Goal: Information Seeking & Learning: Learn about a topic

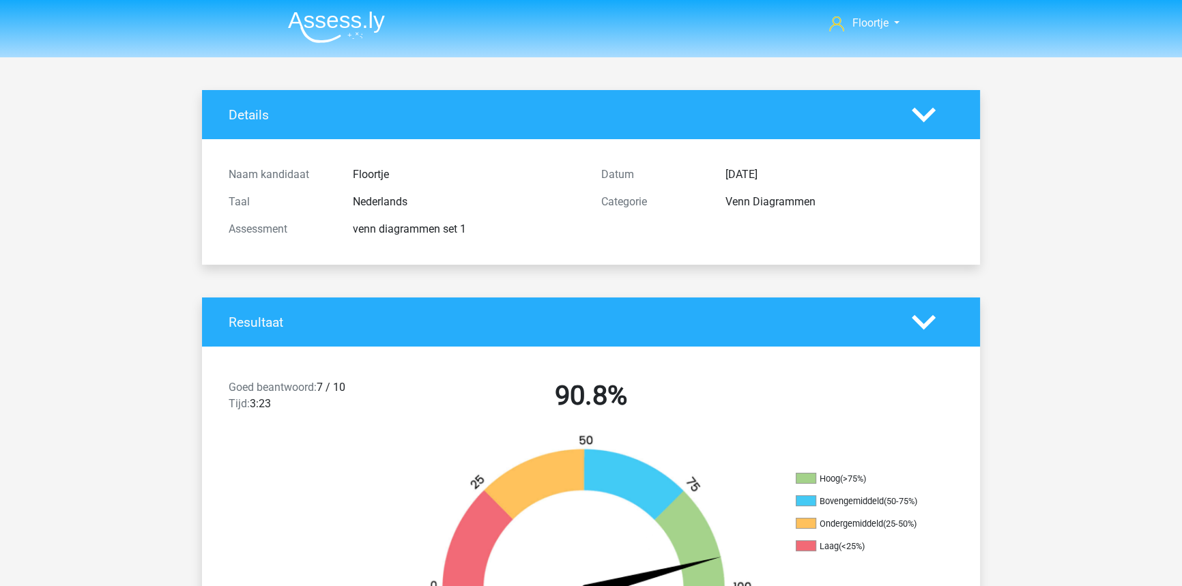
click at [333, 12] on img at bounding box center [336, 27] width 97 height 32
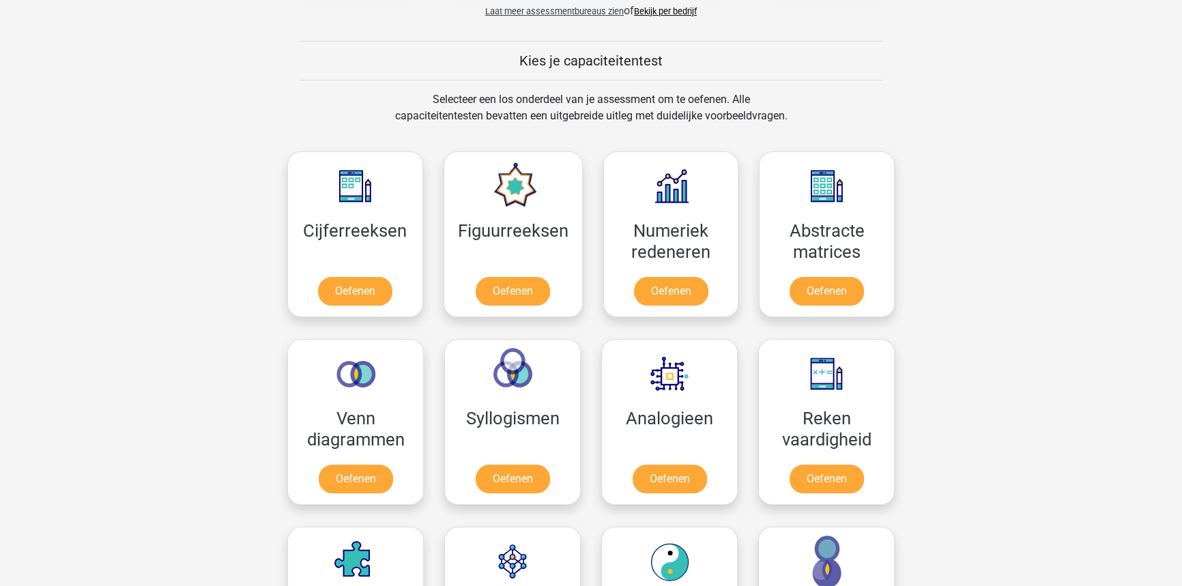
scroll to position [496, 0]
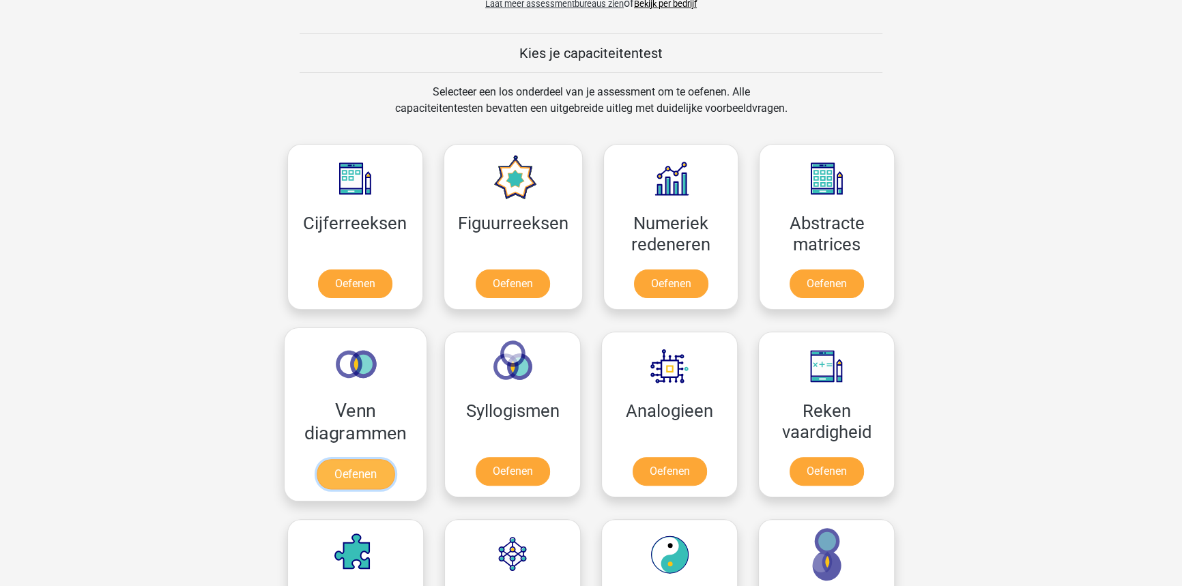
click at [346, 459] on link "Oefenen" at bounding box center [356, 474] width 78 height 30
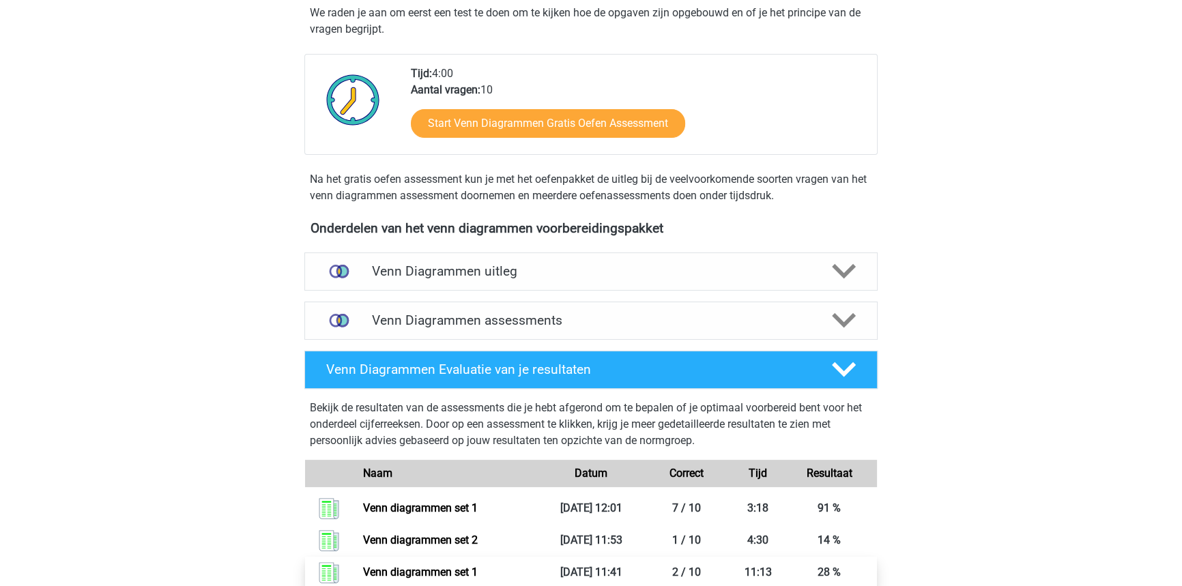
scroll to position [434, 0]
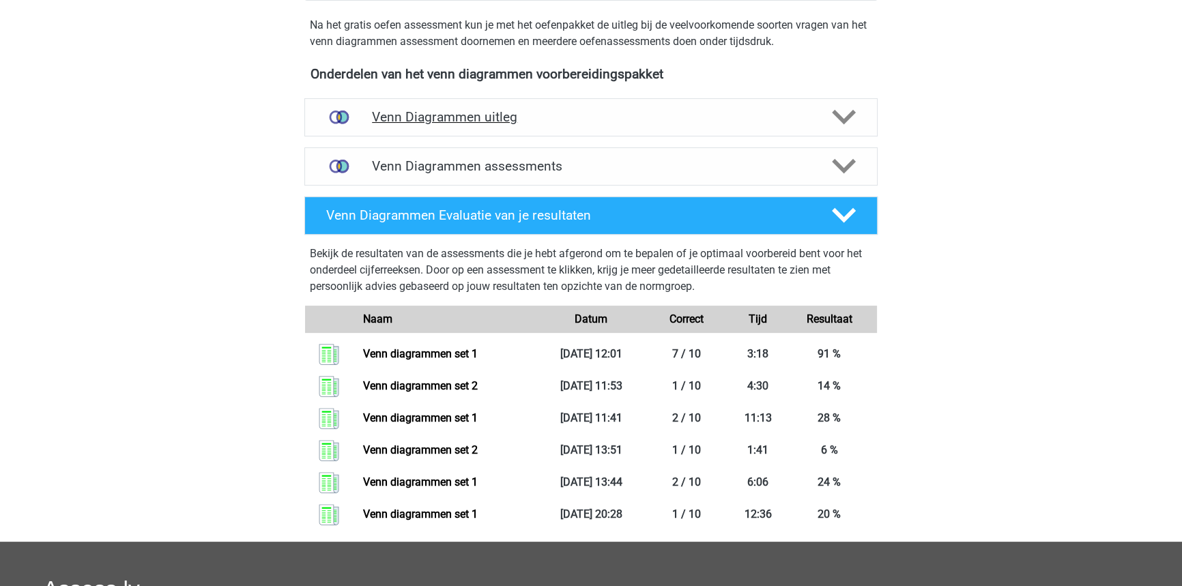
click at [613, 119] on h4 "Venn Diagrammen uitleg" at bounding box center [591, 117] width 438 height 16
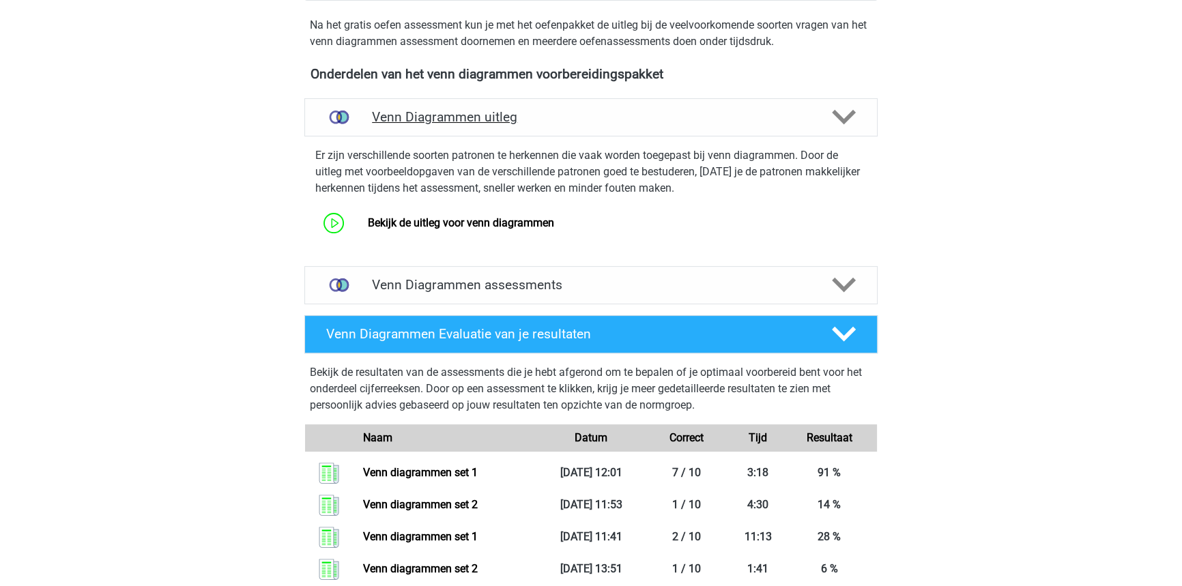
click at [613, 119] on h4 "Venn Diagrammen uitleg" at bounding box center [591, 117] width 438 height 16
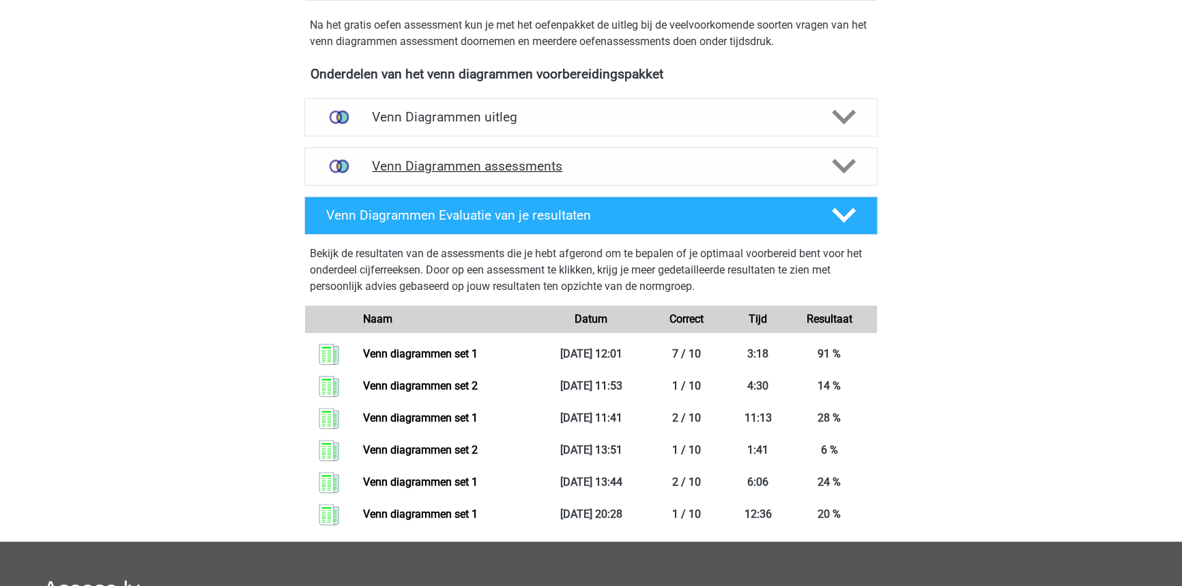
click at [611, 175] on div "Venn Diagrammen assessments" at bounding box center [590, 166] width 573 height 38
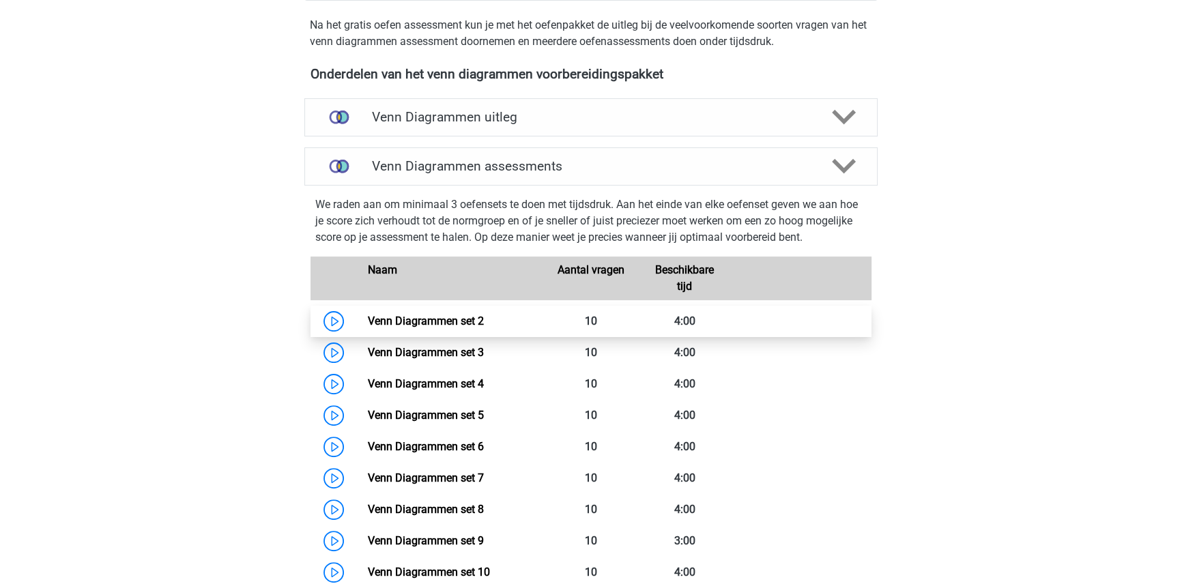
click at [483, 320] on link "Venn Diagrammen set 2" at bounding box center [425, 321] width 116 height 13
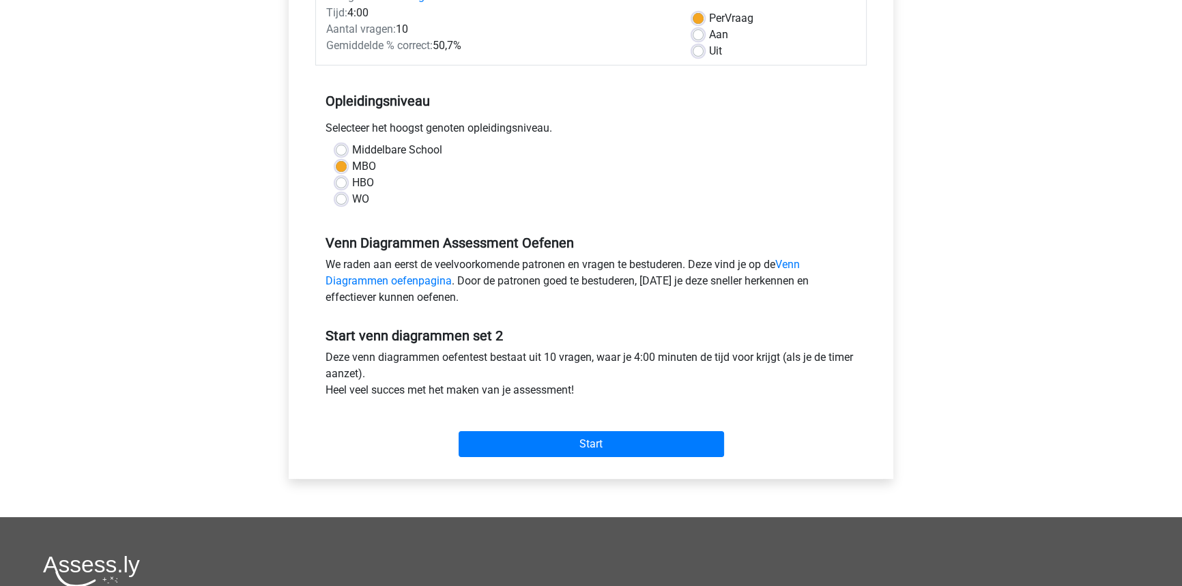
scroll to position [248, 0]
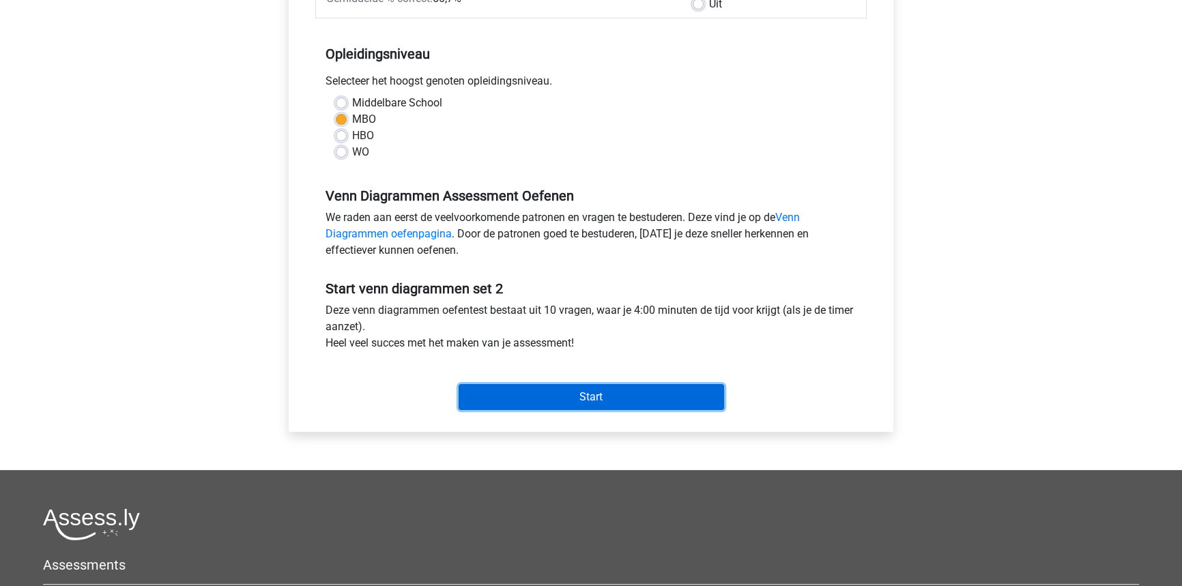
click at [600, 399] on input "Start" at bounding box center [591, 397] width 265 height 26
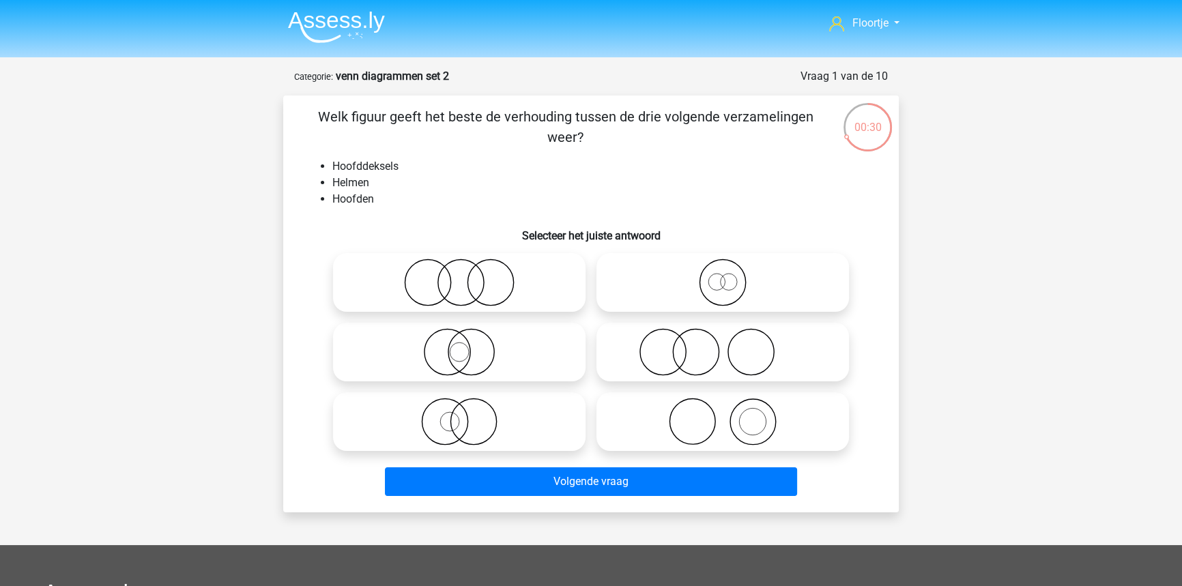
click at [699, 368] on icon at bounding box center [723, 352] width 242 height 48
click at [723, 345] on input "radio" at bounding box center [727, 340] width 9 height 9
radio input "true"
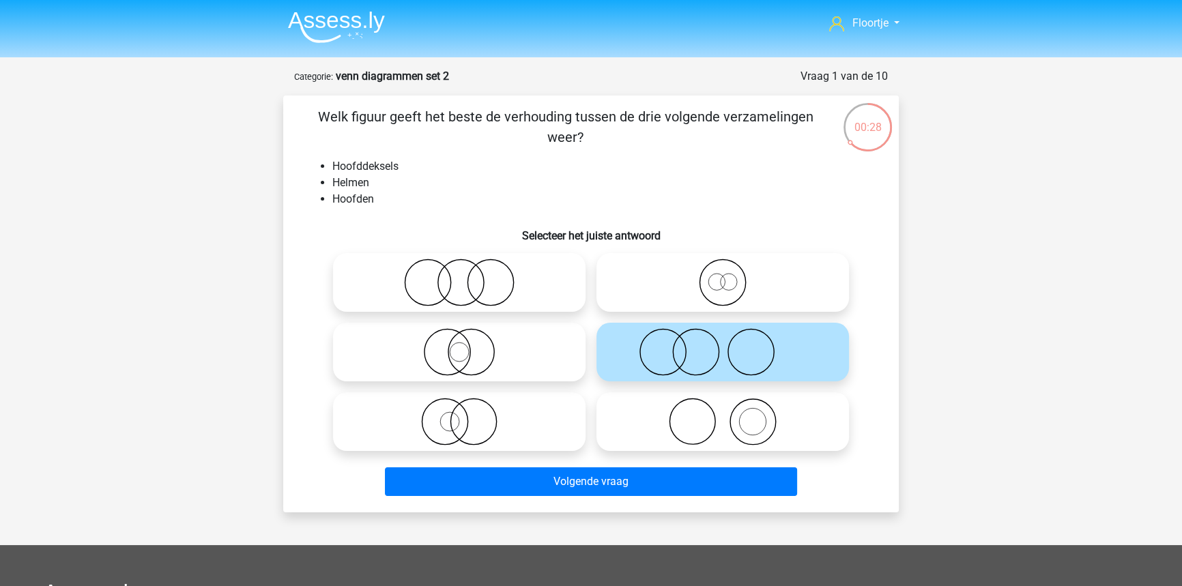
click at [678, 430] on icon at bounding box center [723, 422] width 242 height 48
click at [723, 415] on input "radio" at bounding box center [727, 410] width 9 height 9
radio input "true"
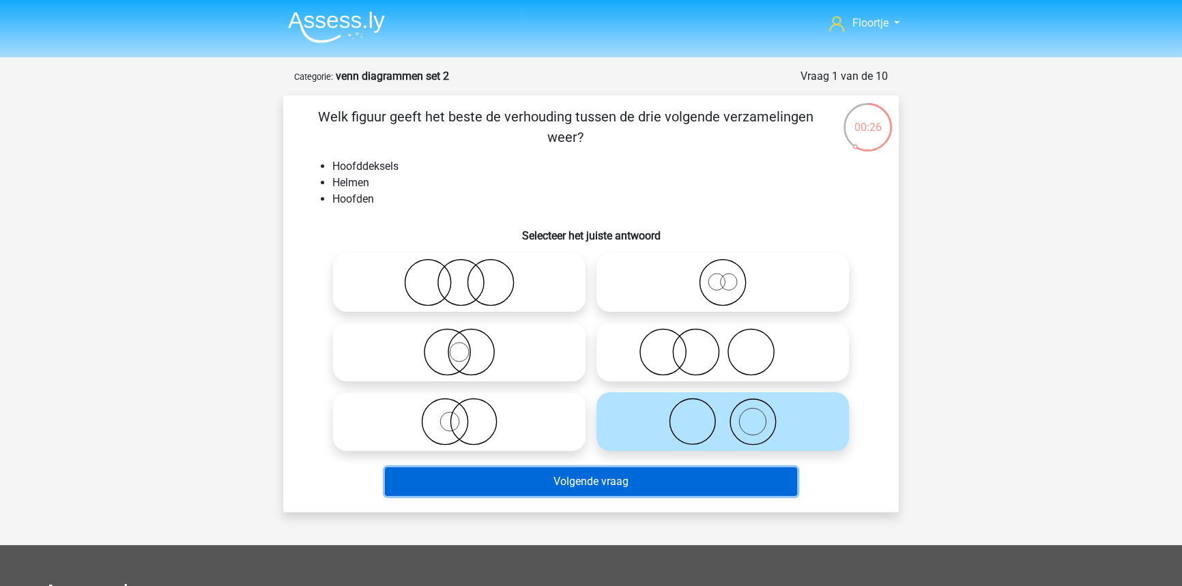
click at [656, 482] on button "Volgende vraag" at bounding box center [591, 481] width 413 height 29
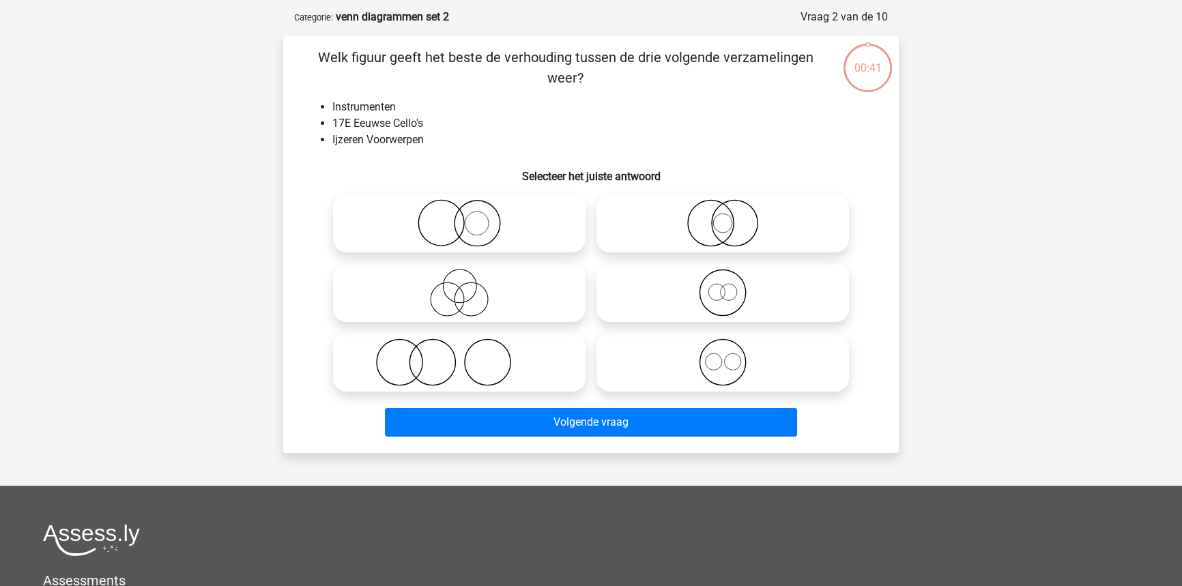
scroll to position [68, 0]
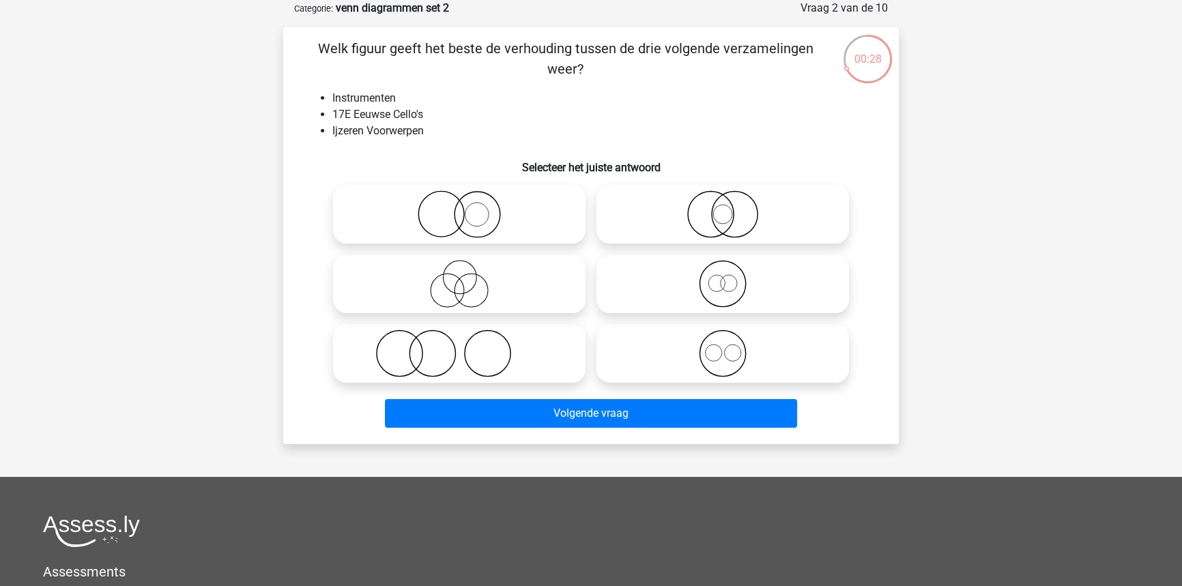
click at [714, 291] on icon at bounding box center [723, 284] width 242 height 48
click at [723, 277] on input "radio" at bounding box center [727, 272] width 9 height 9
radio input "true"
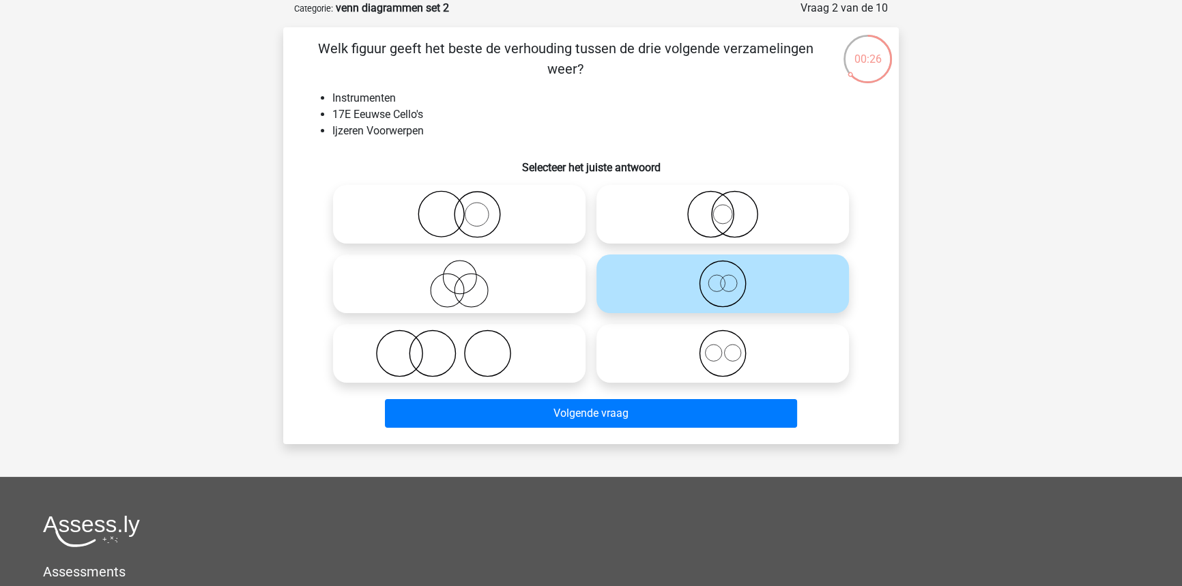
click at [661, 361] on icon at bounding box center [723, 354] width 242 height 48
click at [723, 347] on input "radio" at bounding box center [727, 342] width 9 height 9
radio input "true"
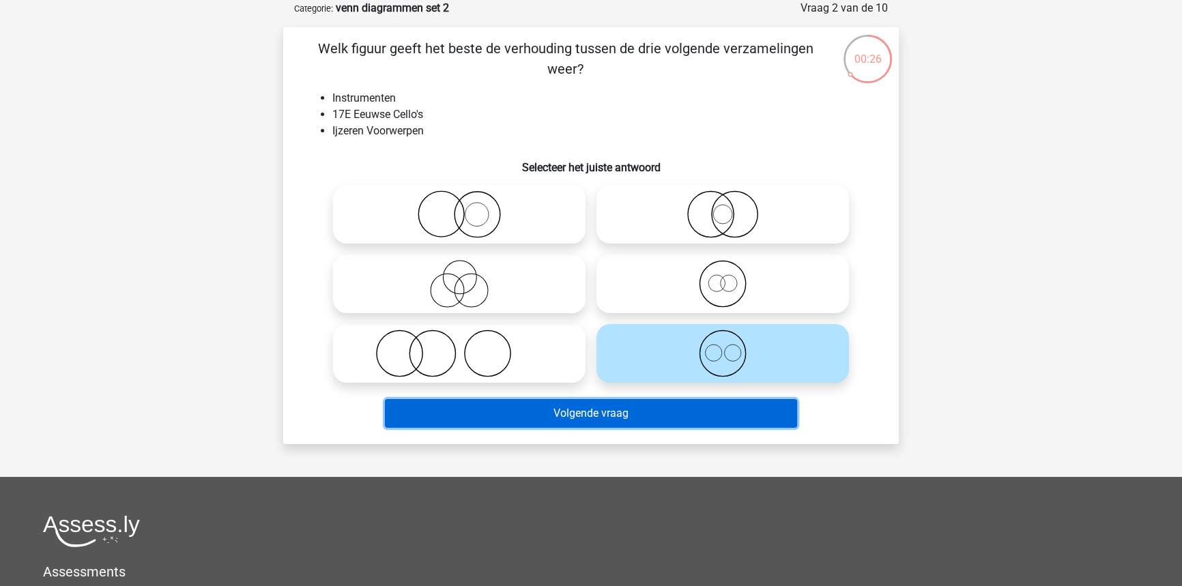
click at [652, 411] on button "Volgende vraag" at bounding box center [591, 413] width 413 height 29
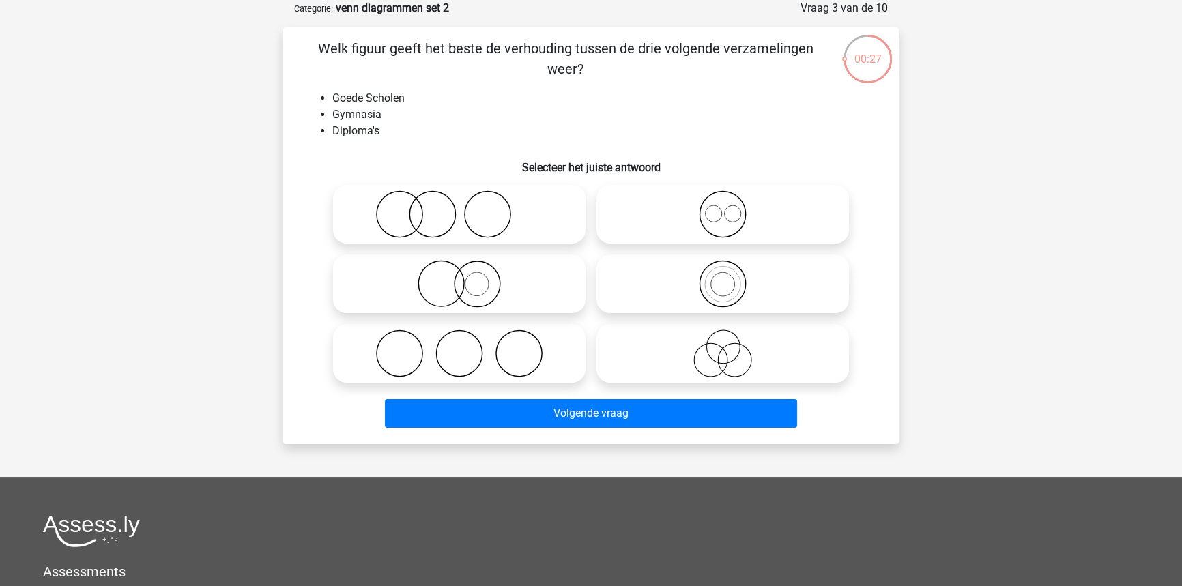
click at [407, 368] on icon at bounding box center [459, 354] width 242 height 48
click at [459, 347] on input "radio" at bounding box center [463, 342] width 9 height 9
radio input "true"
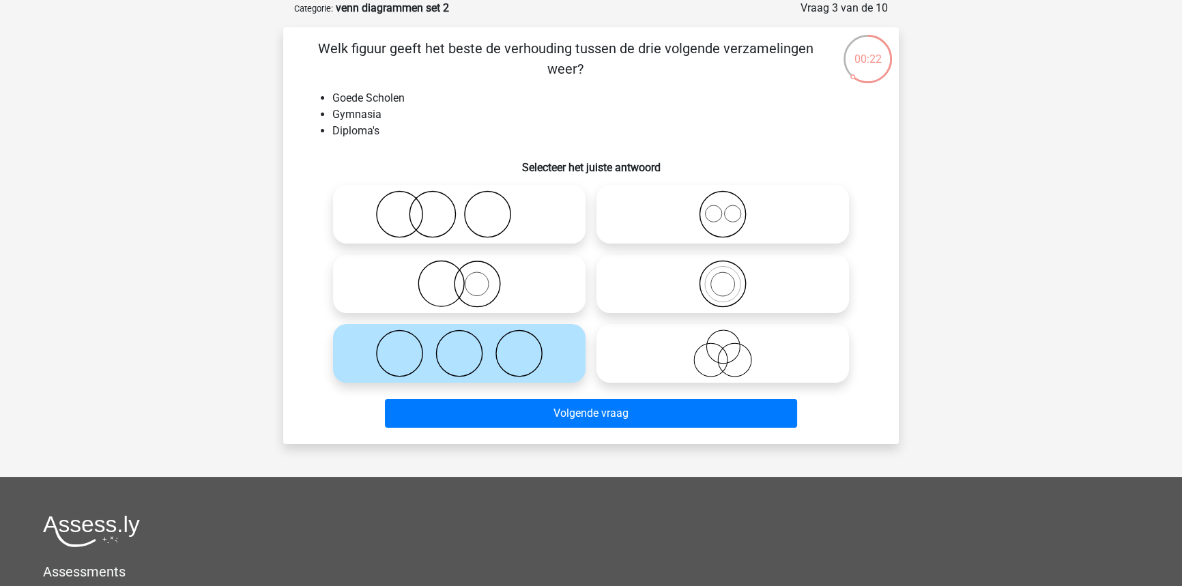
click at [471, 284] on icon at bounding box center [459, 284] width 242 height 48
click at [468, 277] on input "radio" at bounding box center [463, 272] width 9 height 9
radio input "true"
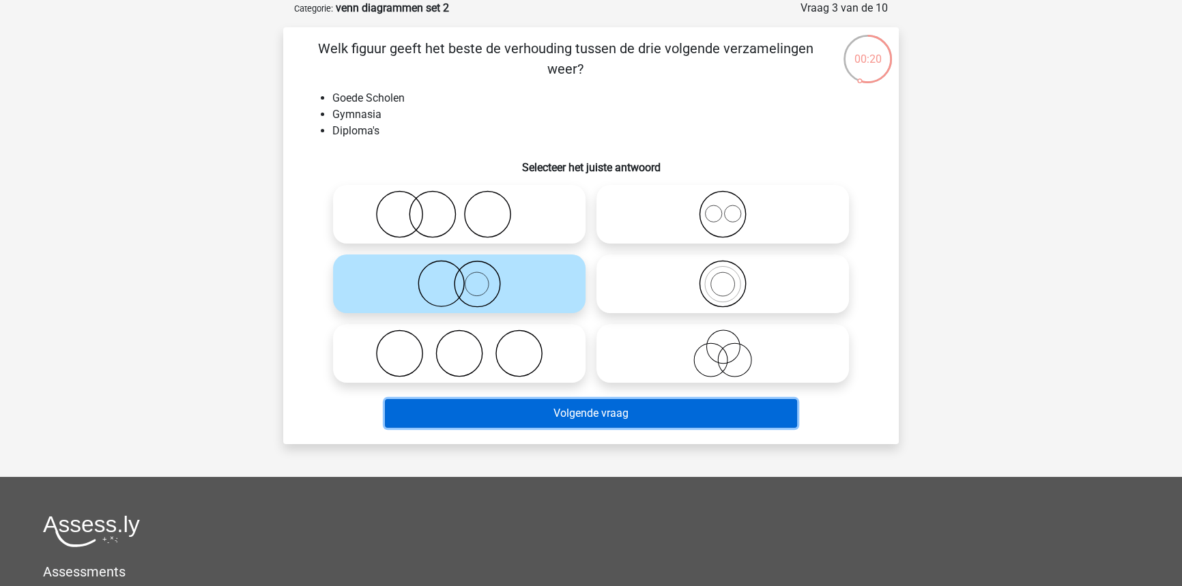
click at [464, 419] on button "Volgende vraag" at bounding box center [591, 413] width 413 height 29
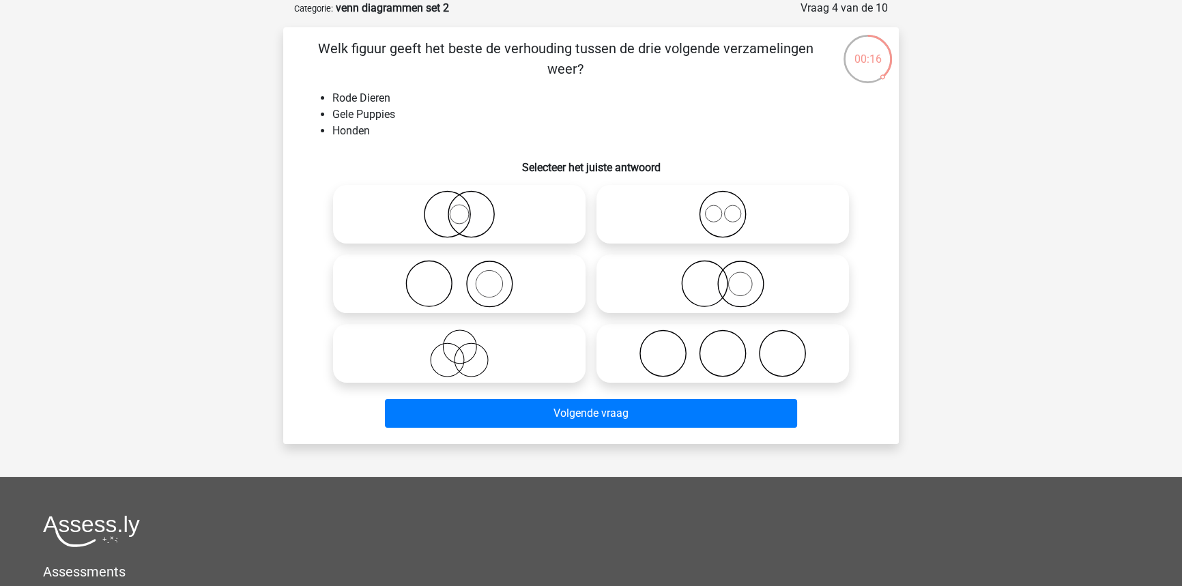
click at [489, 222] on icon at bounding box center [459, 214] width 242 height 48
click at [468, 207] on input "radio" at bounding box center [463, 203] width 9 height 9
radio input "true"
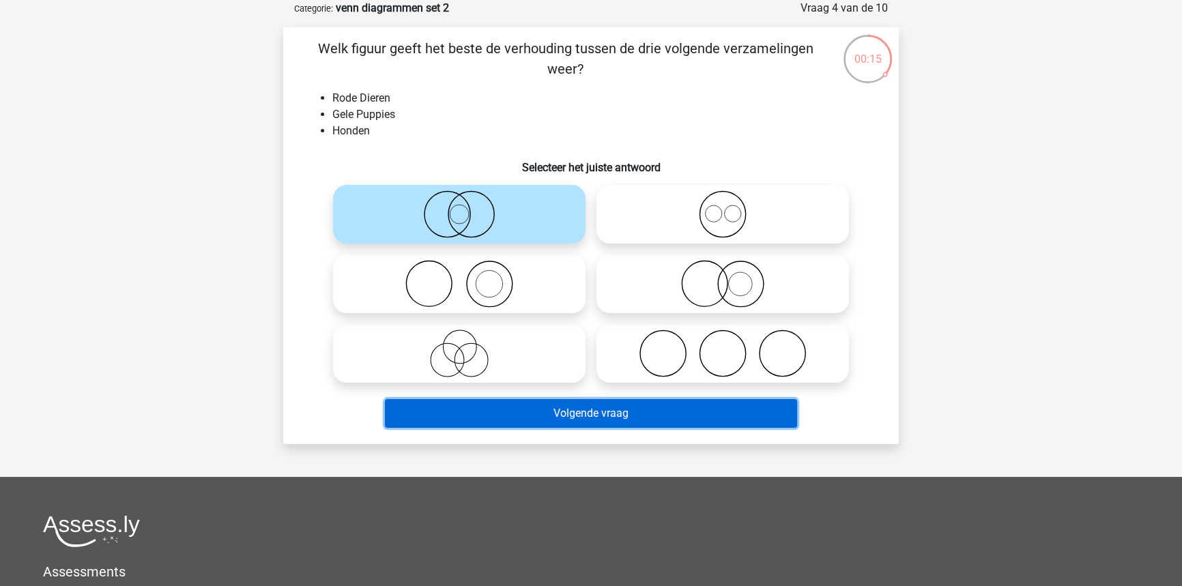
click at [564, 416] on button "Volgende vraag" at bounding box center [591, 413] width 413 height 29
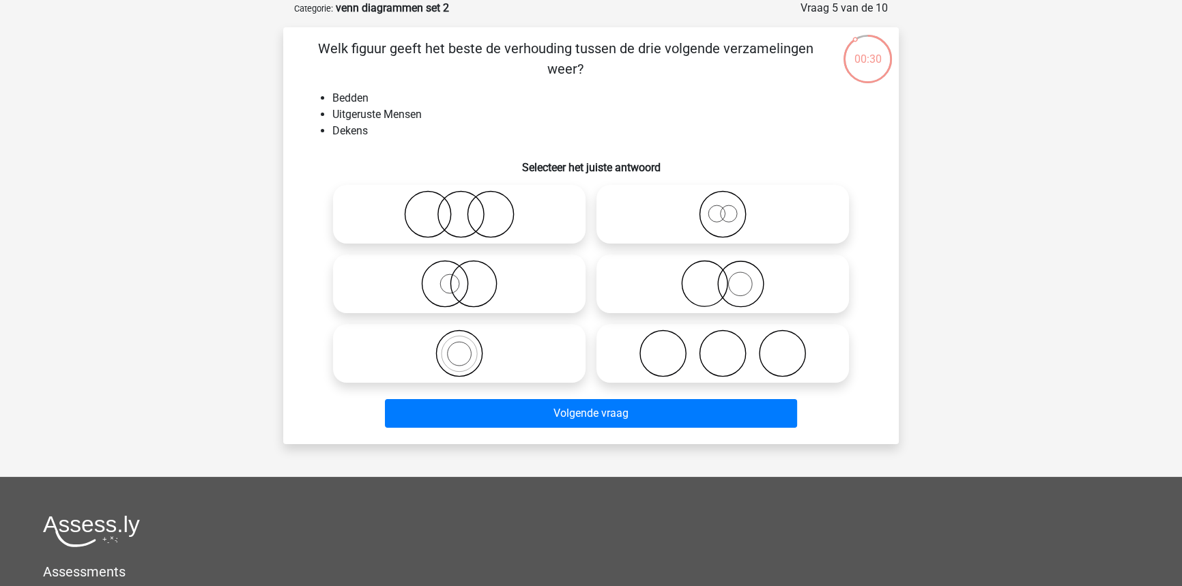
click at [821, 343] on icon at bounding box center [723, 354] width 242 height 48
click at [731, 343] on input "radio" at bounding box center [727, 342] width 9 height 9
radio input "true"
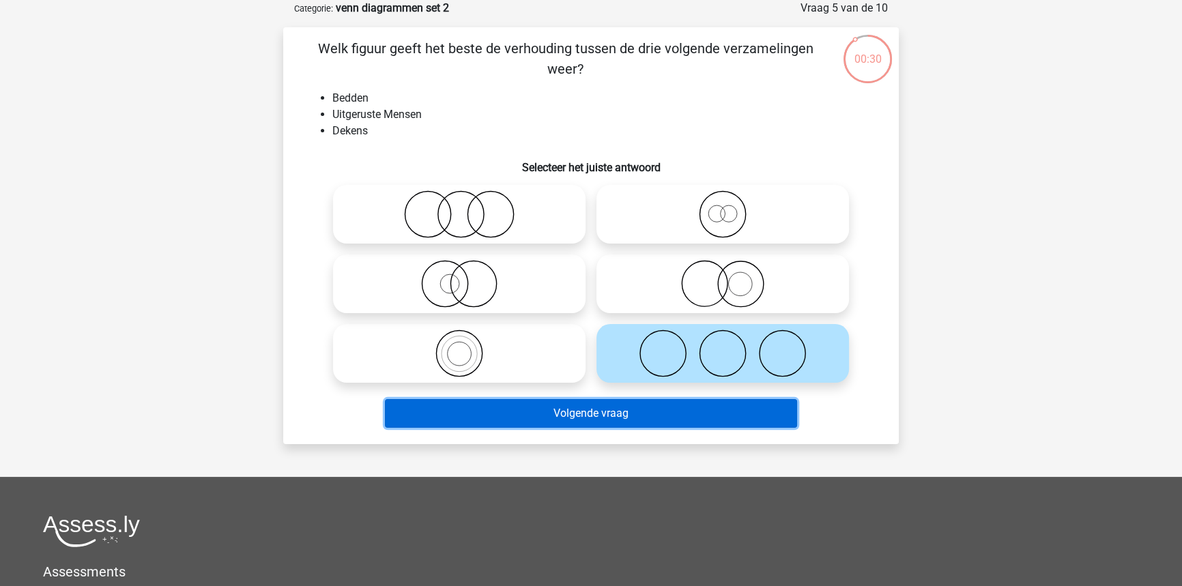
click at [740, 414] on button "Volgende vraag" at bounding box center [591, 413] width 413 height 29
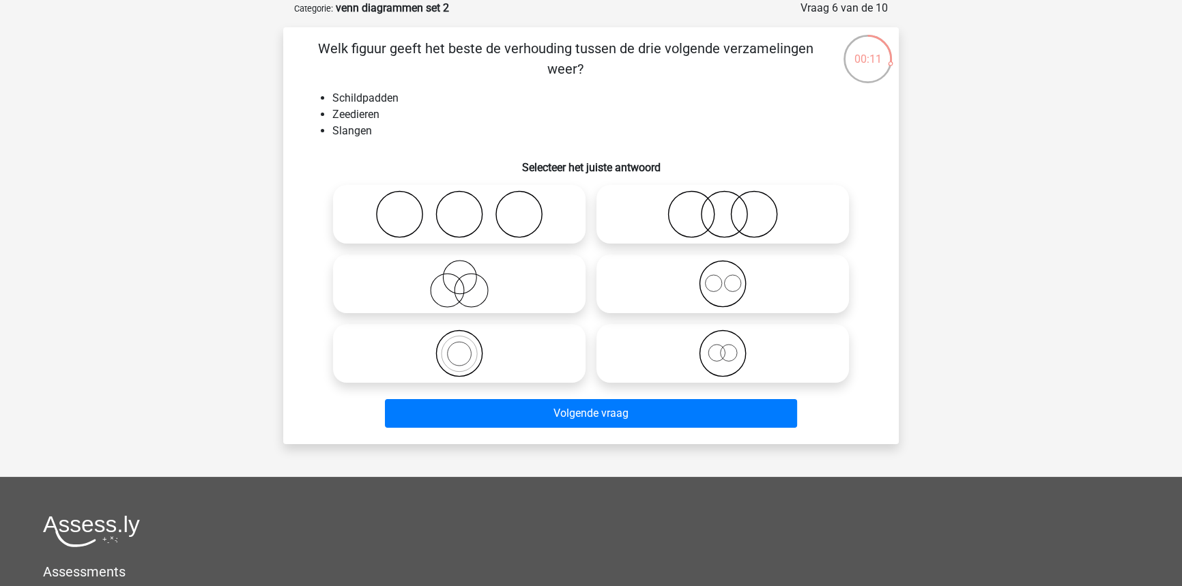
click at [658, 293] on icon at bounding box center [723, 284] width 242 height 48
click at [723, 277] on input "radio" at bounding box center [727, 272] width 9 height 9
radio input "true"
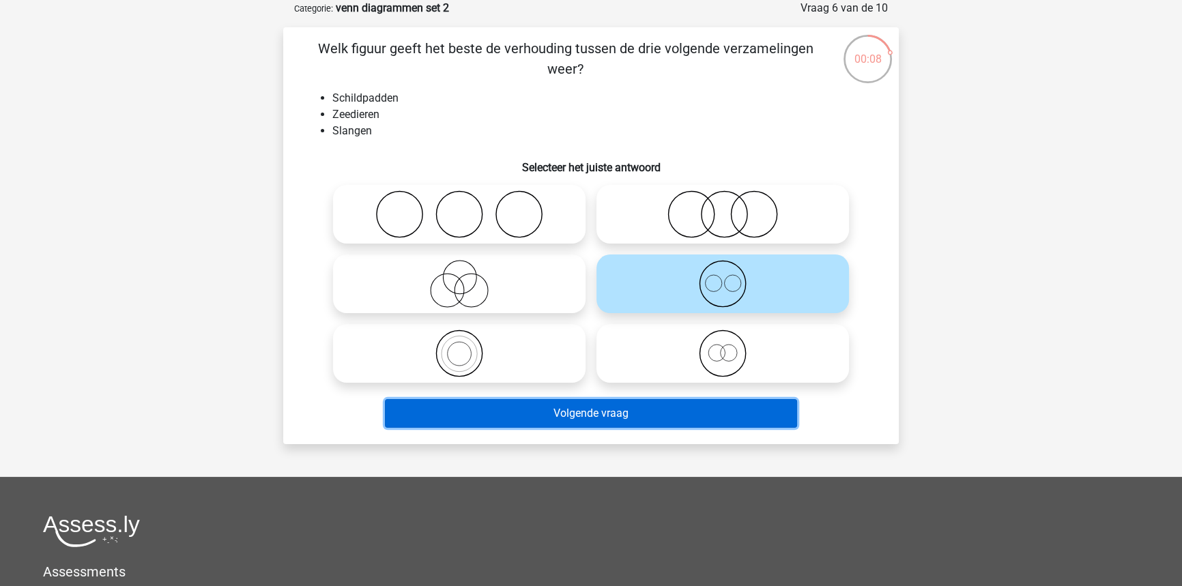
click at [669, 407] on button "Volgende vraag" at bounding box center [591, 413] width 413 height 29
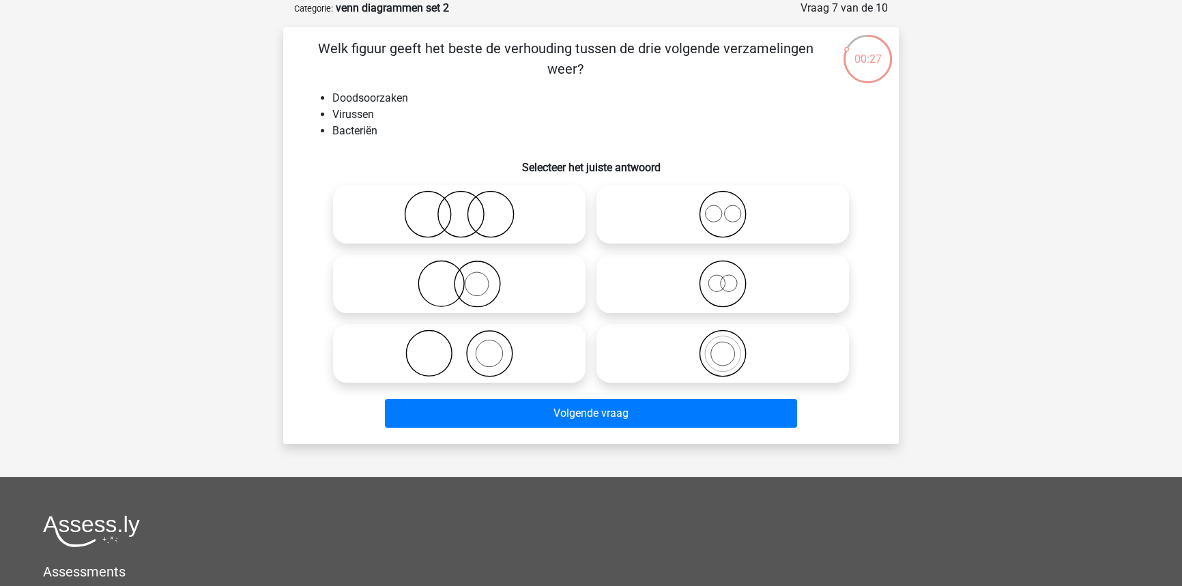
drag, startPoint x: 512, startPoint y: 232, endPoint x: 514, endPoint y: 278, distance: 46.4
click at [512, 235] on icon at bounding box center [459, 214] width 242 height 48
click at [468, 207] on input "radio" at bounding box center [463, 203] width 9 height 9
radio input "true"
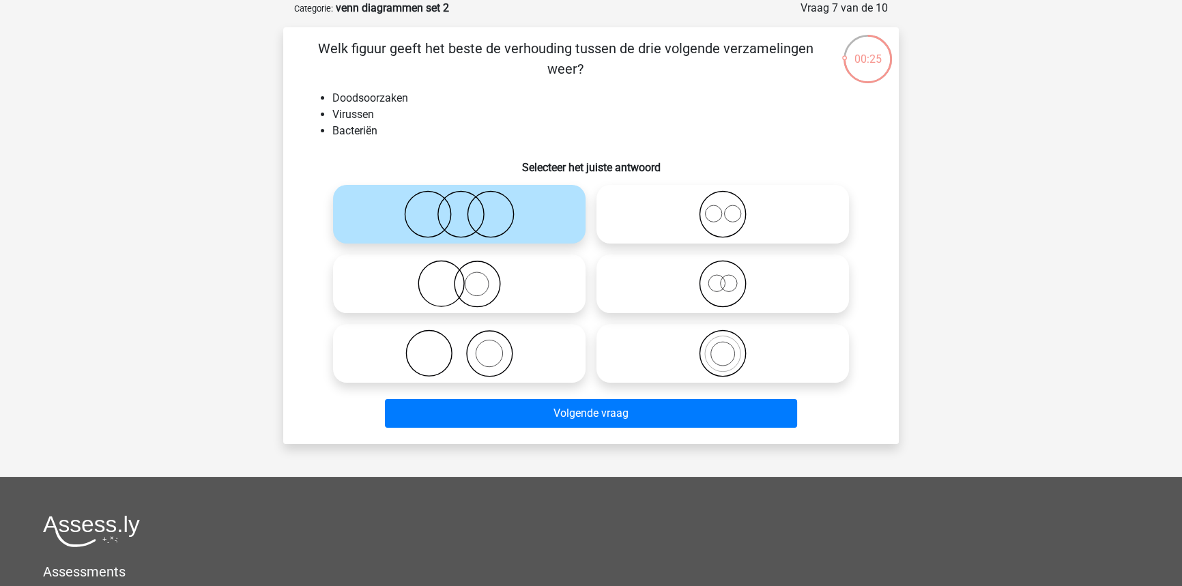
click at [465, 288] on circle at bounding box center [477, 284] width 24 height 24
click at [465, 277] on input "radio" at bounding box center [463, 272] width 9 height 9
radio input "true"
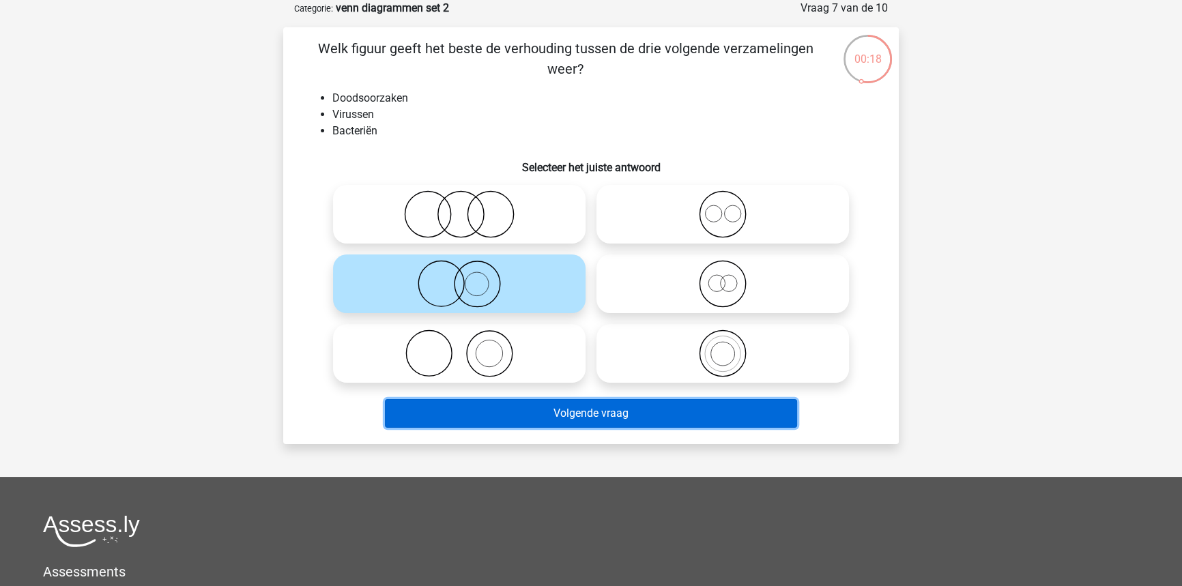
click at [530, 425] on button "Volgende vraag" at bounding box center [591, 413] width 413 height 29
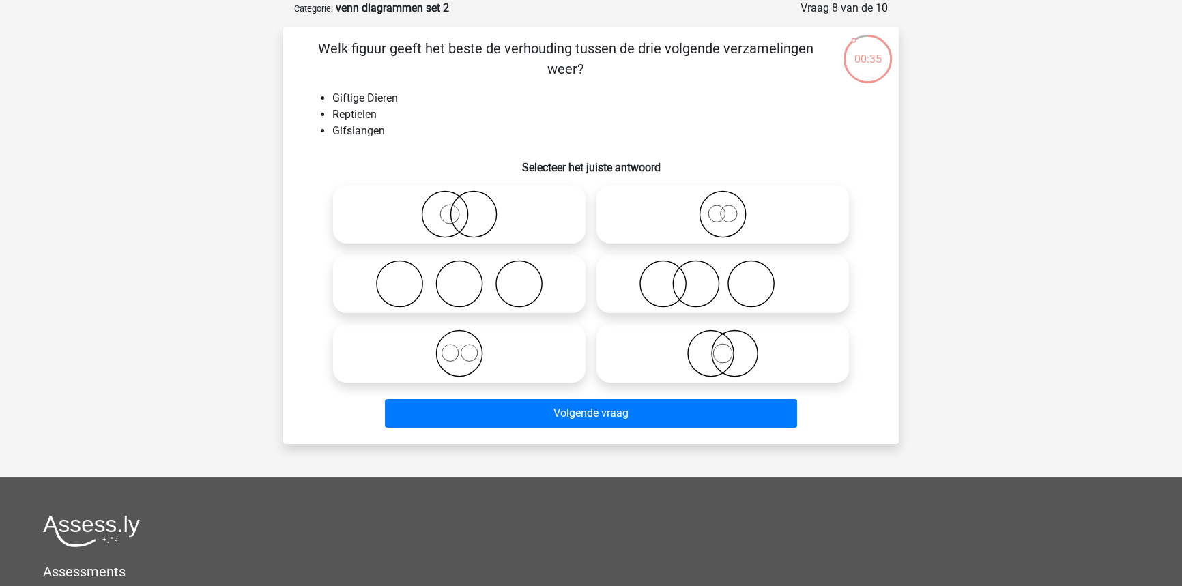
click at [758, 218] on icon at bounding box center [723, 214] width 242 height 48
click at [731, 207] on input "radio" at bounding box center [727, 203] width 9 height 9
radio input "true"
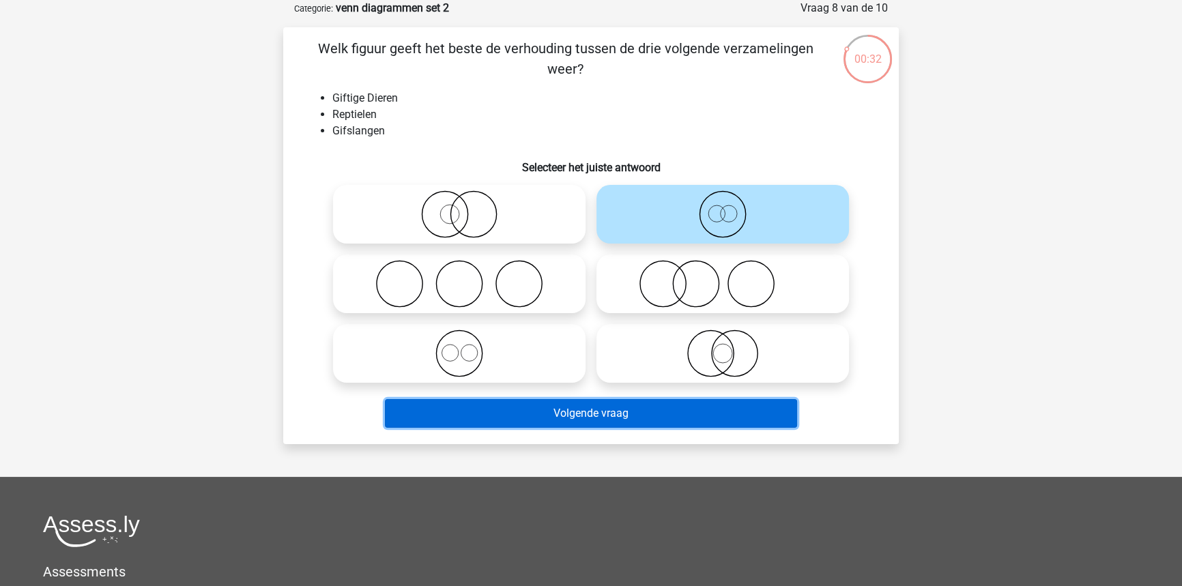
click at [627, 403] on button "Volgende vraag" at bounding box center [591, 413] width 413 height 29
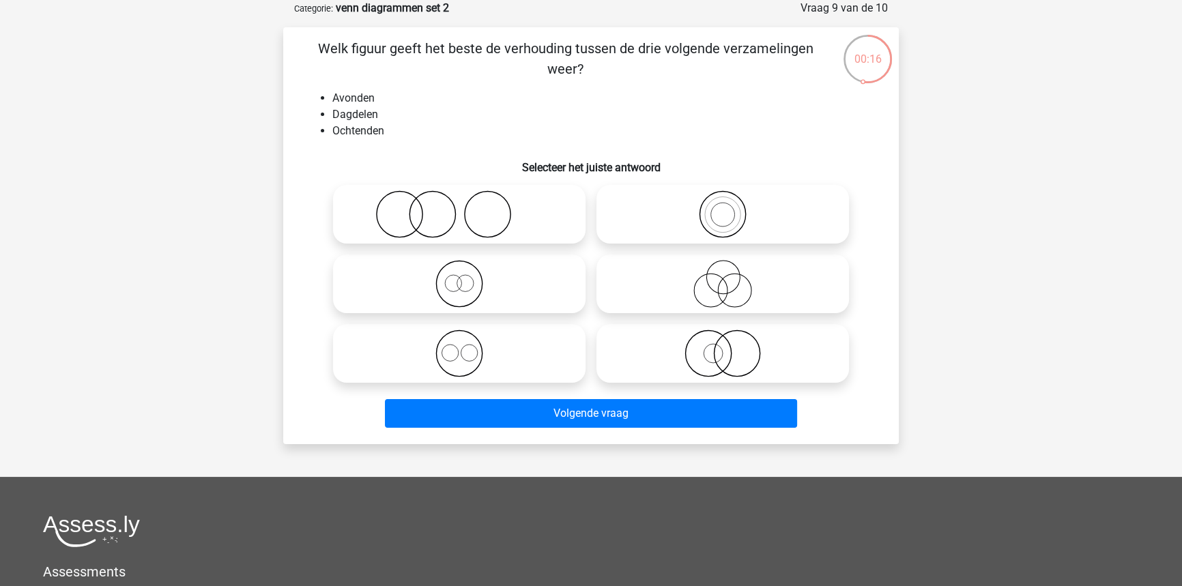
click at [514, 355] on icon at bounding box center [459, 354] width 242 height 48
click at [468, 347] on input "radio" at bounding box center [463, 342] width 9 height 9
radio input "true"
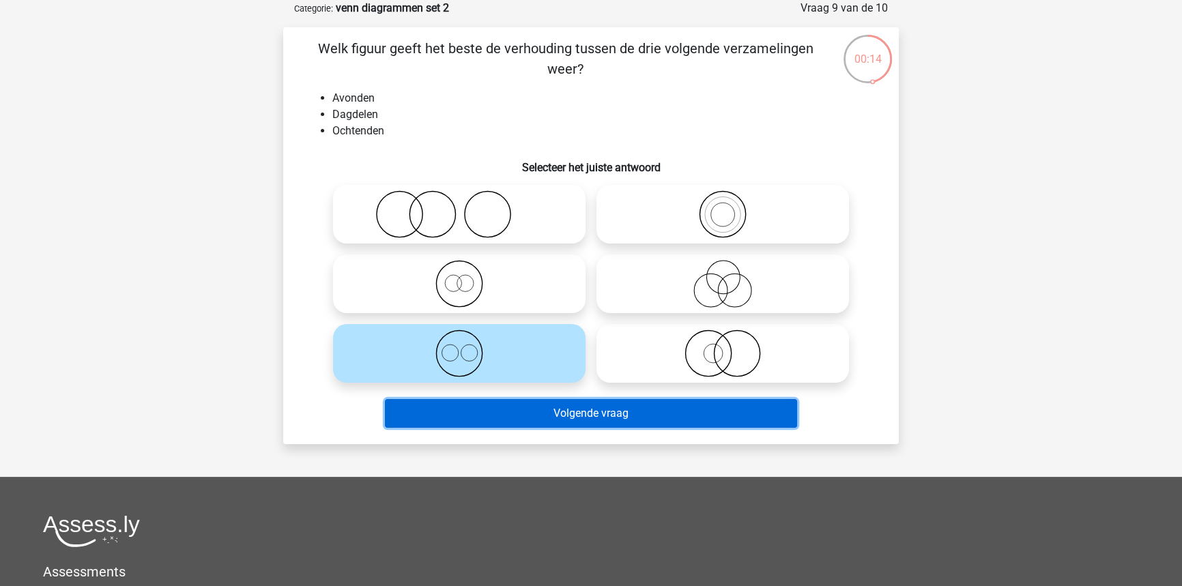
click at [520, 405] on button "Volgende vraag" at bounding box center [591, 413] width 413 height 29
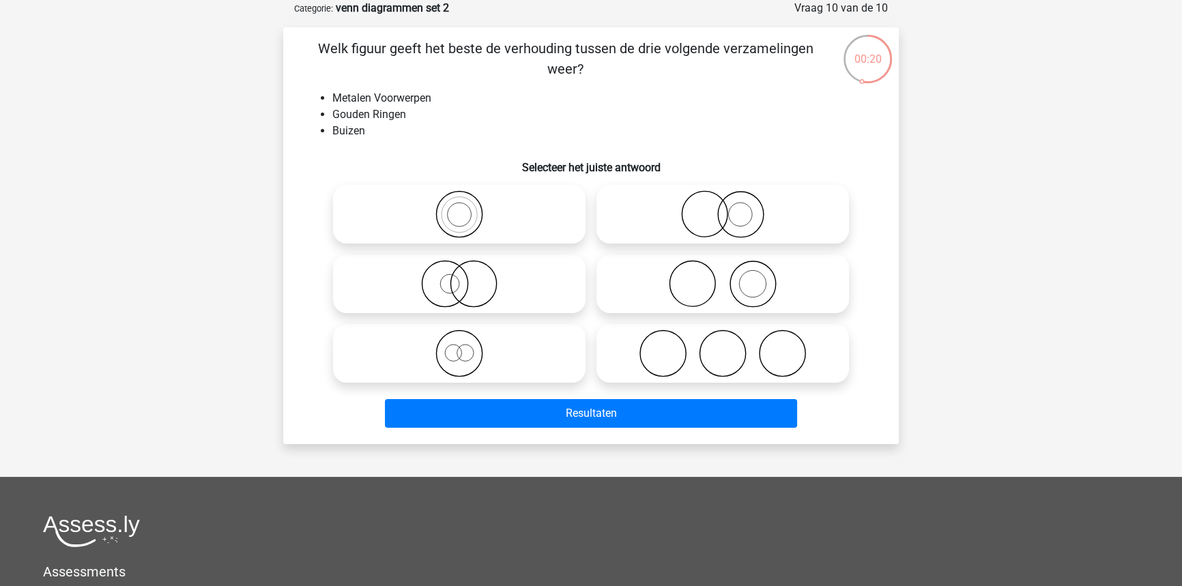
click at [719, 209] on icon at bounding box center [723, 214] width 242 height 48
click at [723, 207] on input "radio" at bounding box center [727, 203] width 9 height 9
radio input "true"
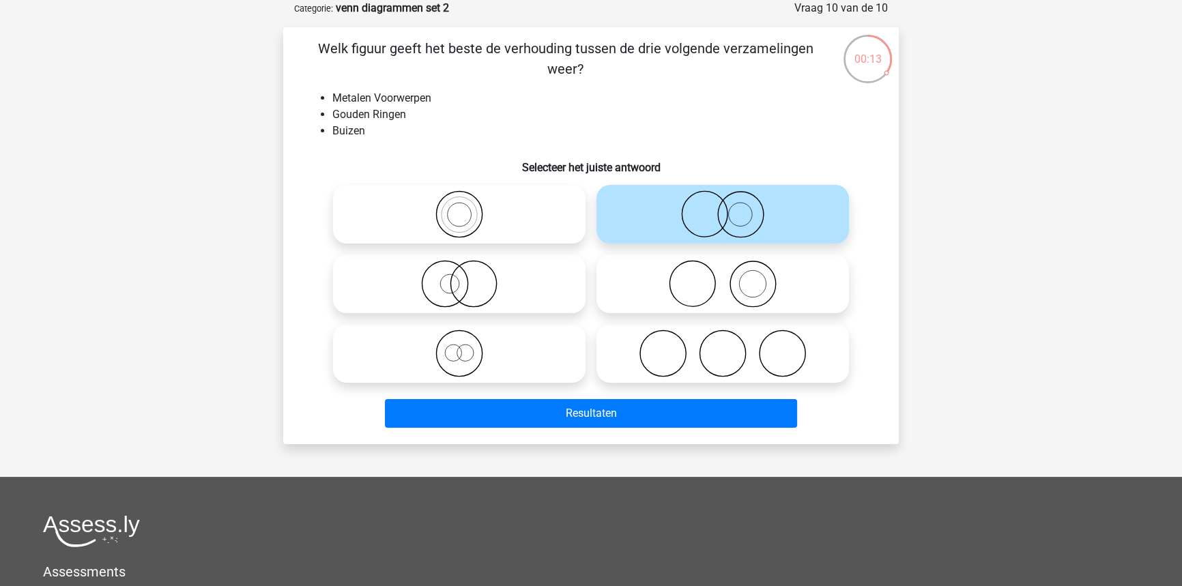
click at [724, 287] on icon at bounding box center [723, 284] width 242 height 48
click at [724, 277] on input "radio" at bounding box center [727, 272] width 9 height 9
radio input "true"
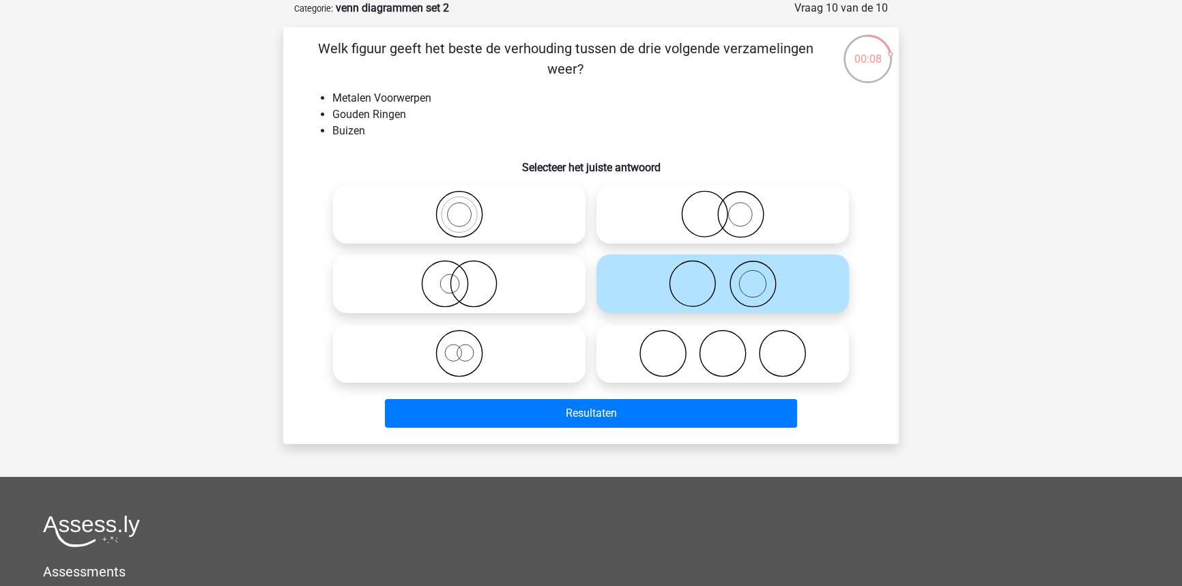
click at [736, 227] on icon at bounding box center [723, 214] width 242 height 48
click at [731, 207] on input "radio" at bounding box center [727, 203] width 9 height 9
radio input "true"
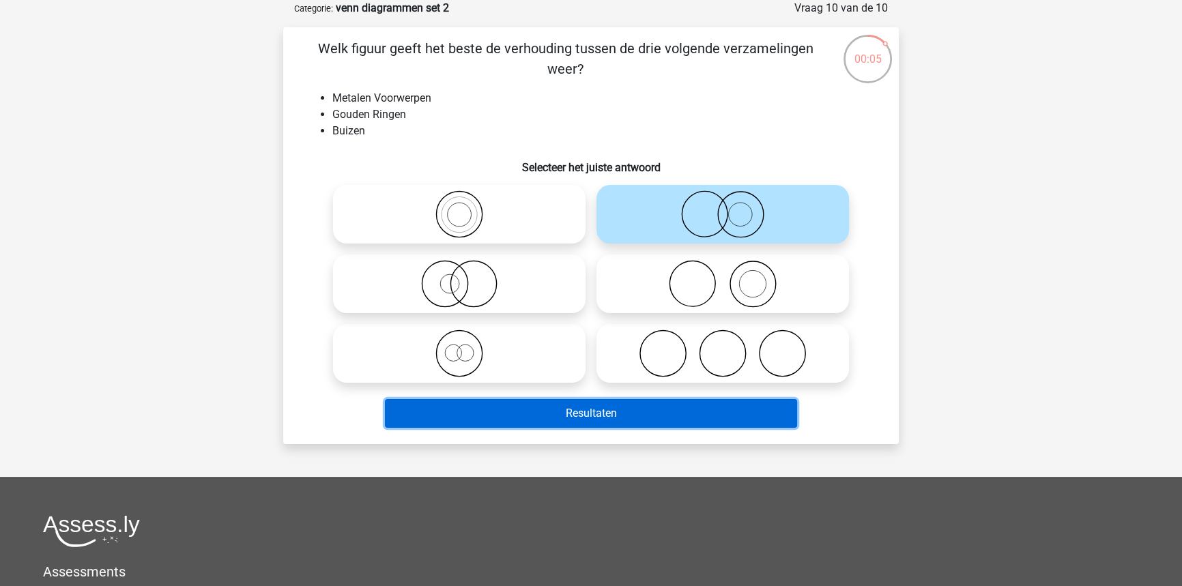
click at [607, 417] on button "Resultaten" at bounding box center [591, 413] width 413 height 29
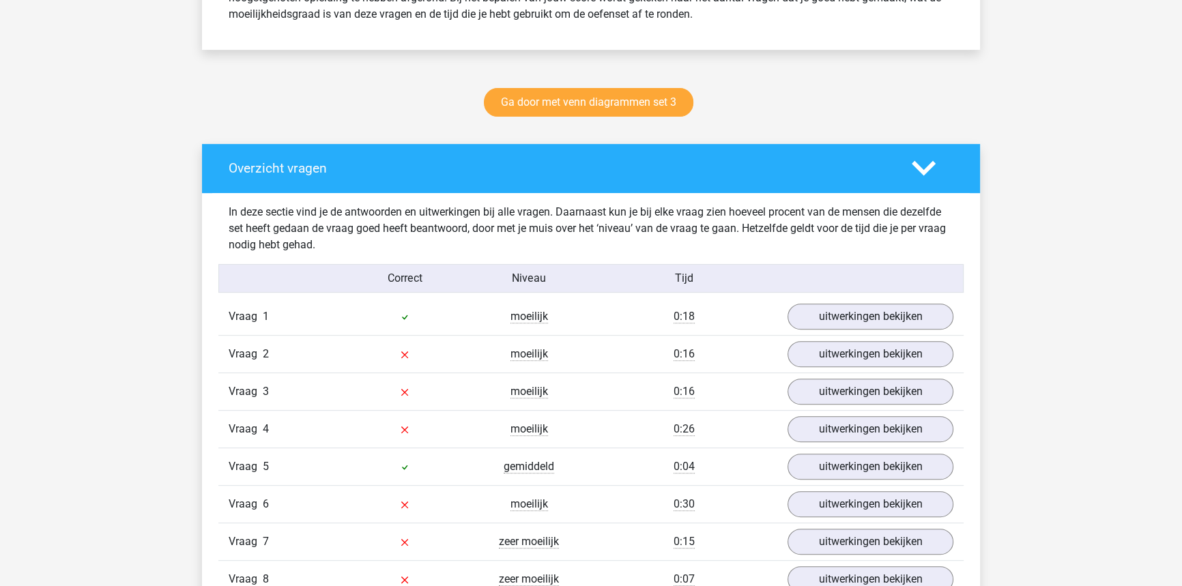
scroll to position [682, 0]
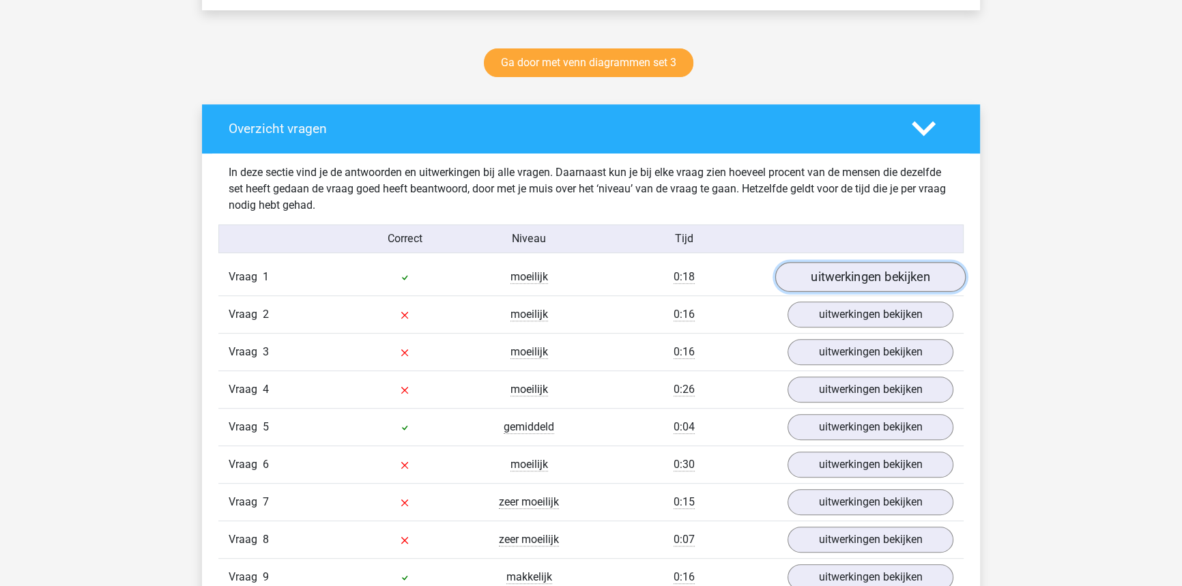
click at [830, 267] on link "uitwerkingen bekijken" at bounding box center [870, 277] width 190 height 30
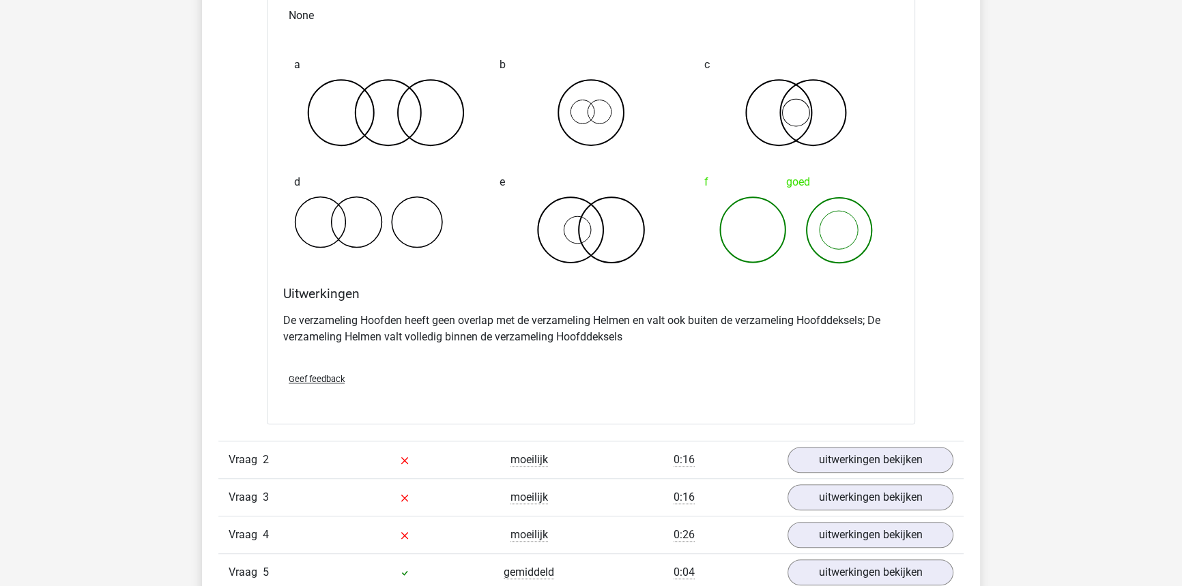
scroll to position [1116, 0]
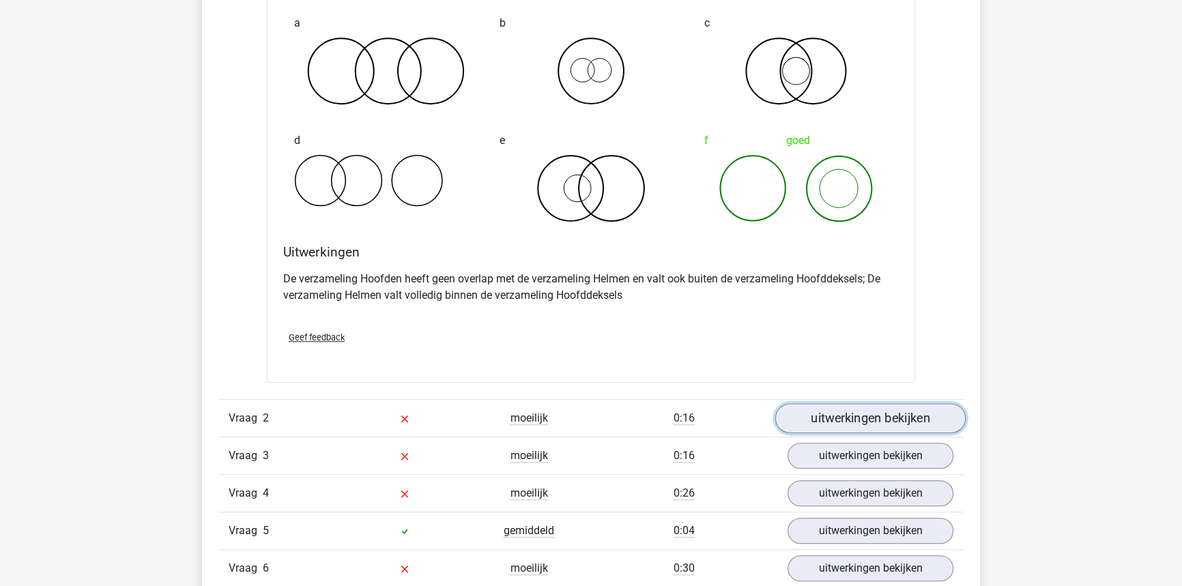
click at [858, 406] on link "uitwerkingen bekijken" at bounding box center [870, 418] width 190 height 30
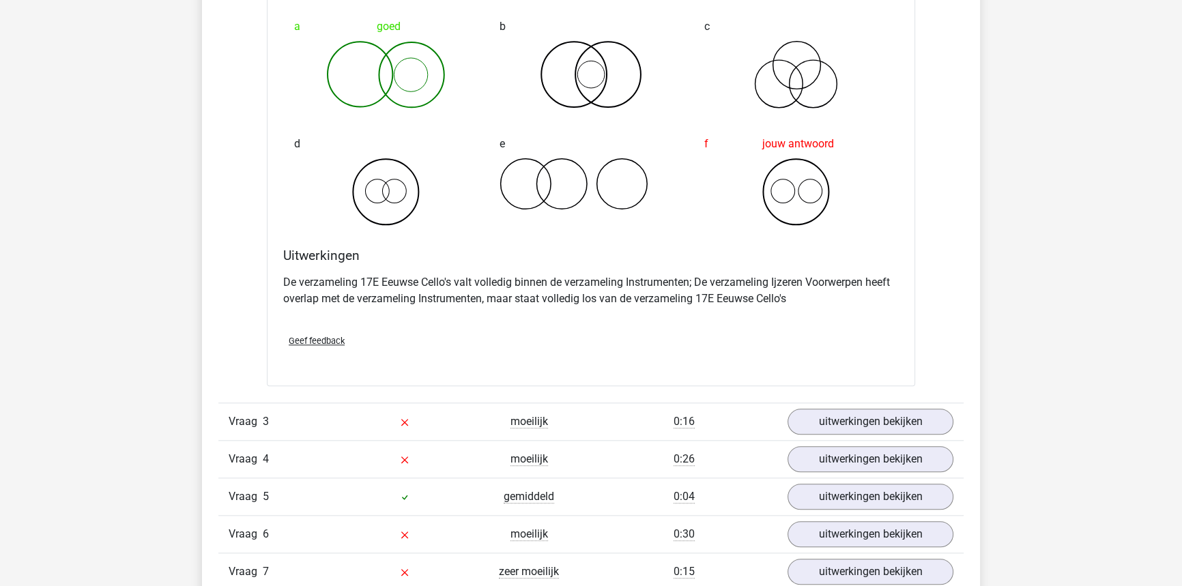
scroll to position [1675, 0]
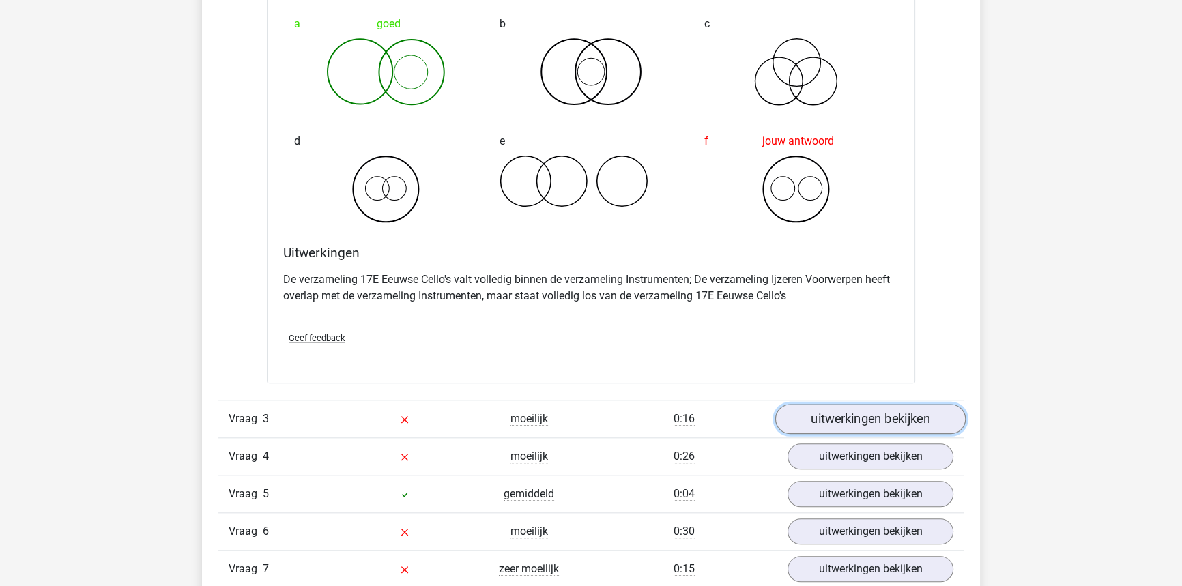
click at [865, 417] on link "uitwerkingen bekijken" at bounding box center [870, 419] width 190 height 30
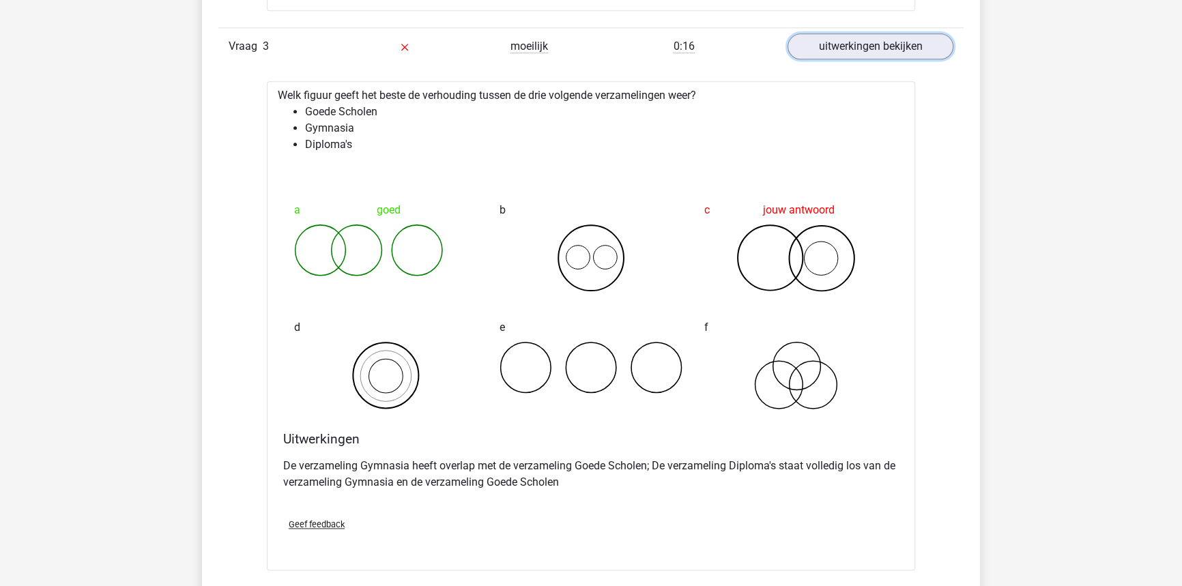
scroll to position [2357, 0]
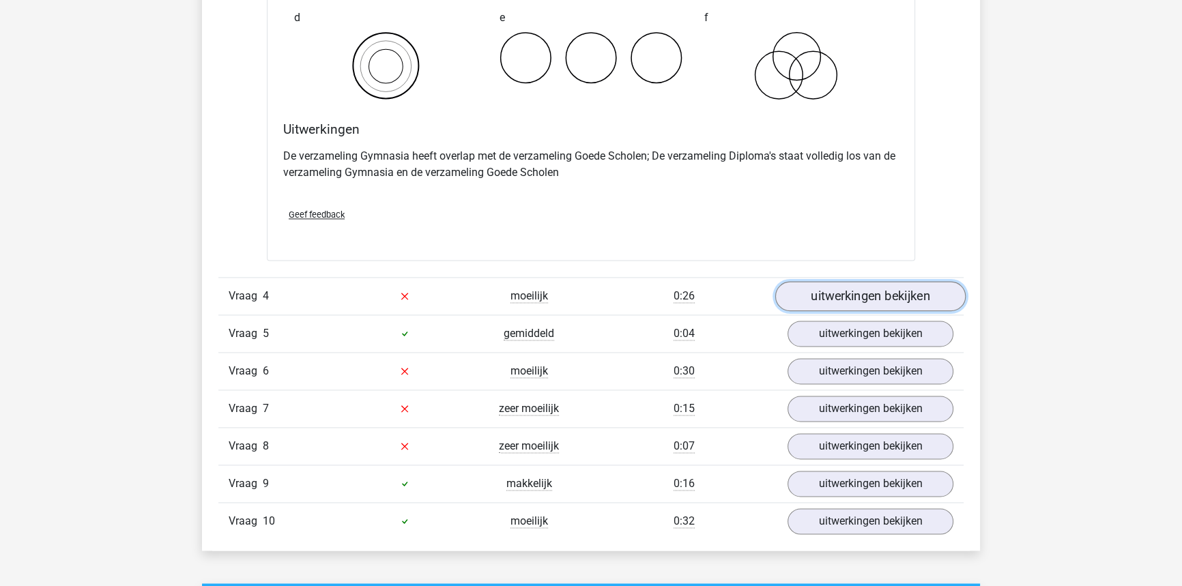
click at [873, 293] on link "uitwerkingen bekijken" at bounding box center [870, 296] width 190 height 30
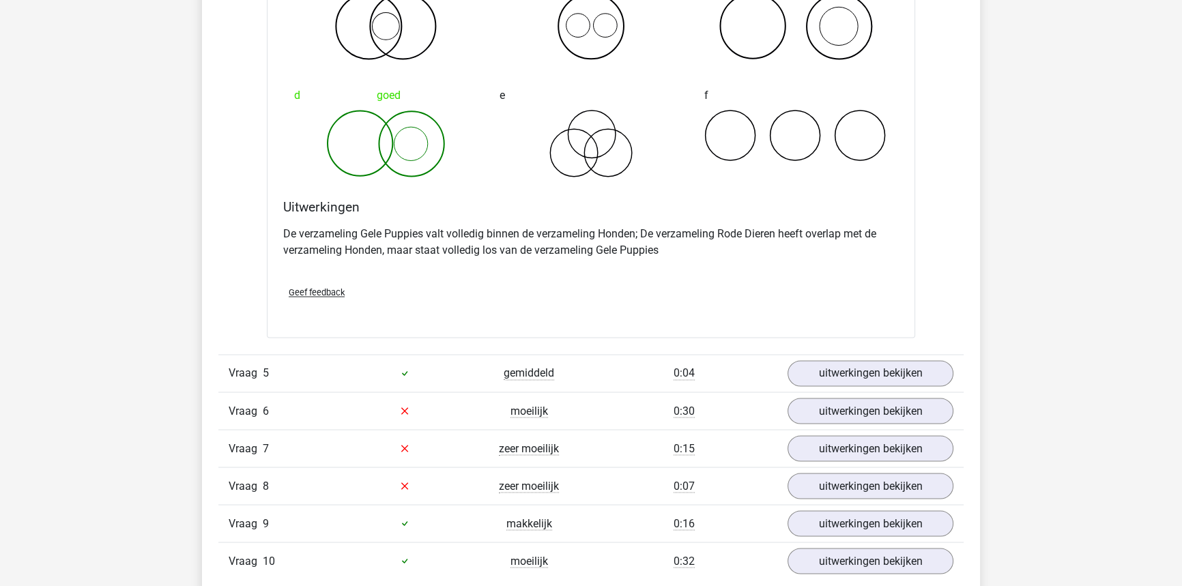
scroll to position [2853, 0]
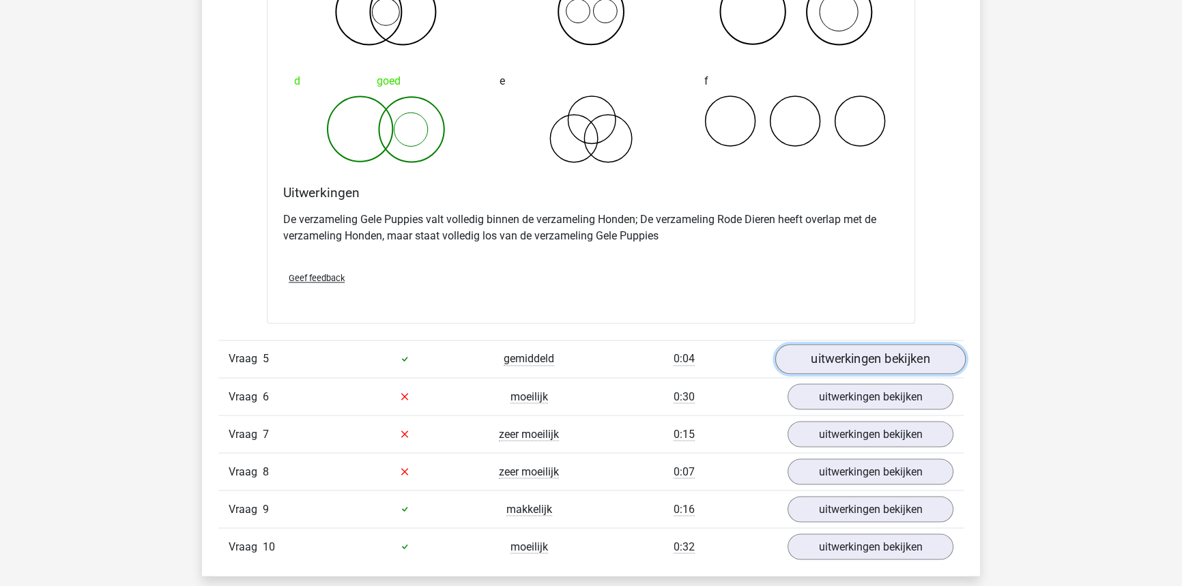
click at [938, 344] on link "uitwerkingen bekijken" at bounding box center [870, 359] width 190 height 30
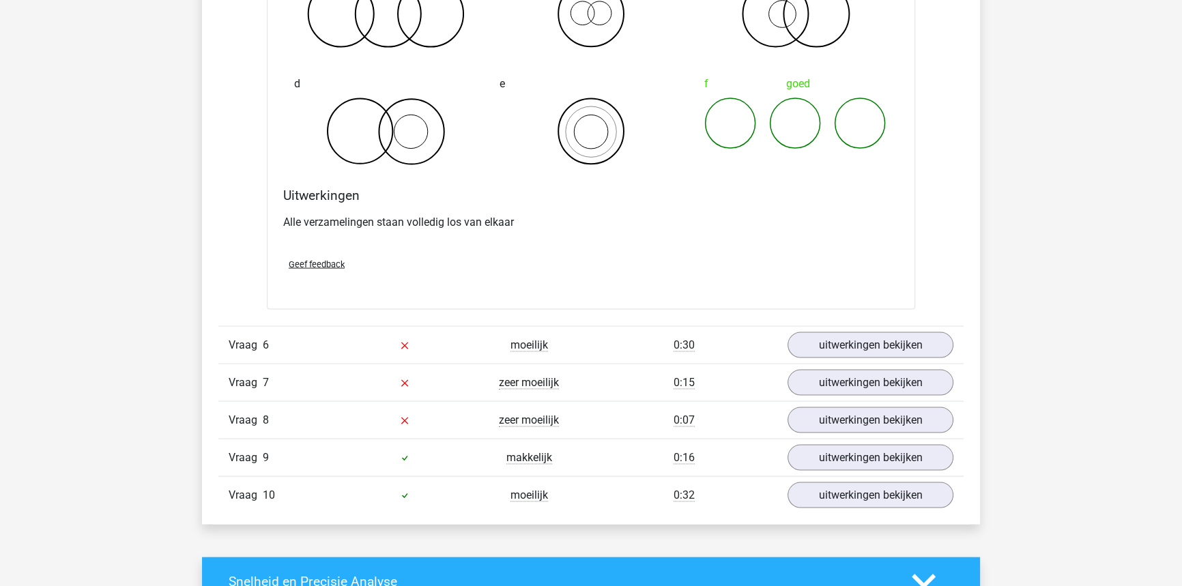
scroll to position [3412, 0]
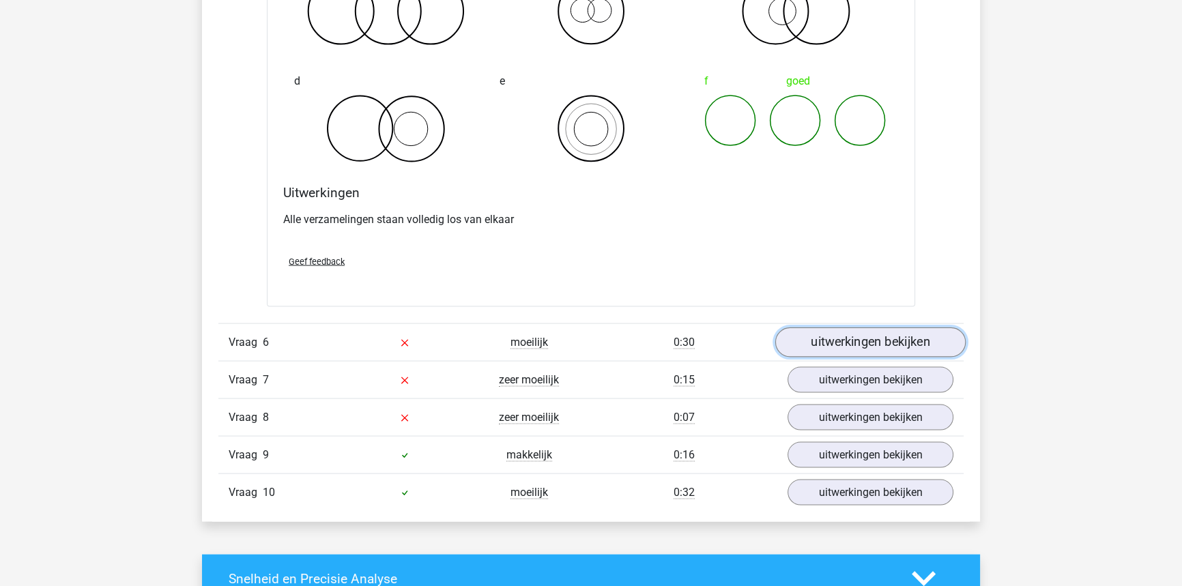
click at [927, 347] on link "uitwerkingen bekijken" at bounding box center [870, 343] width 190 height 30
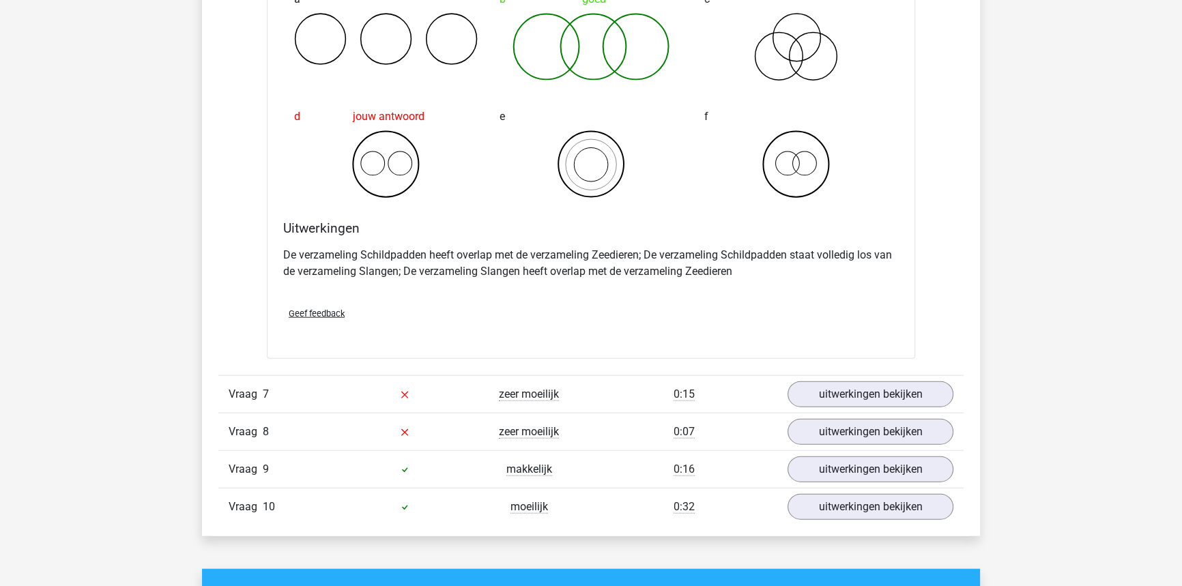
scroll to position [3970, 0]
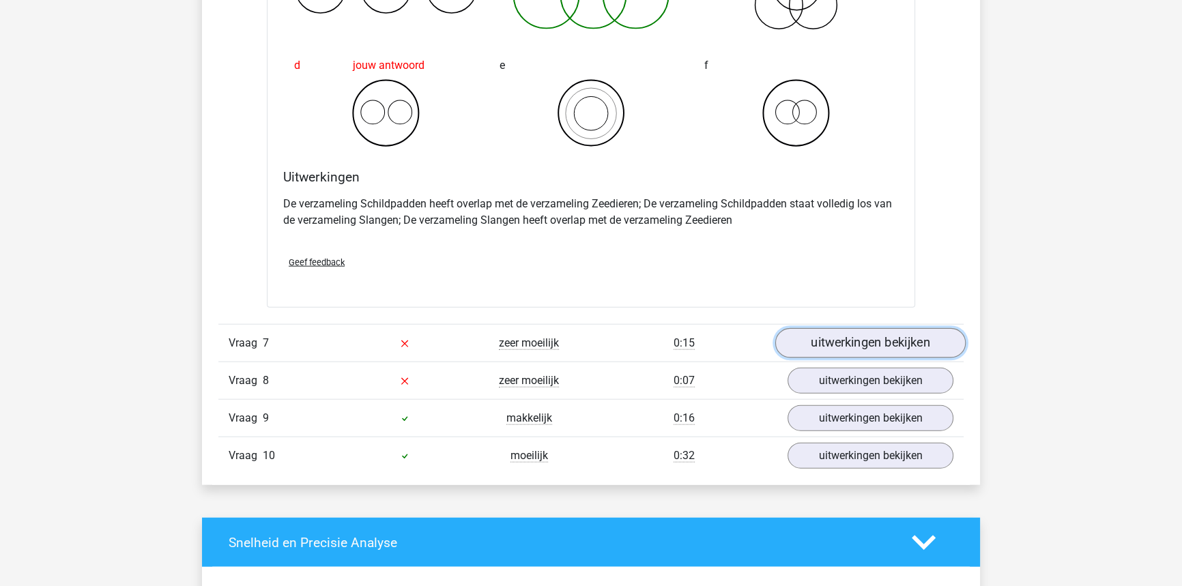
click at [923, 352] on link "uitwerkingen bekijken" at bounding box center [870, 343] width 190 height 30
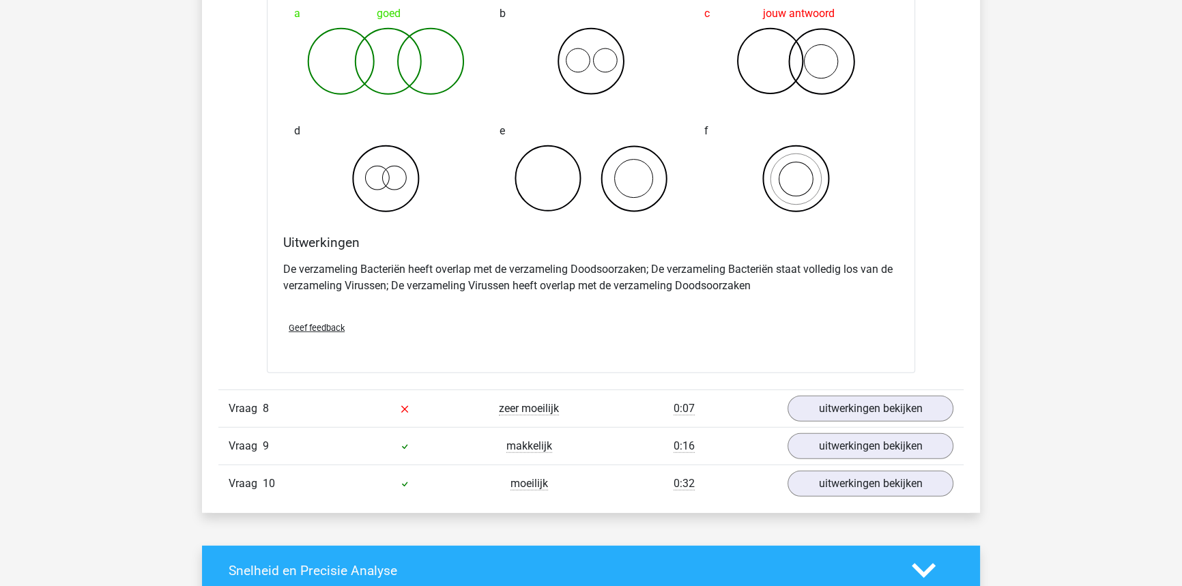
scroll to position [4466, 0]
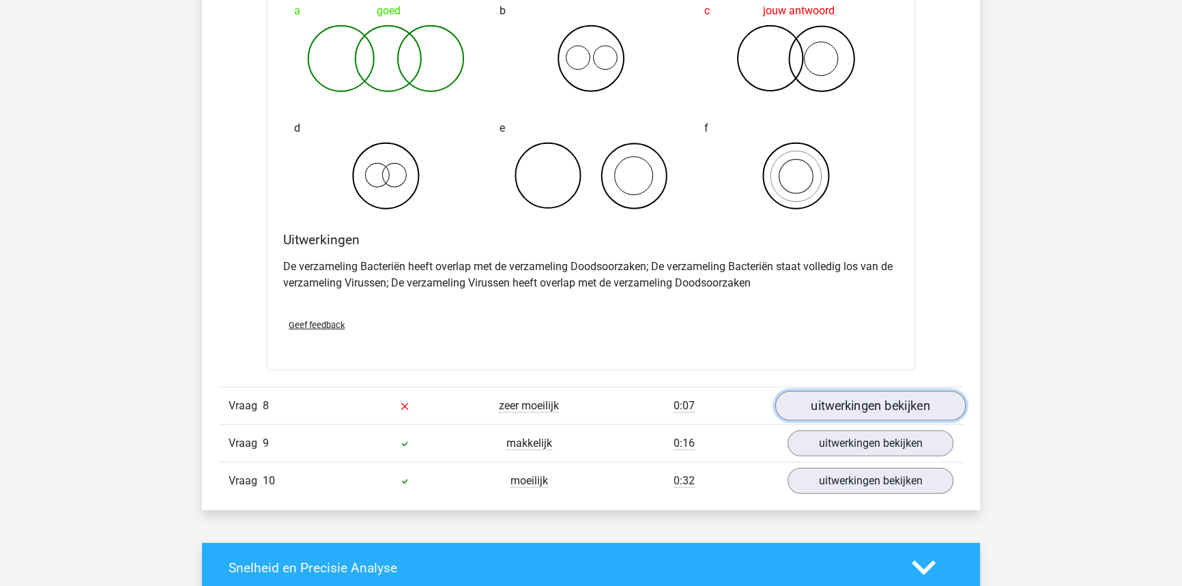
click at [908, 392] on link "uitwerkingen bekijken" at bounding box center [870, 407] width 190 height 30
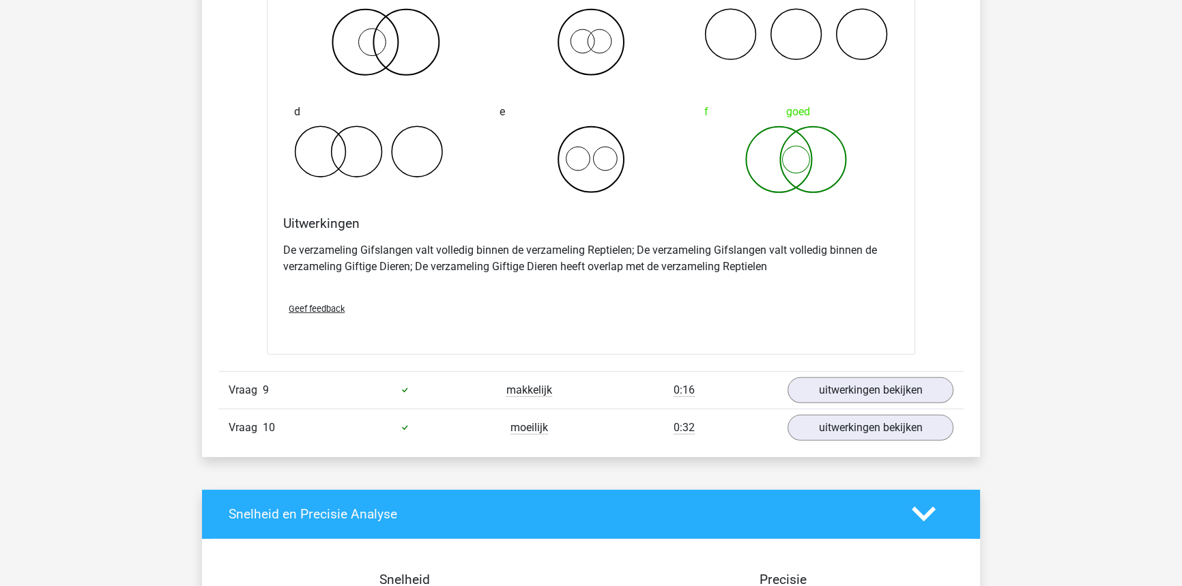
scroll to position [5086, 0]
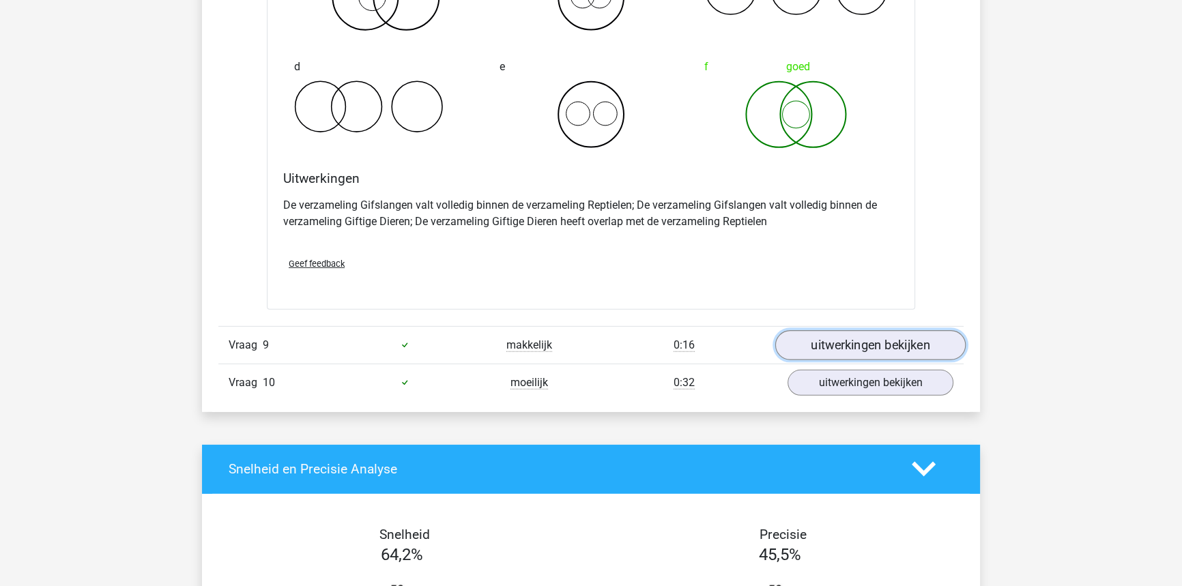
click at [860, 346] on link "uitwerkingen bekijken" at bounding box center [870, 345] width 190 height 30
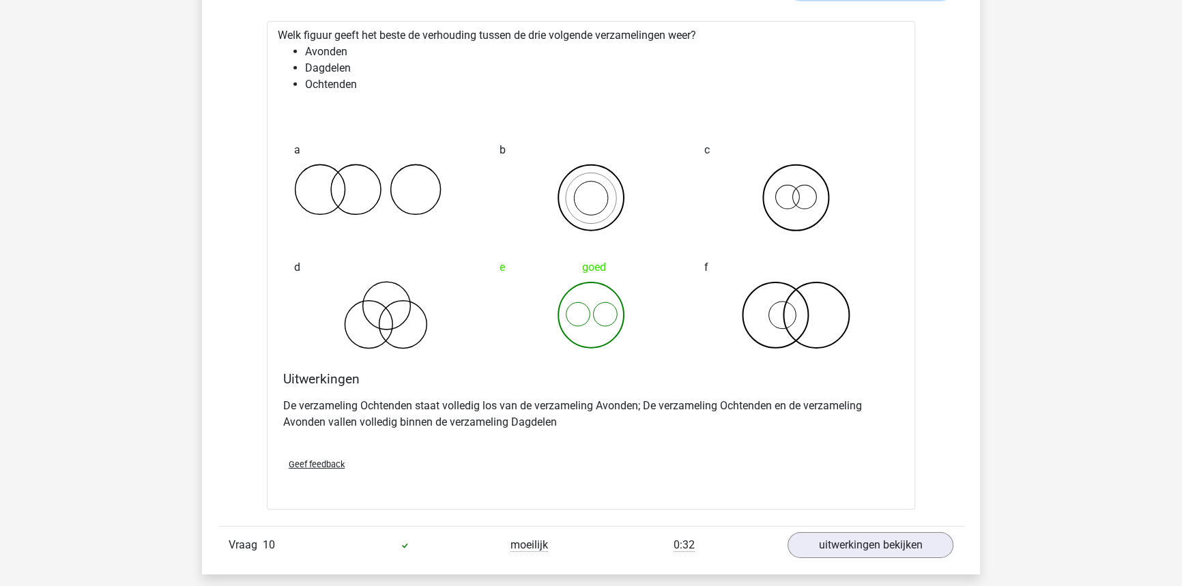
scroll to position [5520, 0]
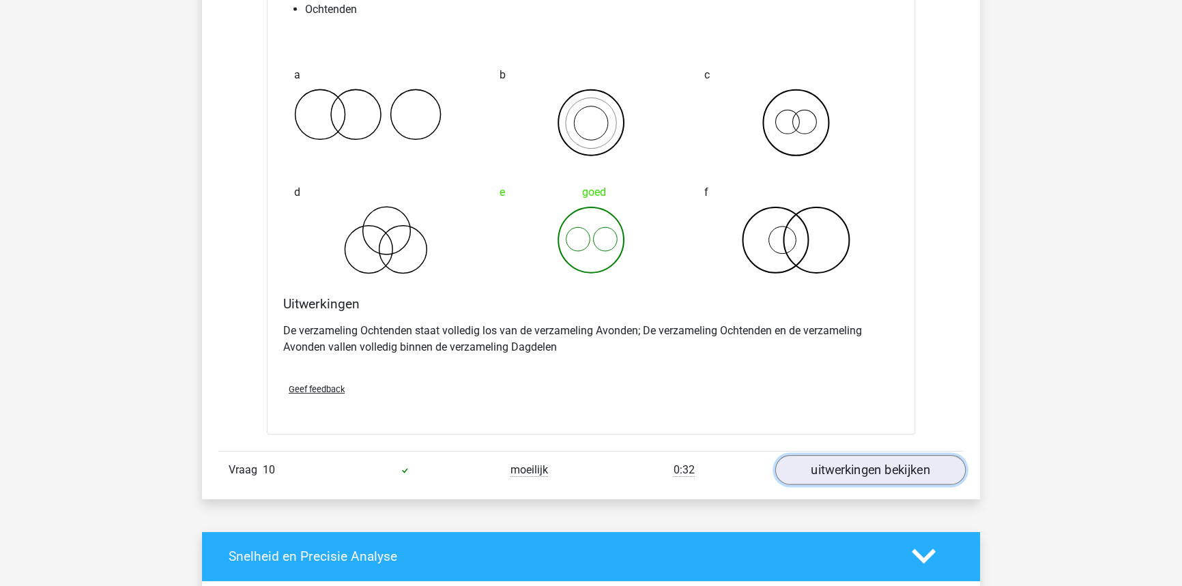
click at [880, 476] on link "uitwerkingen bekijken" at bounding box center [870, 470] width 190 height 30
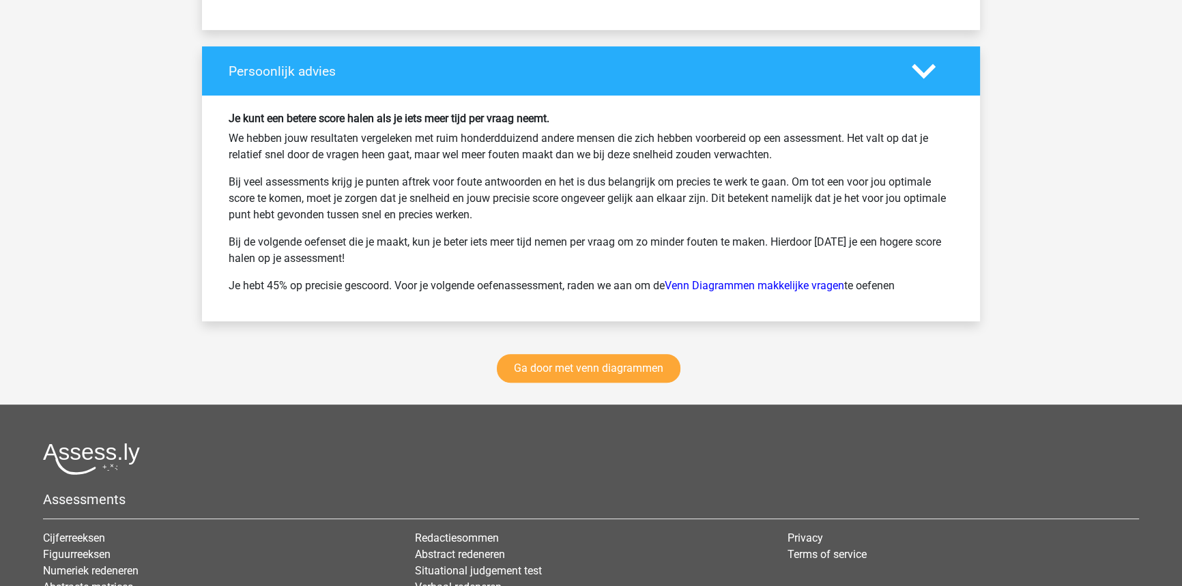
scroll to position [7009, 0]
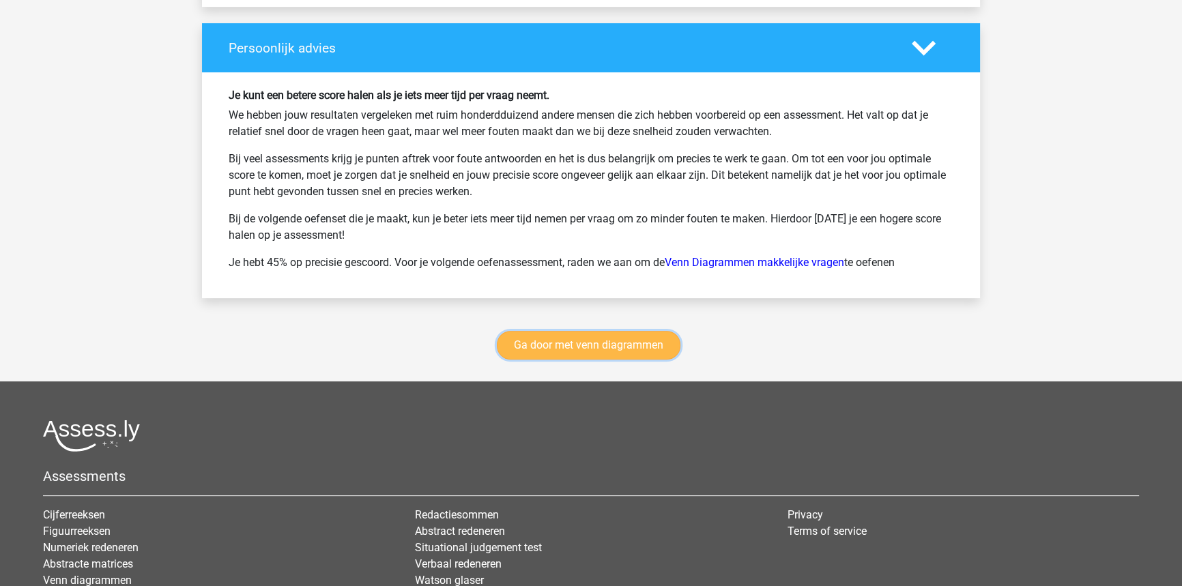
click at [603, 347] on link "Ga door met venn diagrammen" at bounding box center [589, 345] width 184 height 29
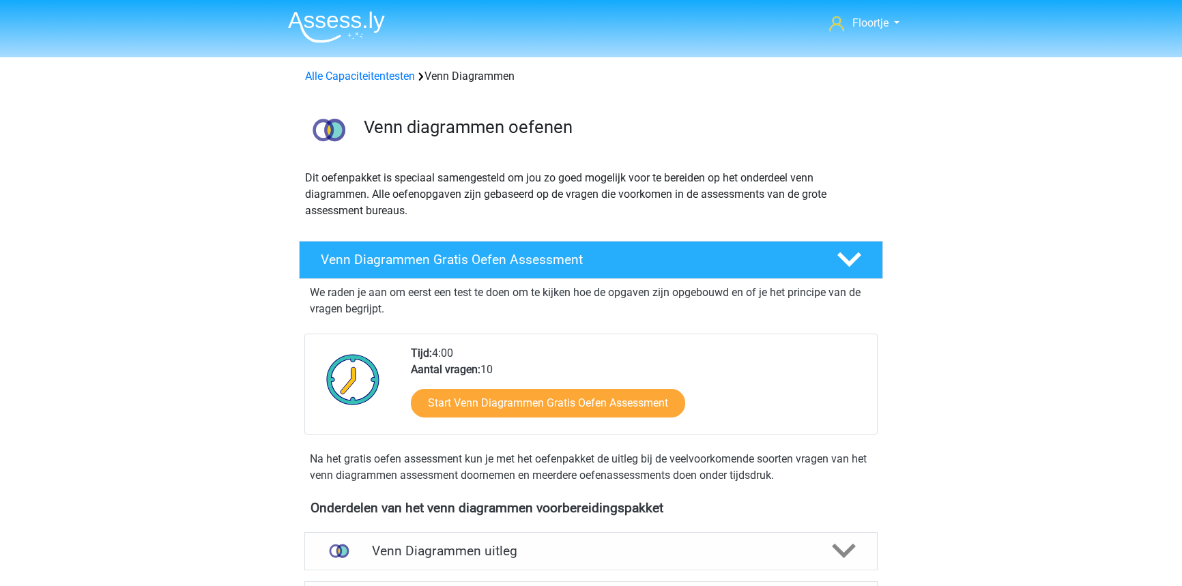
scroll to position [575, 0]
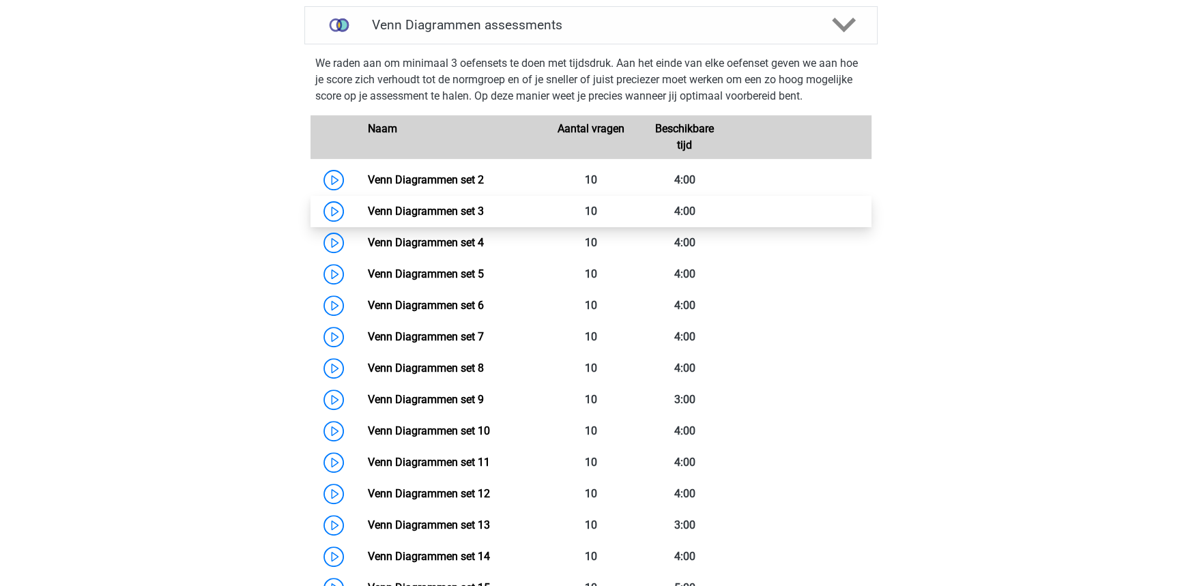
click at [367, 214] on link "Venn Diagrammen set 3" at bounding box center [425, 211] width 116 height 13
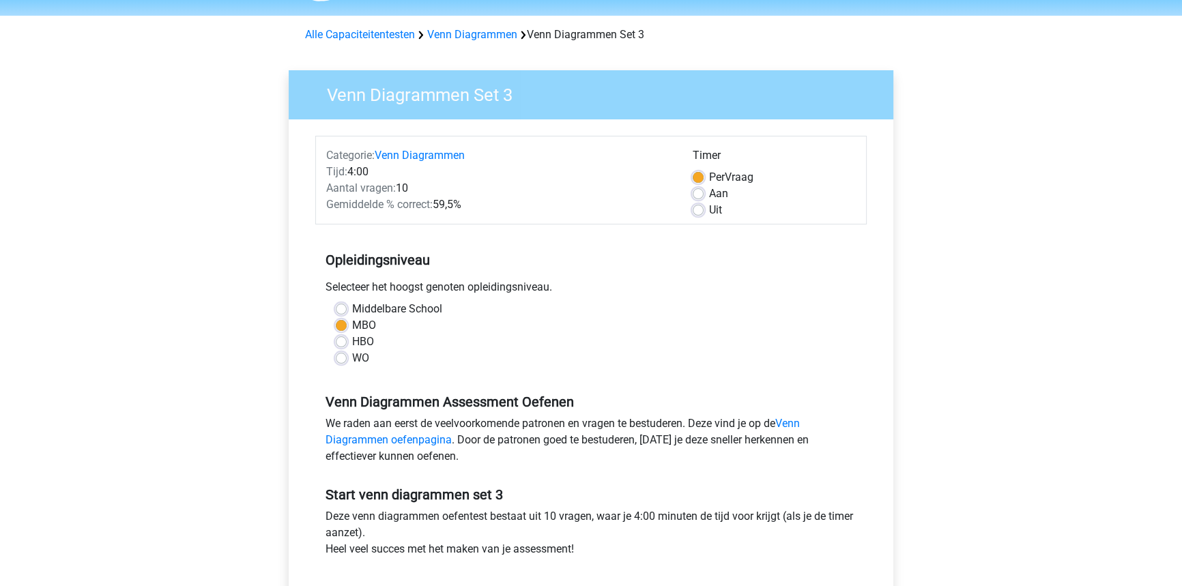
scroll to position [186, 0]
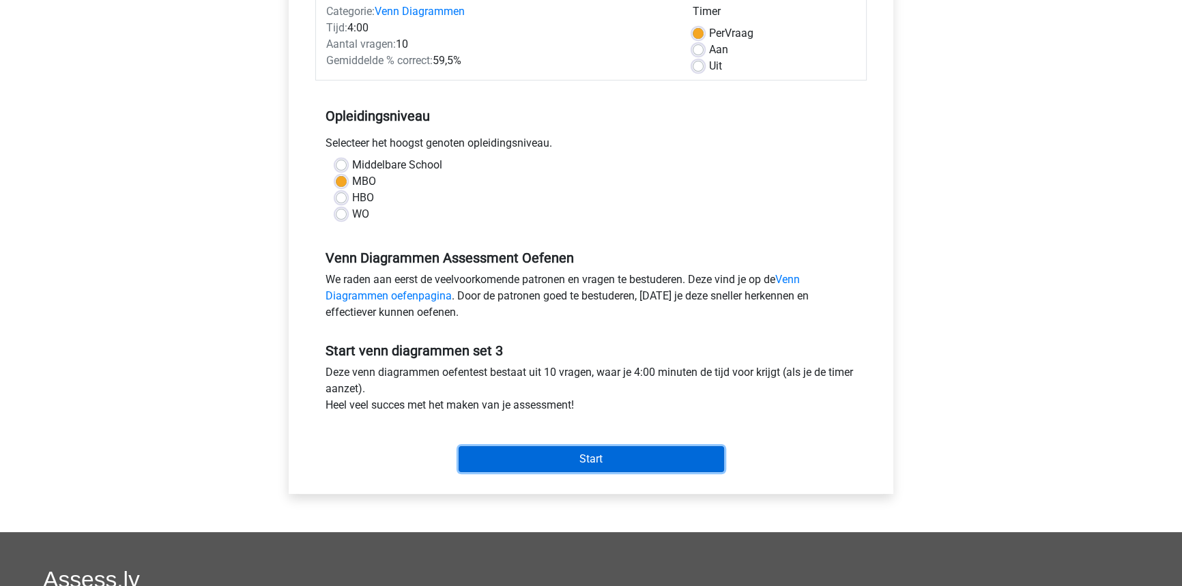
click at [540, 458] on input "Start" at bounding box center [591, 459] width 265 height 26
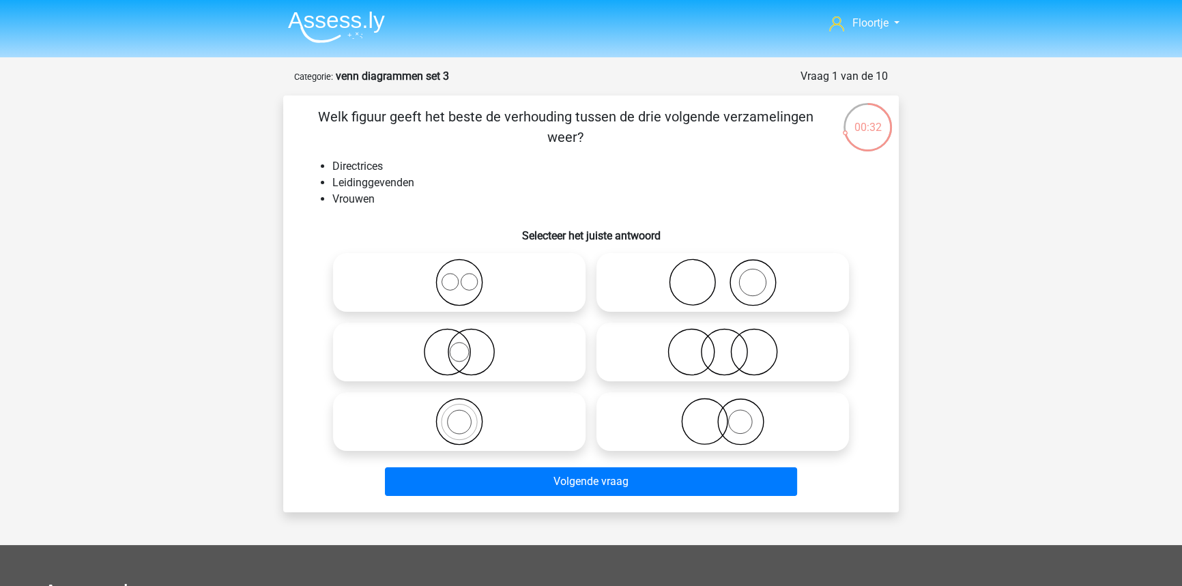
click at [414, 280] on icon at bounding box center [459, 283] width 242 height 48
click at [459, 276] on input "radio" at bounding box center [463, 271] width 9 height 9
radio input "true"
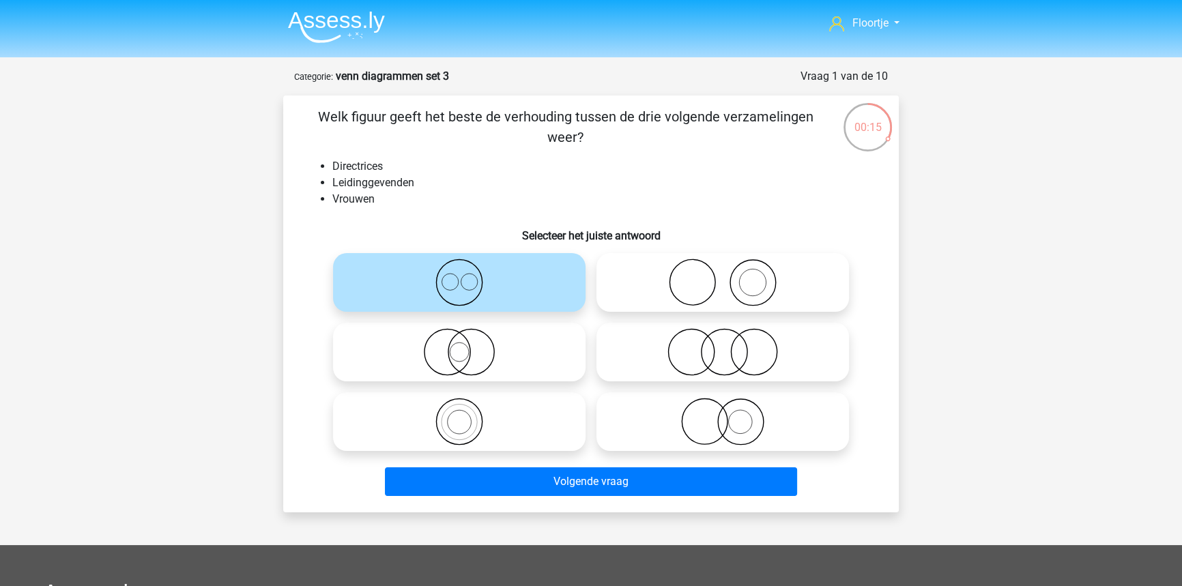
click at [454, 366] on icon at bounding box center [459, 352] width 242 height 48
click at [459, 345] on input "radio" at bounding box center [463, 340] width 9 height 9
radio input "true"
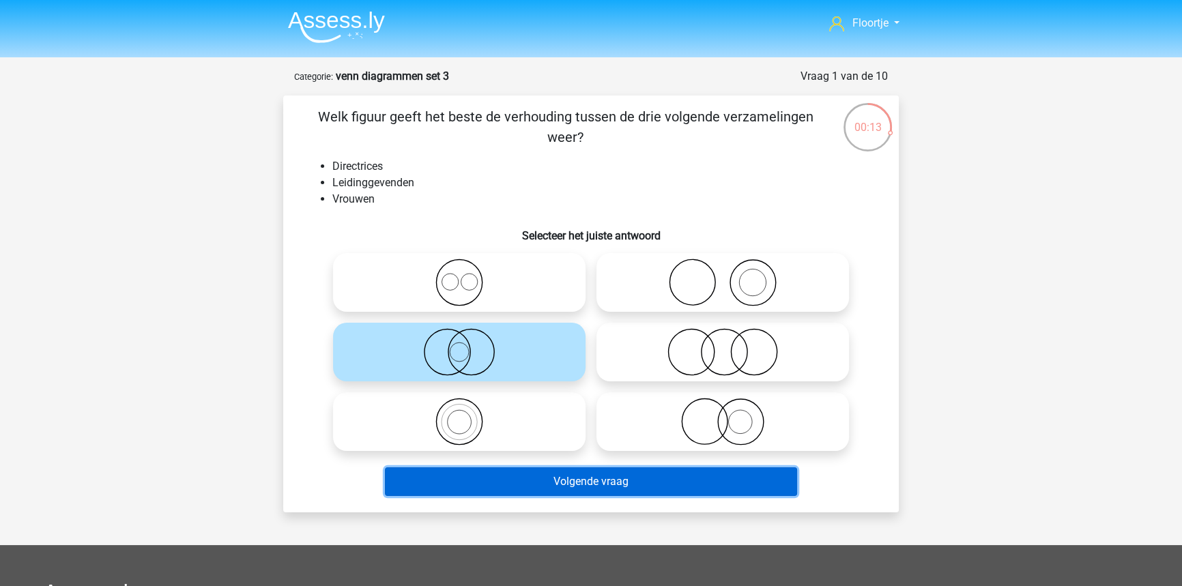
click at [553, 489] on button "Volgende vraag" at bounding box center [591, 481] width 413 height 29
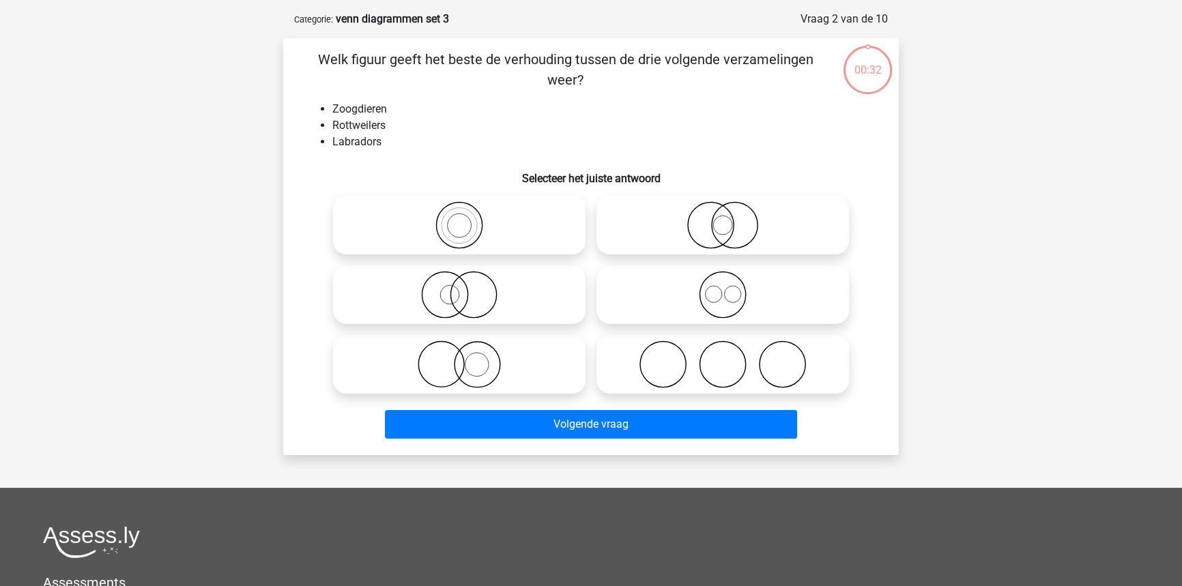
scroll to position [68, 0]
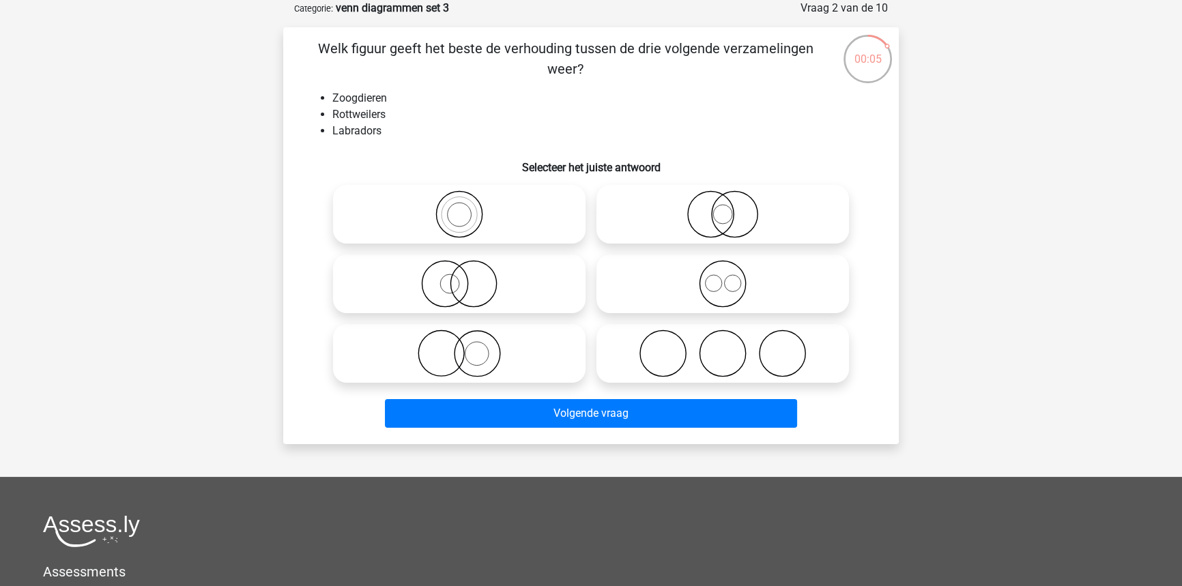
click at [748, 212] on icon at bounding box center [723, 214] width 242 height 48
click at [731, 207] on input "radio" at bounding box center [727, 203] width 9 height 9
radio input "true"
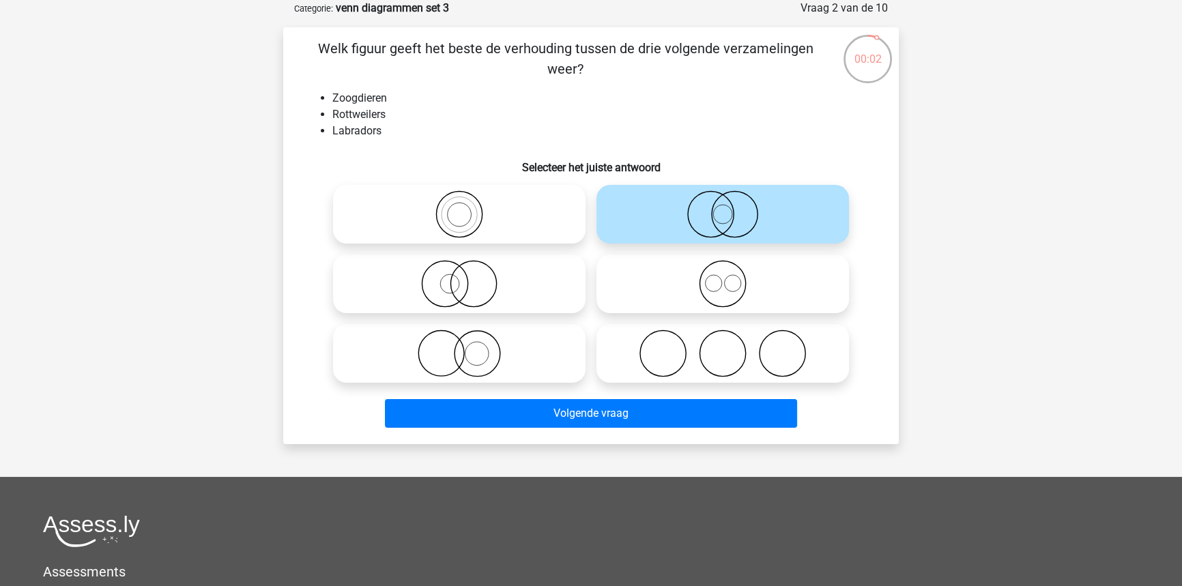
click at [757, 304] on icon at bounding box center [723, 284] width 242 height 48
click at [731, 277] on input "radio" at bounding box center [727, 272] width 9 height 9
radio input "true"
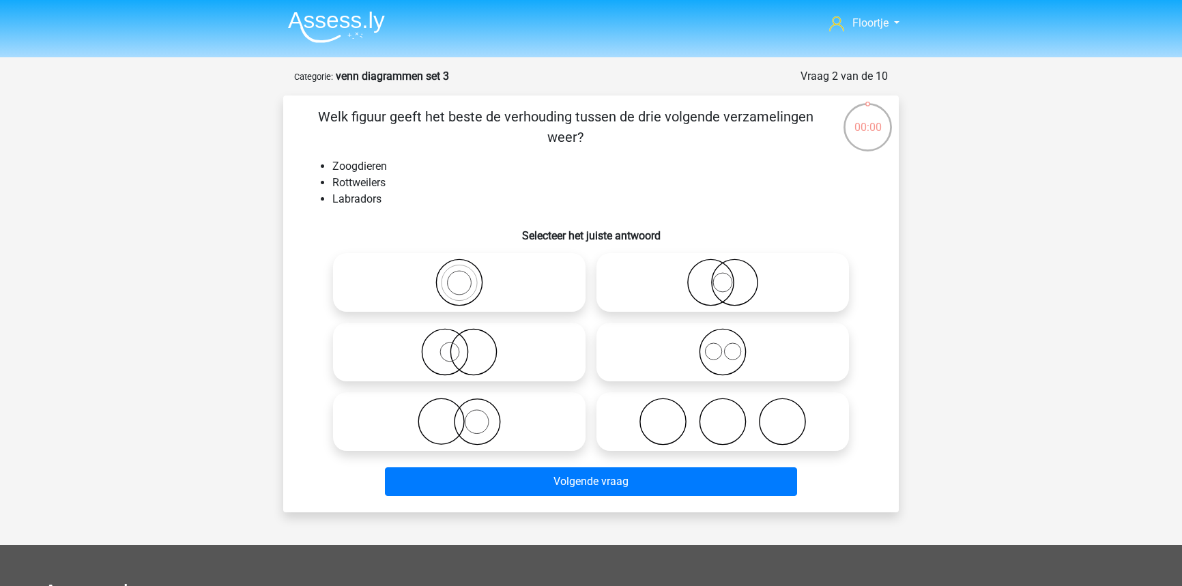
scroll to position [68, 0]
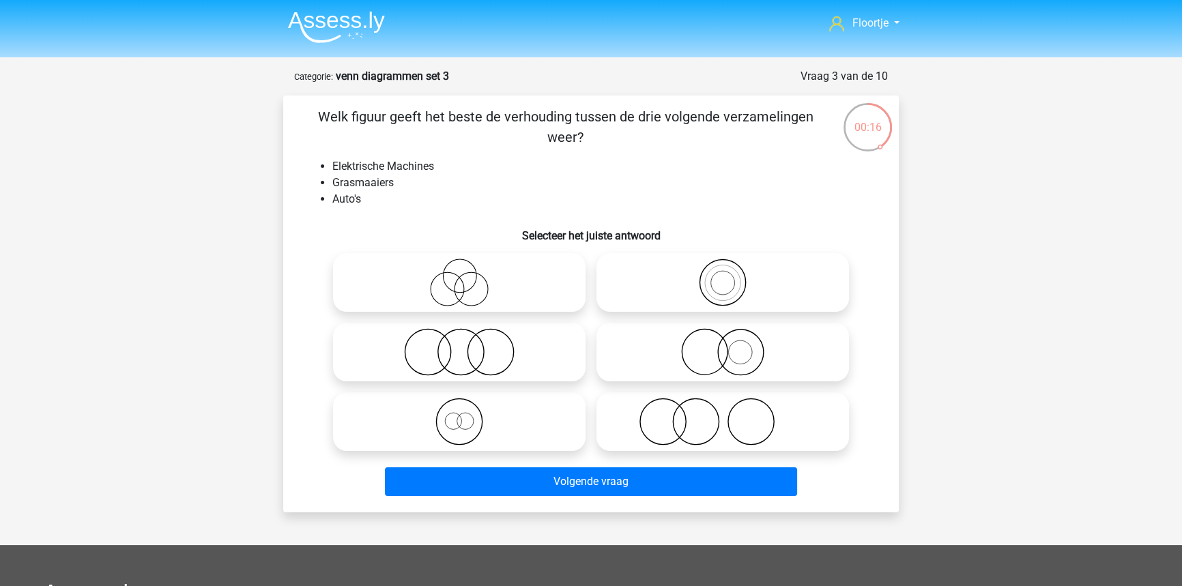
click at [727, 360] on icon at bounding box center [723, 352] width 242 height 48
click at [727, 345] on input "radio" at bounding box center [727, 340] width 9 height 9
radio input "true"
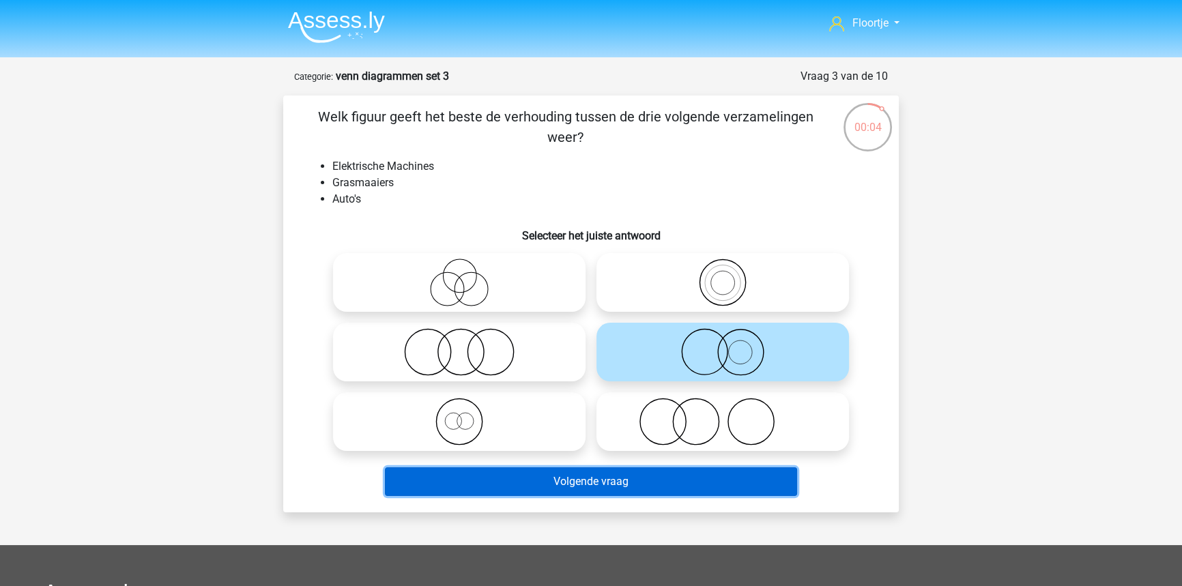
click at [710, 484] on button "Volgende vraag" at bounding box center [591, 481] width 413 height 29
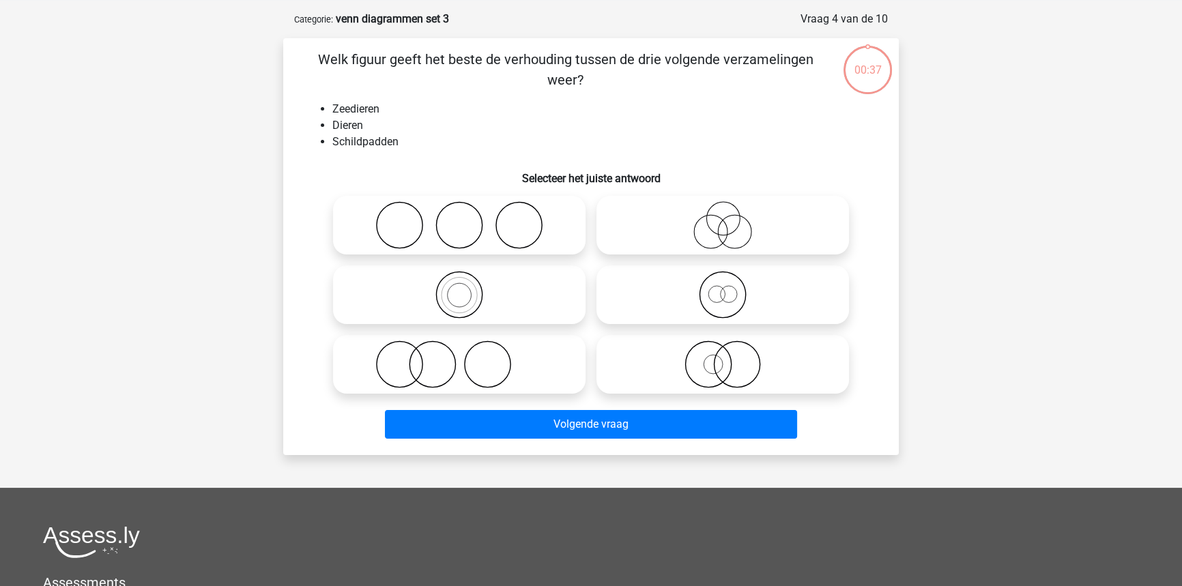
scroll to position [68, 0]
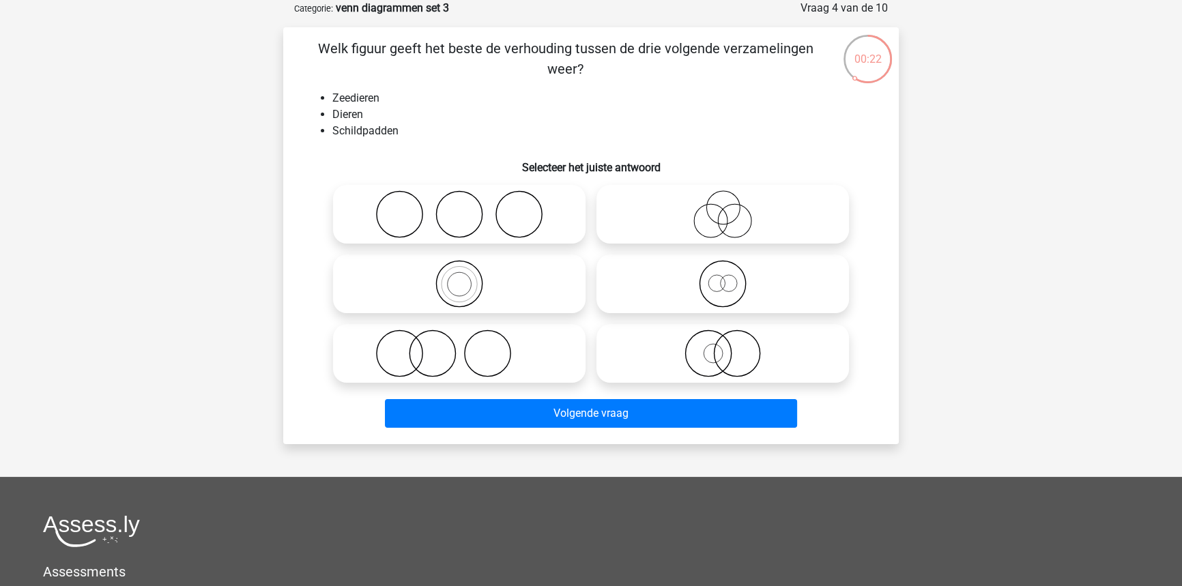
click at [434, 289] on icon at bounding box center [459, 284] width 242 height 48
click at [459, 277] on input "radio" at bounding box center [463, 272] width 9 height 9
radio input "true"
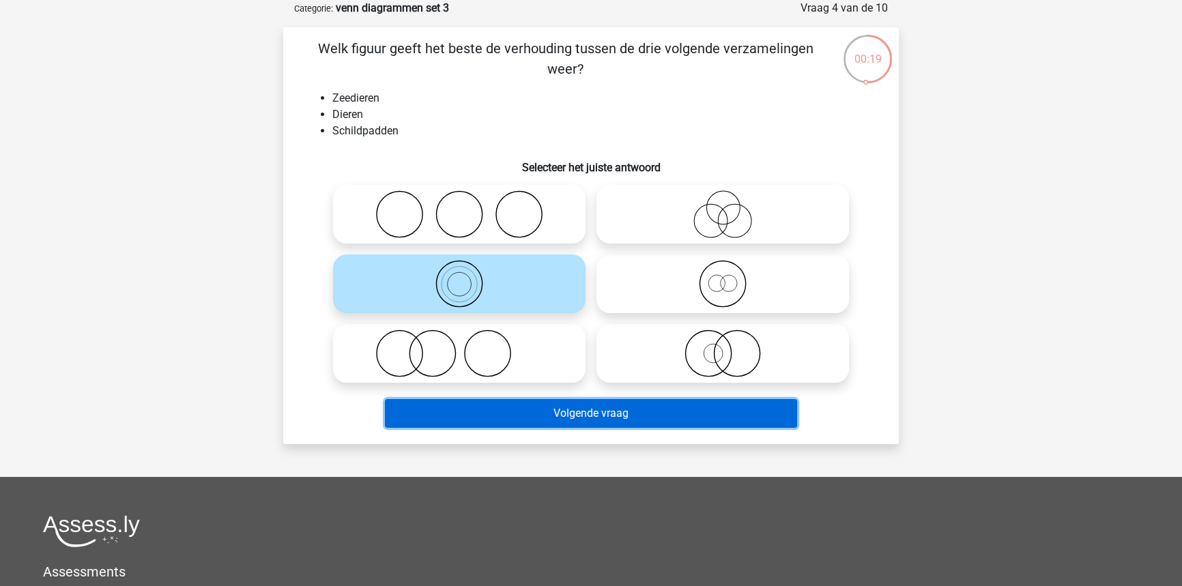
click at [483, 411] on button "Volgende vraag" at bounding box center [591, 413] width 413 height 29
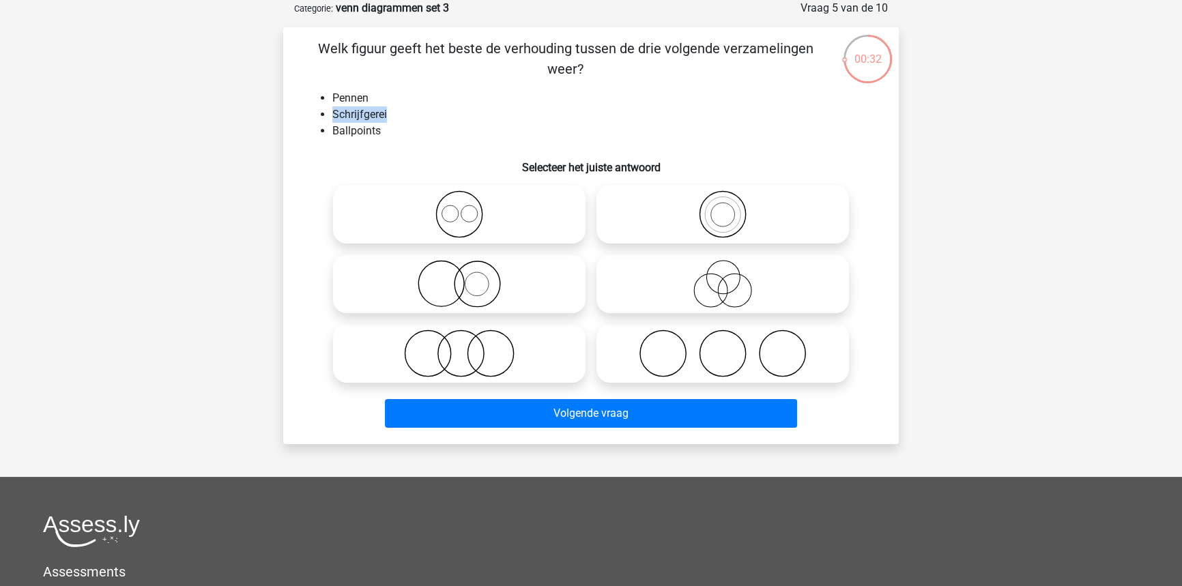
drag, startPoint x: 333, startPoint y: 117, endPoint x: 390, endPoint y: 113, distance: 57.5
click at [390, 113] on li "Schrijfgerei" at bounding box center [604, 114] width 545 height 16
copy li "Schrijfgerei"
click at [747, 287] on icon at bounding box center [723, 284] width 242 height 48
click at [731, 277] on input "radio" at bounding box center [727, 272] width 9 height 9
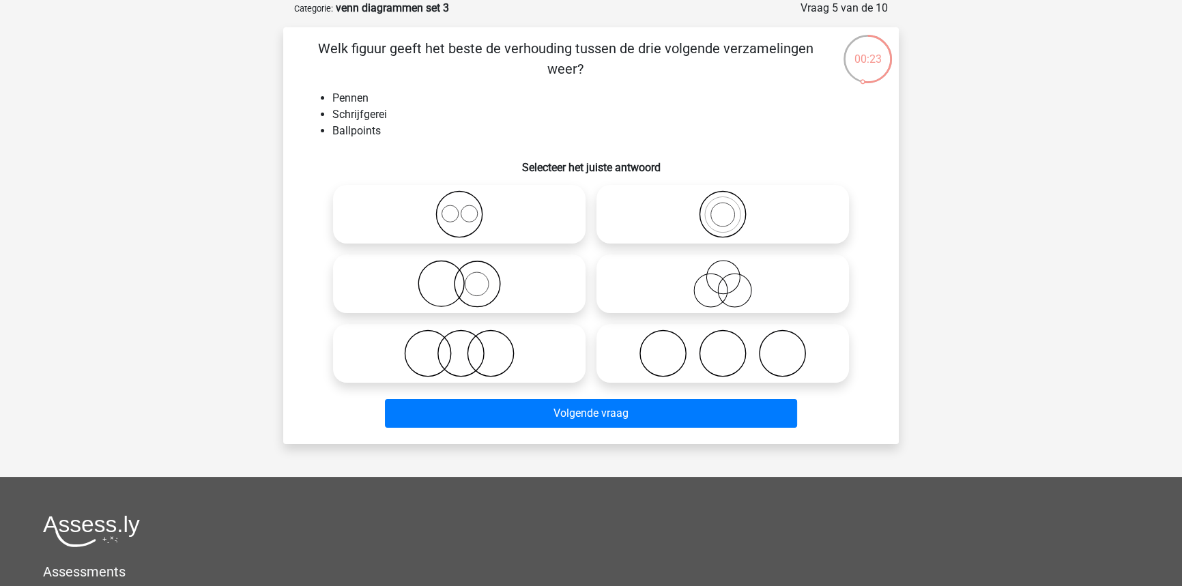
radio input "true"
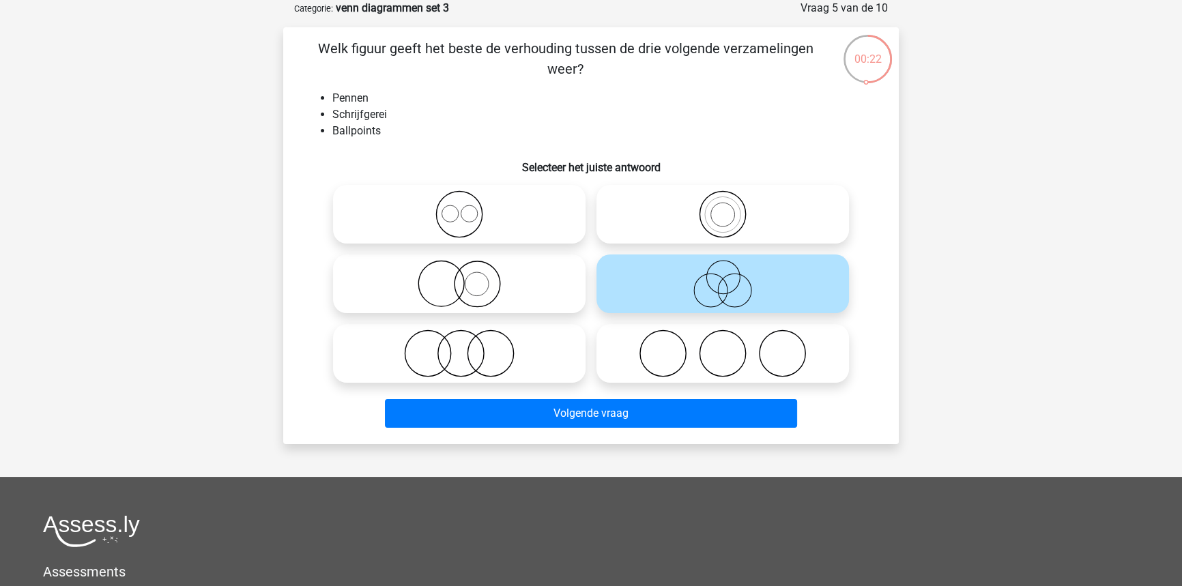
click at [905, 285] on div "00:22 Vraag 5 van de 10 Categorie: venn diagrammen set 3 Welk figuur geeft het …" at bounding box center [590, 222] width 637 height 444
click at [889, 285] on div "Welk figuur geeft het beste de verhouding tussen de drie volgende verzamelingen…" at bounding box center [591, 235] width 605 height 395
click at [532, 336] on icon at bounding box center [459, 354] width 242 height 48
click at [468, 338] on input "radio" at bounding box center [463, 342] width 9 height 9
radio input "true"
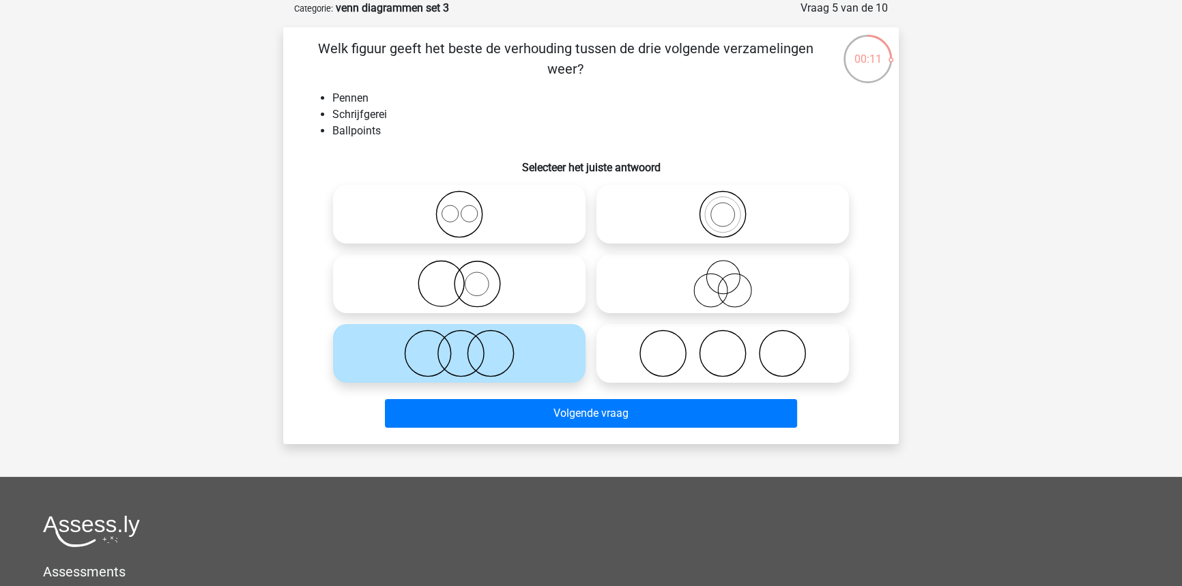
click at [720, 237] on circle at bounding box center [722, 215] width 46 height 46
click at [723, 207] on input "radio" at bounding box center [727, 203] width 9 height 9
radio input "true"
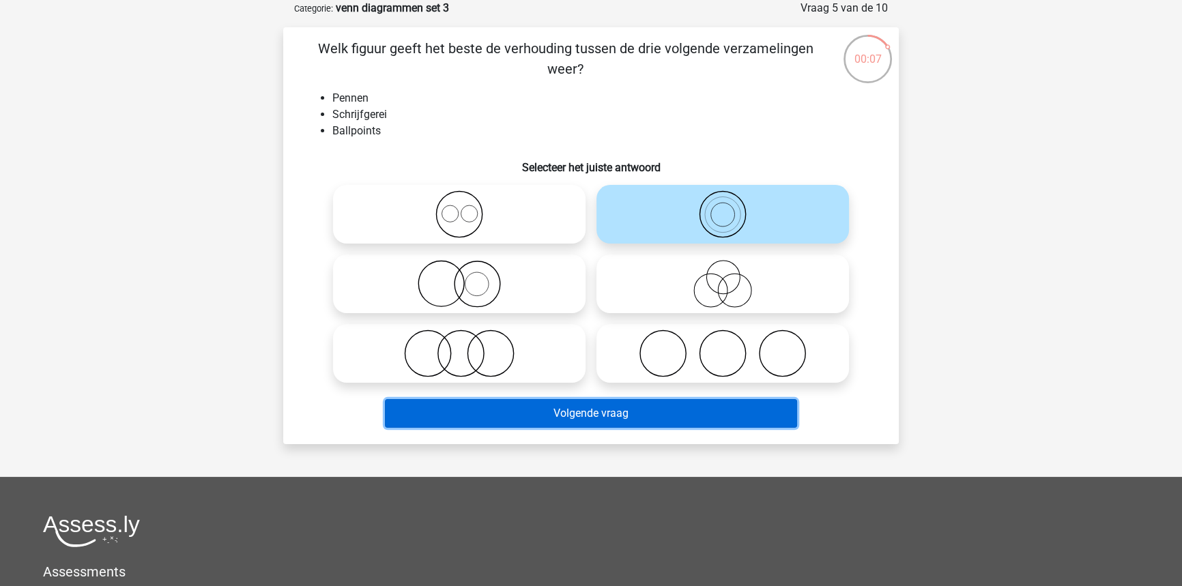
click at [760, 407] on button "Volgende vraag" at bounding box center [591, 413] width 413 height 29
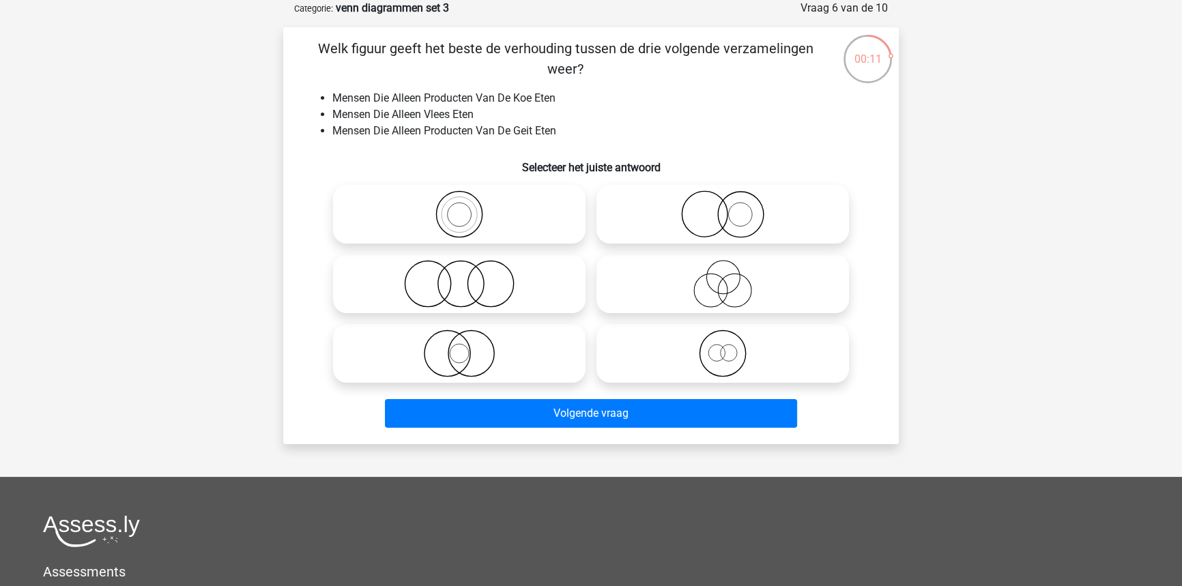
click at [725, 284] on icon at bounding box center [723, 284] width 242 height 48
click at [725, 277] on input "radio" at bounding box center [727, 272] width 9 height 9
radio input "true"
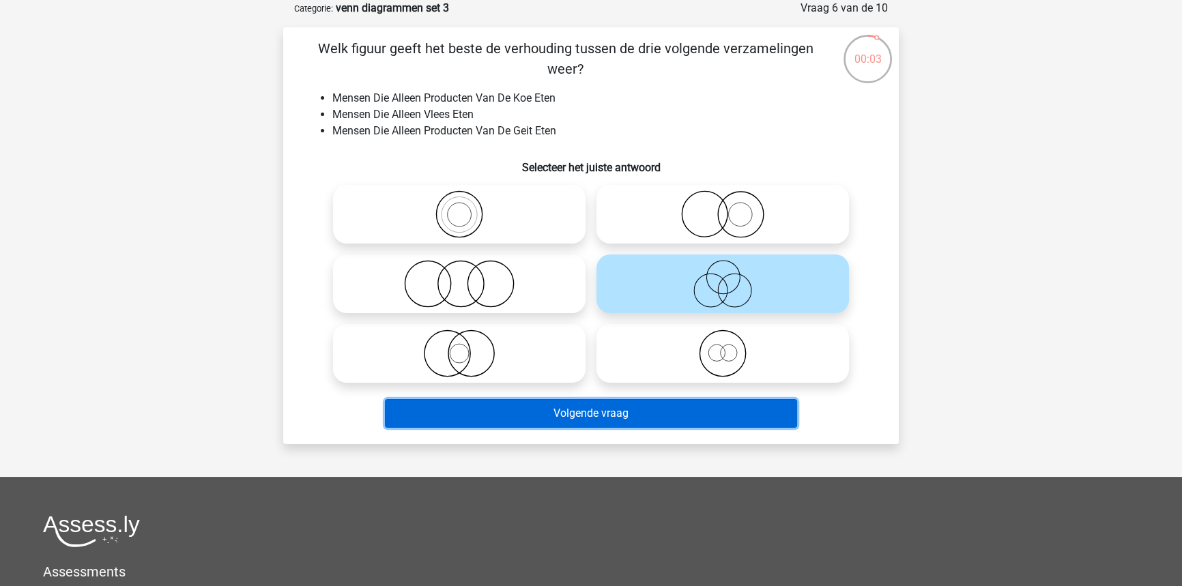
click at [645, 410] on button "Volgende vraag" at bounding box center [591, 413] width 413 height 29
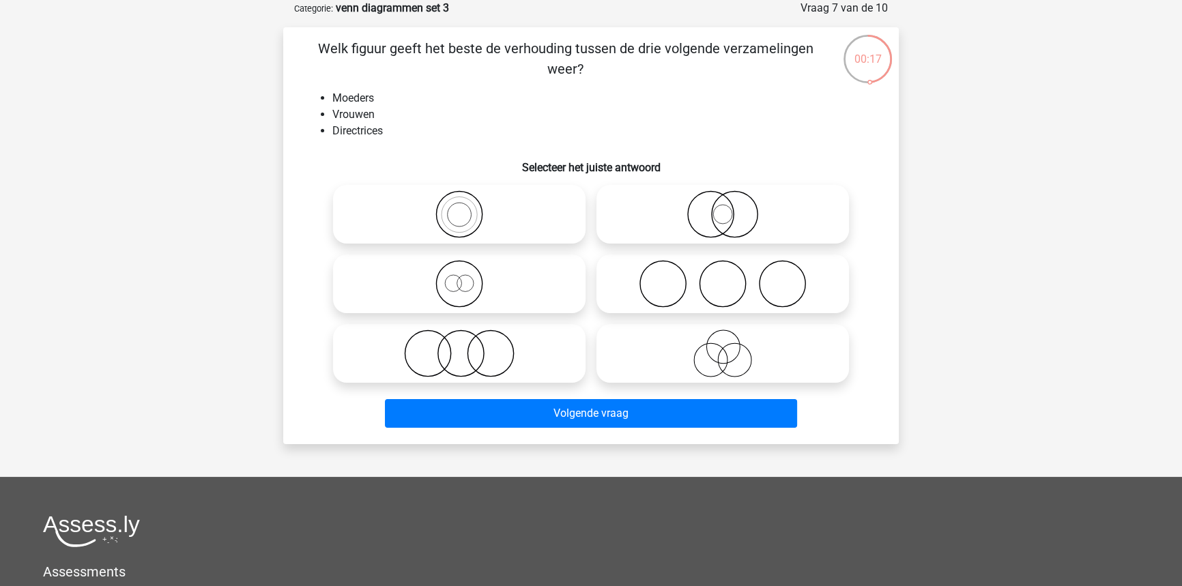
drag, startPoint x: 502, startPoint y: 213, endPoint x: 503, endPoint y: 223, distance: 10.3
click at [503, 223] on icon at bounding box center [459, 214] width 242 height 48
click at [468, 207] on input "radio" at bounding box center [463, 203] width 9 height 9
radio input "true"
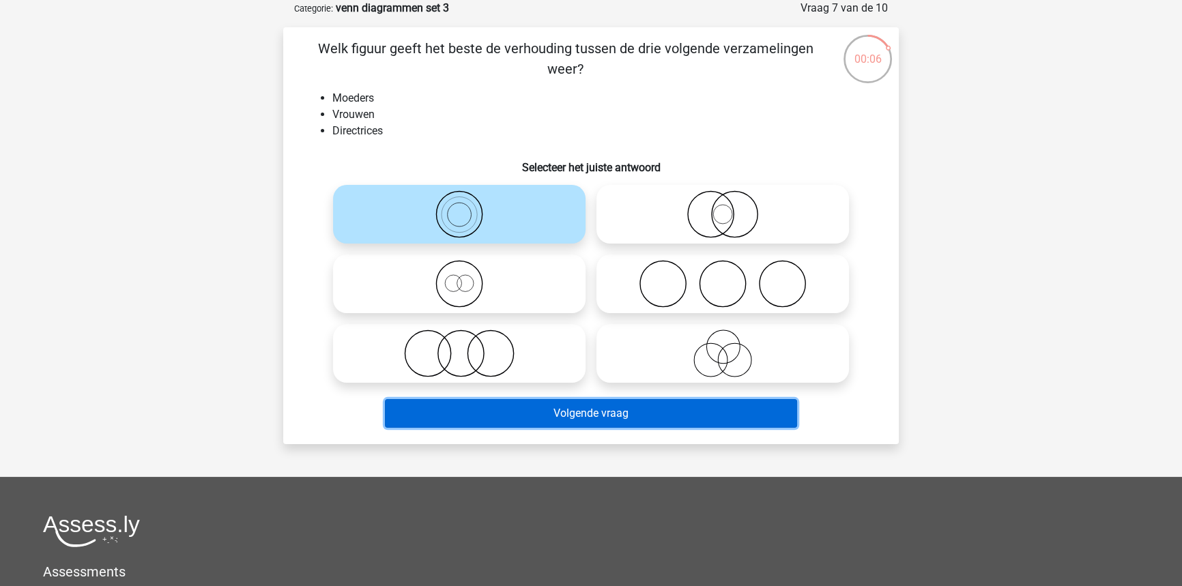
click at [531, 420] on button "Volgende vraag" at bounding box center [591, 413] width 413 height 29
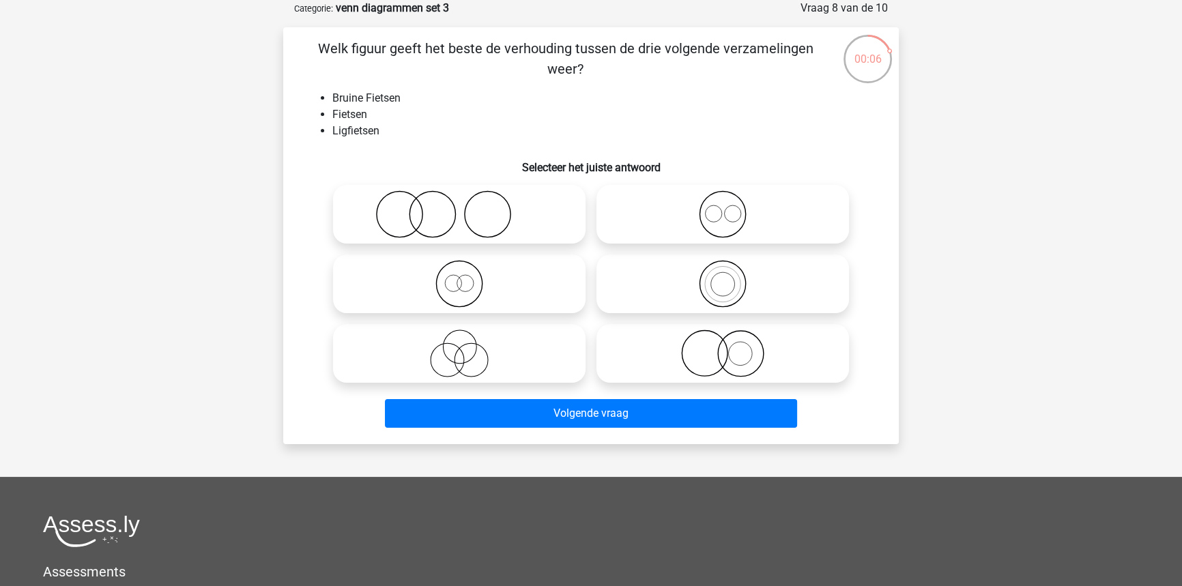
click at [779, 287] on icon at bounding box center [723, 284] width 242 height 48
click at [731, 277] on input "radio" at bounding box center [727, 272] width 9 height 9
radio input "true"
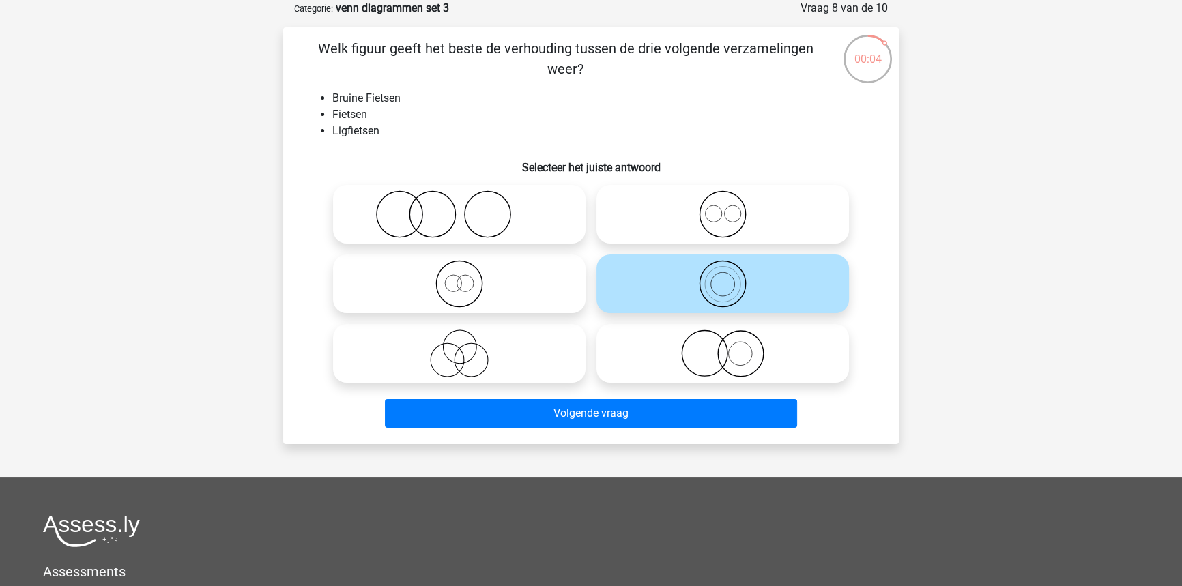
click at [674, 431] on div "Volgende vraag" at bounding box center [591, 416] width 527 height 34
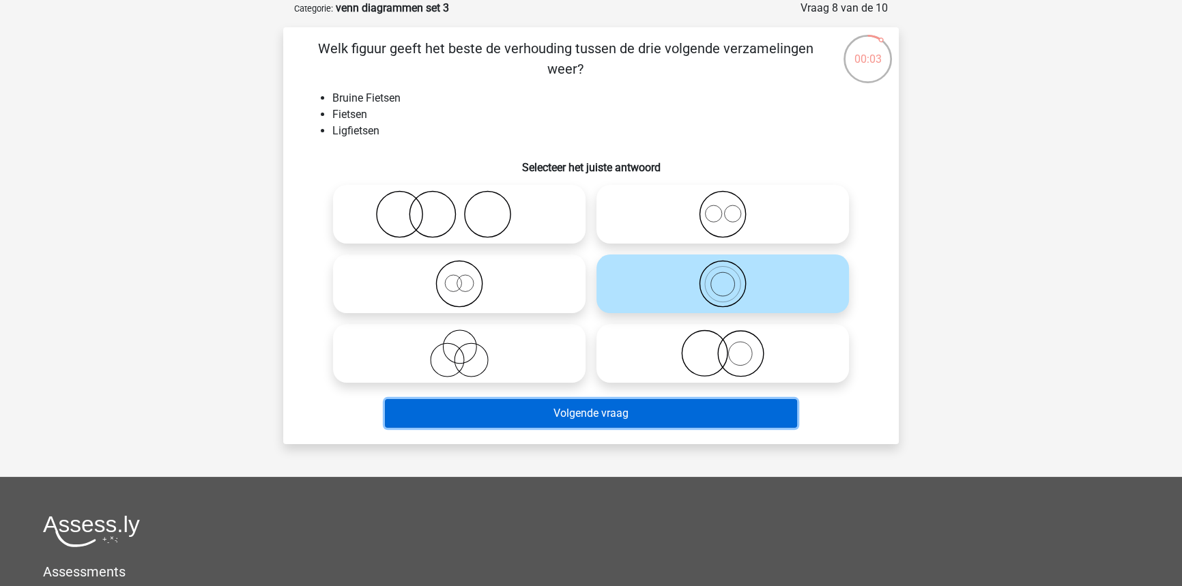
drag, startPoint x: 673, startPoint y: 415, endPoint x: 668, endPoint y: 408, distance: 8.7
click at [673, 414] on button "Volgende vraag" at bounding box center [591, 413] width 413 height 29
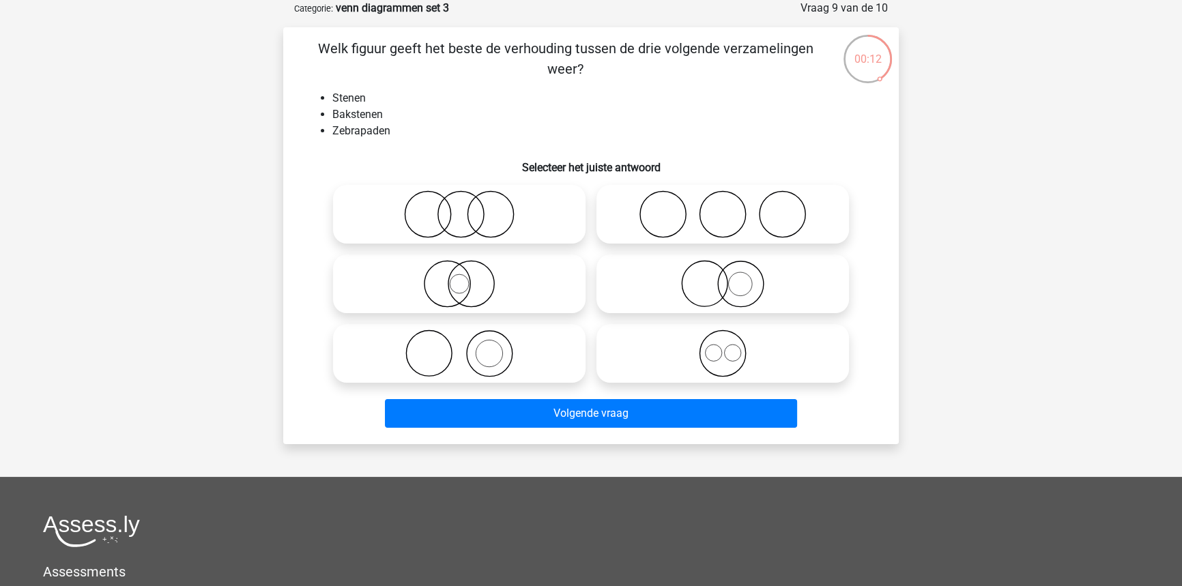
click at [499, 340] on icon at bounding box center [459, 354] width 242 height 48
click at [468, 340] on input "radio" at bounding box center [463, 342] width 9 height 9
radio input "true"
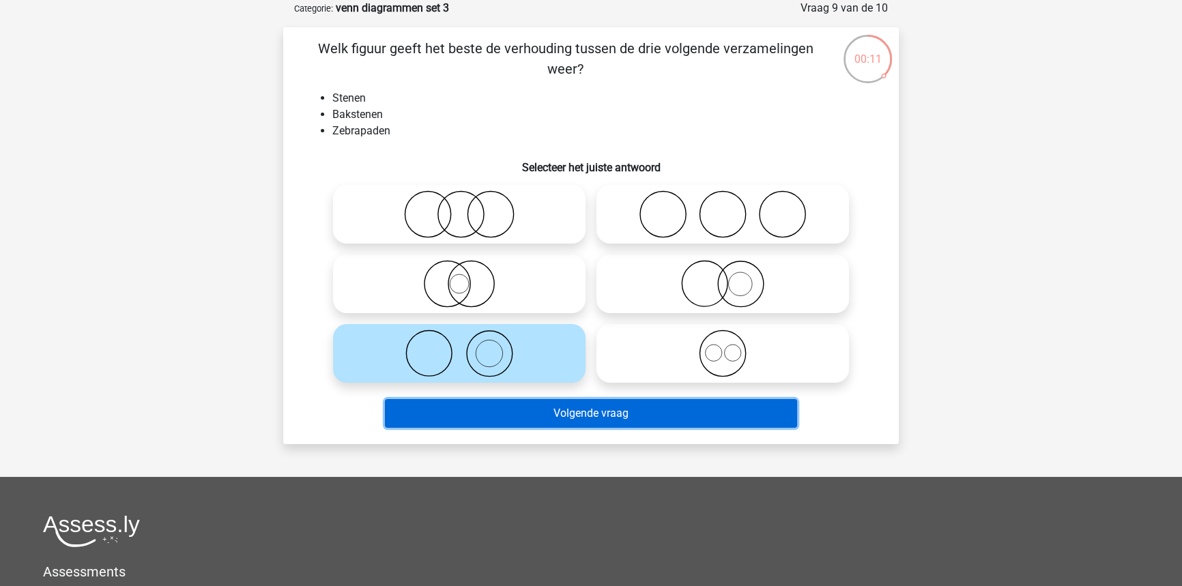
click at [551, 418] on button "Volgende vraag" at bounding box center [591, 413] width 413 height 29
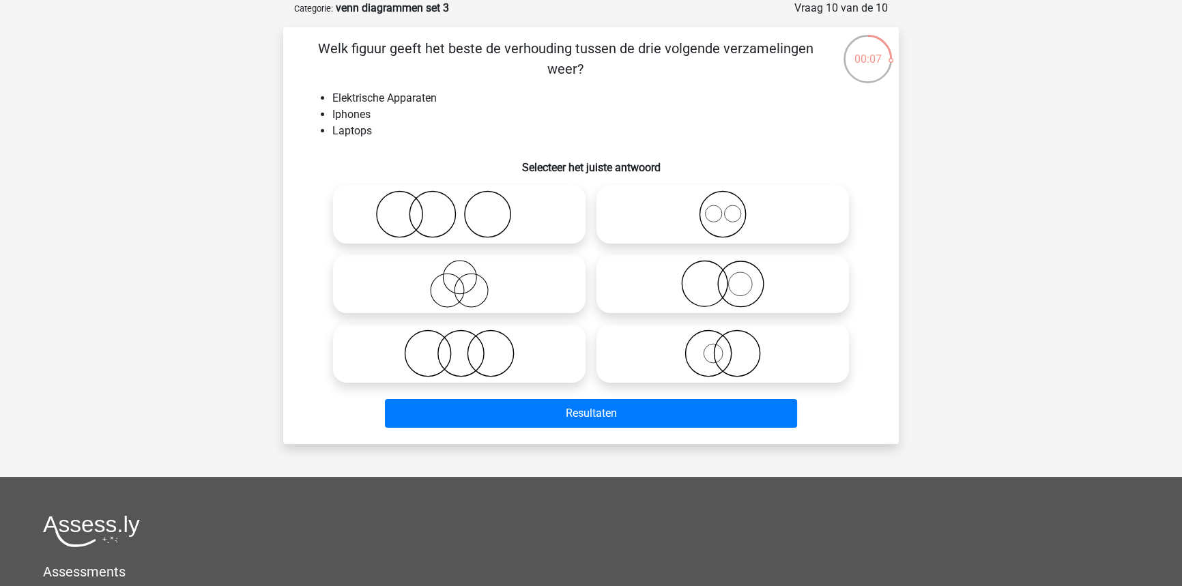
click at [742, 226] on circle at bounding box center [722, 215] width 46 height 46
click at [731, 207] on input "radio" at bounding box center [727, 203] width 9 height 9
radio input "true"
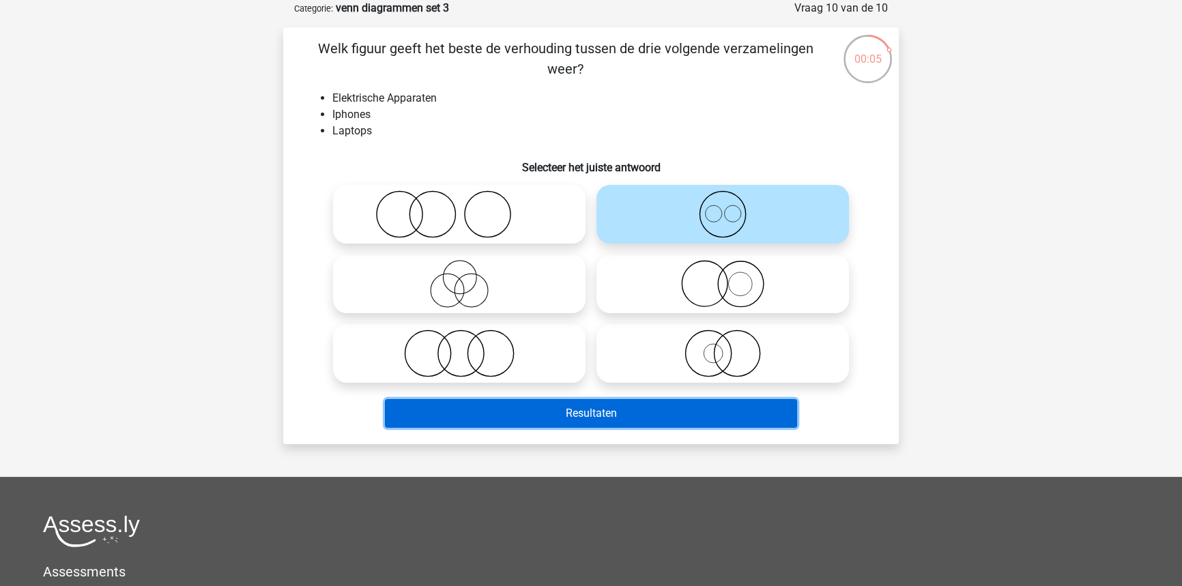
click at [627, 414] on button "Resultaten" at bounding box center [591, 413] width 413 height 29
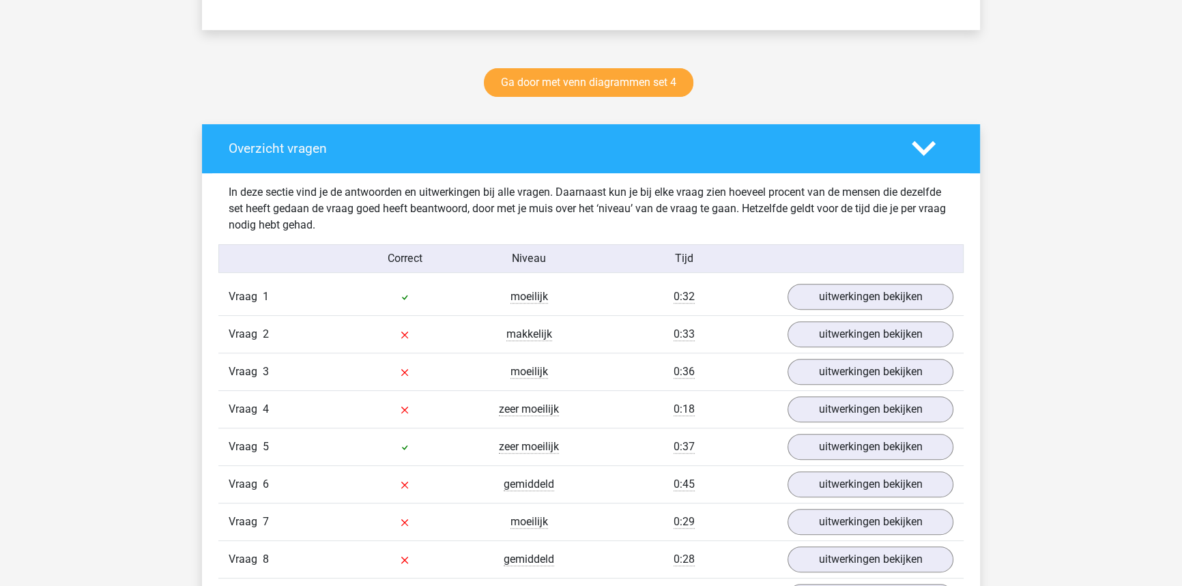
scroll to position [682, 0]
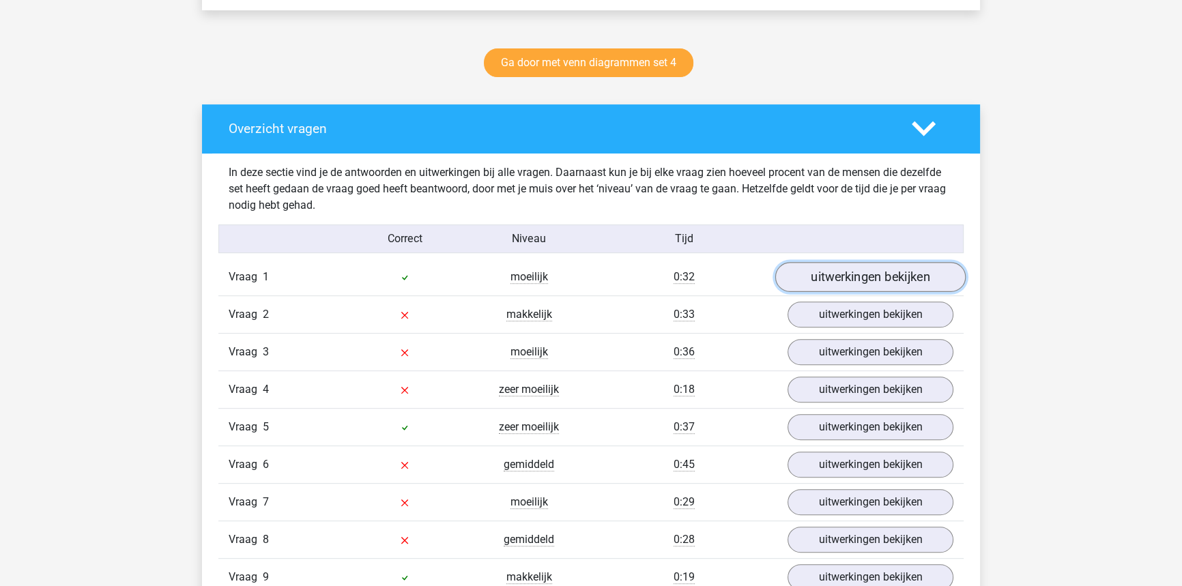
click at [805, 282] on link "uitwerkingen bekijken" at bounding box center [870, 277] width 190 height 30
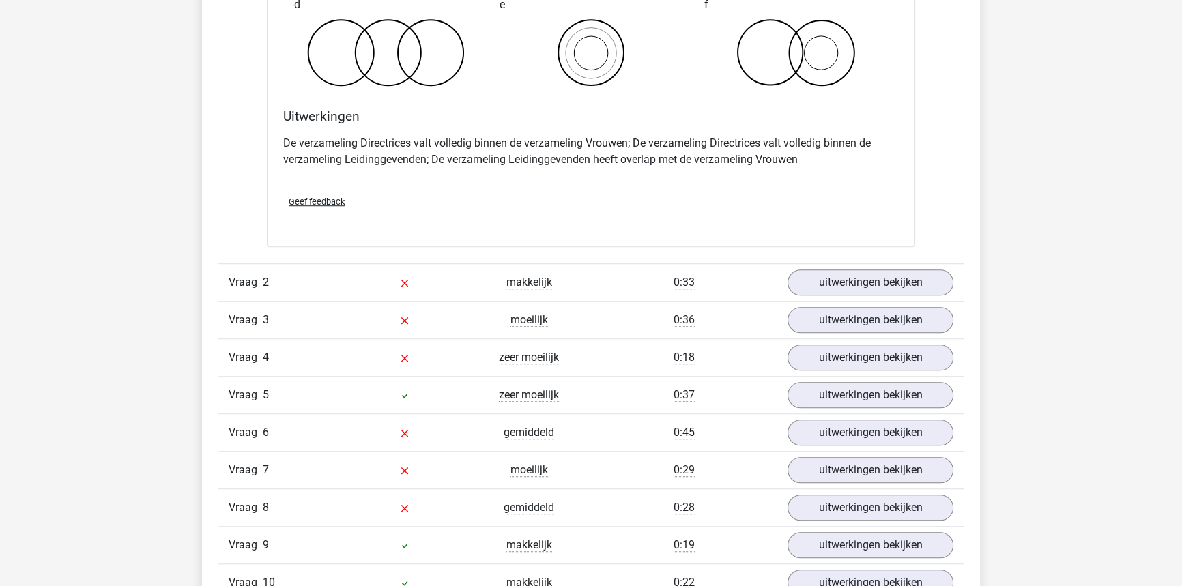
scroll to position [1241, 0]
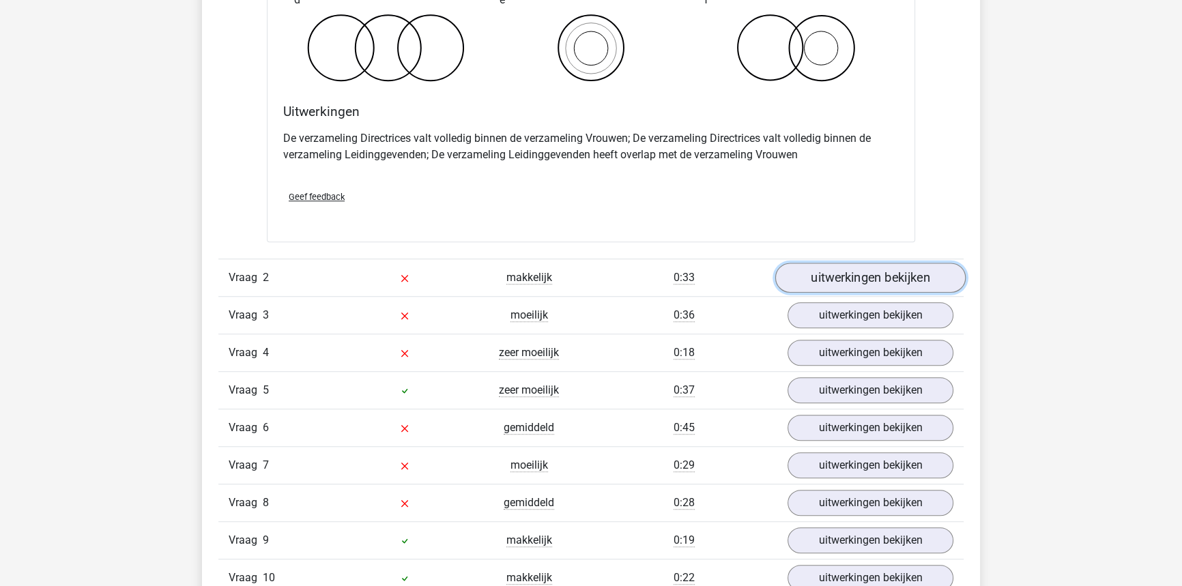
click at [815, 280] on link "uitwerkingen bekijken" at bounding box center [870, 278] width 190 height 30
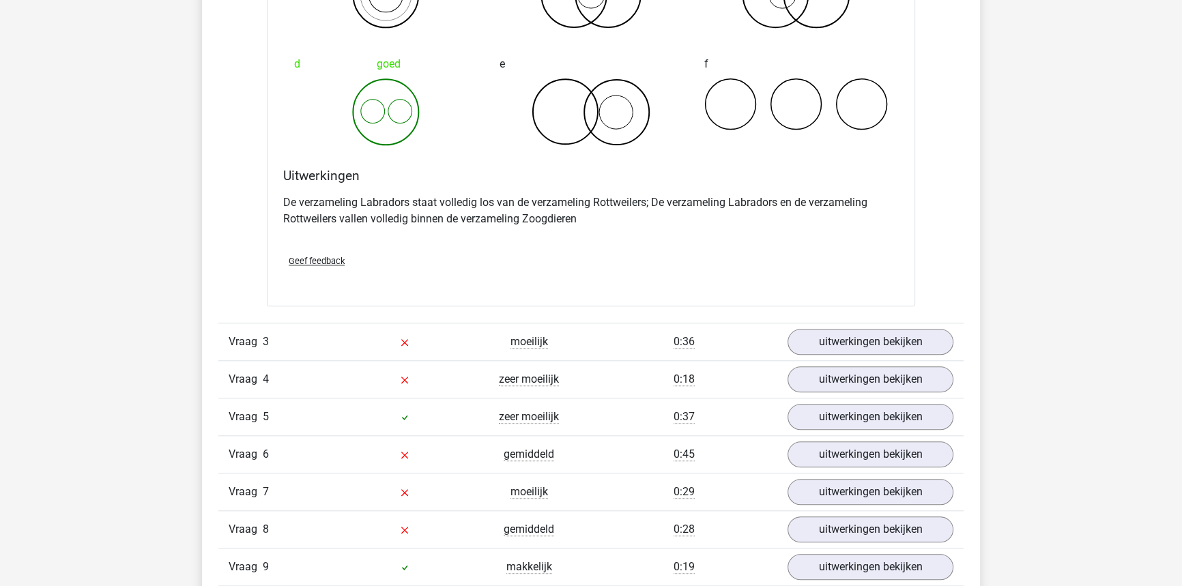
scroll to position [1737, 0]
click at [922, 340] on link "uitwerkingen bekijken" at bounding box center [870, 340] width 190 height 30
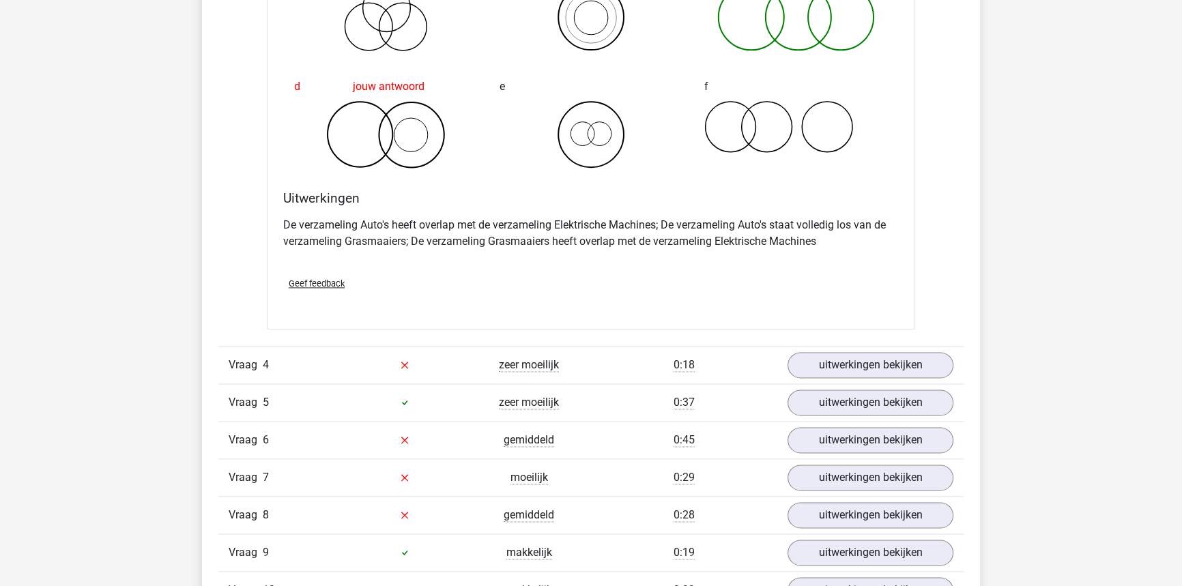
scroll to position [2295, 0]
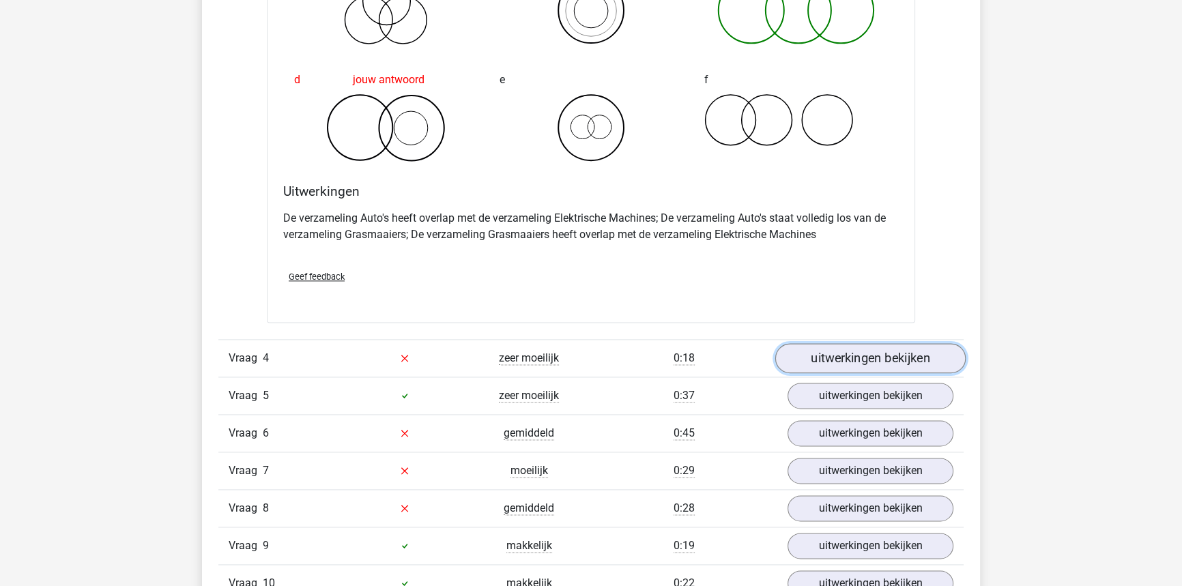
click at [810, 358] on link "uitwerkingen bekijken" at bounding box center [870, 358] width 190 height 30
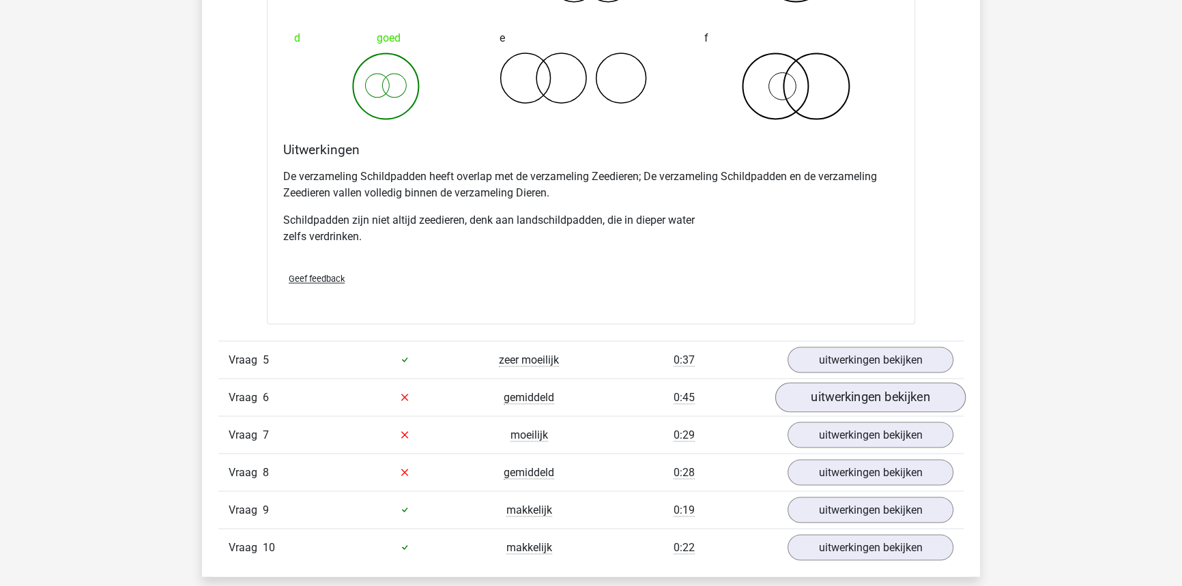
scroll to position [2915, 0]
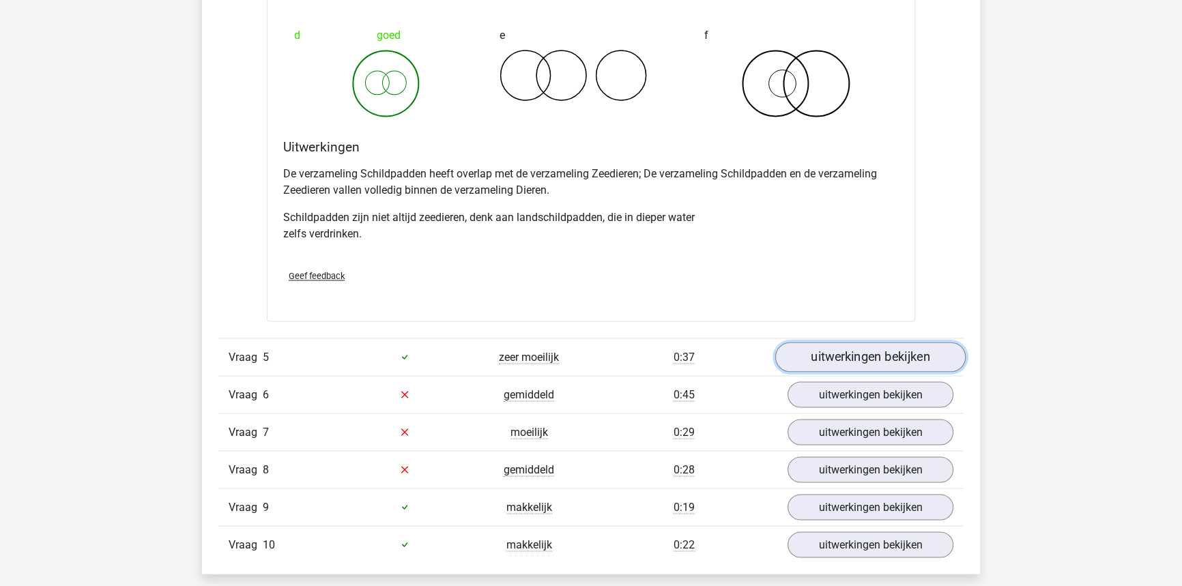
click at [847, 356] on link "uitwerkingen bekijken" at bounding box center [870, 357] width 190 height 30
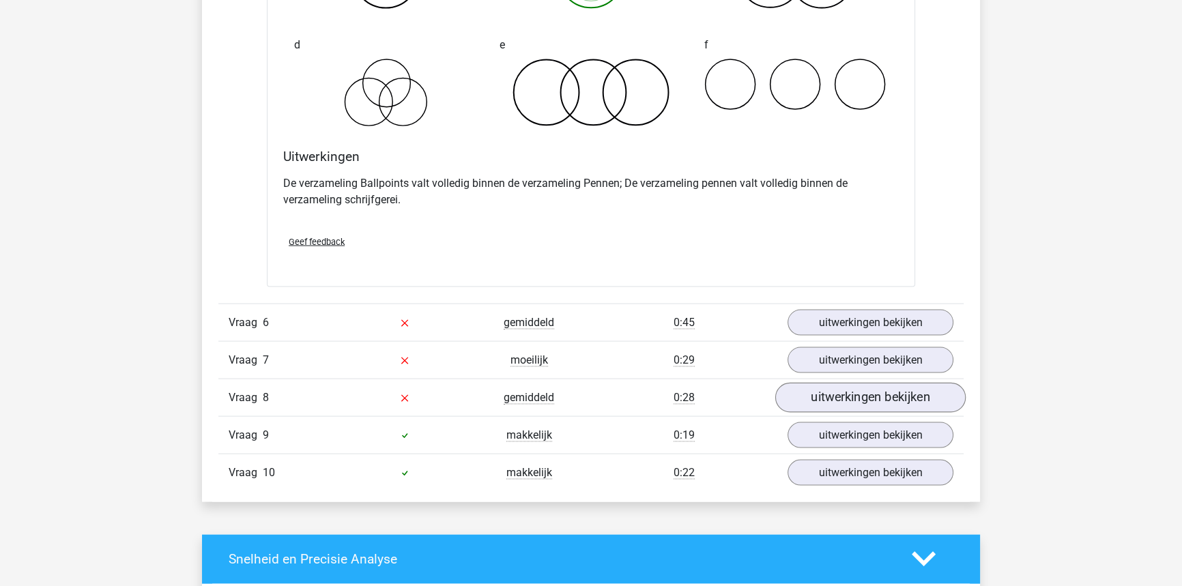
scroll to position [3535, 0]
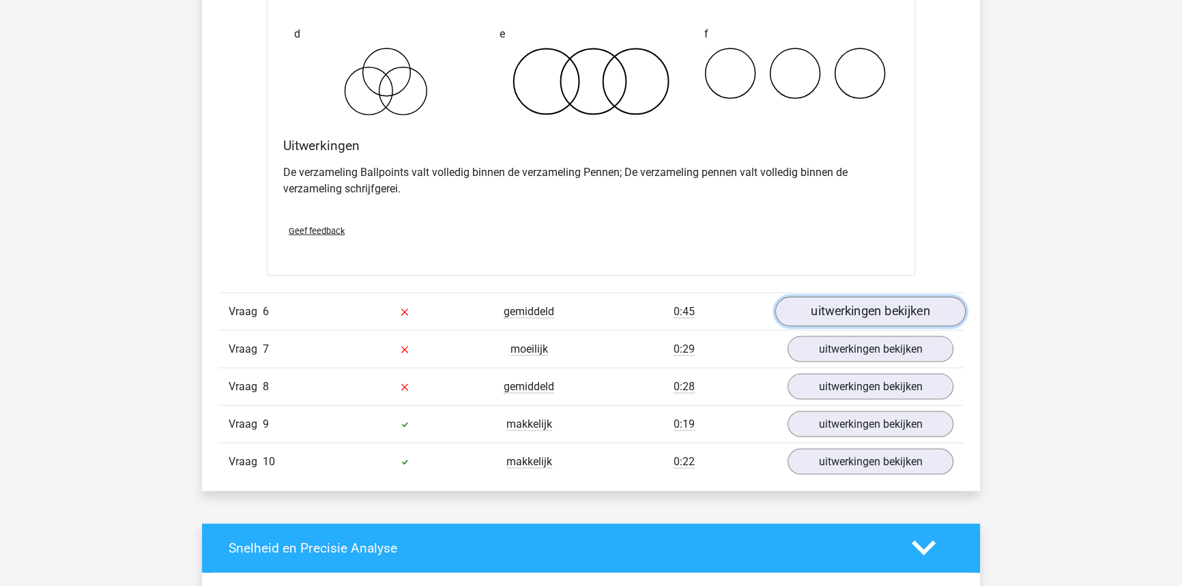
click at [829, 304] on link "uitwerkingen bekijken" at bounding box center [870, 312] width 190 height 30
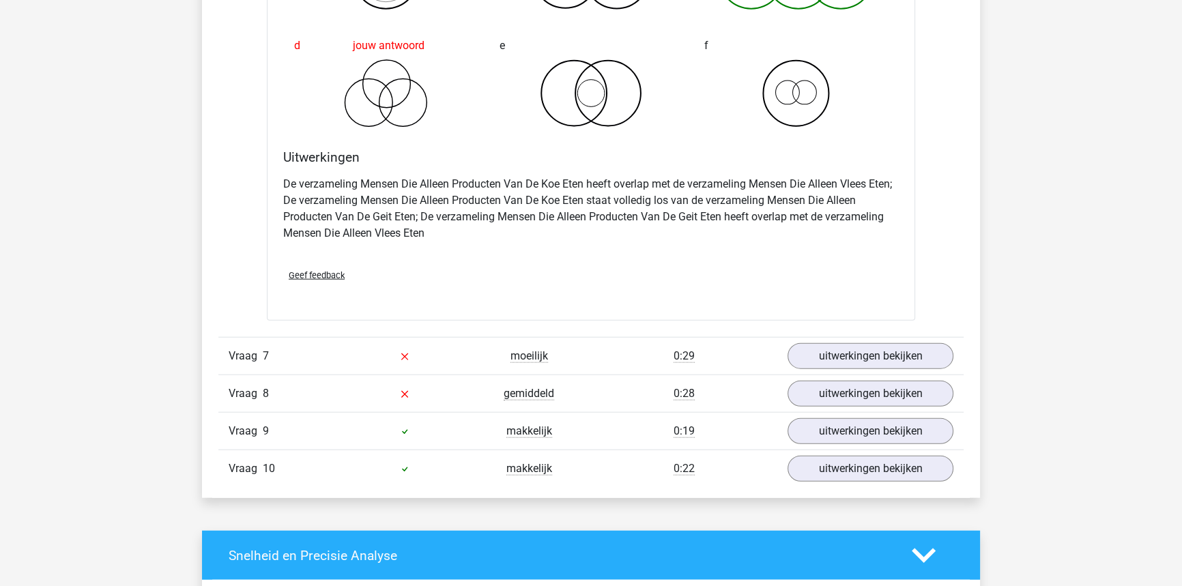
scroll to position [4094, 0]
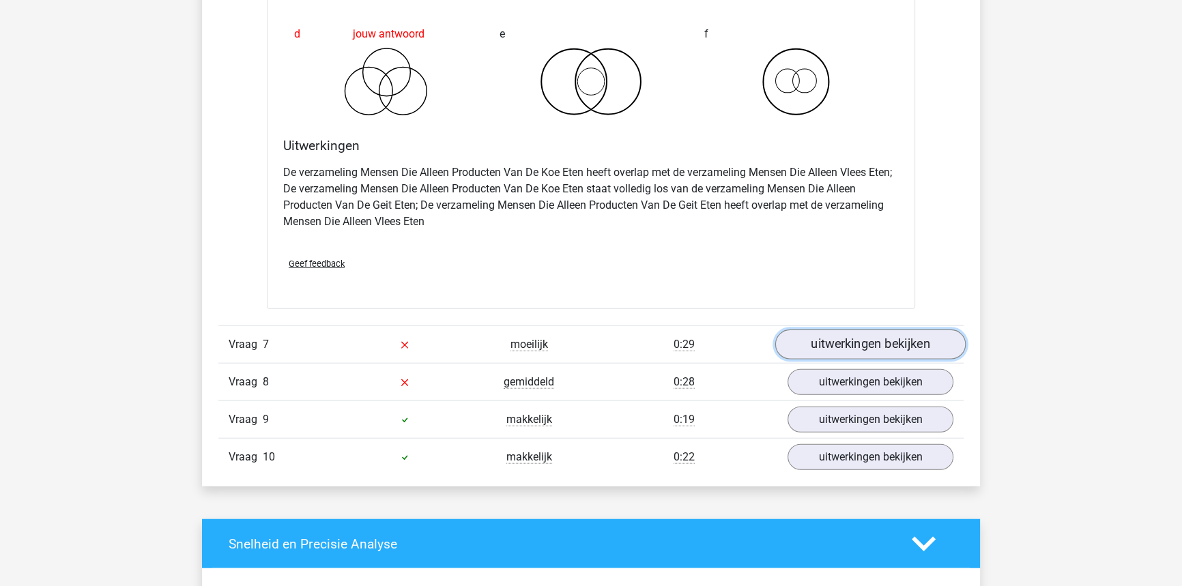
click at [846, 347] on link "uitwerkingen bekijken" at bounding box center [870, 345] width 190 height 30
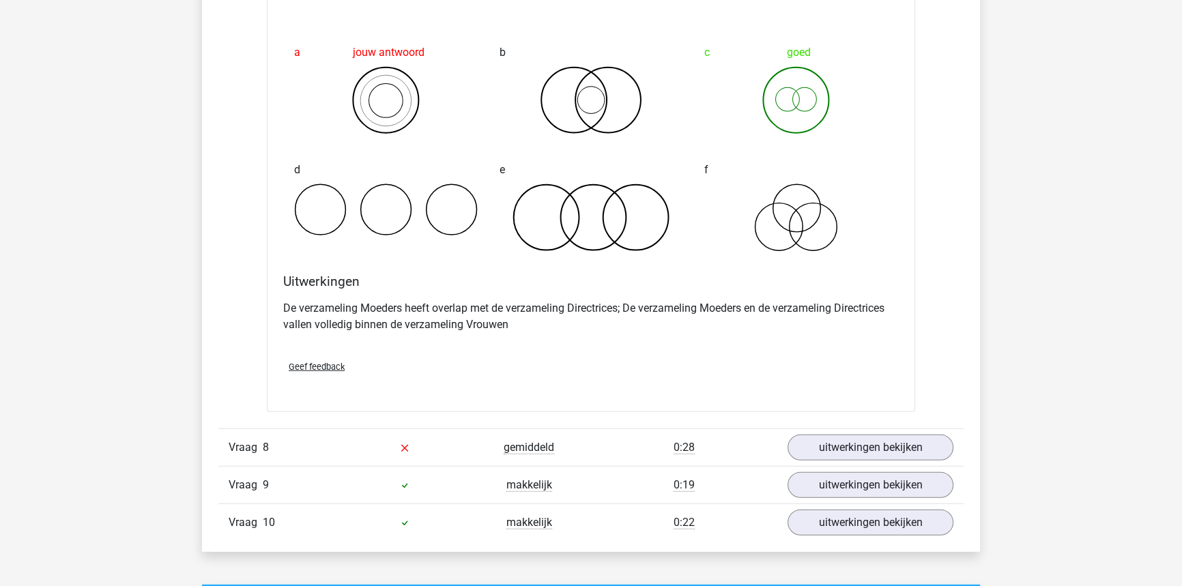
scroll to position [4652, 0]
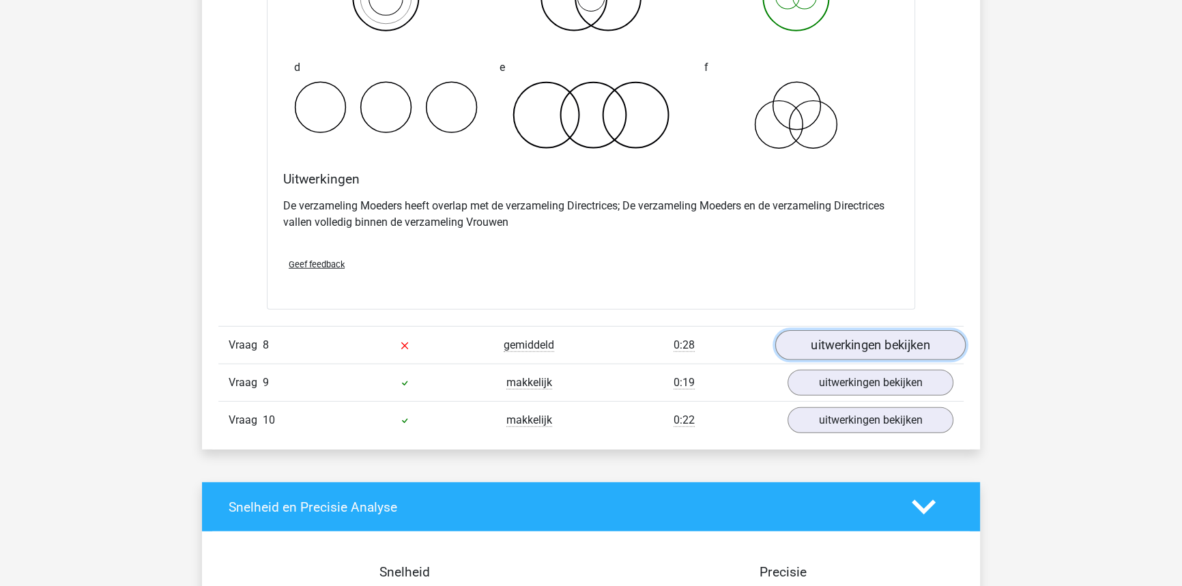
click at [853, 336] on link "uitwerkingen bekijken" at bounding box center [870, 346] width 190 height 30
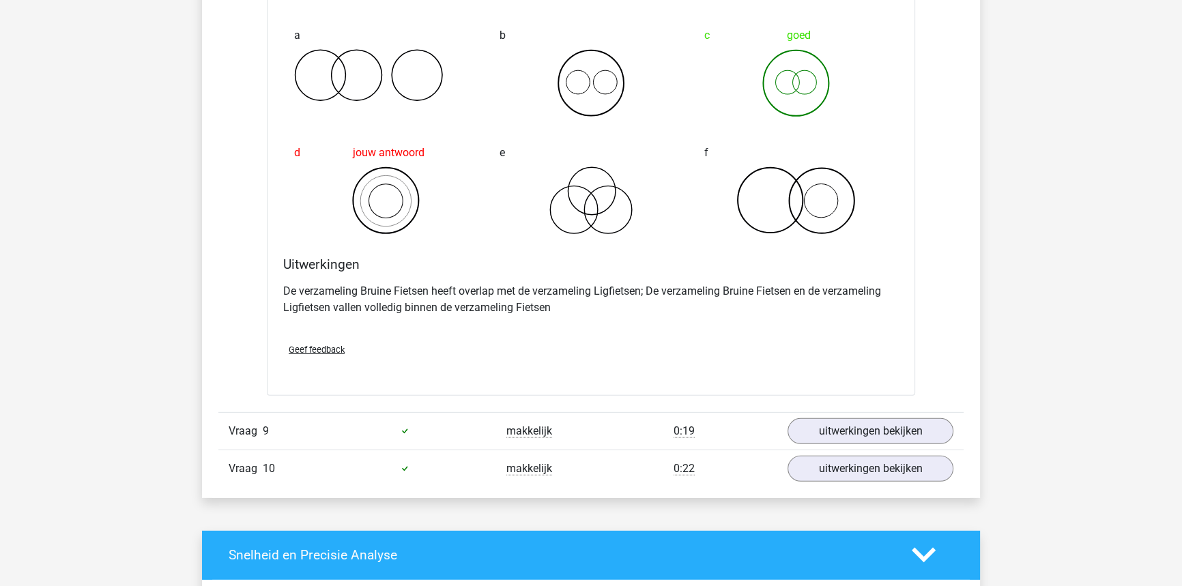
scroll to position [5148, 0]
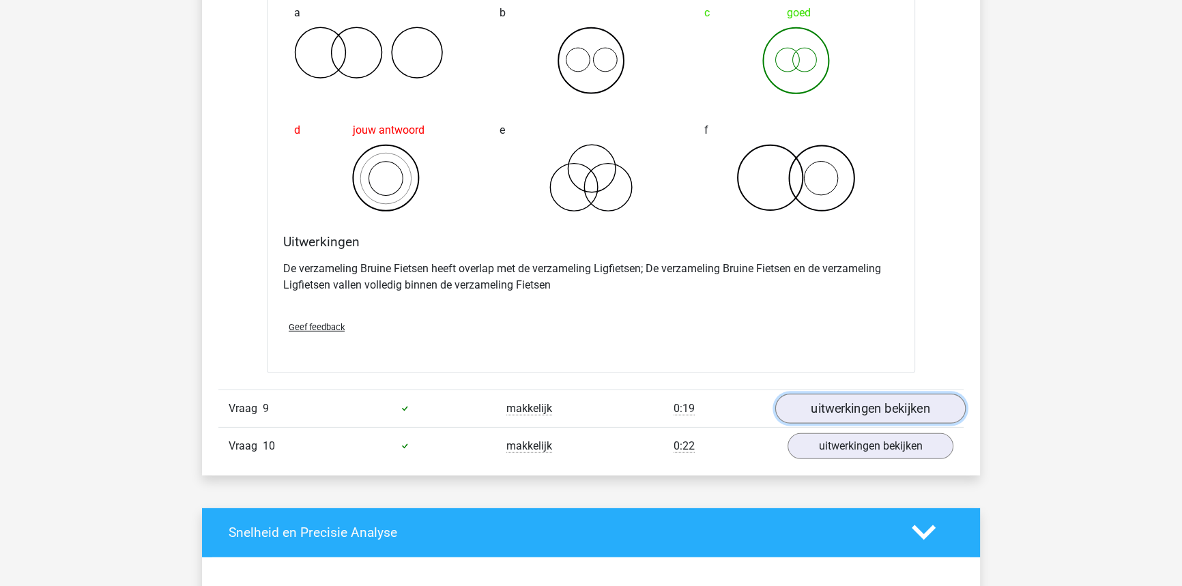
click at [867, 396] on link "uitwerkingen bekijken" at bounding box center [870, 409] width 190 height 30
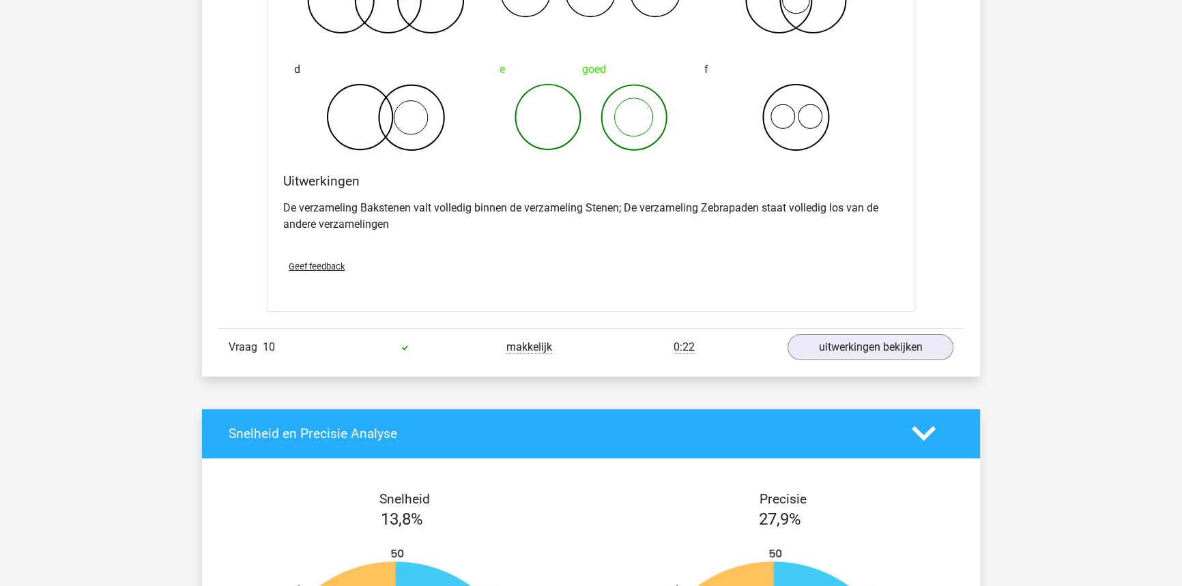
click at [858, 356] on div "Vraag 10 makkelijk 0:22 uitwerkingen bekijken" at bounding box center [590, 347] width 745 height 38
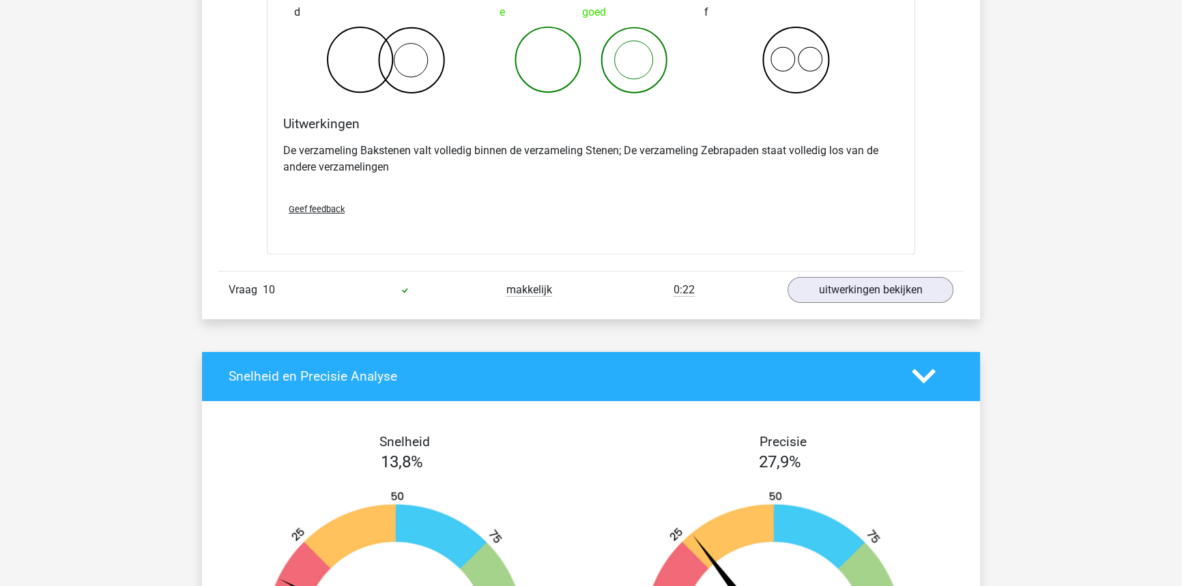
scroll to position [5831, 0]
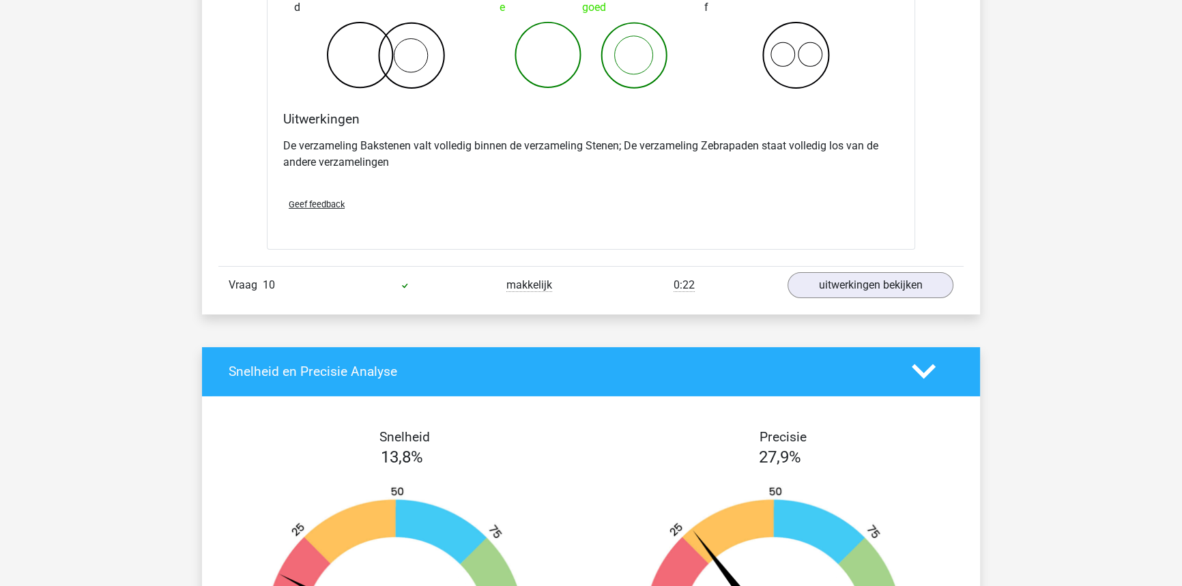
click at [844, 296] on div "Vraag 10 makkelijk 0:22 uitwerkingen bekijken" at bounding box center [590, 285] width 745 height 38
click at [844, 291] on link "uitwerkingen bekijken" at bounding box center [870, 285] width 190 height 30
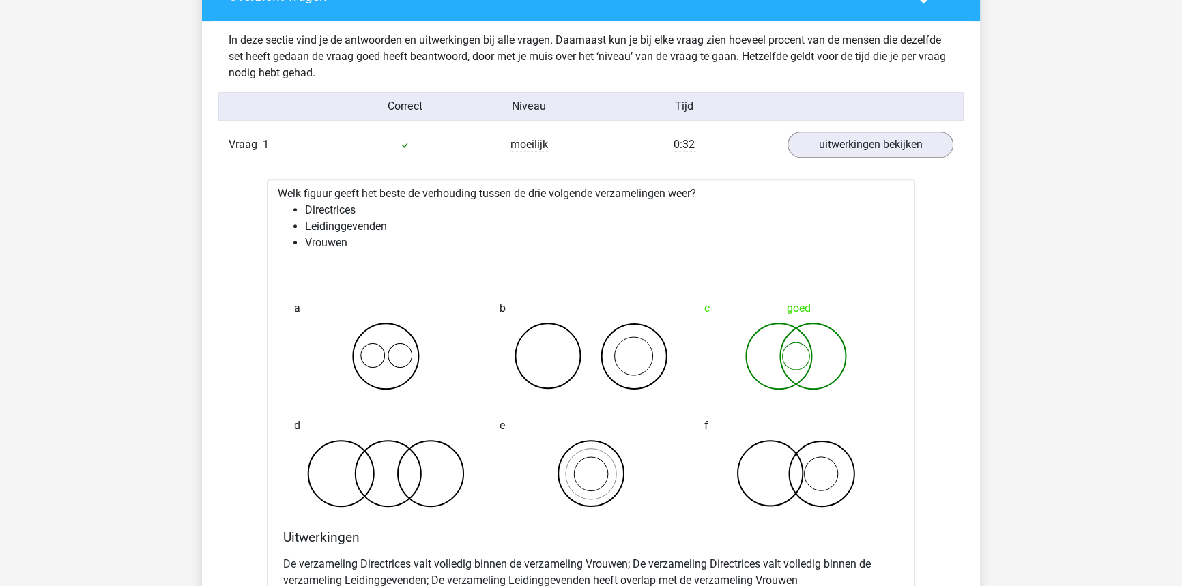
scroll to position [496, 0]
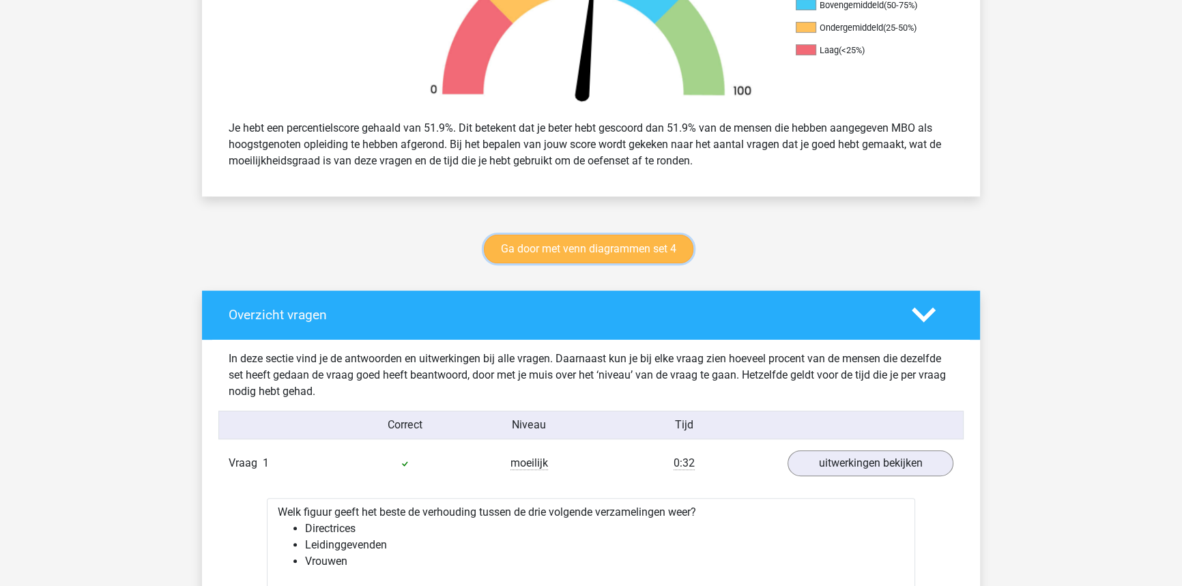
click at [658, 255] on link "Ga door met venn diagrammen set 4" at bounding box center [588, 249] width 209 height 29
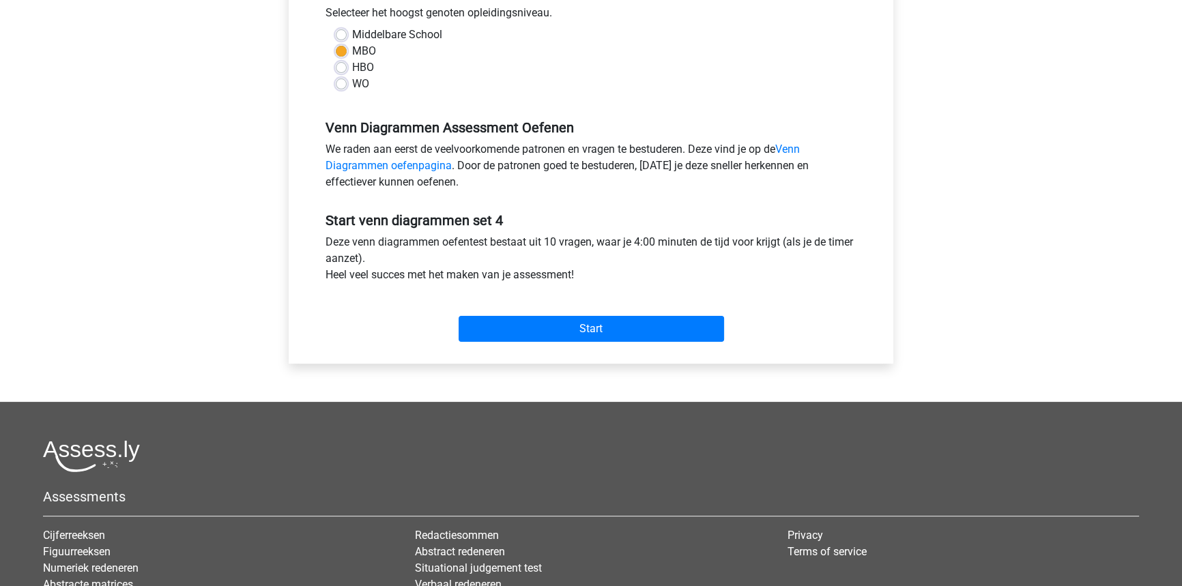
scroll to position [372, 0]
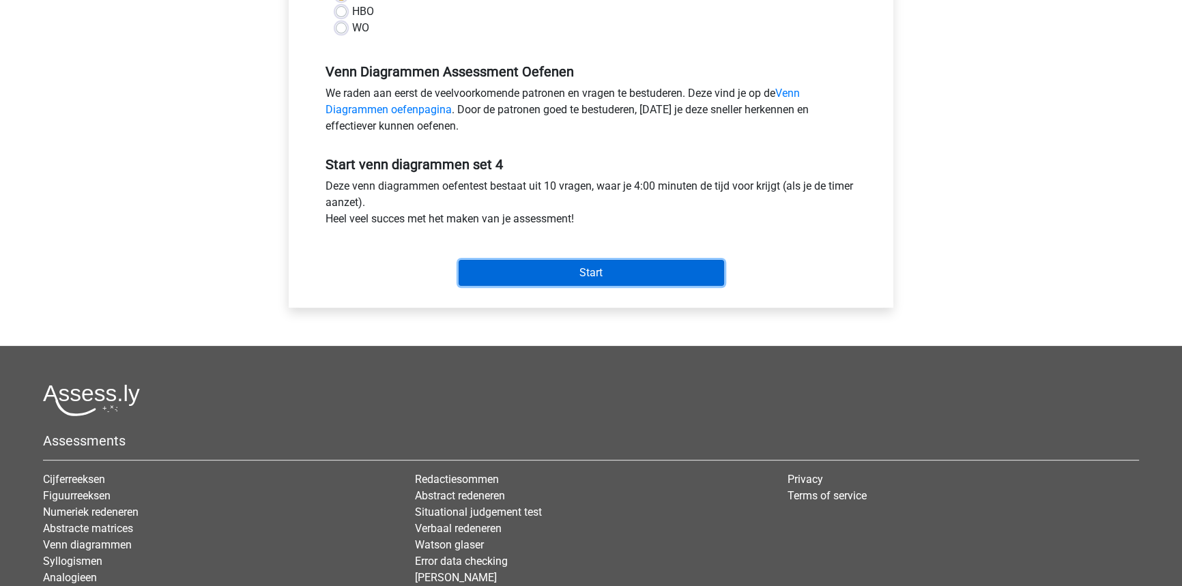
click at [607, 273] on input "Start" at bounding box center [591, 273] width 265 height 26
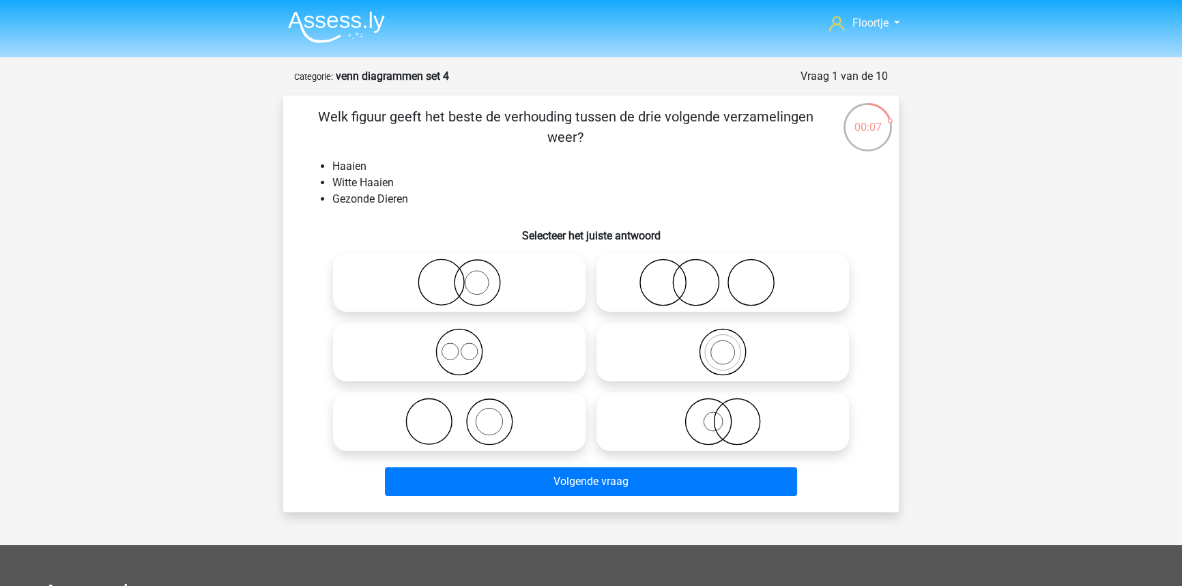
click at [769, 360] on icon at bounding box center [723, 352] width 242 height 48
click at [731, 345] on input "radio" at bounding box center [727, 340] width 9 height 9
radio input "true"
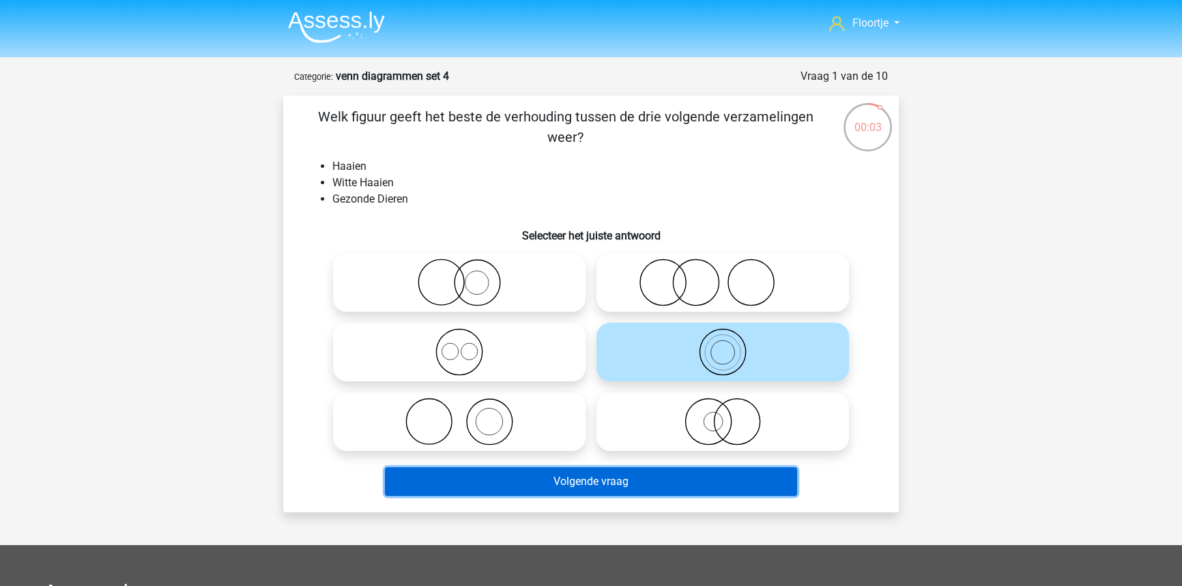
click at [761, 478] on button "Volgende vraag" at bounding box center [591, 481] width 413 height 29
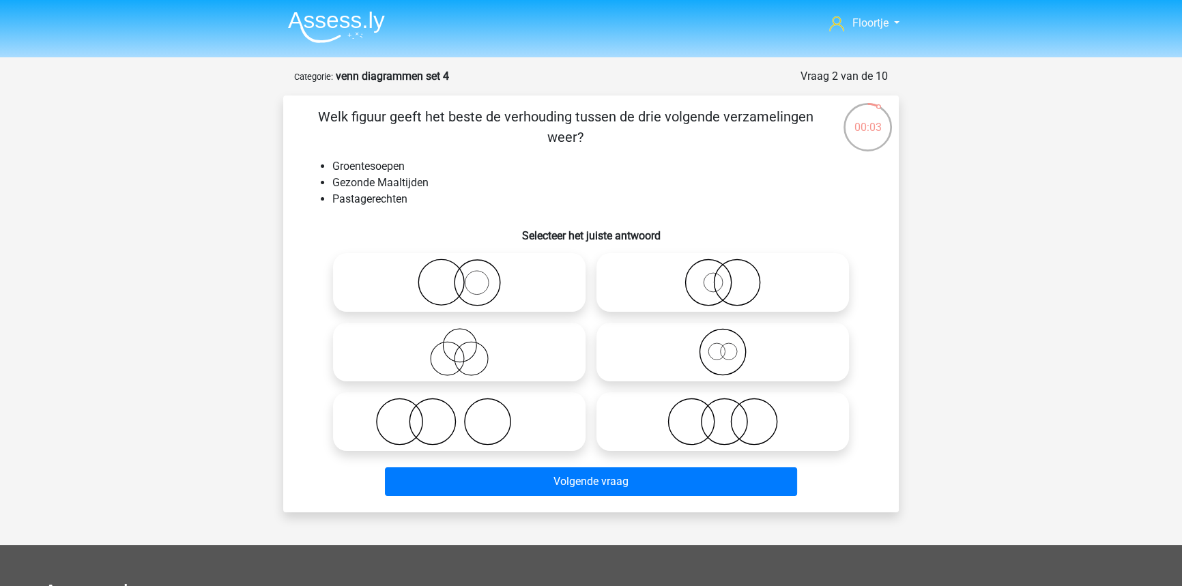
click at [754, 291] on icon at bounding box center [723, 283] width 242 height 48
click at [731, 276] on input "radio" at bounding box center [727, 271] width 9 height 9
radio input "true"
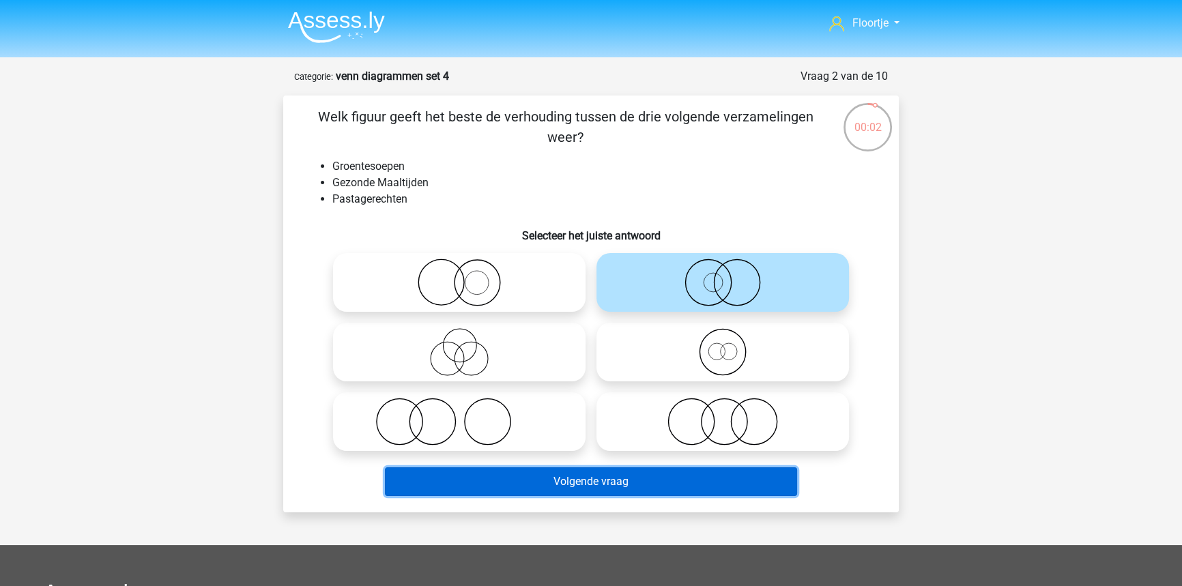
click at [668, 491] on button "Volgende vraag" at bounding box center [591, 481] width 413 height 29
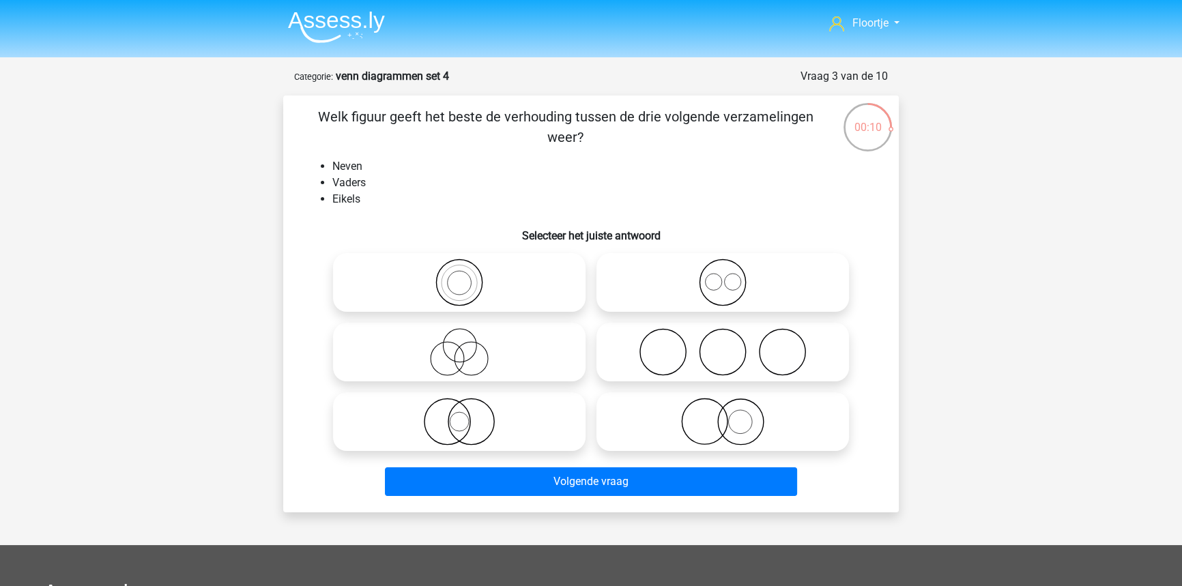
click at [751, 354] on icon at bounding box center [723, 352] width 242 height 48
click at [731, 345] on input "radio" at bounding box center [727, 340] width 9 height 9
radio input "true"
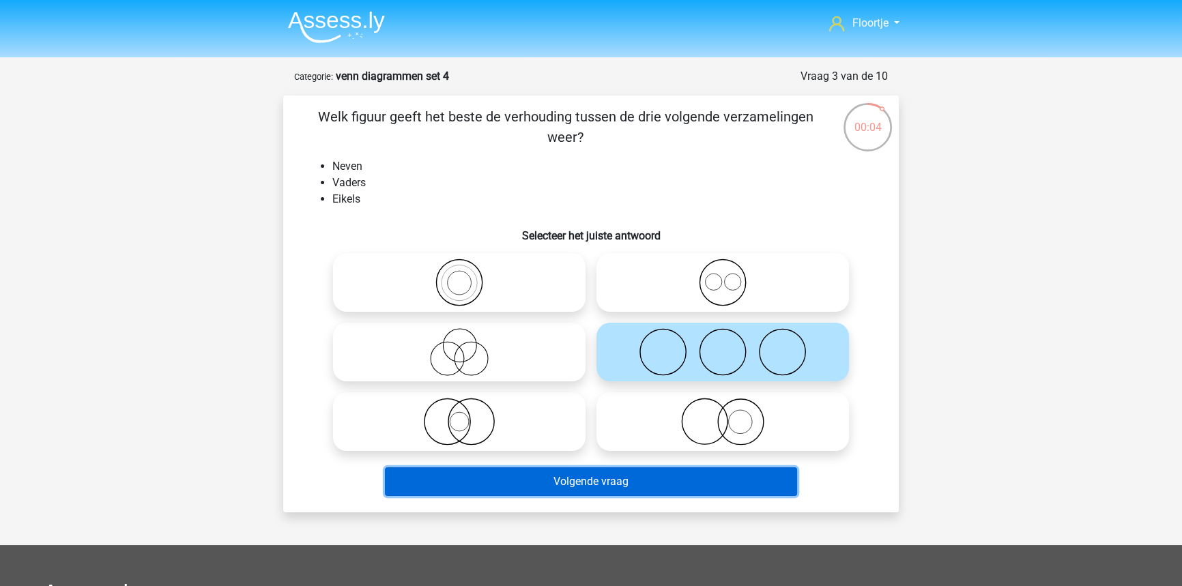
click at [770, 480] on button "Volgende vraag" at bounding box center [591, 481] width 413 height 29
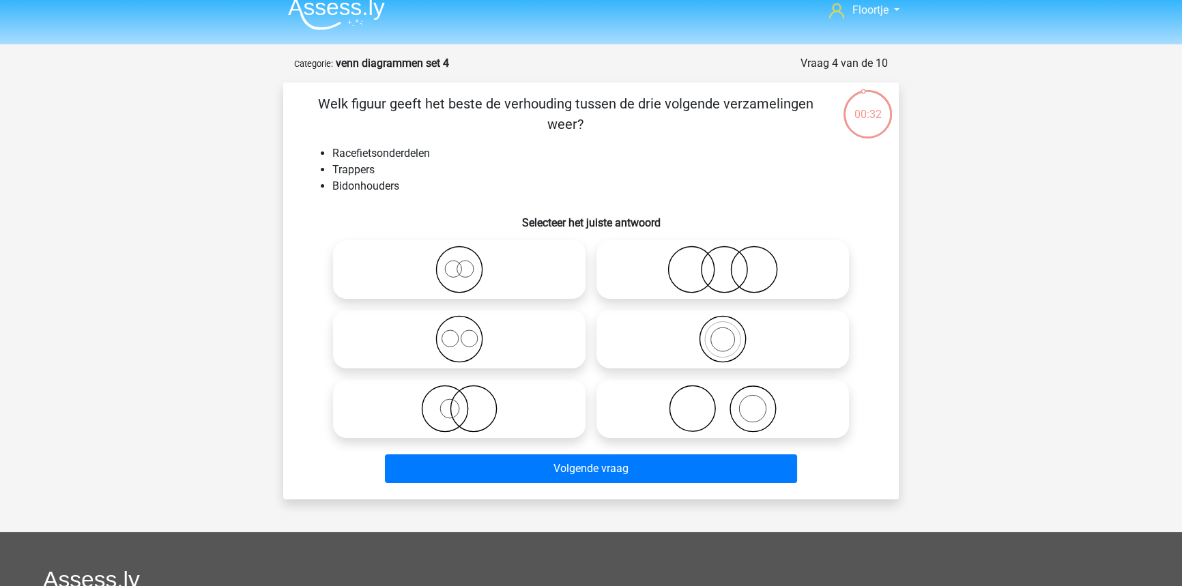
scroll to position [6, 0]
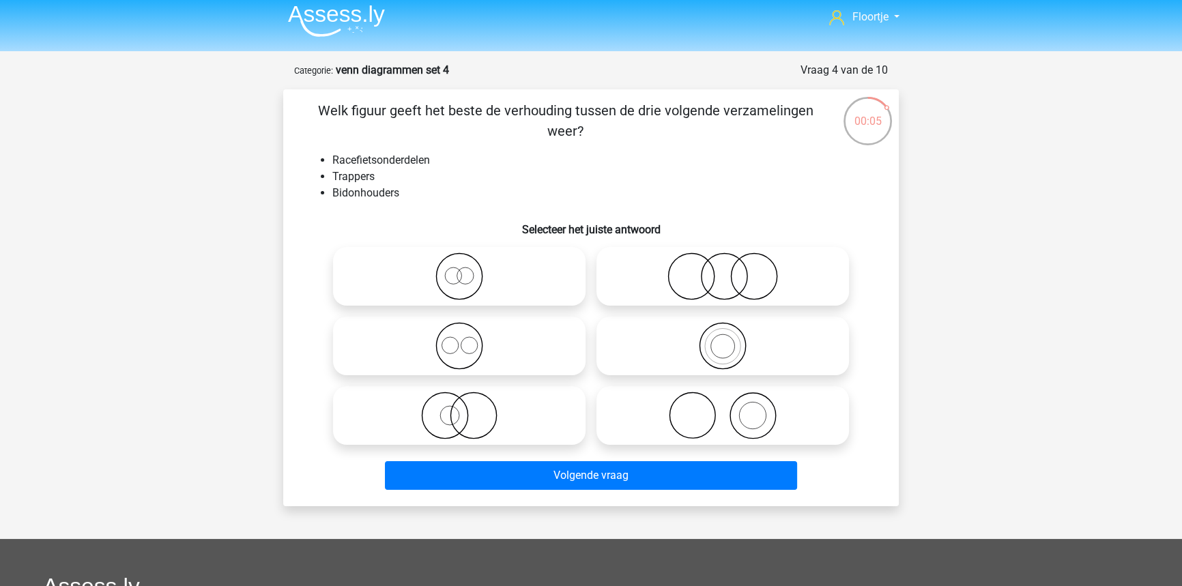
click at [802, 433] on icon at bounding box center [723, 416] width 242 height 48
click at [731, 409] on input "radio" at bounding box center [727, 404] width 9 height 9
radio input "true"
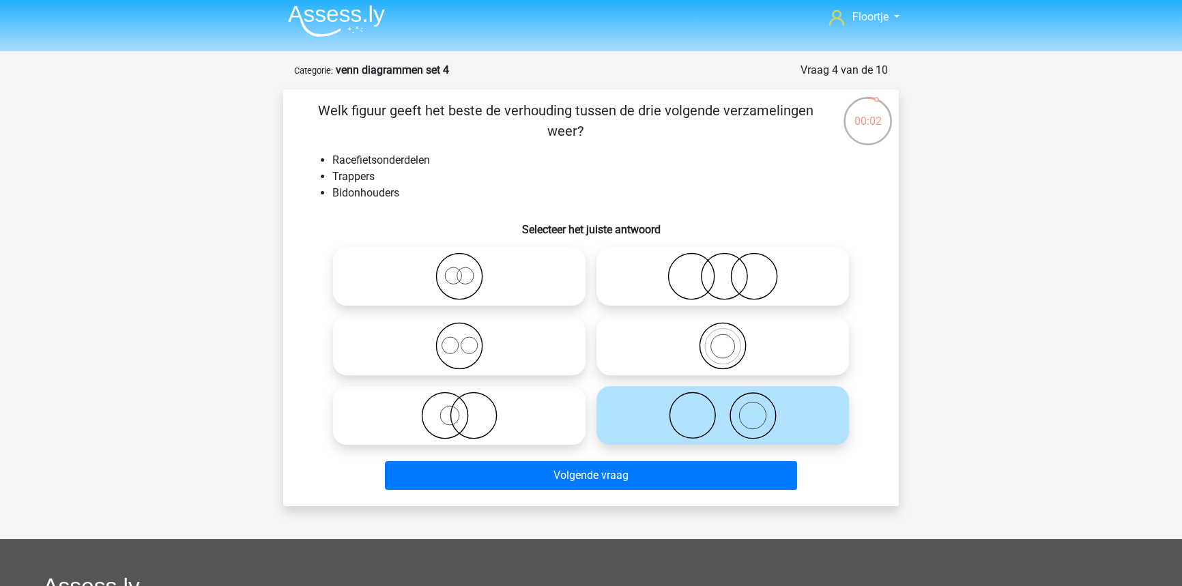
drag, startPoint x: 771, startPoint y: 293, endPoint x: 746, endPoint y: 334, distance: 48.1
click at [771, 293] on icon at bounding box center [723, 276] width 242 height 48
click at [731, 270] on input "radio" at bounding box center [727, 265] width 9 height 9
radio input "true"
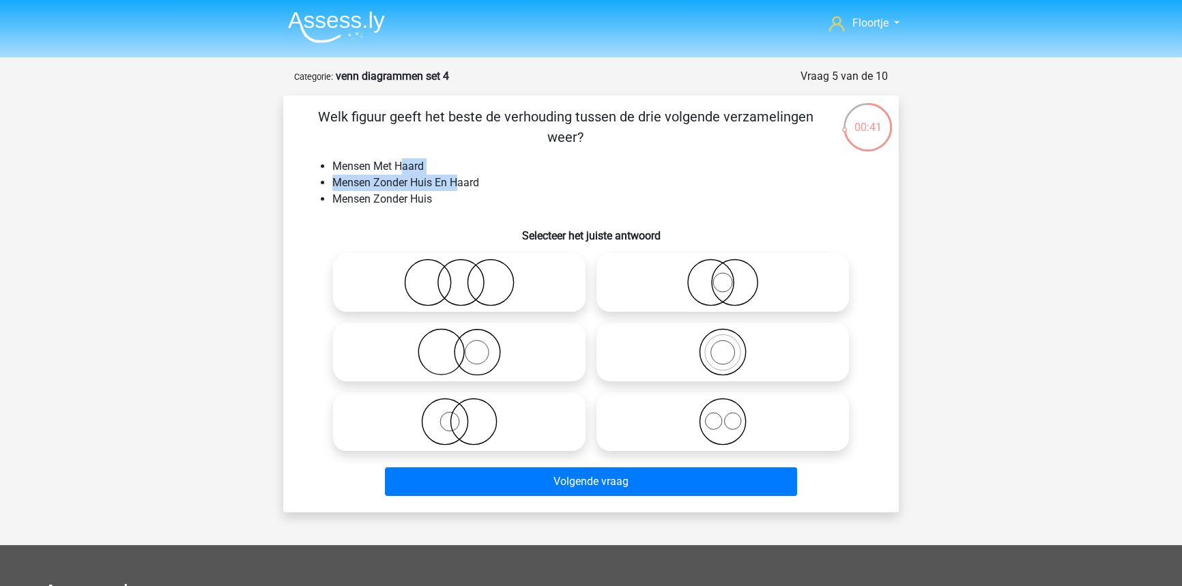
drag, startPoint x: 402, startPoint y: 163, endPoint x: 461, endPoint y: 181, distance: 61.3
click at [459, 184] on ul "Mensen Met Haard Mensen Zonder Huis En Haard Mensen Zonder Huis" at bounding box center [591, 182] width 572 height 49
click at [495, 176] on li "Mensen Zonder Huis En Haard" at bounding box center [604, 183] width 545 height 16
click at [475, 286] on icon at bounding box center [459, 283] width 242 height 48
click at [468, 276] on input "radio" at bounding box center [463, 271] width 9 height 9
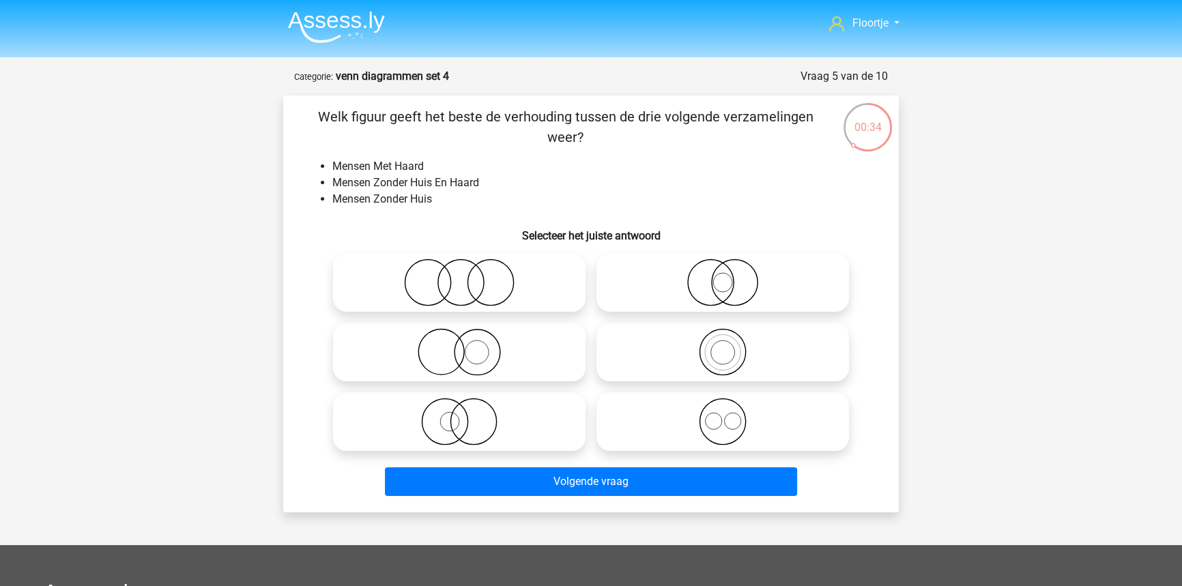
radio input "true"
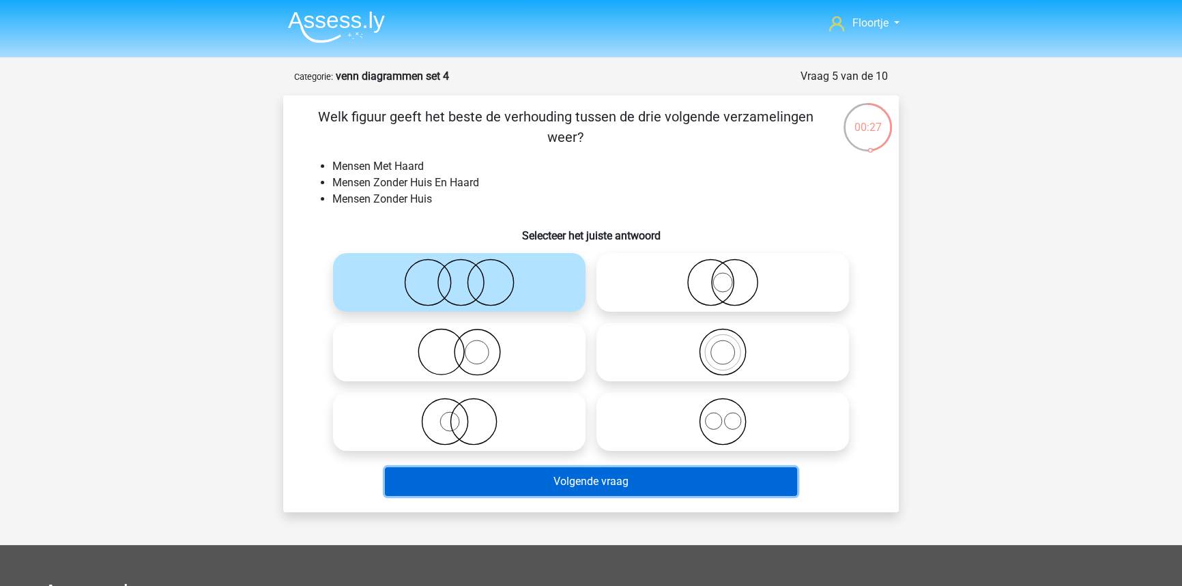
click at [607, 482] on button "Volgende vraag" at bounding box center [591, 481] width 413 height 29
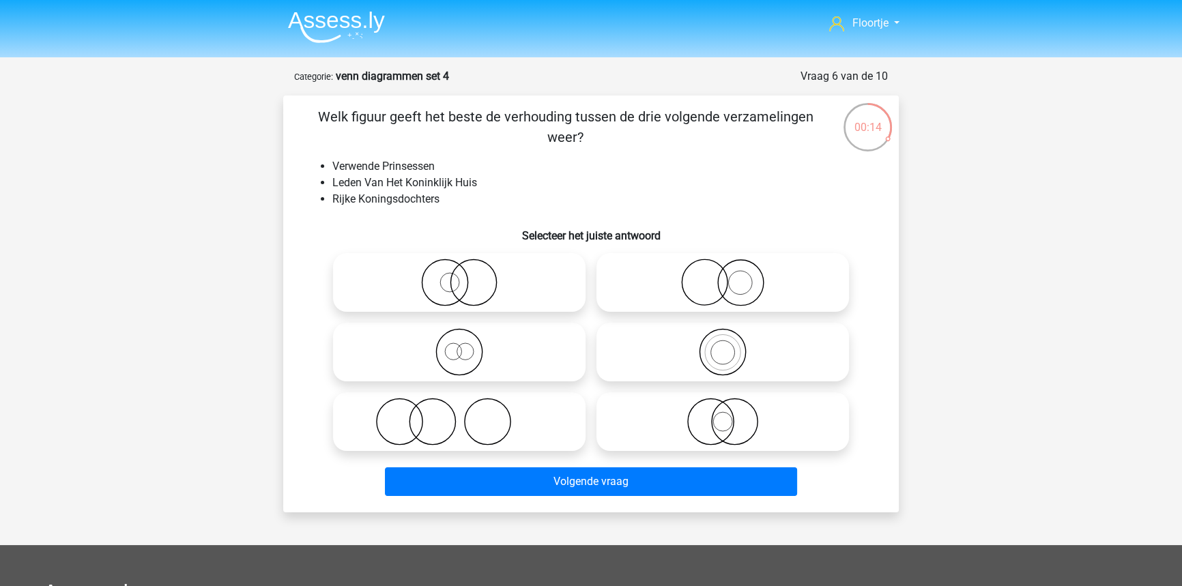
drag, startPoint x: 508, startPoint y: 366, endPoint x: 701, endPoint y: 401, distance: 196.2
click at [701, 401] on div at bounding box center [591, 352] width 527 height 209
click at [713, 422] on icon at bounding box center [723, 422] width 242 height 48
click at [723, 415] on input "radio" at bounding box center [727, 410] width 9 height 9
radio input "true"
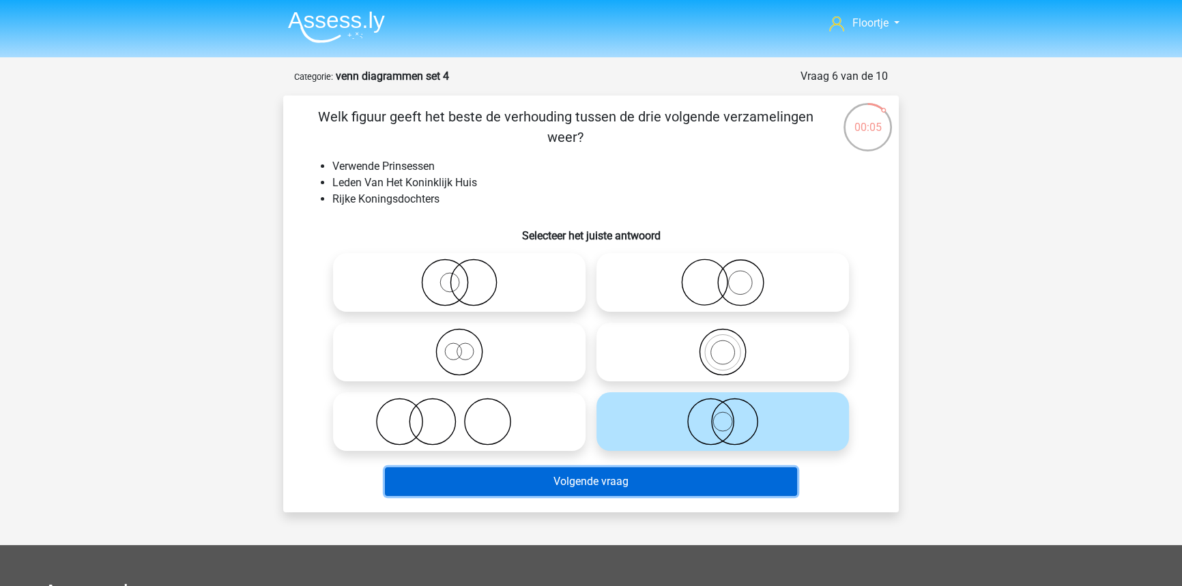
click at [708, 482] on button "Volgende vraag" at bounding box center [591, 481] width 413 height 29
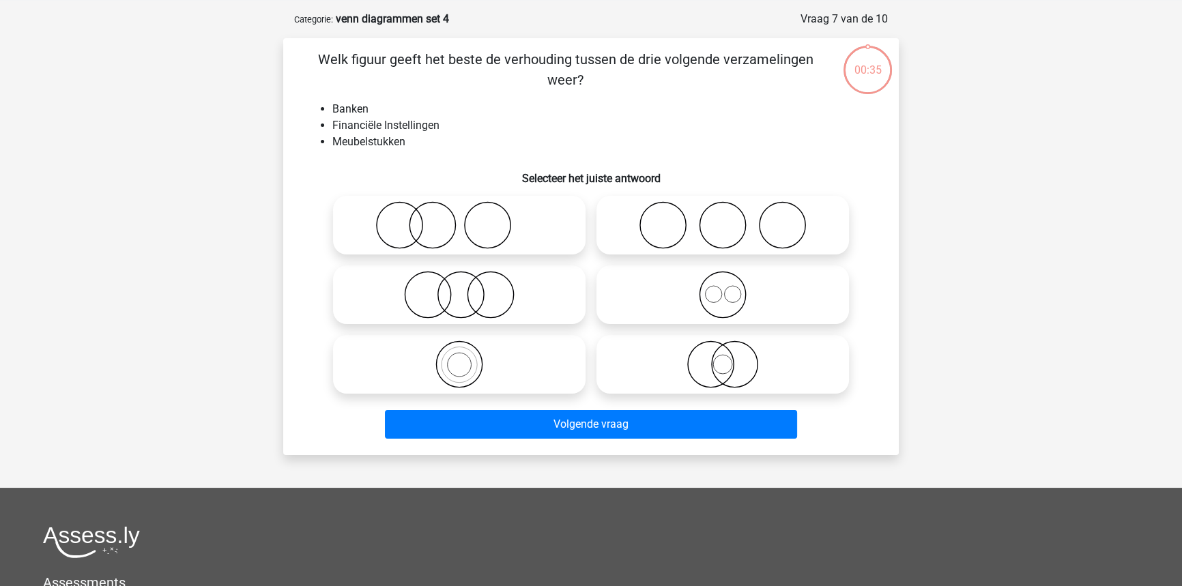
scroll to position [68, 0]
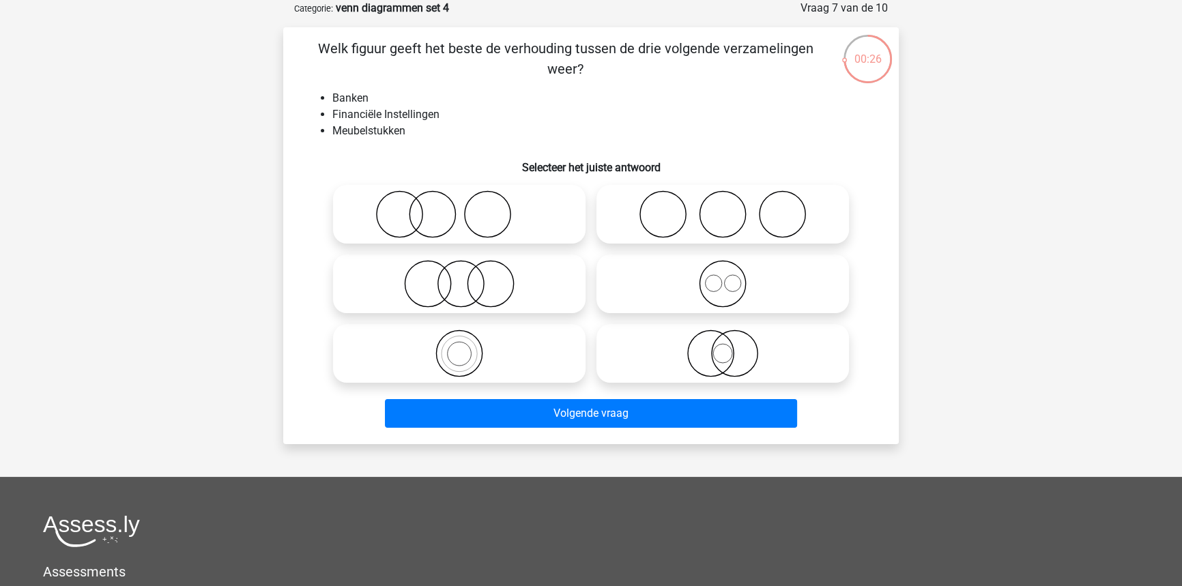
click at [354, 137] on li "Meubelstukken" at bounding box center [604, 131] width 545 height 16
click at [346, 98] on li "Banken" at bounding box center [604, 98] width 545 height 16
click at [343, 130] on li "Meubelstukken" at bounding box center [604, 131] width 545 height 16
click at [343, 99] on li "Banken" at bounding box center [604, 98] width 545 height 16
drag, startPoint x: 334, startPoint y: 113, endPoint x: 444, endPoint y: 109, distance: 109.9
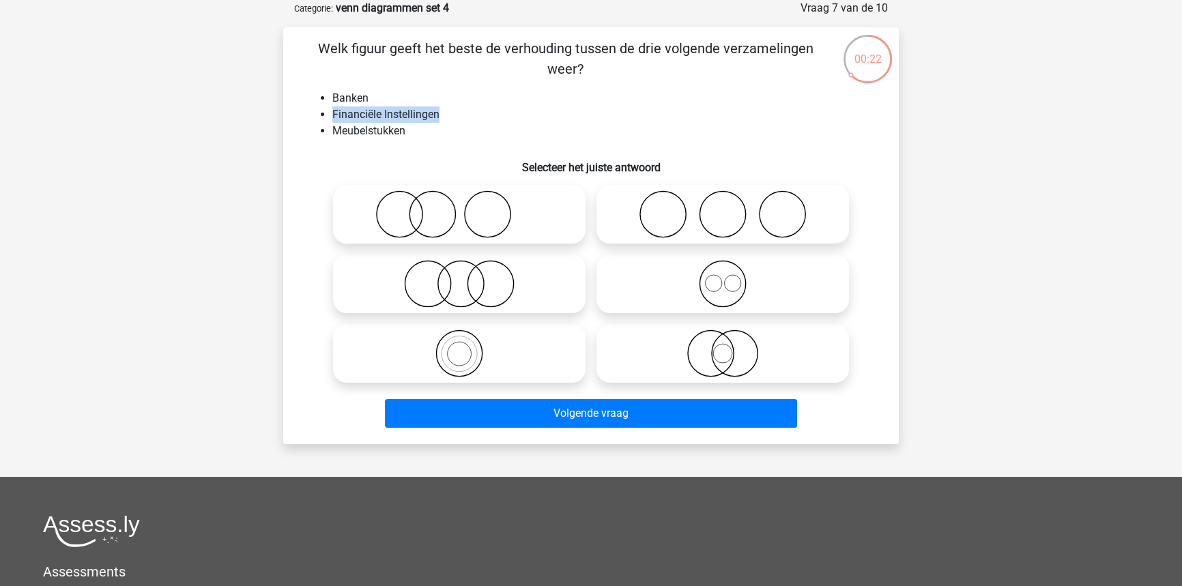
click at [444, 109] on li "Financiële Instellingen" at bounding box center [604, 114] width 545 height 16
click at [512, 102] on li "Banken" at bounding box center [604, 98] width 545 height 16
click at [519, 218] on icon at bounding box center [459, 214] width 242 height 48
click at [468, 207] on input "radio" at bounding box center [463, 203] width 9 height 9
radio input "true"
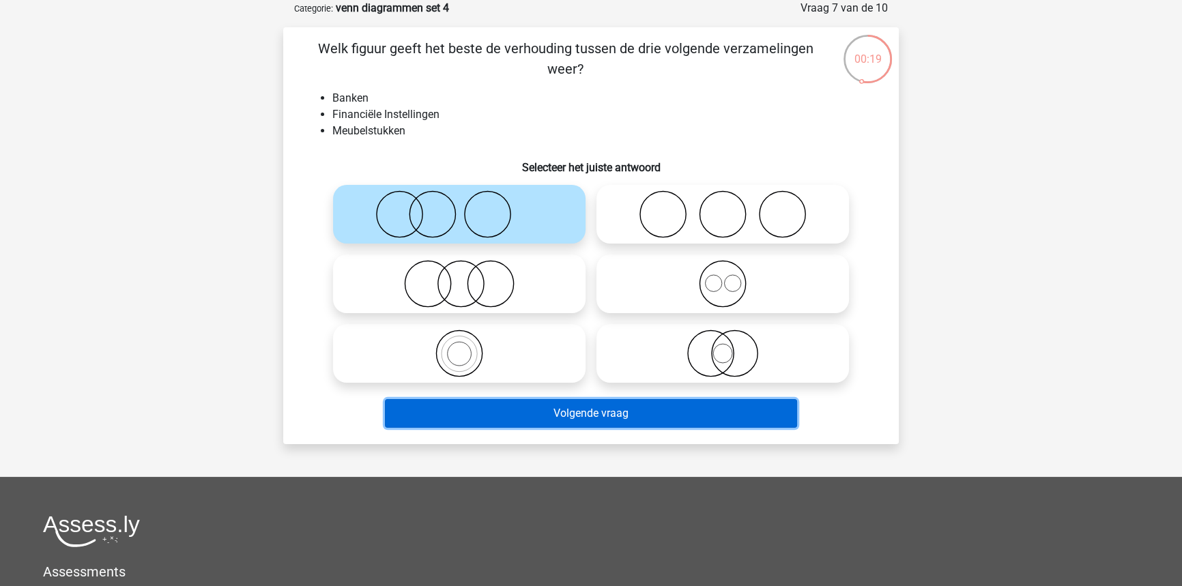
click at [557, 407] on button "Volgende vraag" at bounding box center [591, 413] width 413 height 29
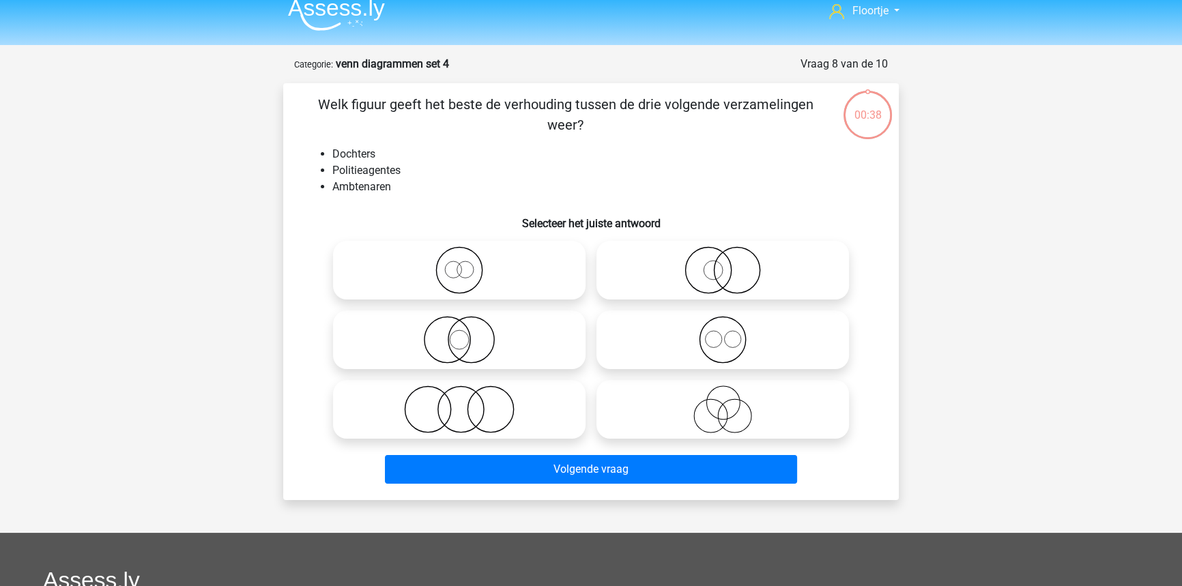
scroll to position [0, 0]
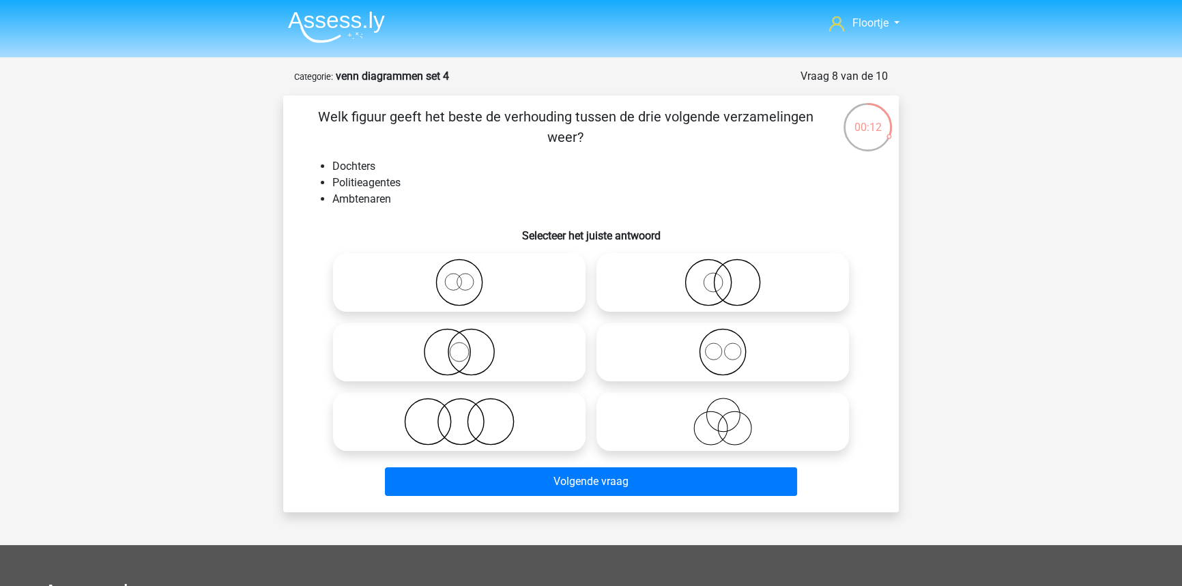
click at [695, 279] on icon at bounding box center [723, 283] width 242 height 48
click at [723, 276] on input "radio" at bounding box center [727, 271] width 9 height 9
radio input "true"
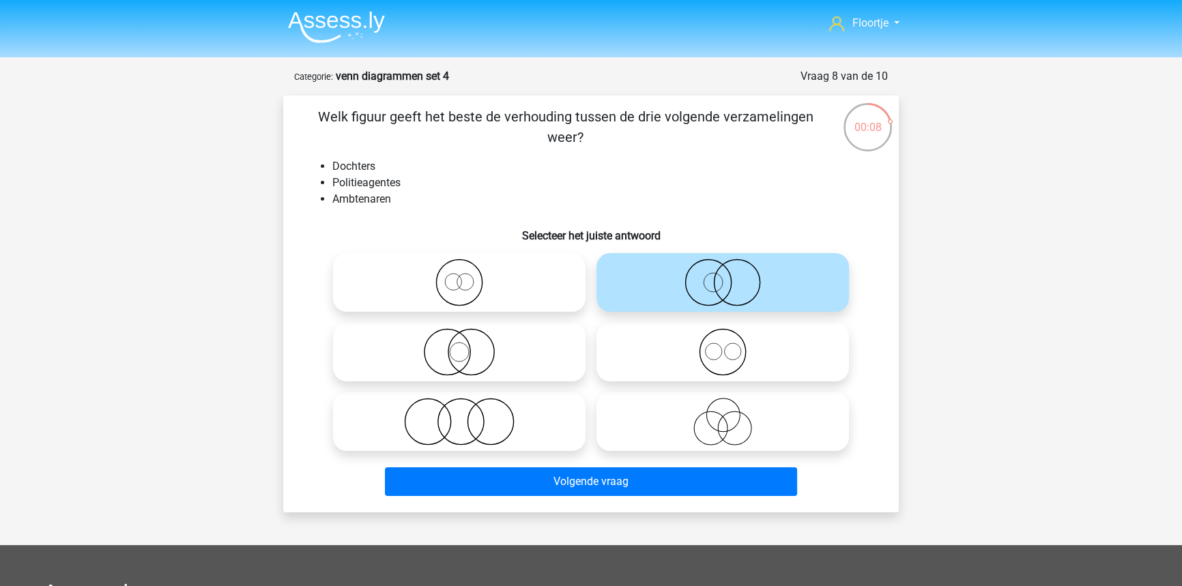
click at [756, 338] on icon at bounding box center [723, 352] width 242 height 48
click at [731, 338] on input "radio" at bounding box center [727, 340] width 9 height 9
radio input "true"
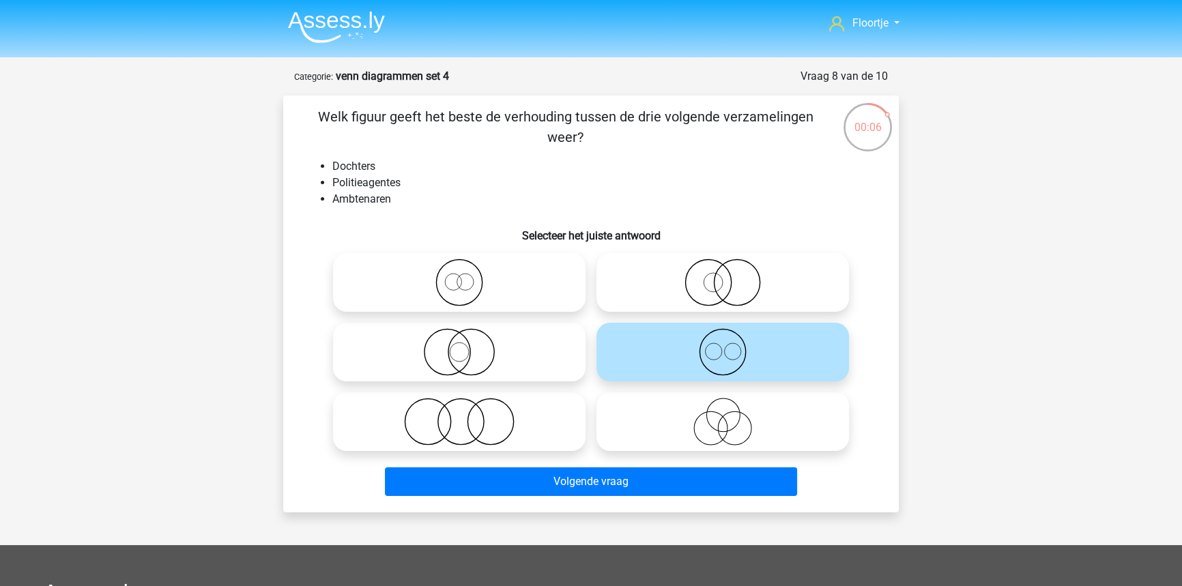
click at [505, 377] on label at bounding box center [459, 352] width 252 height 59
click at [468, 345] on input "radio" at bounding box center [463, 340] width 9 height 9
radio input "true"
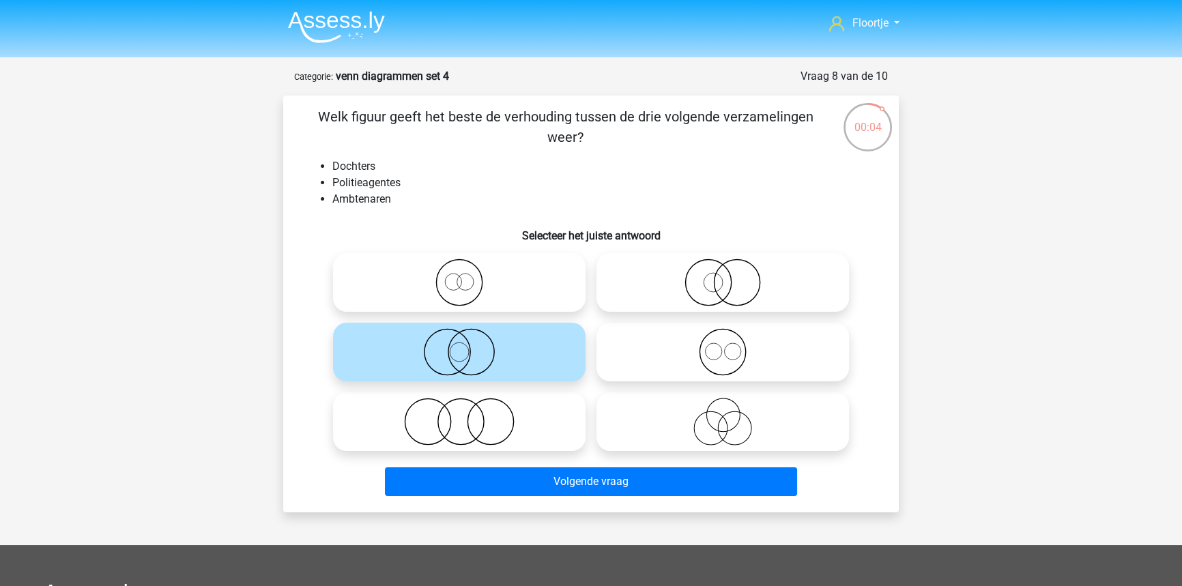
click at [710, 287] on icon at bounding box center [723, 283] width 242 height 48
click at [723, 276] on input "radio" at bounding box center [727, 271] width 9 height 9
radio input "true"
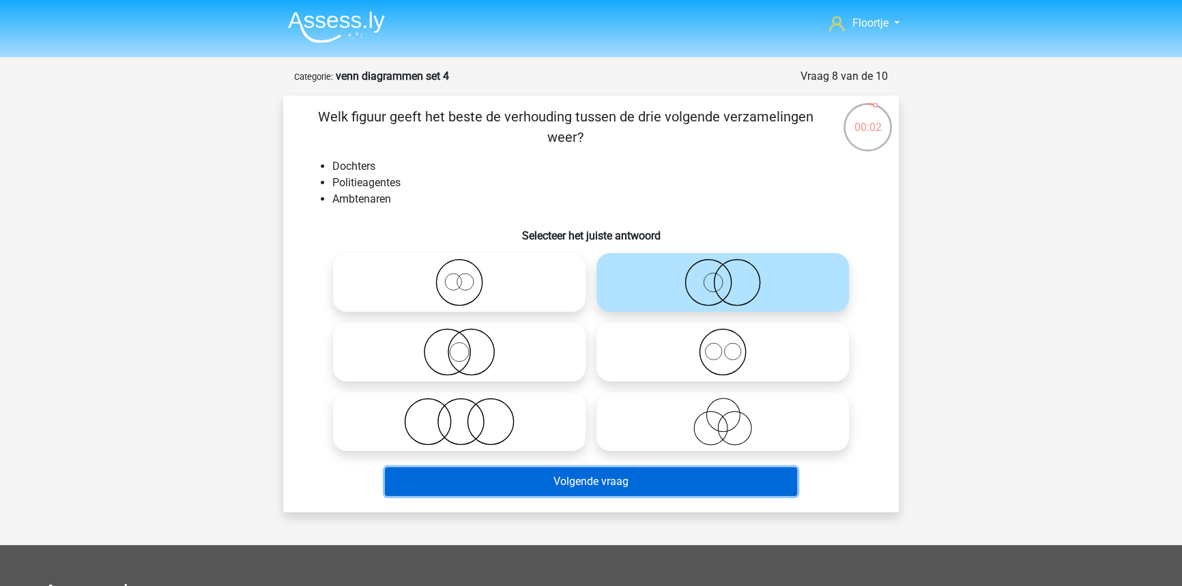
click at [610, 476] on button "Volgende vraag" at bounding box center [591, 481] width 413 height 29
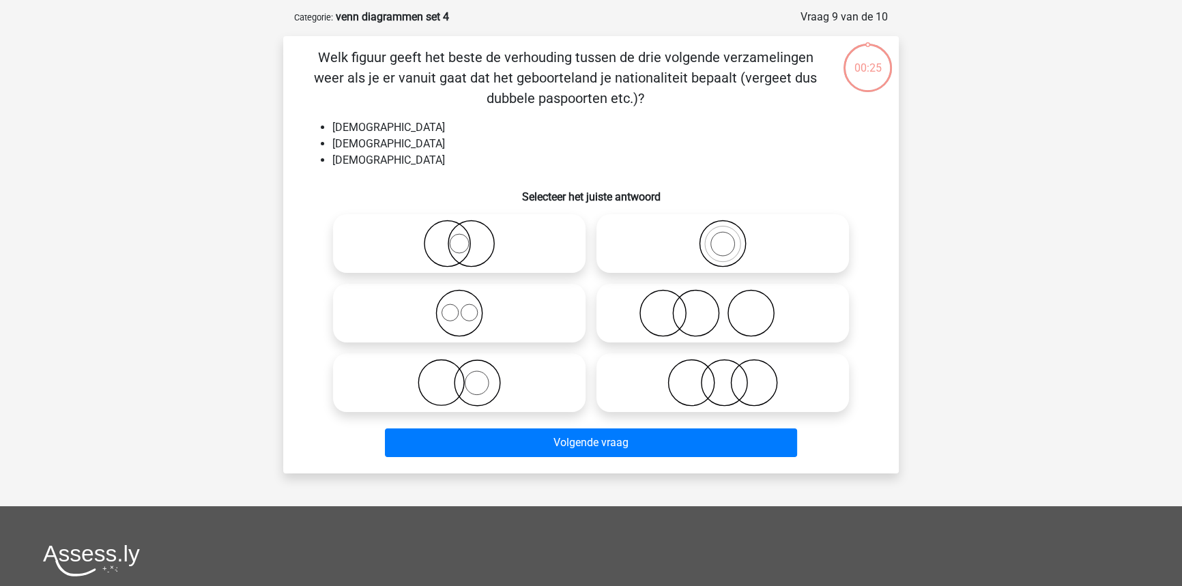
scroll to position [68, 0]
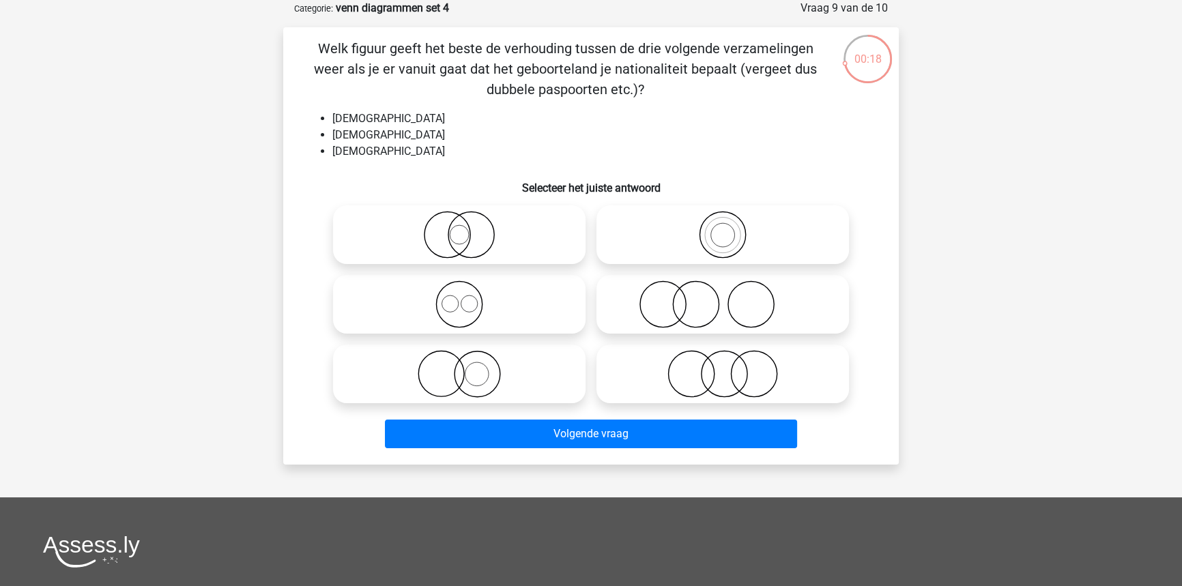
click at [751, 224] on icon at bounding box center [723, 235] width 242 height 48
click at [731, 224] on input "radio" at bounding box center [727, 223] width 9 height 9
radio input "true"
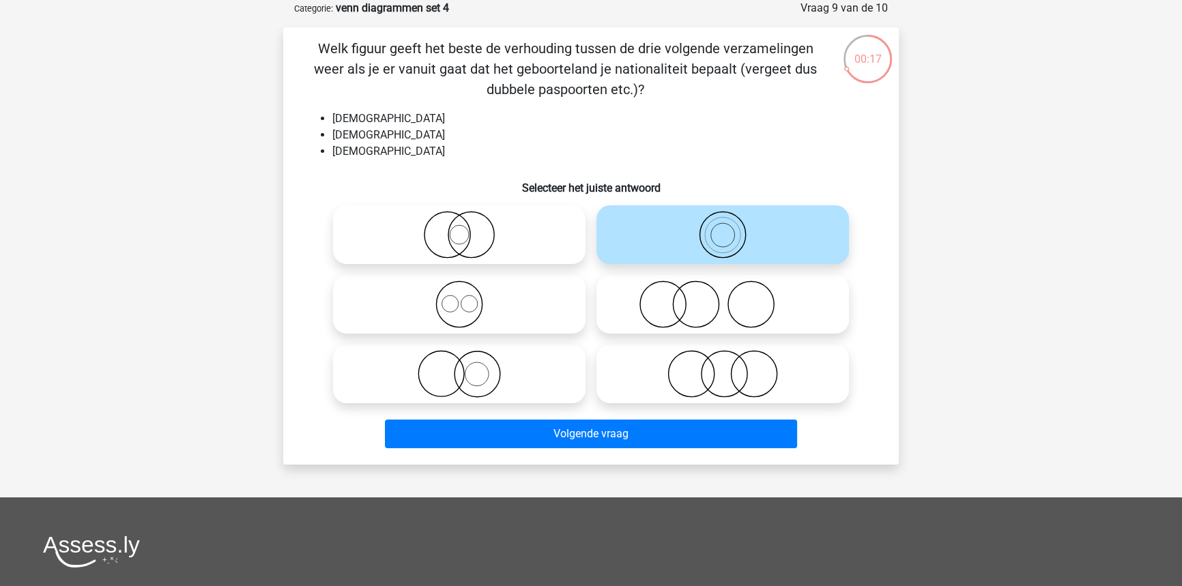
click at [498, 296] on icon at bounding box center [459, 304] width 242 height 48
click at [468, 296] on input "radio" at bounding box center [463, 293] width 9 height 9
radio input "true"
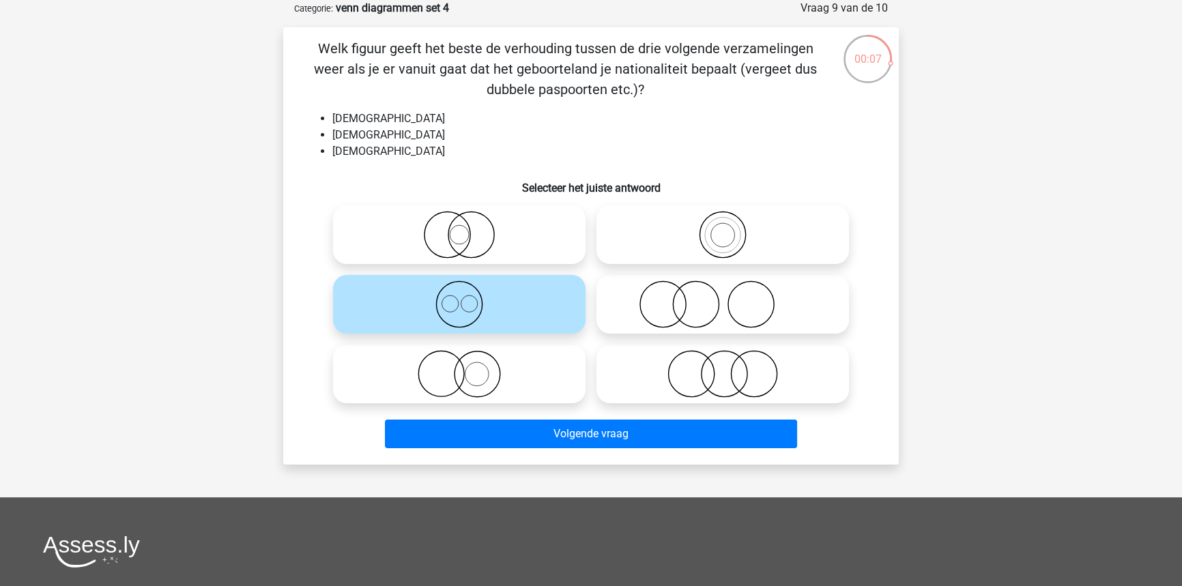
click at [485, 360] on icon at bounding box center [459, 374] width 242 height 48
click at [468, 360] on input "radio" at bounding box center [463, 362] width 9 height 9
radio input "true"
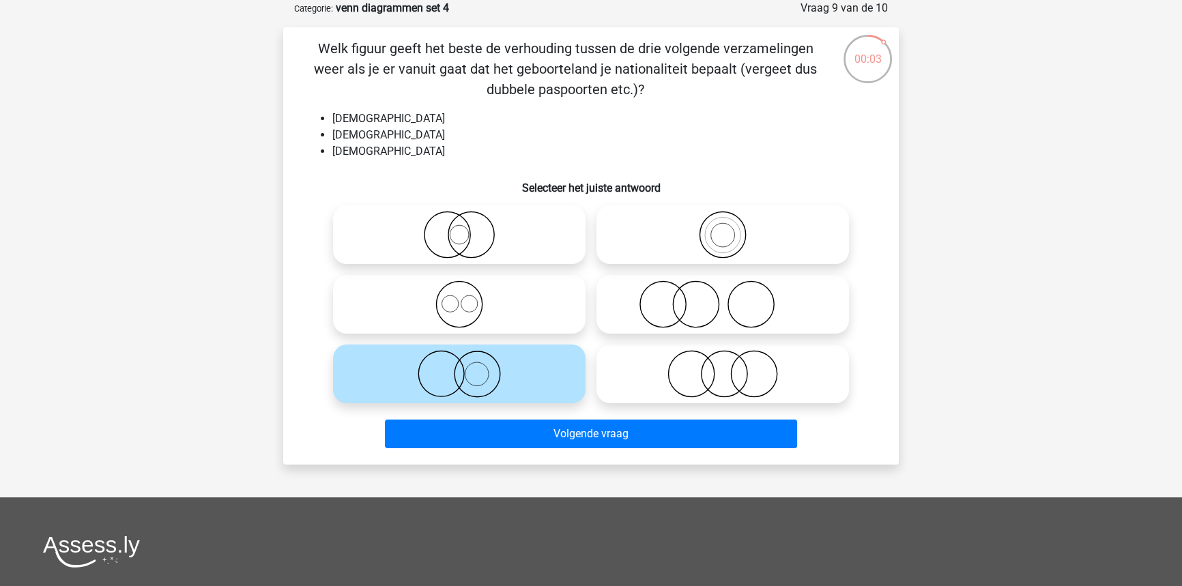
click at [694, 246] on icon at bounding box center [723, 235] width 242 height 48
click at [723, 228] on input "radio" at bounding box center [727, 223] width 9 height 9
radio input "true"
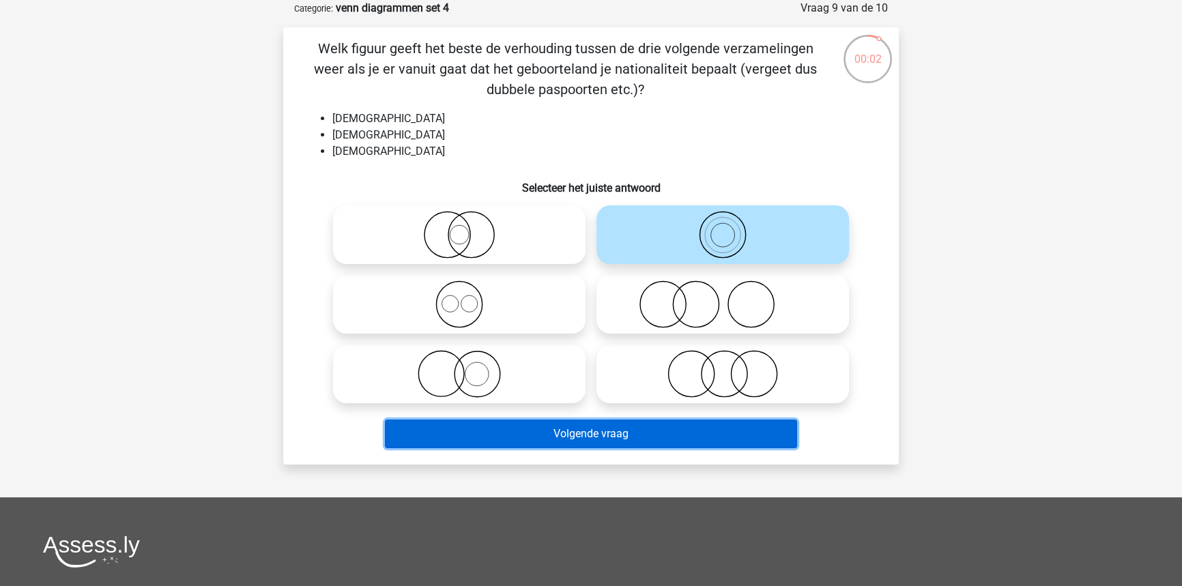
click at [669, 439] on button "Volgende vraag" at bounding box center [591, 434] width 413 height 29
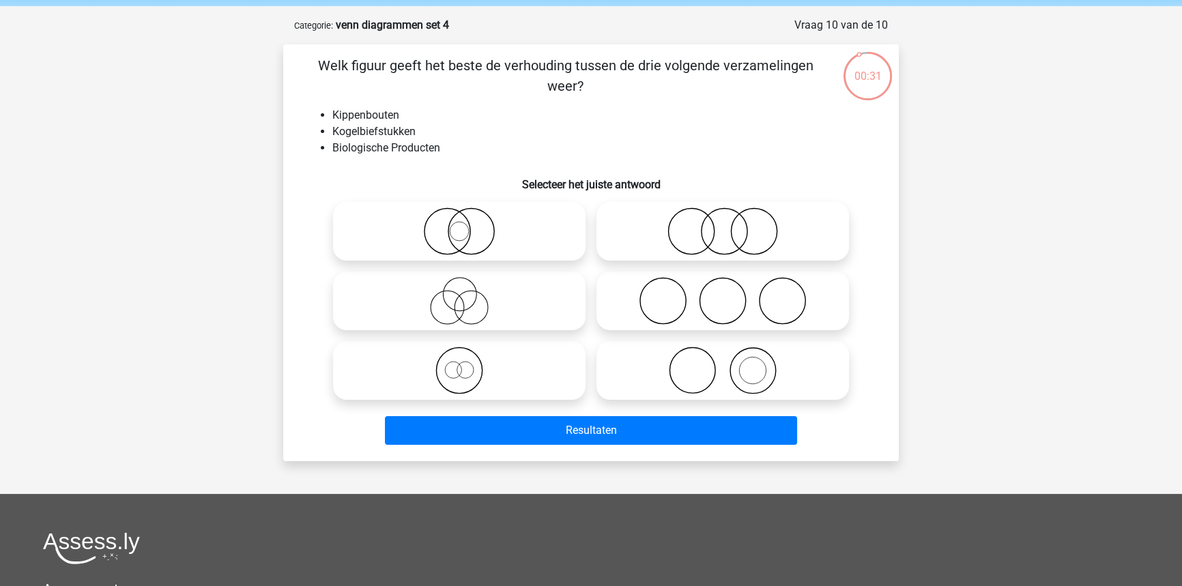
scroll to position [0, 0]
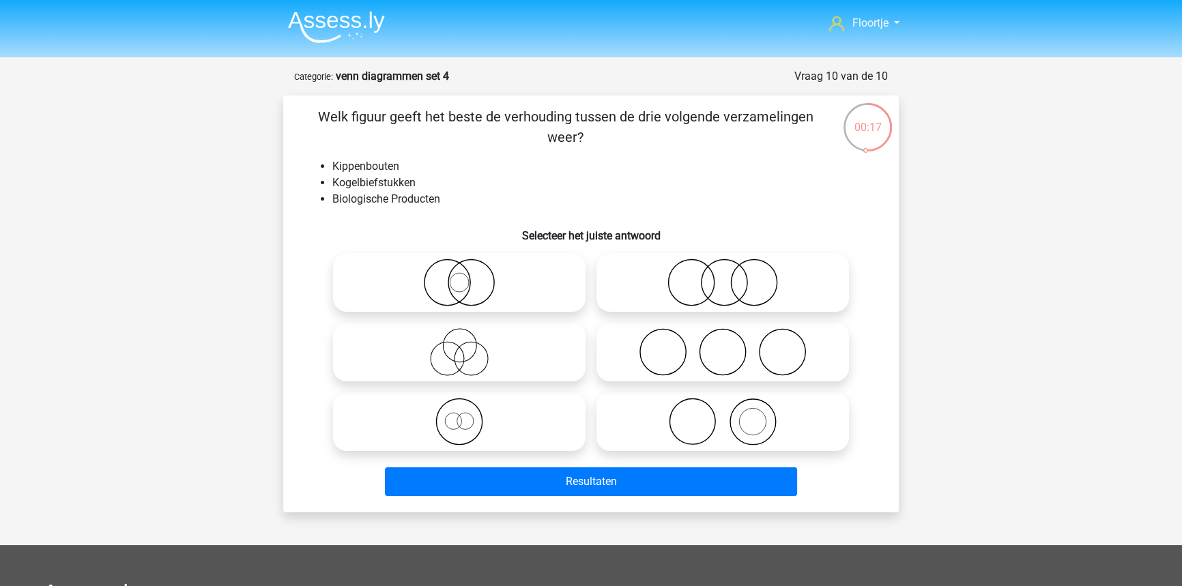
click at [433, 406] on icon at bounding box center [459, 422] width 242 height 48
click at [459, 406] on input "radio" at bounding box center [463, 410] width 9 height 9
radio input "true"
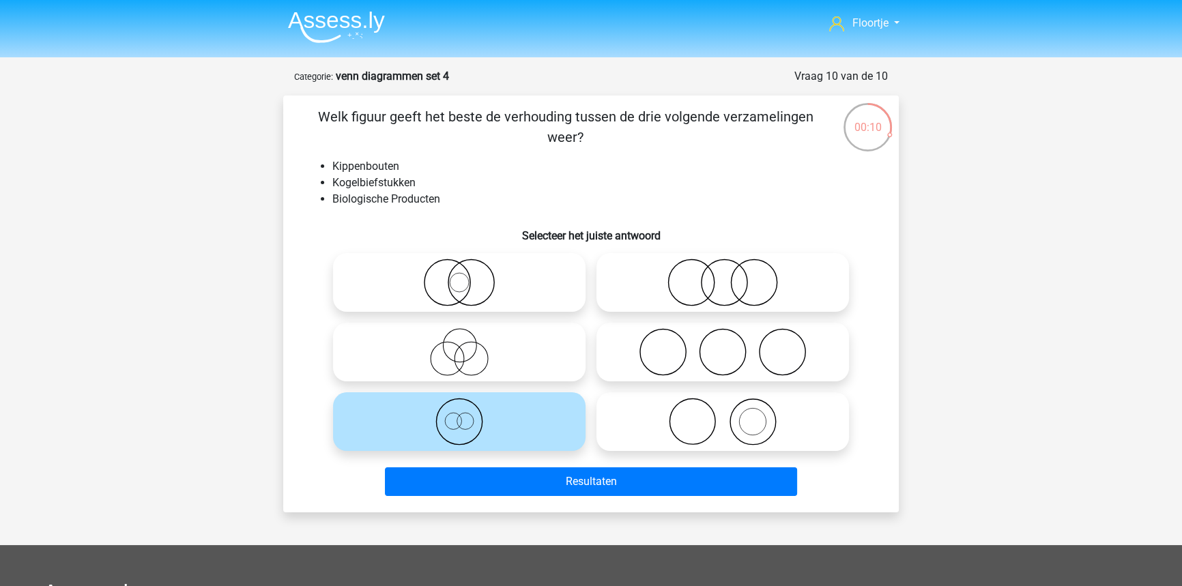
click at [480, 283] on icon at bounding box center [459, 283] width 242 height 48
click at [468, 276] on input "radio" at bounding box center [463, 271] width 9 height 9
radio input "true"
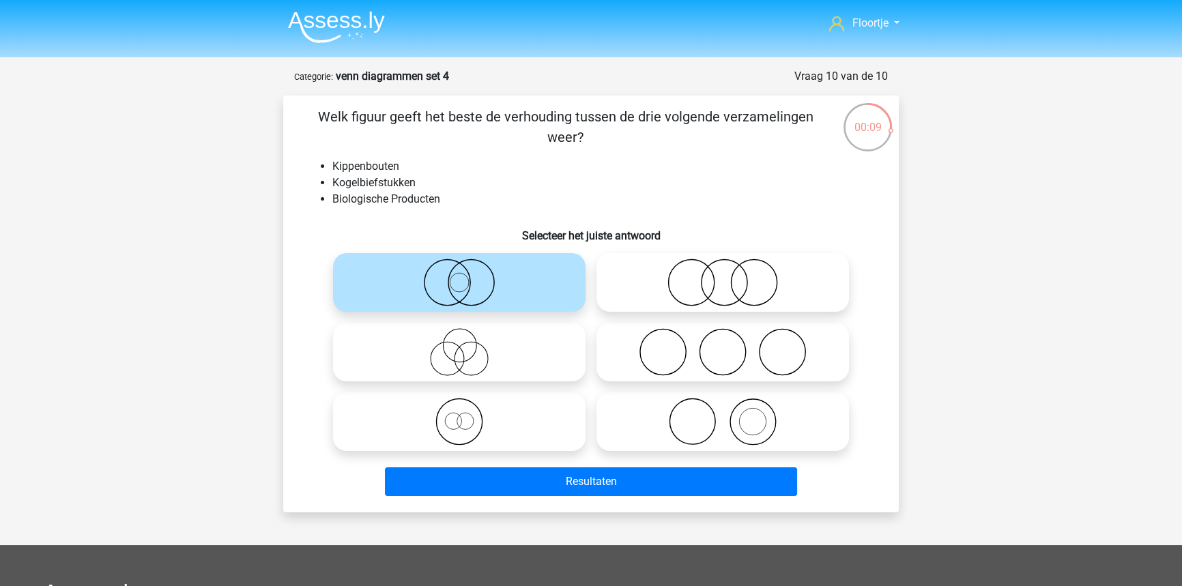
click at [468, 444] on icon at bounding box center [459, 422] width 242 height 48
click at [468, 415] on input "radio" at bounding box center [463, 410] width 9 height 9
radio input "true"
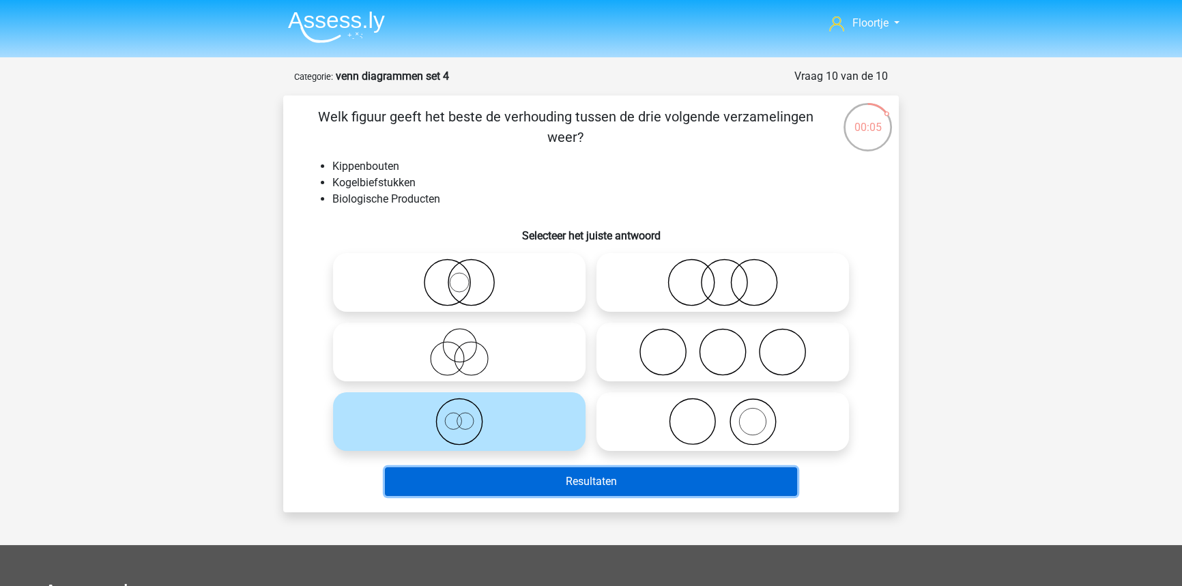
click at [456, 480] on button "Resultaten" at bounding box center [591, 481] width 413 height 29
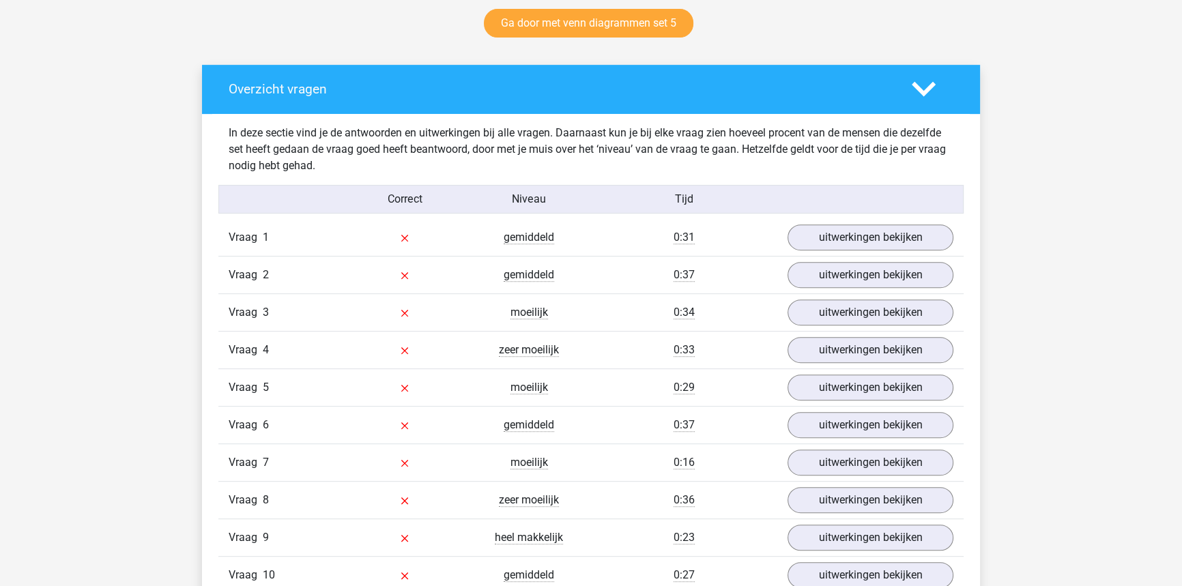
scroll to position [806, 0]
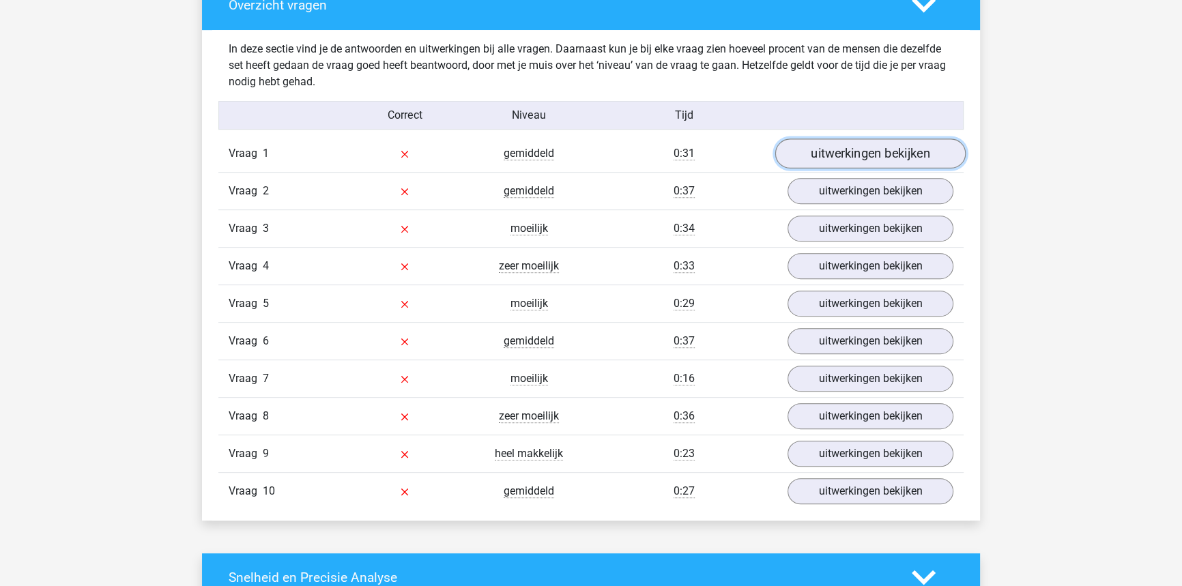
click at [812, 148] on link "uitwerkingen bekijken" at bounding box center [870, 154] width 190 height 30
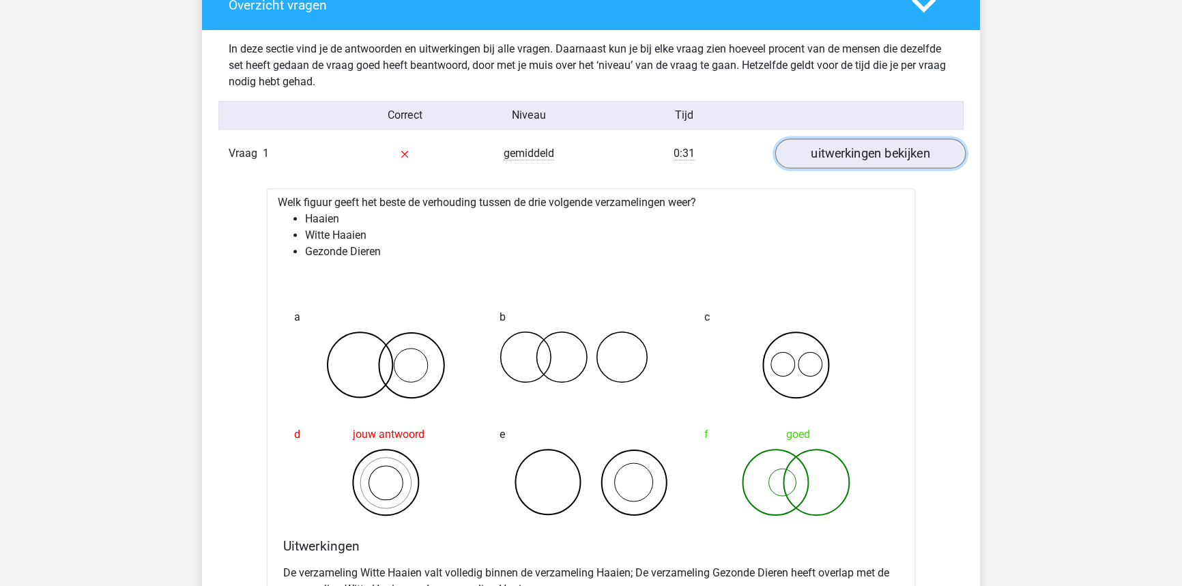
click at [812, 148] on link "uitwerkingen bekijken" at bounding box center [870, 154] width 190 height 30
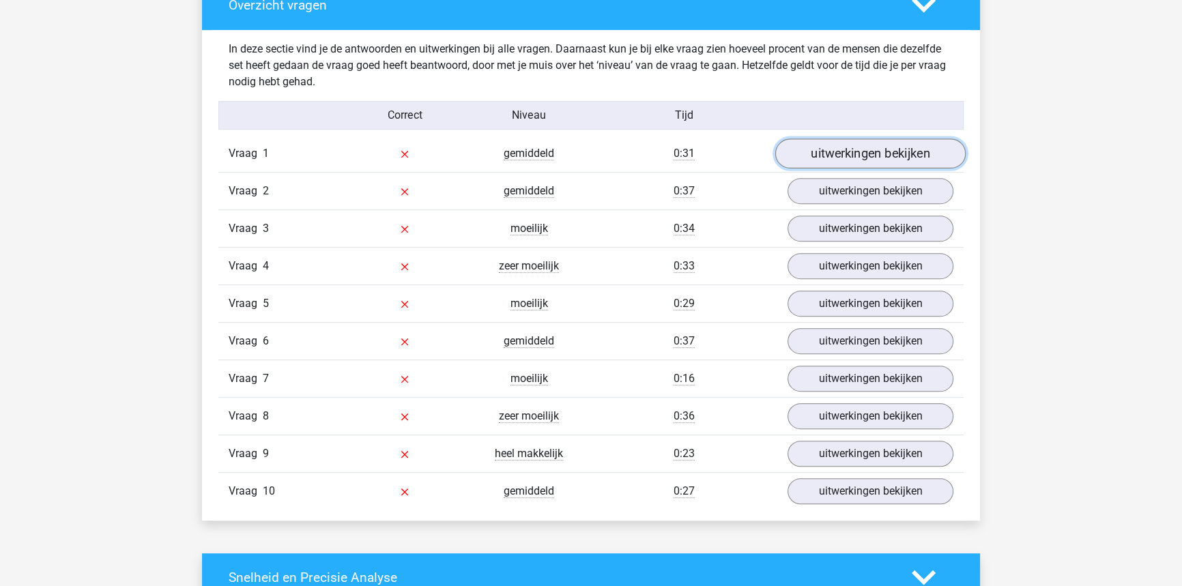
click at [812, 148] on link "uitwerkingen bekijken" at bounding box center [870, 154] width 190 height 30
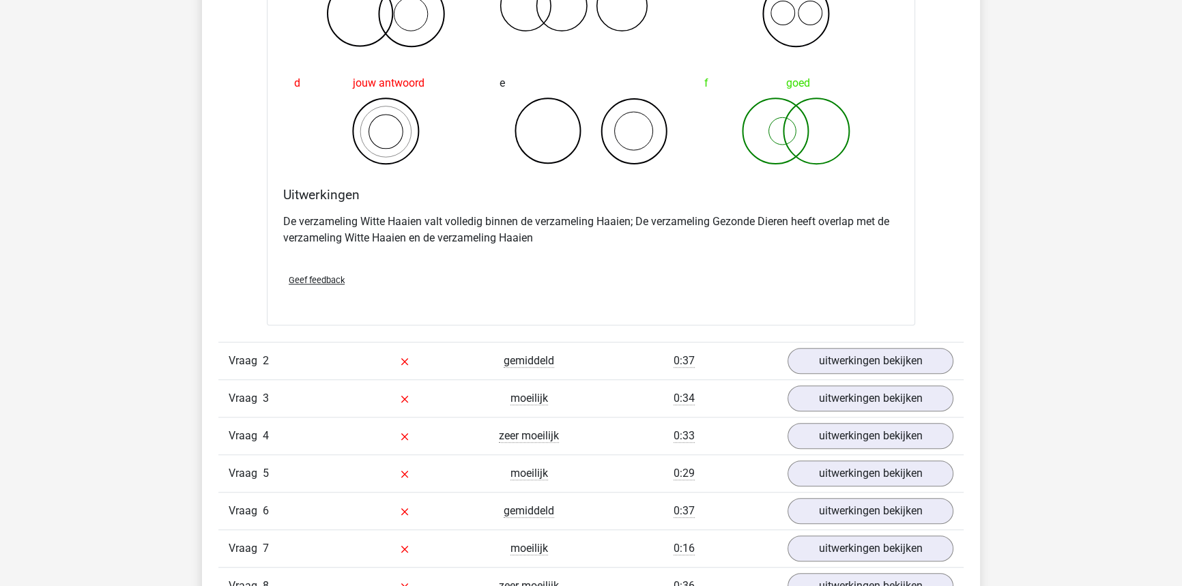
scroll to position [1178, 0]
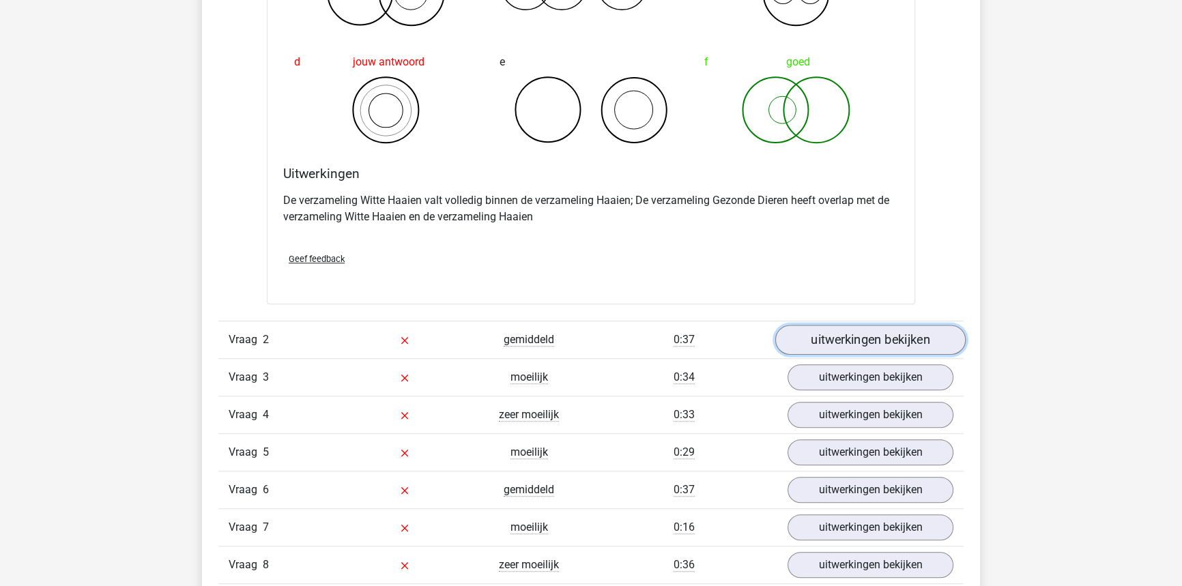
click at [883, 339] on link "uitwerkingen bekijken" at bounding box center [870, 340] width 190 height 30
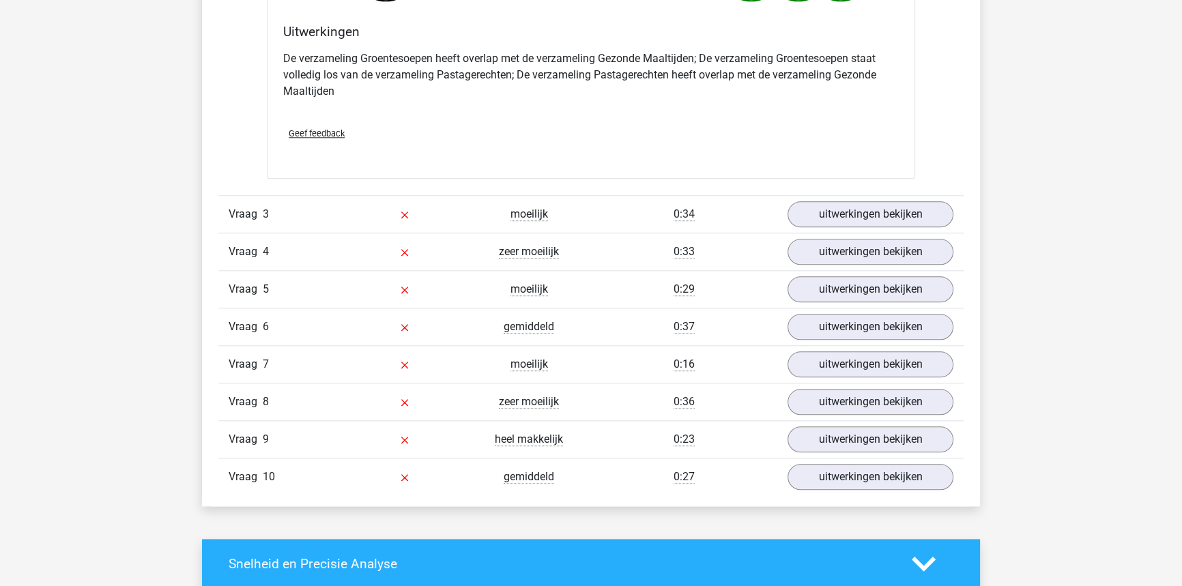
scroll to position [1923, 0]
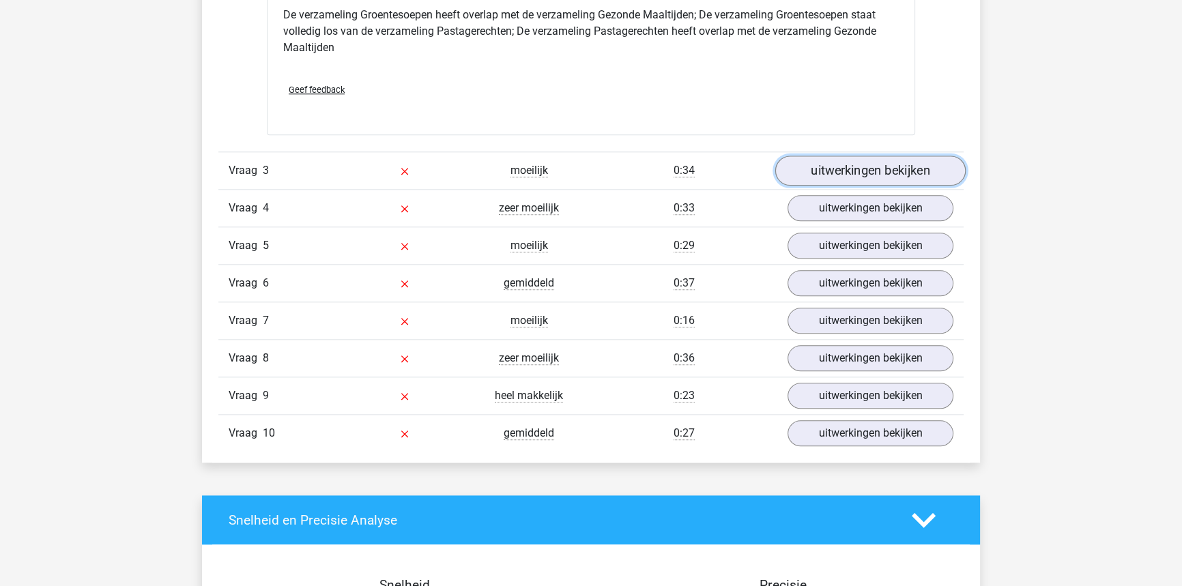
click at [870, 176] on link "uitwerkingen bekijken" at bounding box center [870, 171] width 190 height 30
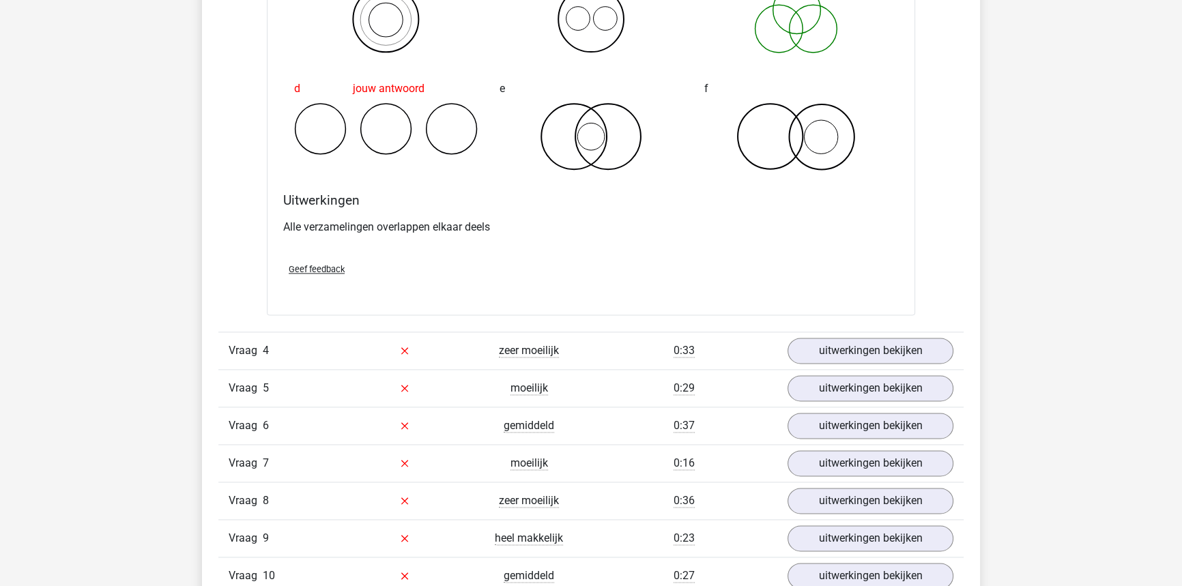
scroll to position [2295, 0]
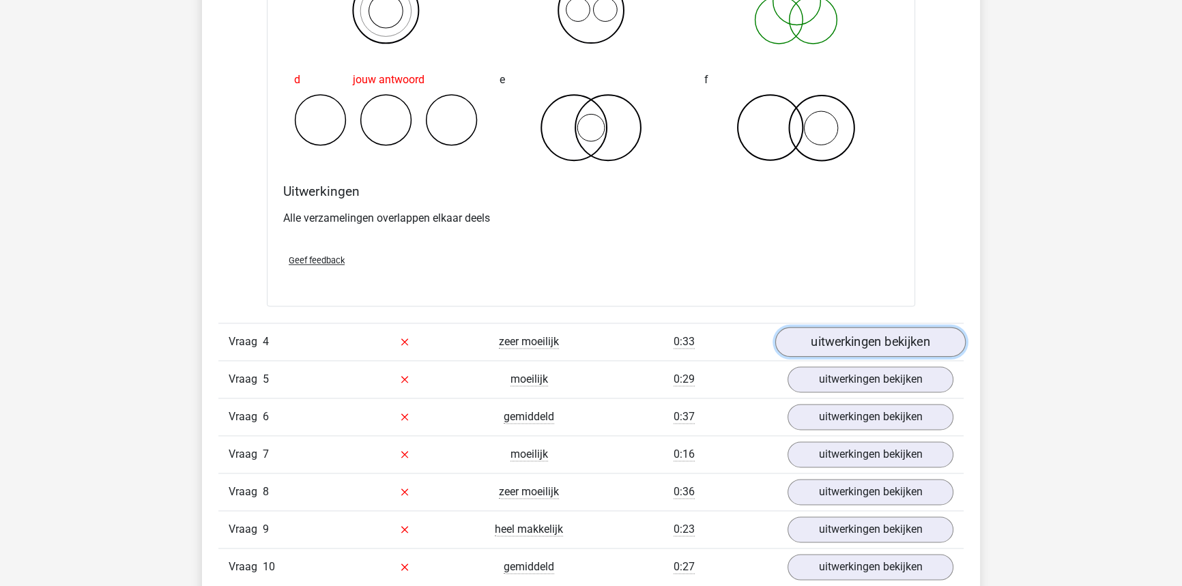
click at [869, 338] on link "uitwerkingen bekijken" at bounding box center [870, 342] width 190 height 30
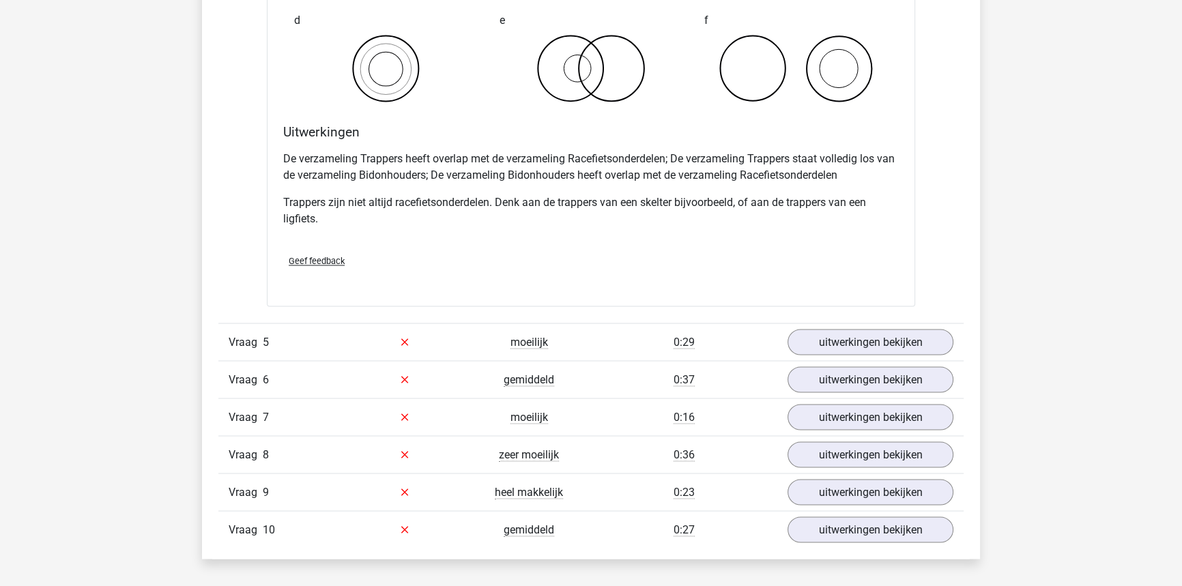
scroll to position [2915, 0]
click at [805, 340] on link "uitwerkingen bekijken" at bounding box center [870, 340] width 190 height 30
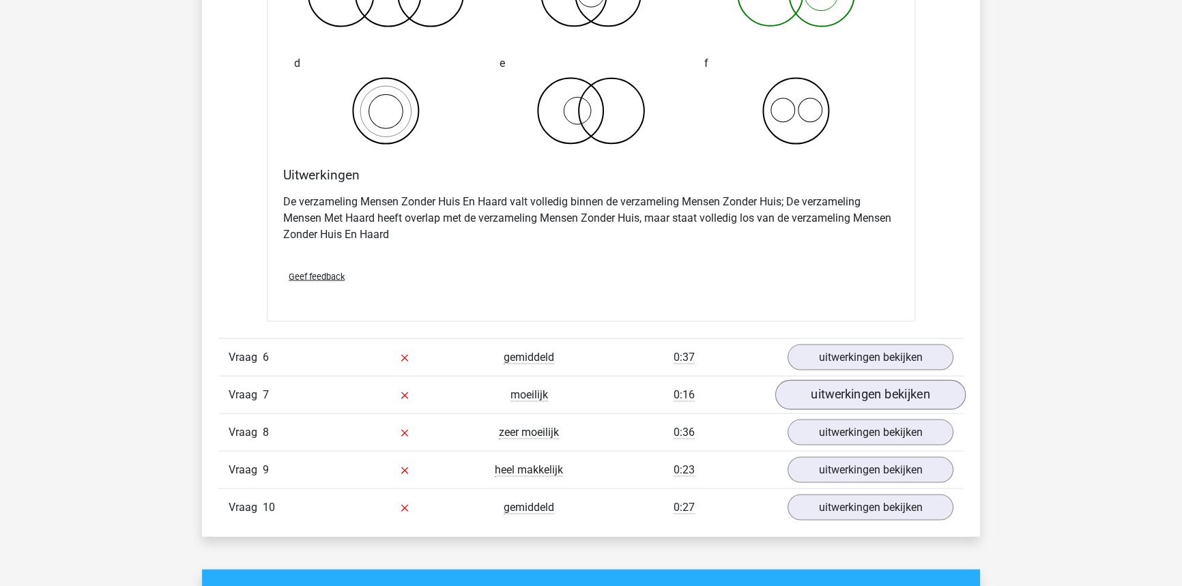
scroll to position [3473, 0]
click at [866, 351] on link "uitwerkingen bekijken" at bounding box center [870, 358] width 190 height 30
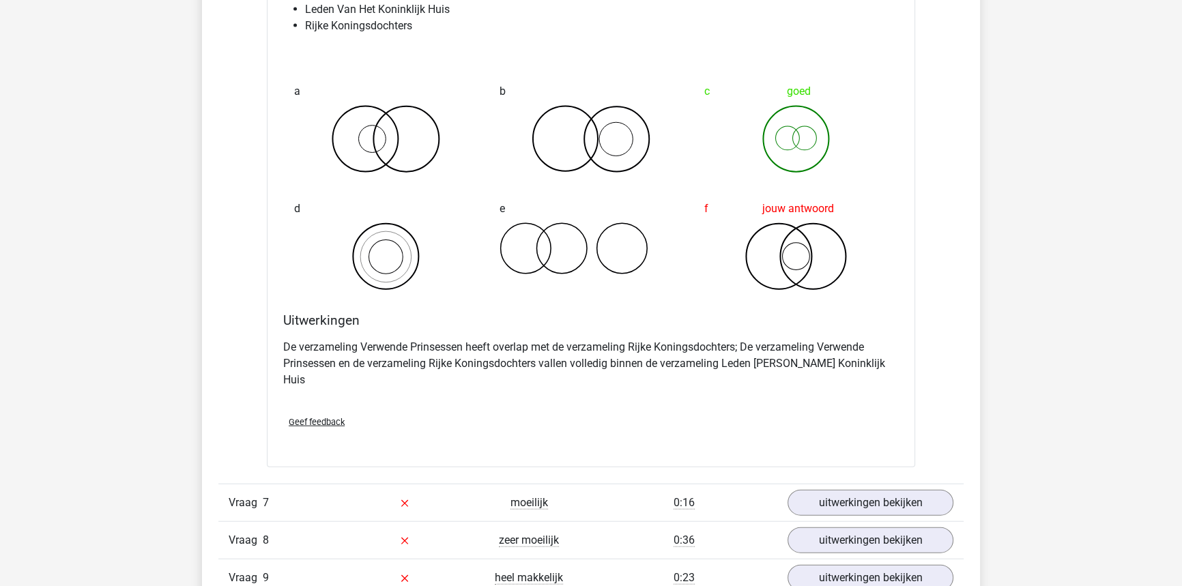
scroll to position [3908, 0]
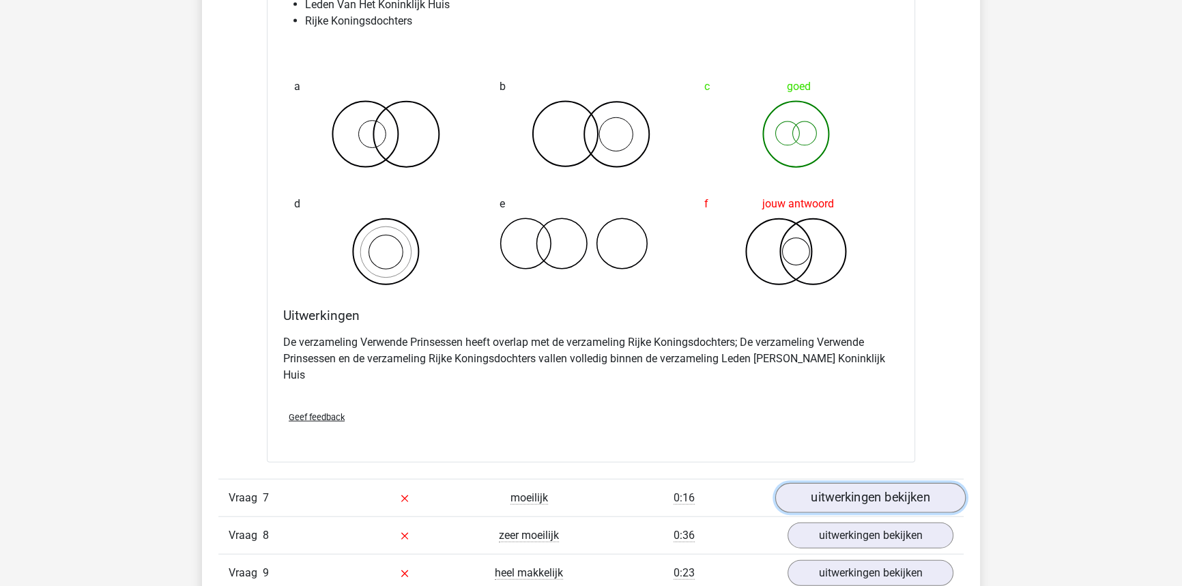
click at [815, 483] on link "uitwerkingen bekijken" at bounding box center [870, 498] width 190 height 30
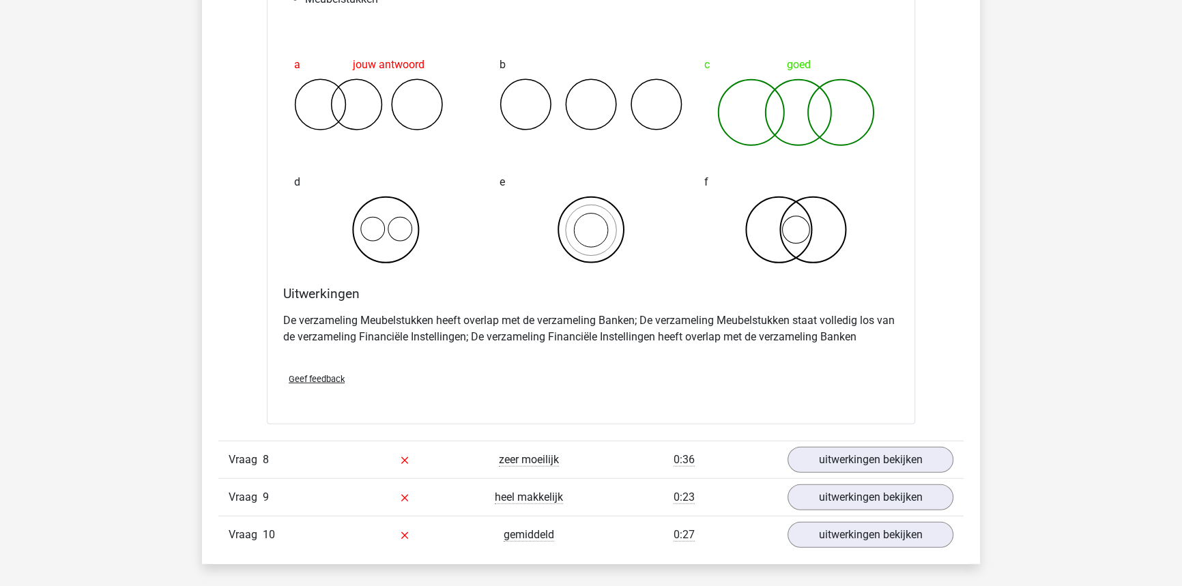
scroll to position [4528, 0]
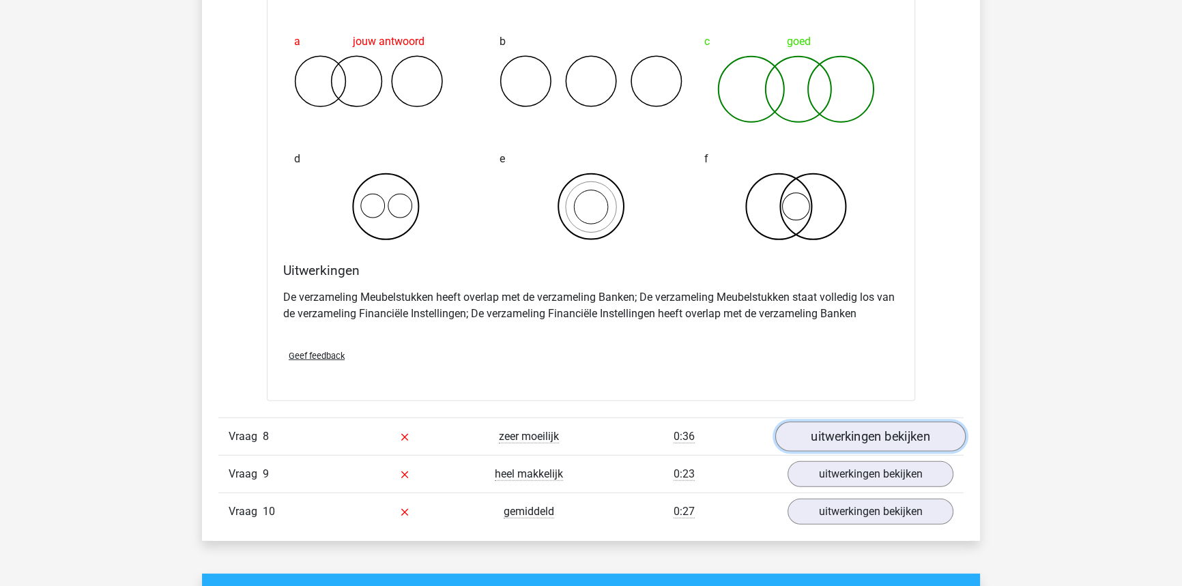
click at [853, 422] on link "uitwerkingen bekijken" at bounding box center [870, 437] width 190 height 30
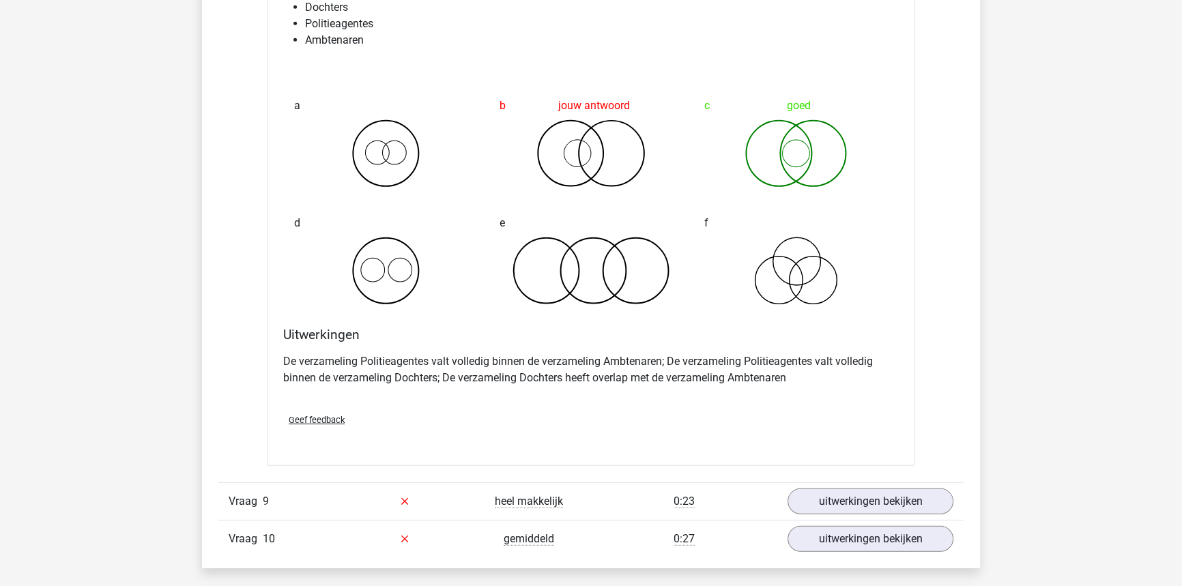
scroll to position [5024, 0]
click at [865, 485] on link "uitwerkingen bekijken" at bounding box center [870, 500] width 190 height 30
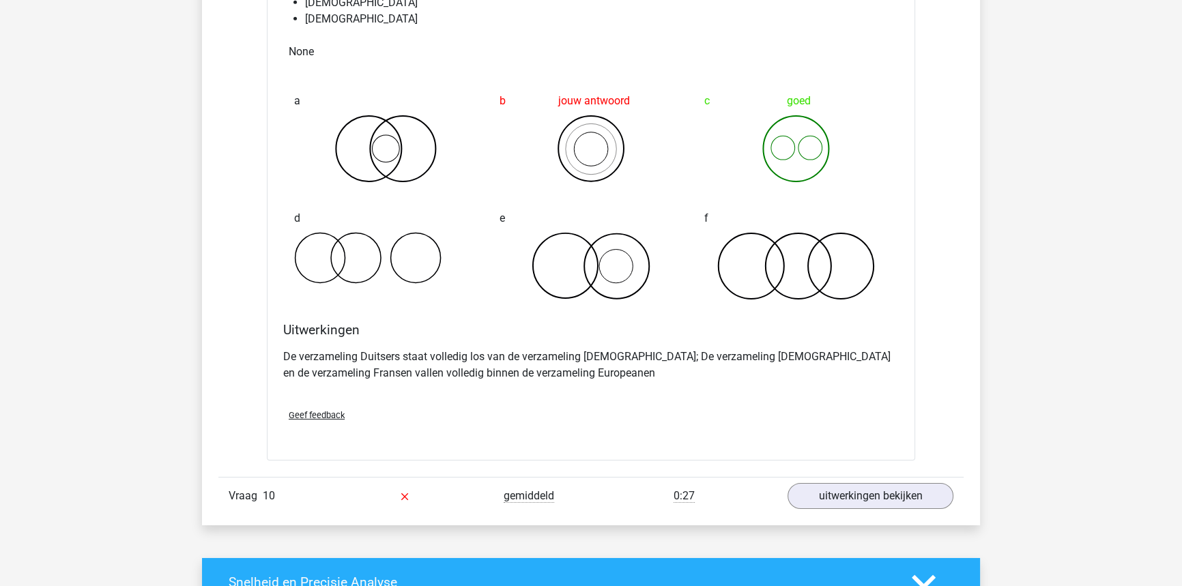
scroll to position [5644, 0]
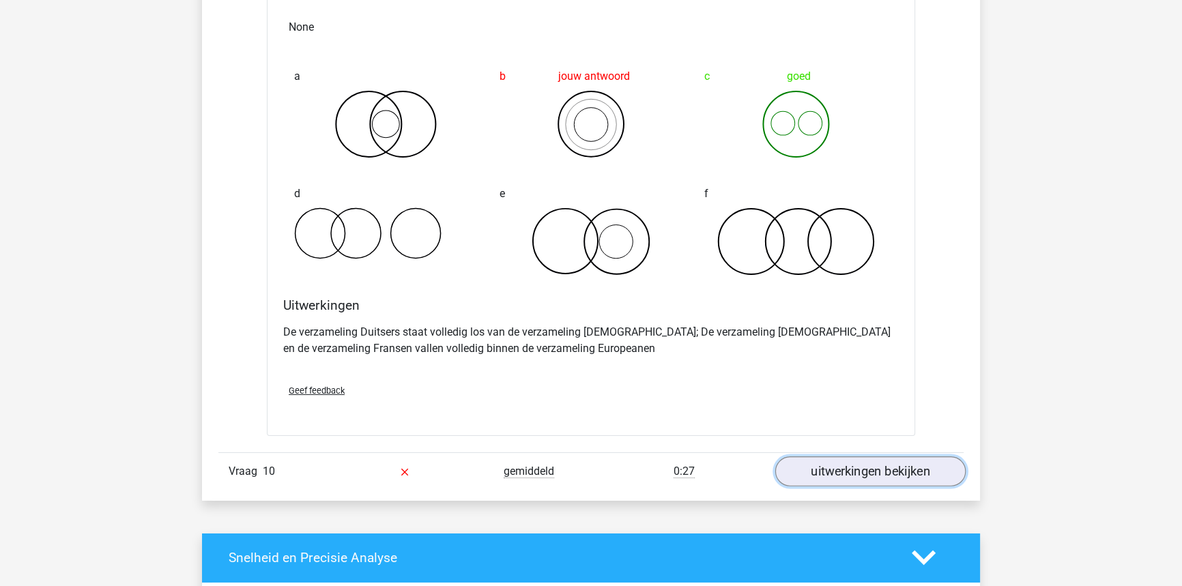
click at [846, 463] on link "uitwerkingen bekijken" at bounding box center [870, 471] width 190 height 30
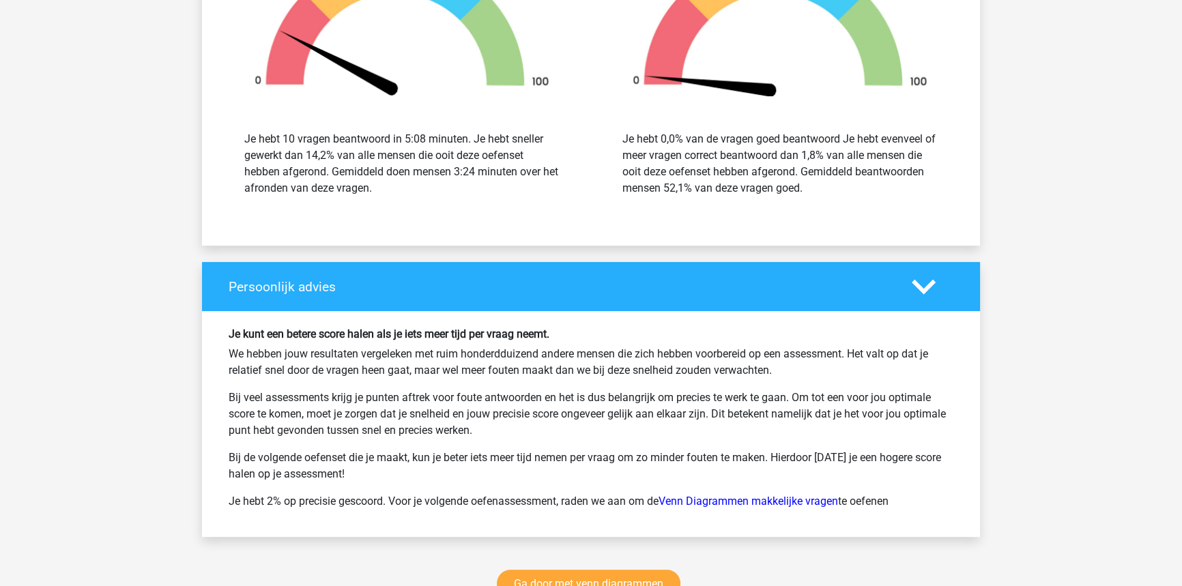
scroll to position [7009, 0]
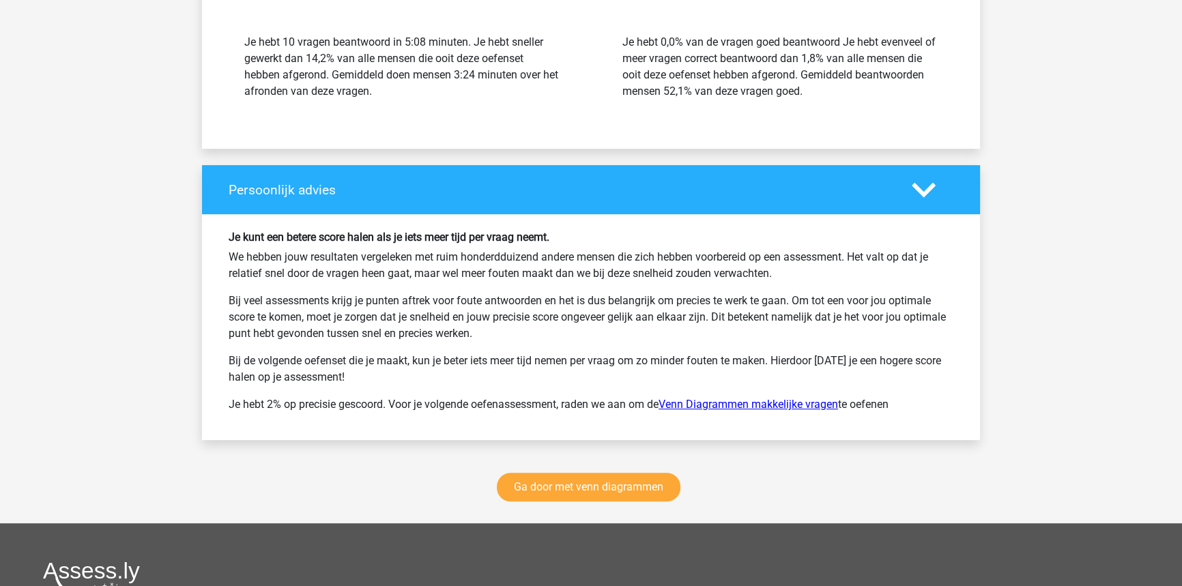
click at [737, 398] on link "Venn Diagrammen makkelijke vragen" at bounding box center [747, 404] width 179 height 13
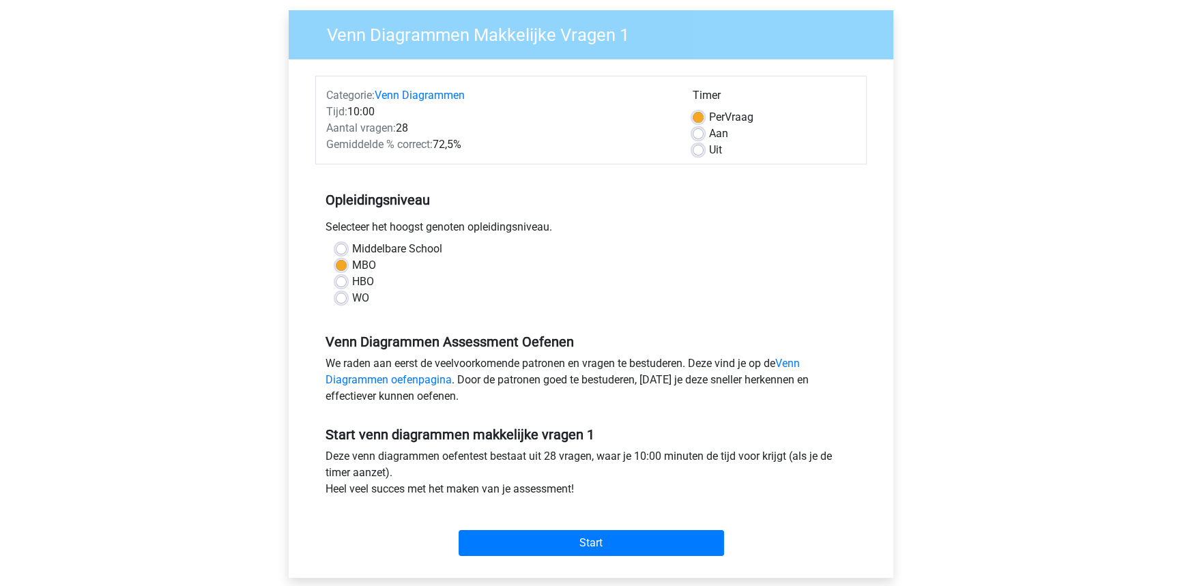
scroll to position [124, 0]
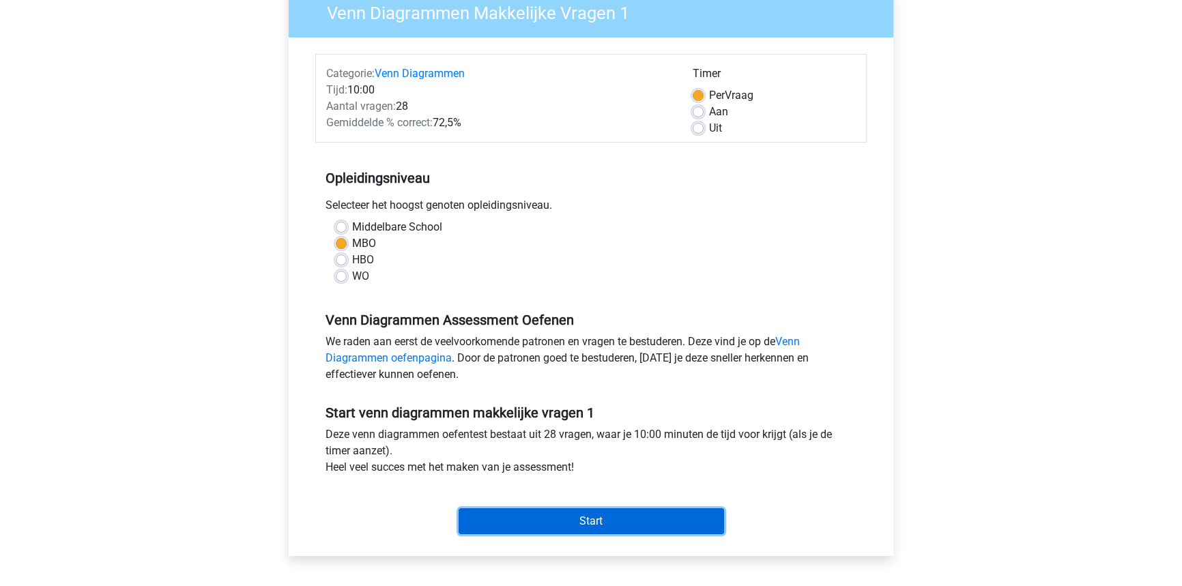
click at [596, 514] on input "Start" at bounding box center [591, 521] width 265 height 26
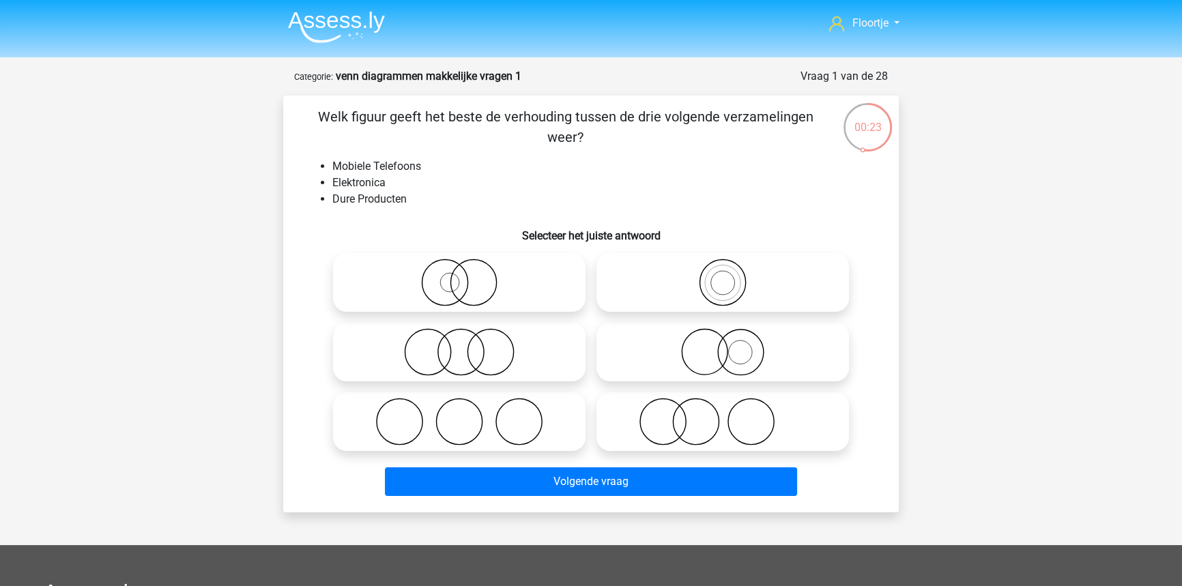
click at [446, 332] on icon at bounding box center [459, 352] width 242 height 48
click at [459, 336] on input "radio" at bounding box center [463, 340] width 9 height 9
radio input "true"
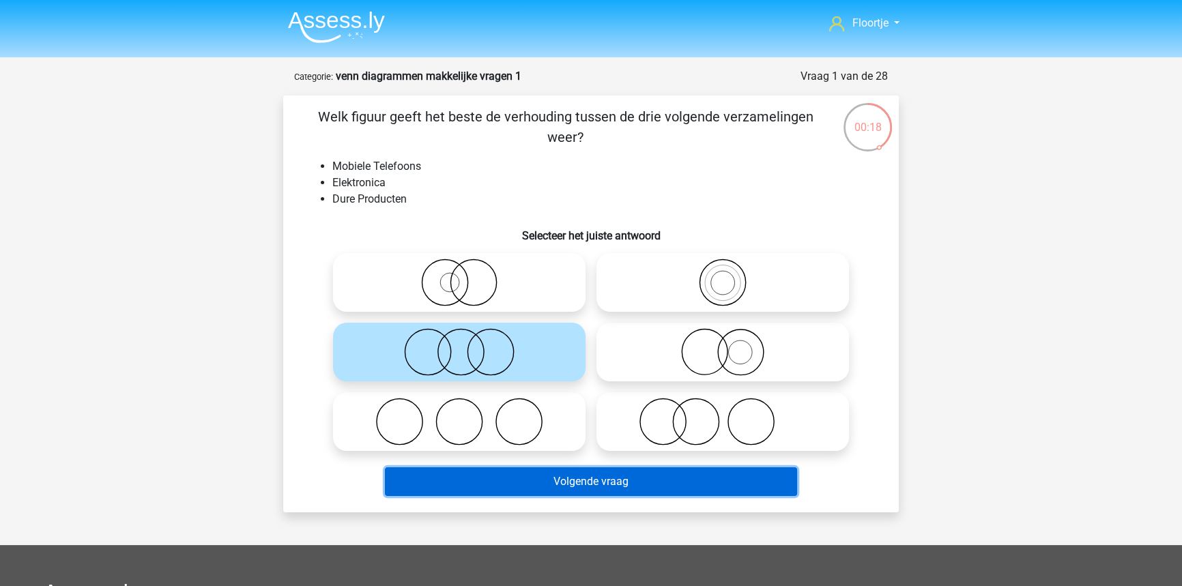
click at [514, 482] on button "Volgende vraag" at bounding box center [591, 481] width 413 height 29
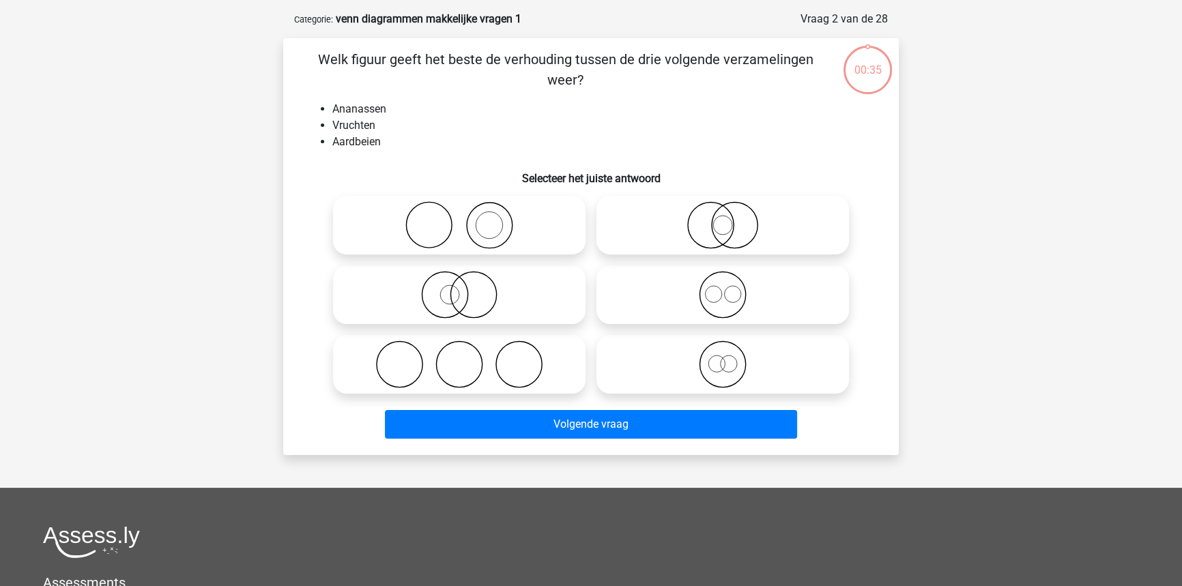
scroll to position [68, 0]
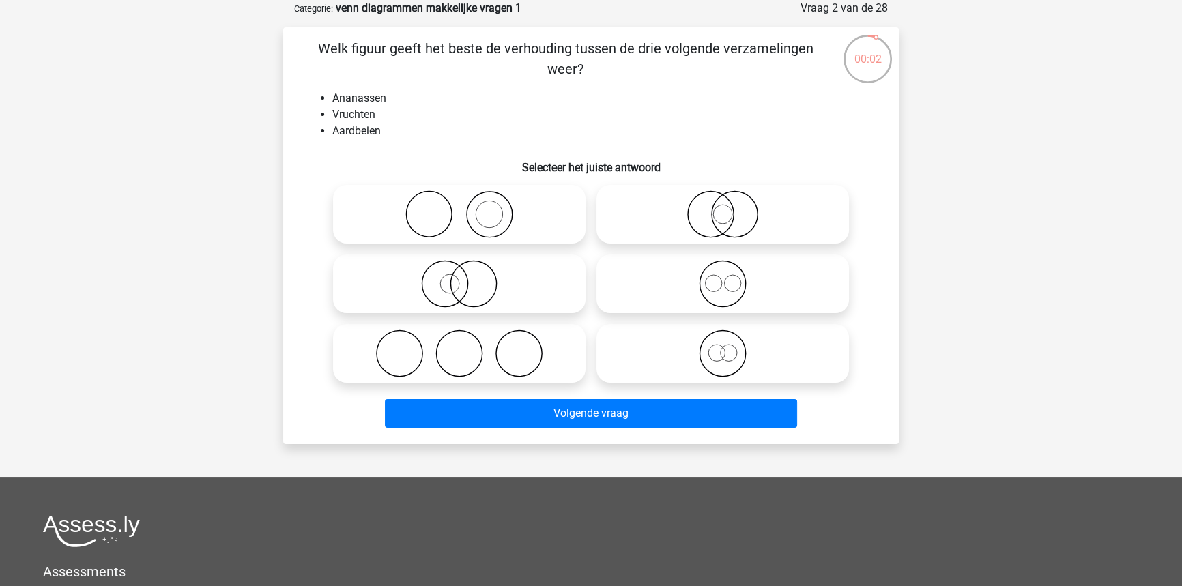
click at [653, 356] on icon at bounding box center [723, 354] width 242 height 48
click at [723, 347] on input "radio" at bounding box center [727, 342] width 9 height 9
radio input "true"
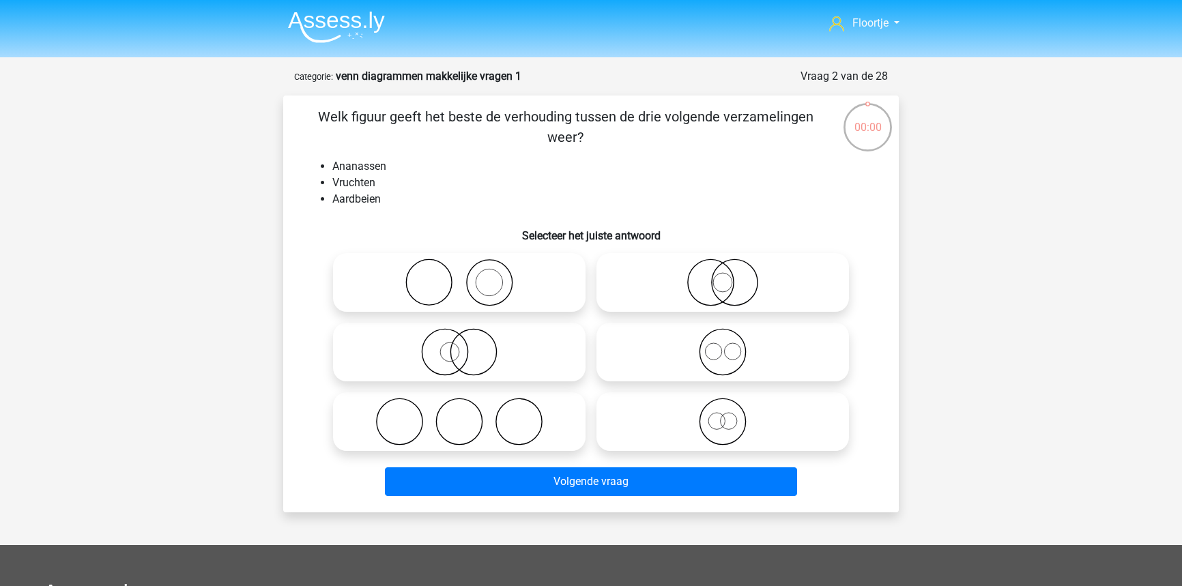
scroll to position [68, 0]
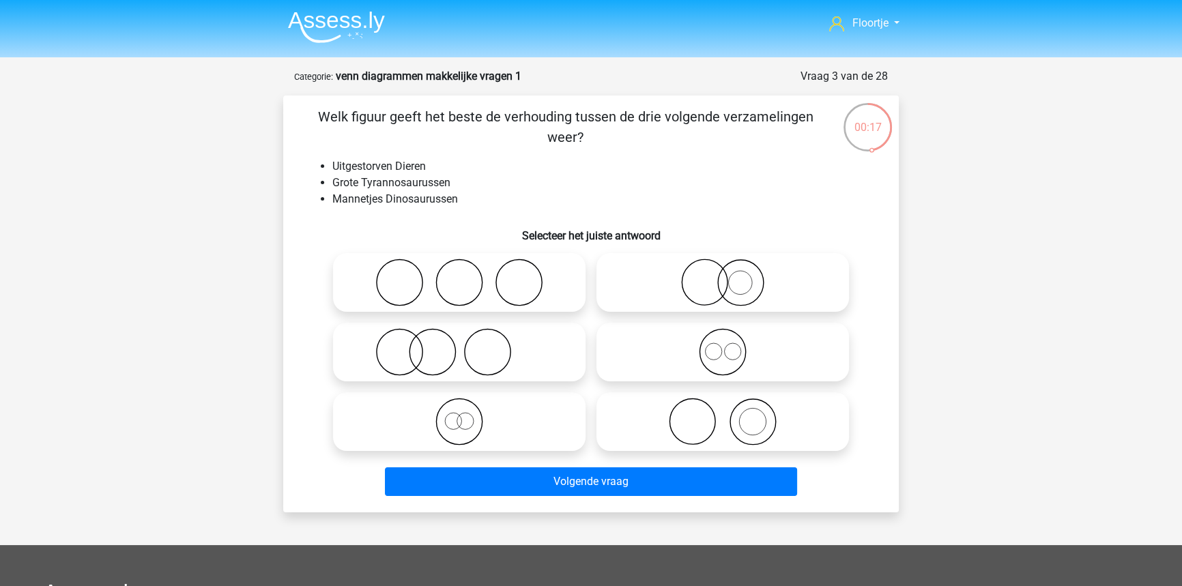
click at [703, 302] on icon at bounding box center [723, 283] width 242 height 48
click at [723, 276] on input "radio" at bounding box center [727, 271] width 9 height 9
radio input "true"
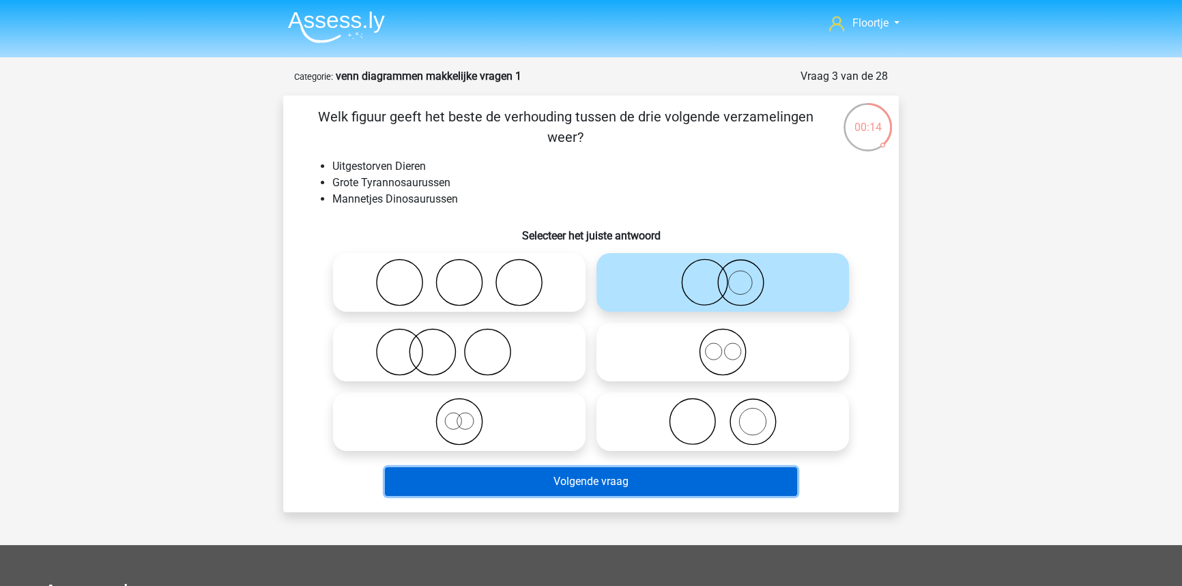
click at [638, 467] on button "Volgende vraag" at bounding box center [591, 481] width 413 height 29
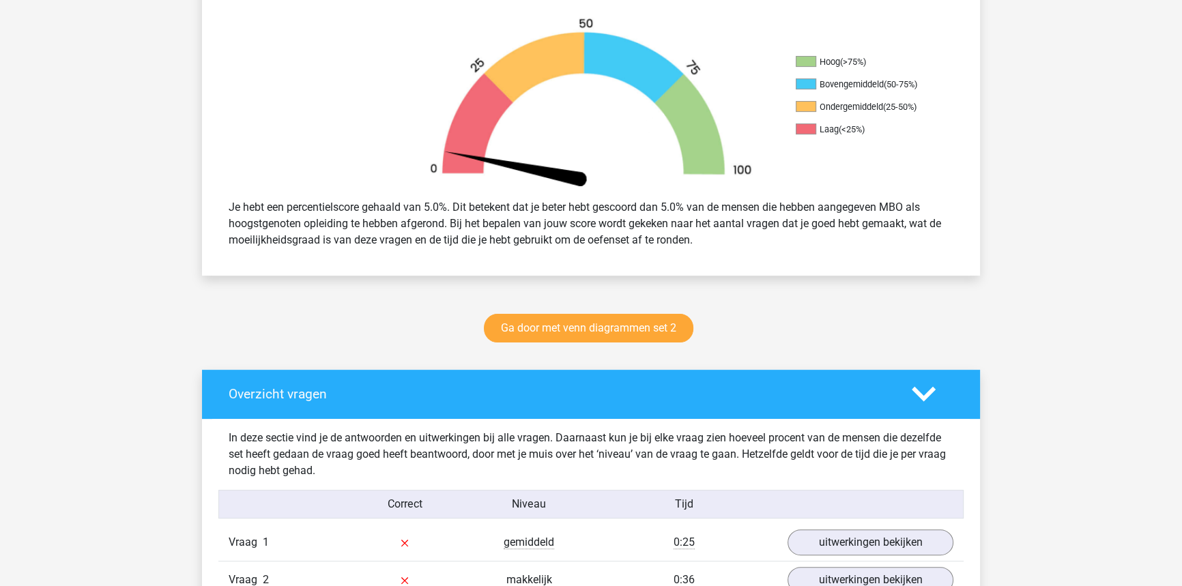
scroll to position [434, 0]
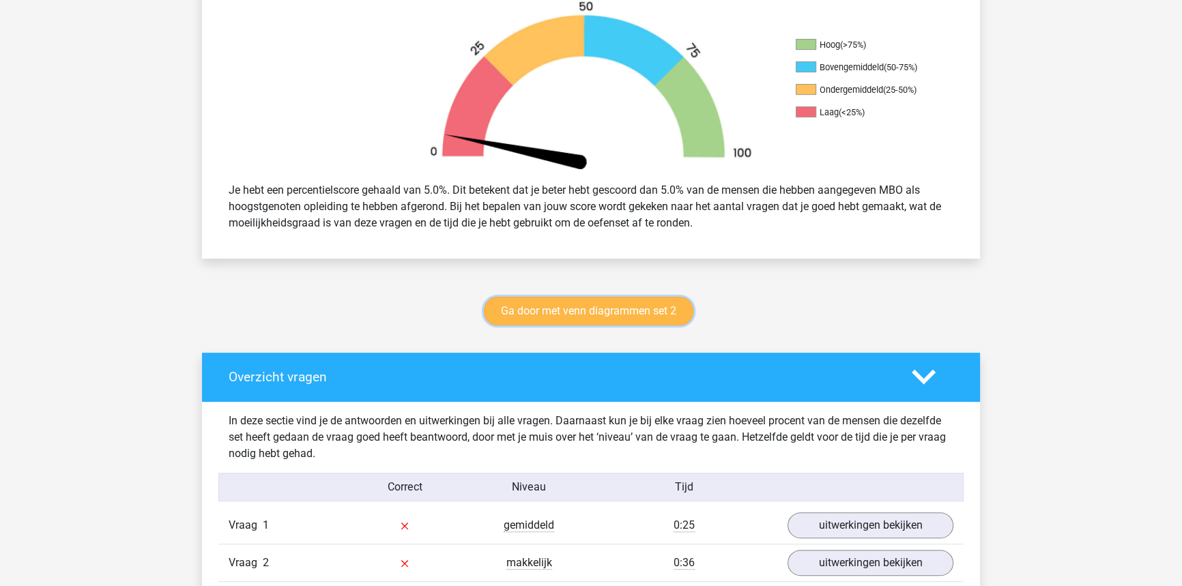
click at [588, 319] on link "Ga door met venn diagrammen set 2" at bounding box center [588, 311] width 209 height 29
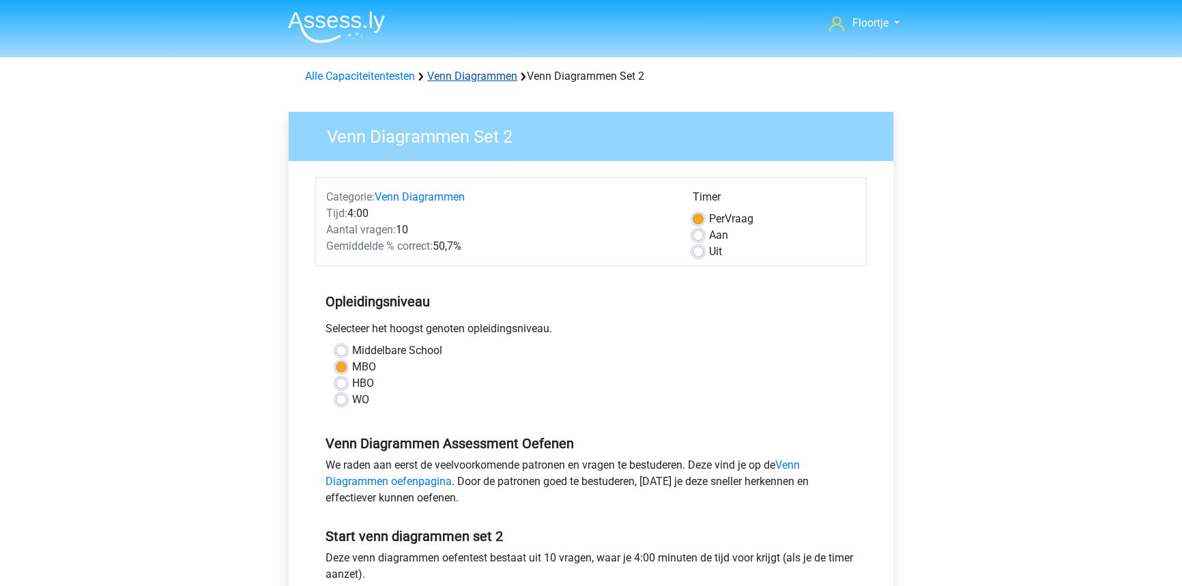
click at [463, 81] on link "Venn Diagrammen" at bounding box center [472, 76] width 90 height 13
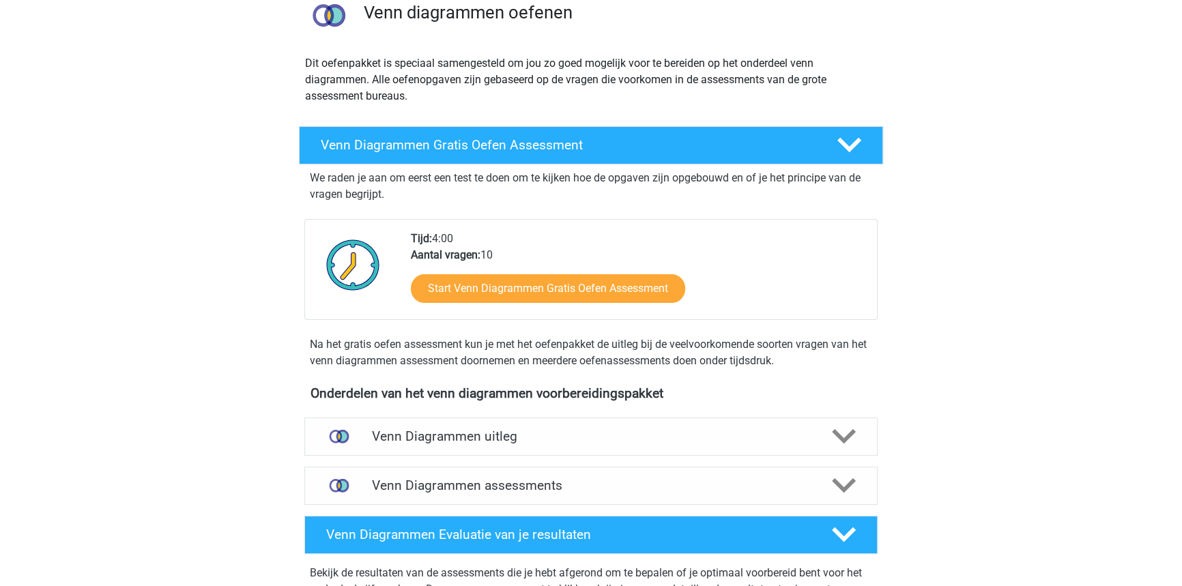
scroll to position [186, 0]
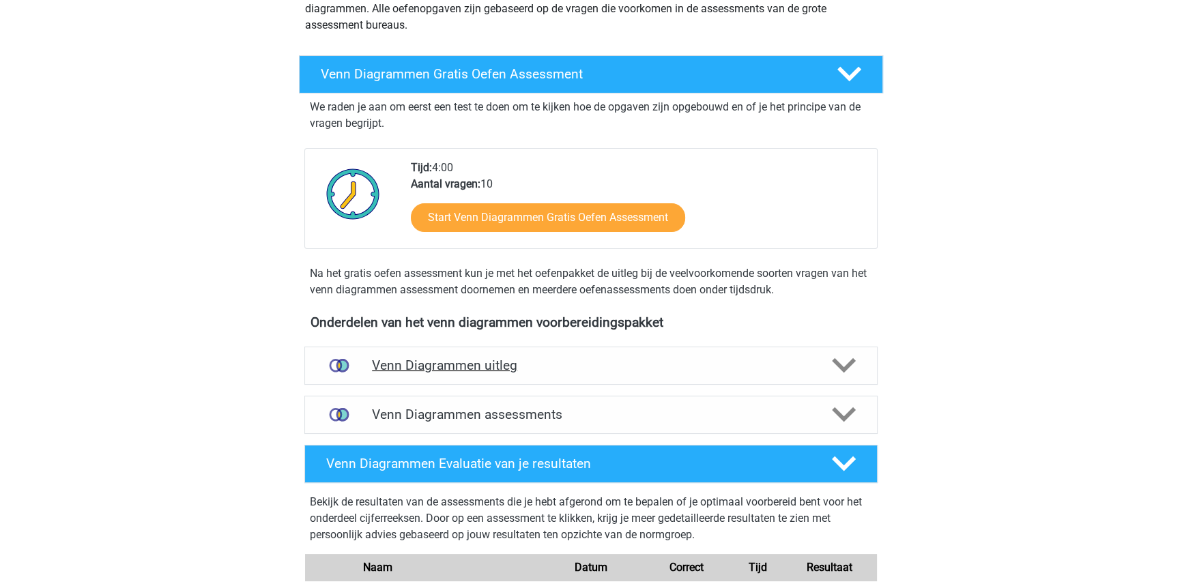
click at [592, 365] on h4 "Venn Diagrammen uitleg" at bounding box center [591, 366] width 438 height 16
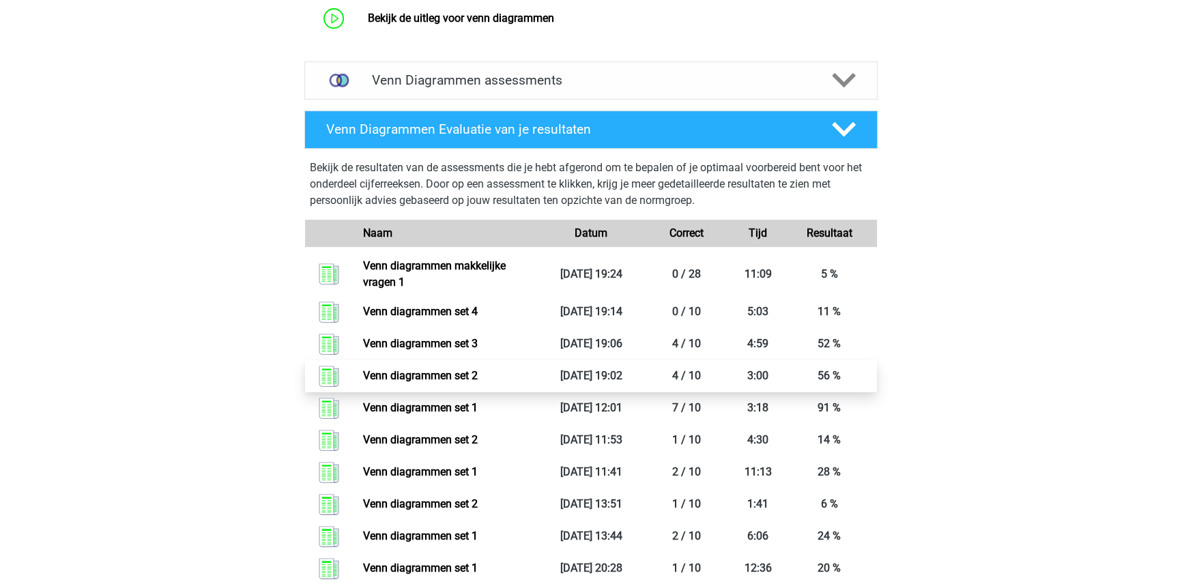
scroll to position [682, 0]
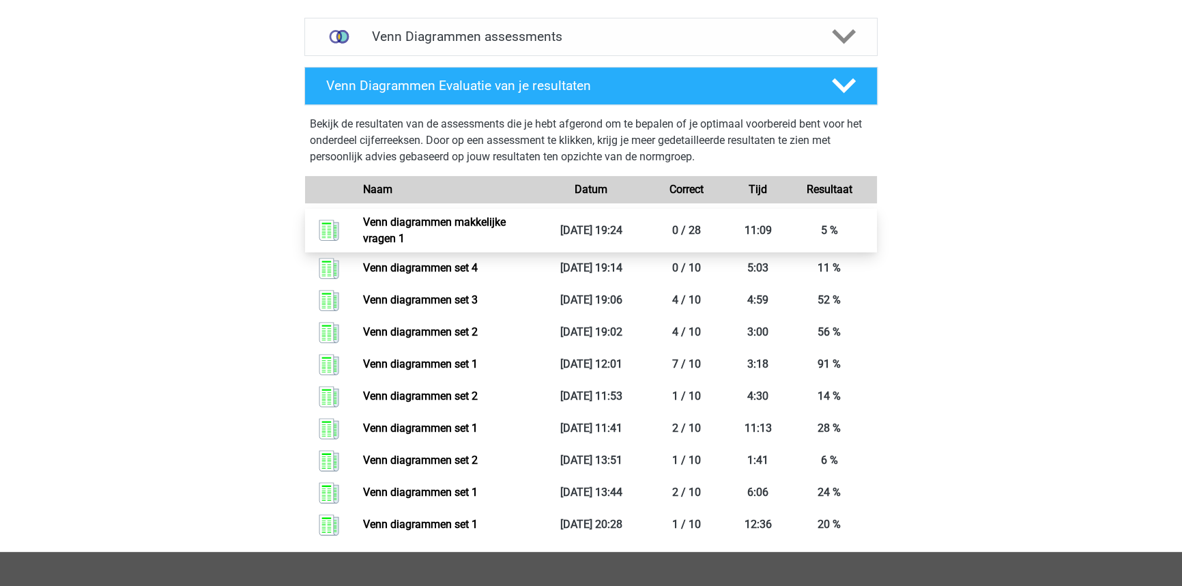
click at [506, 240] on link "Venn diagrammen makkelijke vragen 1" at bounding box center [434, 230] width 143 height 29
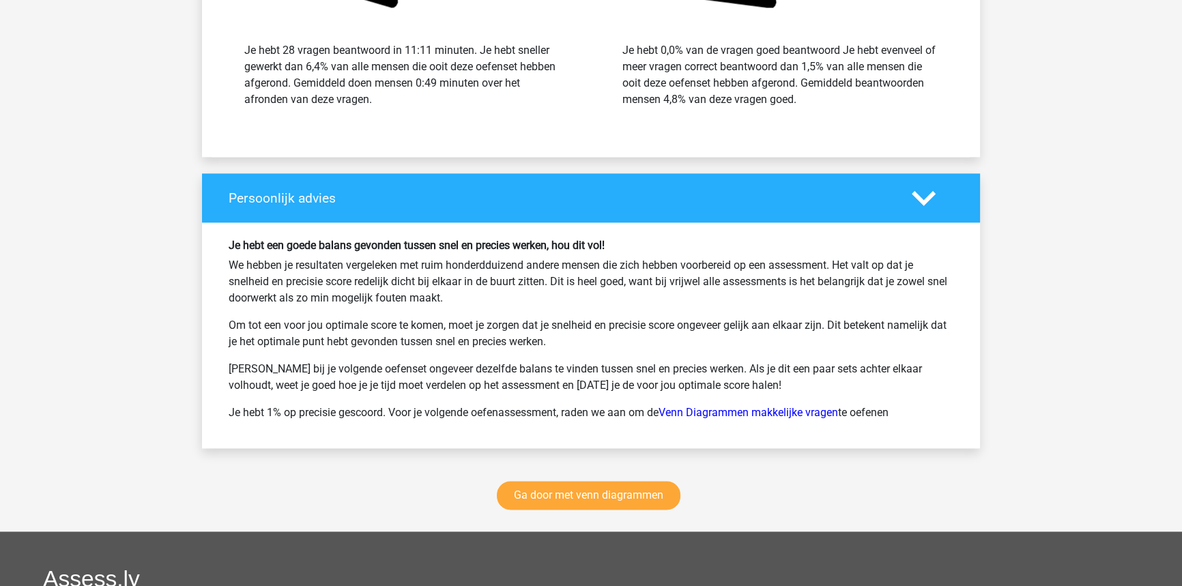
scroll to position [2543, 0]
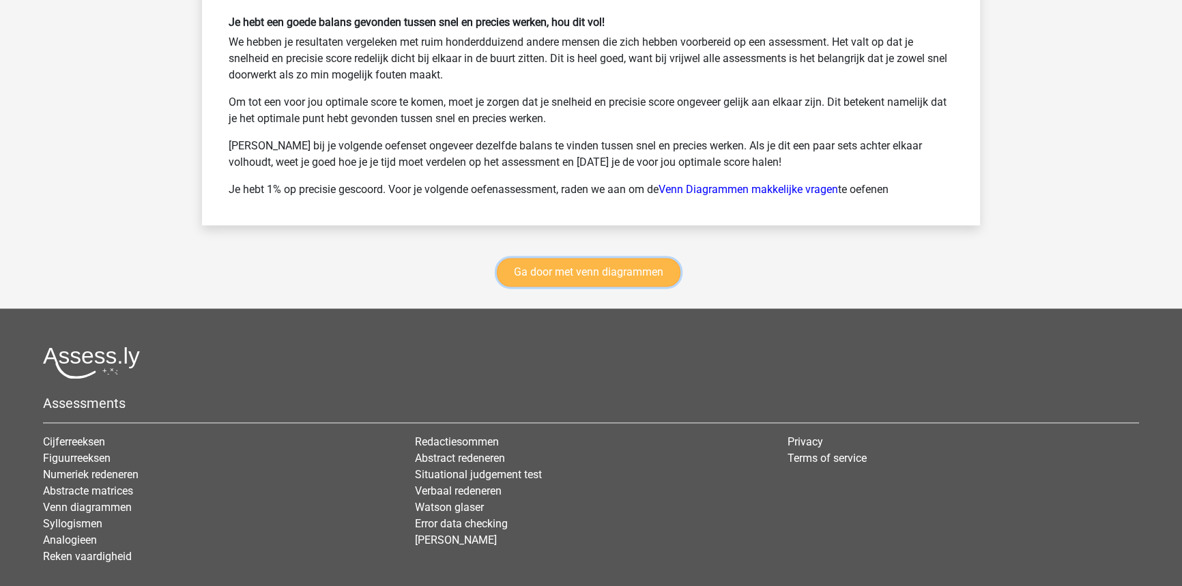
click at [613, 268] on link "Ga door met venn diagrammen" at bounding box center [589, 272] width 184 height 29
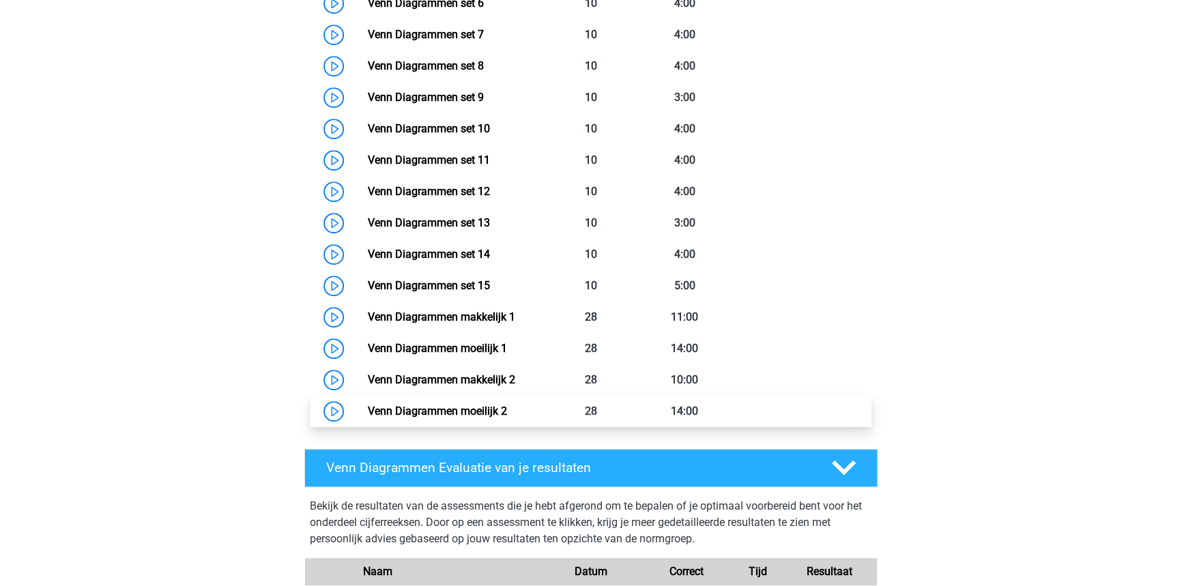
scroll to position [886, 0]
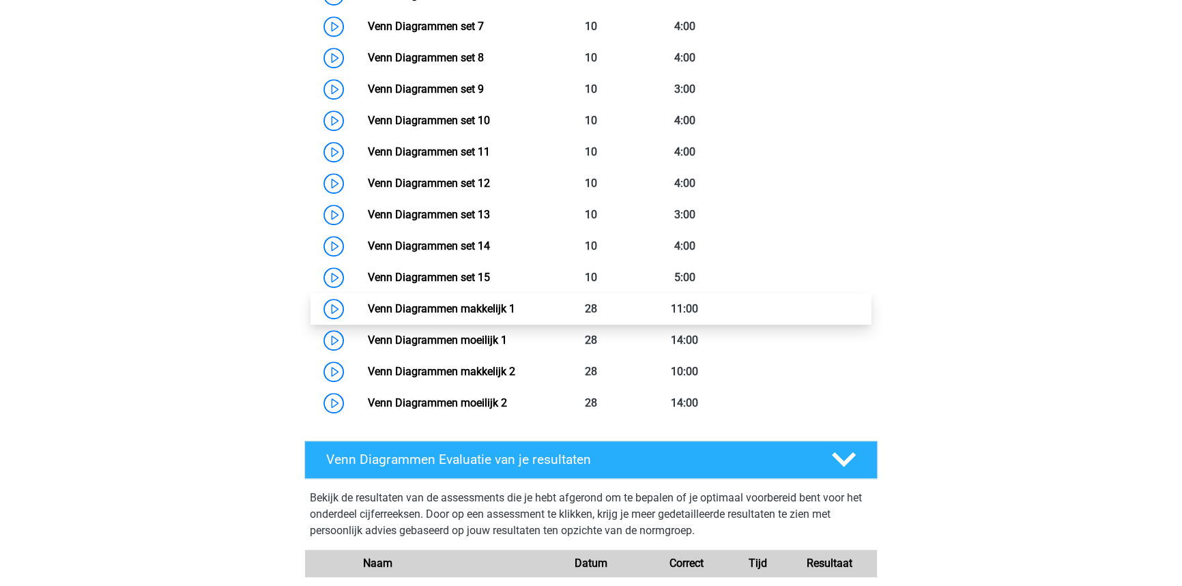
click at [514, 313] on link "Venn Diagrammen makkelijk 1" at bounding box center [440, 308] width 147 height 13
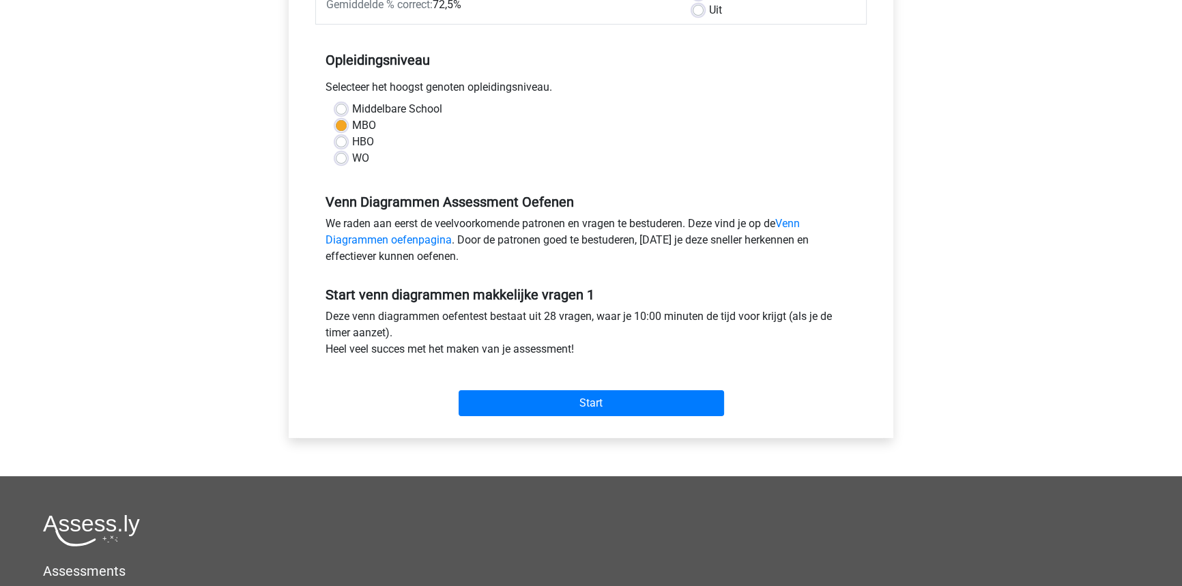
scroll to position [248, 0]
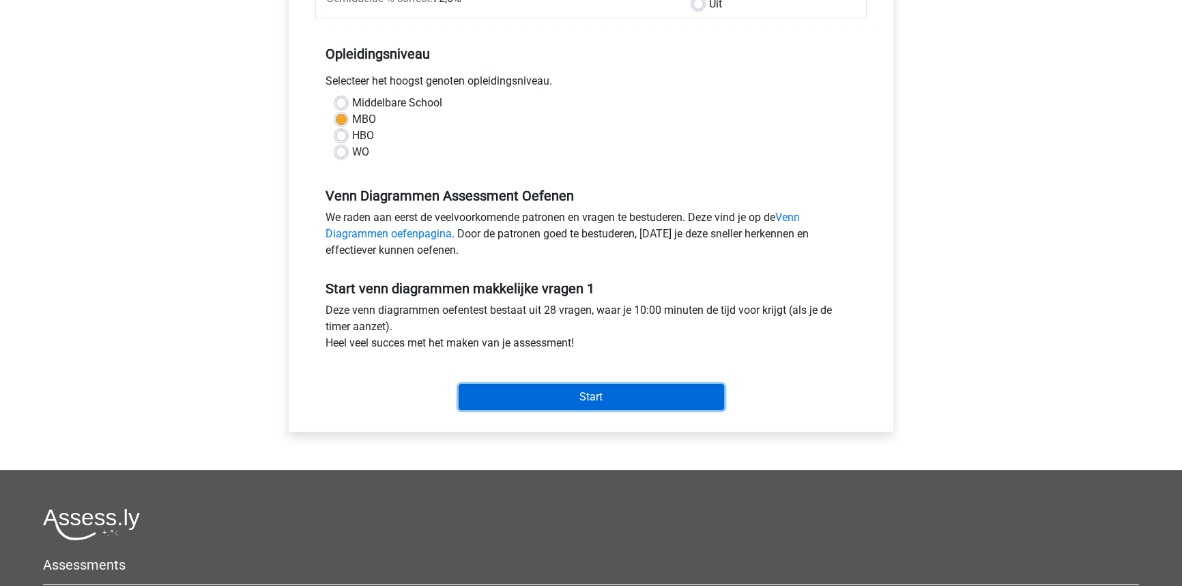
click at [544, 384] on input "Start" at bounding box center [591, 397] width 265 height 26
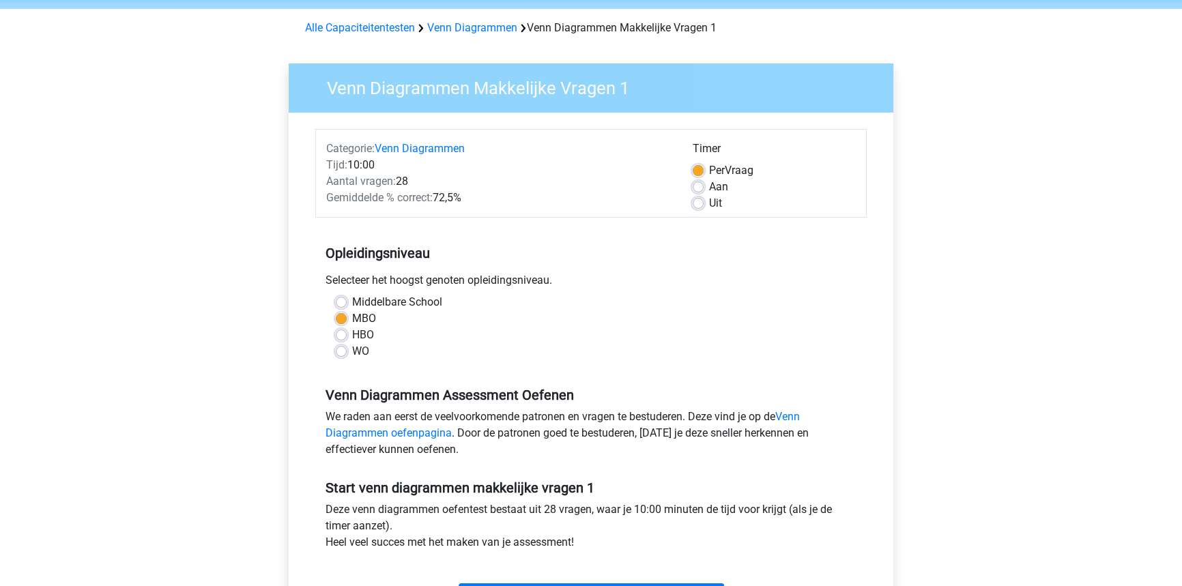
scroll to position [0, 0]
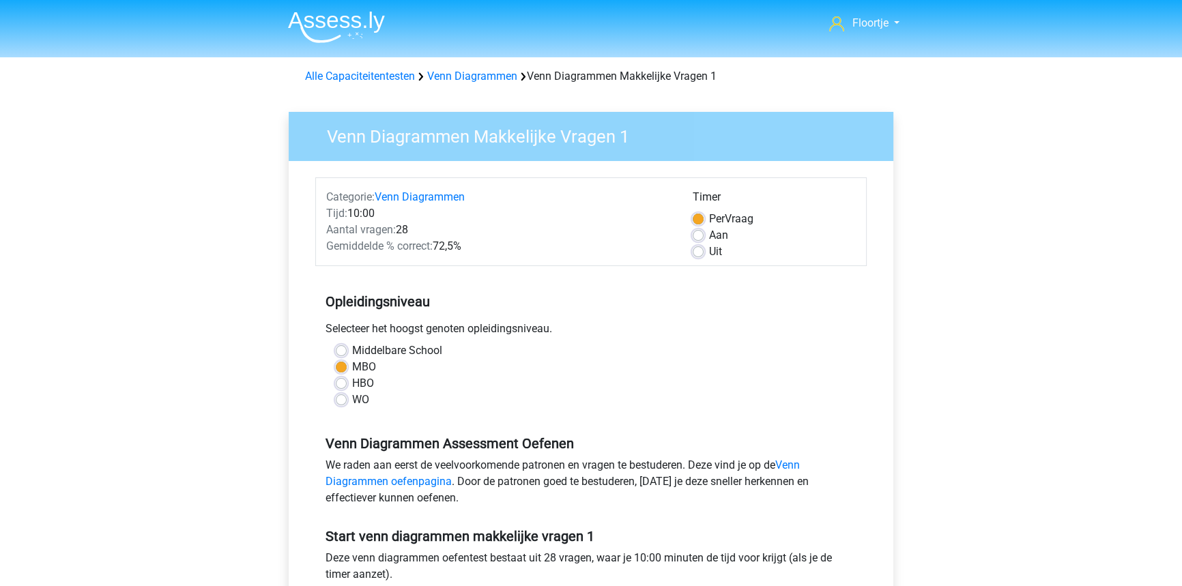
drag, startPoint x: 701, startPoint y: 250, endPoint x: 697, endPoint y: 257, distance: 8.9
click at [709, 250] on label "Uit" at bounding box center [715, 252] width 13 height 16
click at [699, 250] on input "Uit" at bounding box center [698, 251] width 11 height 14
radio input "true"
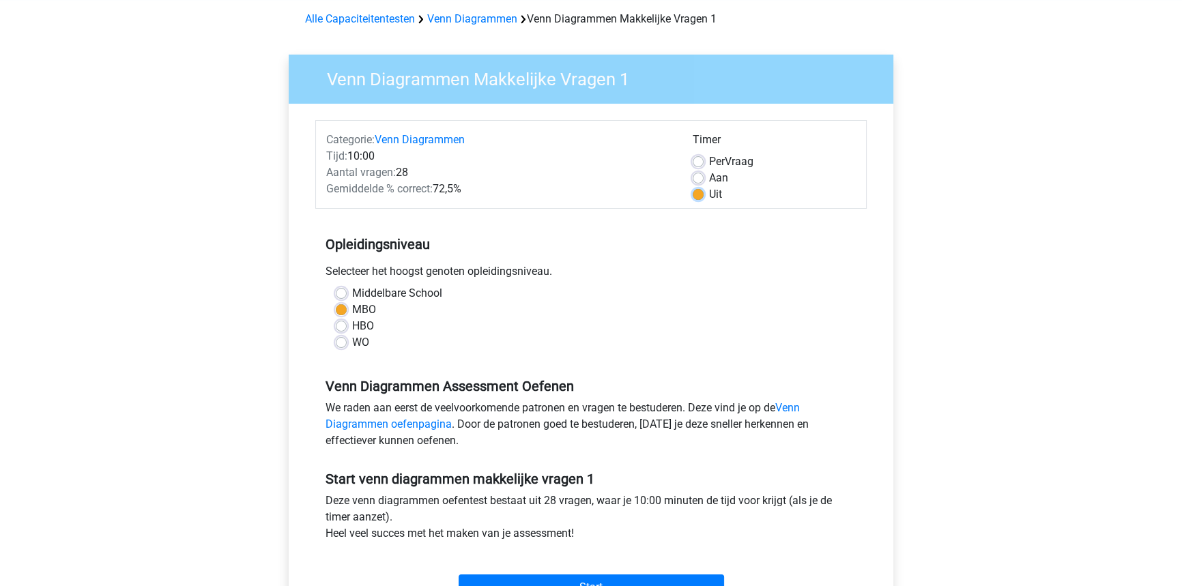
scroll to position [248, 0]
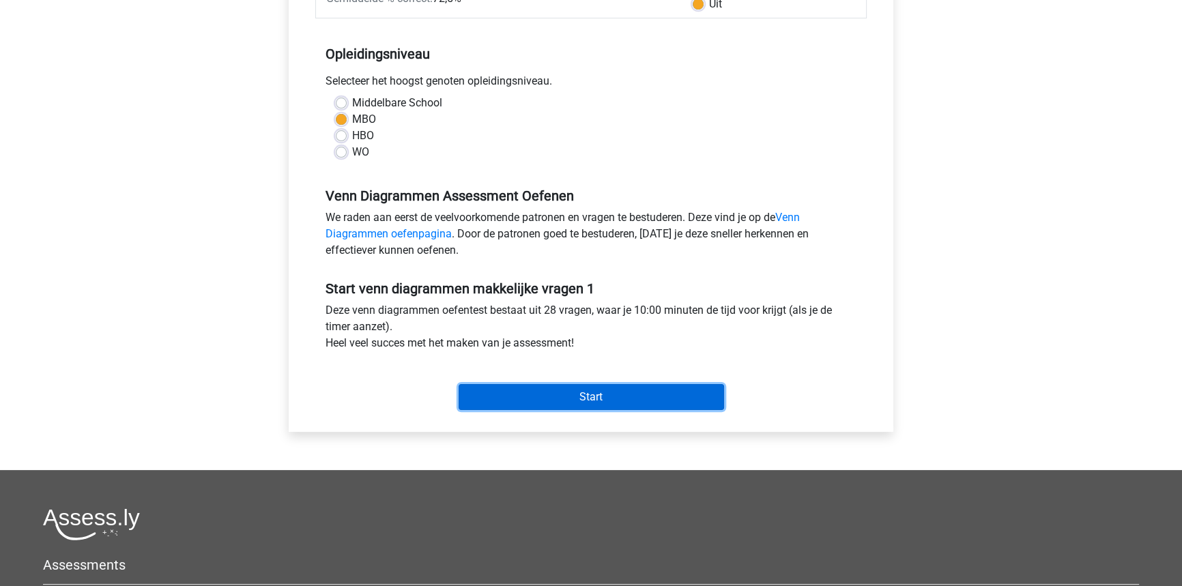
click at [611, 396] on input "Start" at bounding box center [591, 397] width 265 height 26
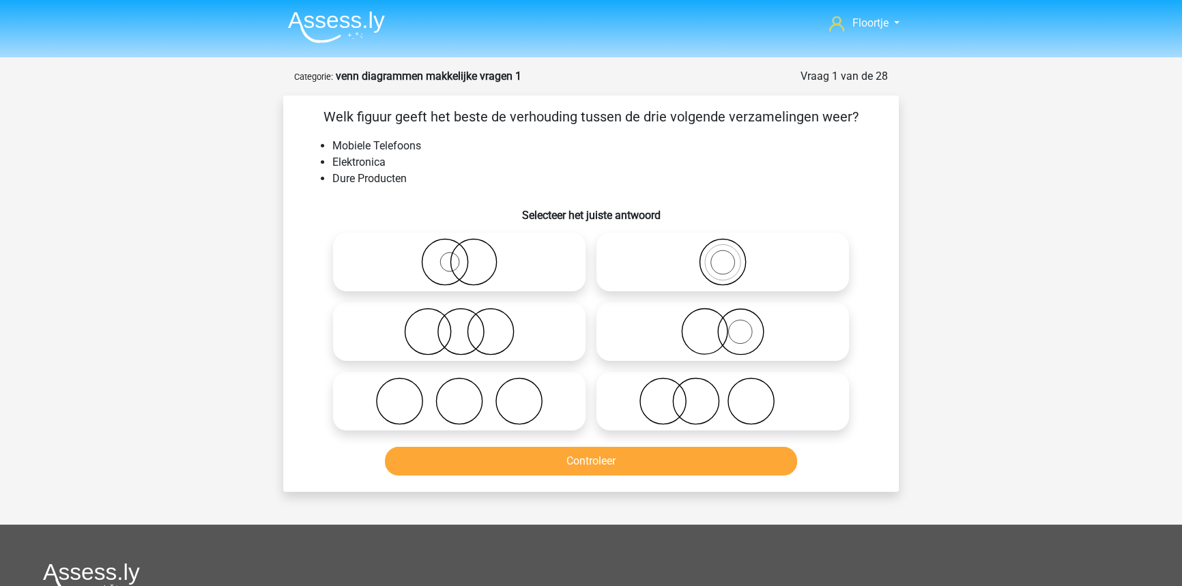
click at [757, 239] on icon at bounding box center [723, 262] width 242 height 48
click at [731, 246] on input "radio" at bounding box center [727, 250] width 9 height 9
radio input "true"
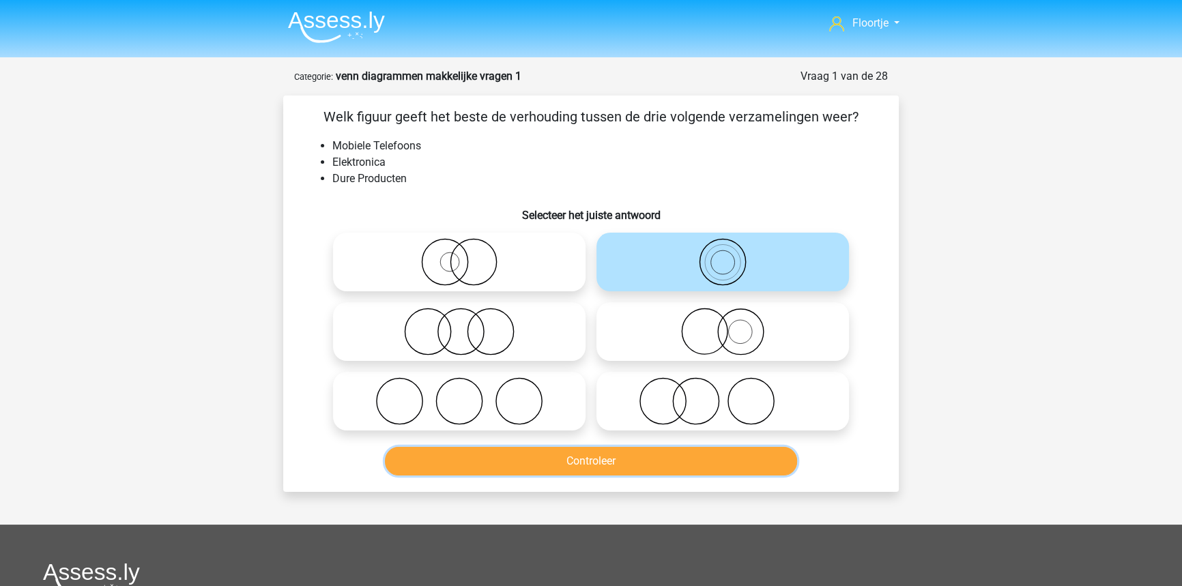
click at [673, 460] on button "Controleer" at bounding box center [591, 461] width 413 height 29
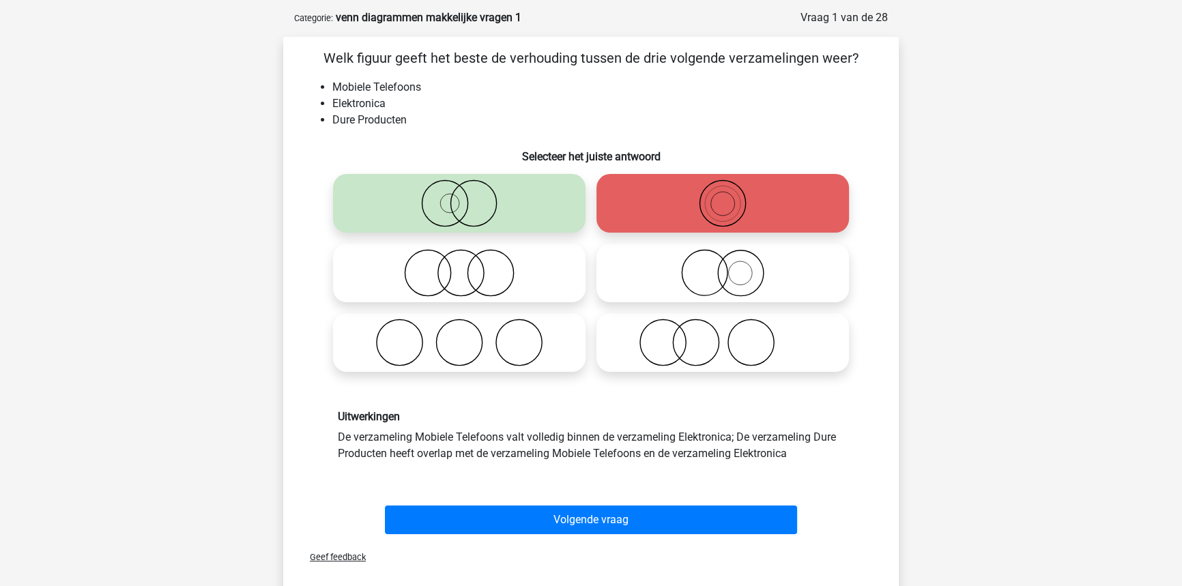
scroll to position [61, 0]
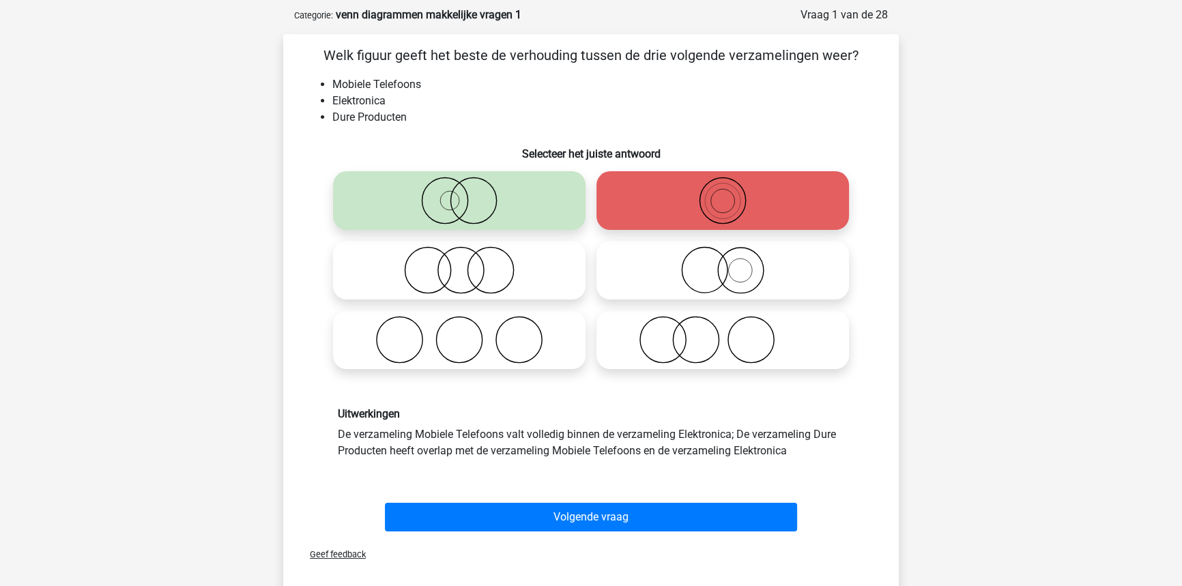
click at [659, 501] on div "Volgende vraag" at bounding box center [591, 514] width 572 height 45
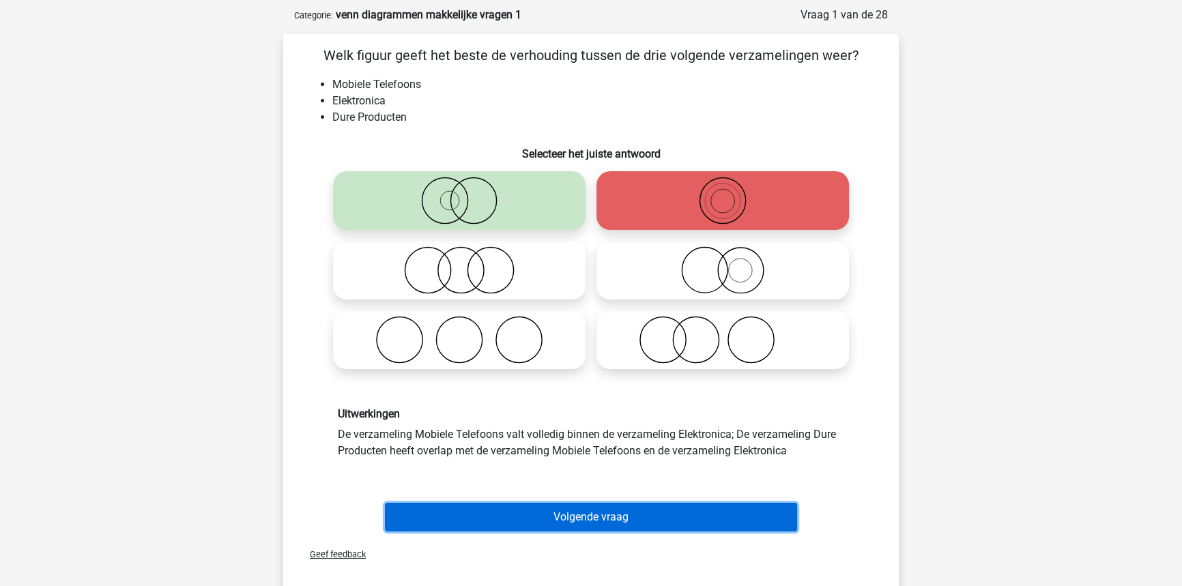
click at [657, 508] on button "Volgende vraag" at bounding box center [591, 517] width 413 height 29
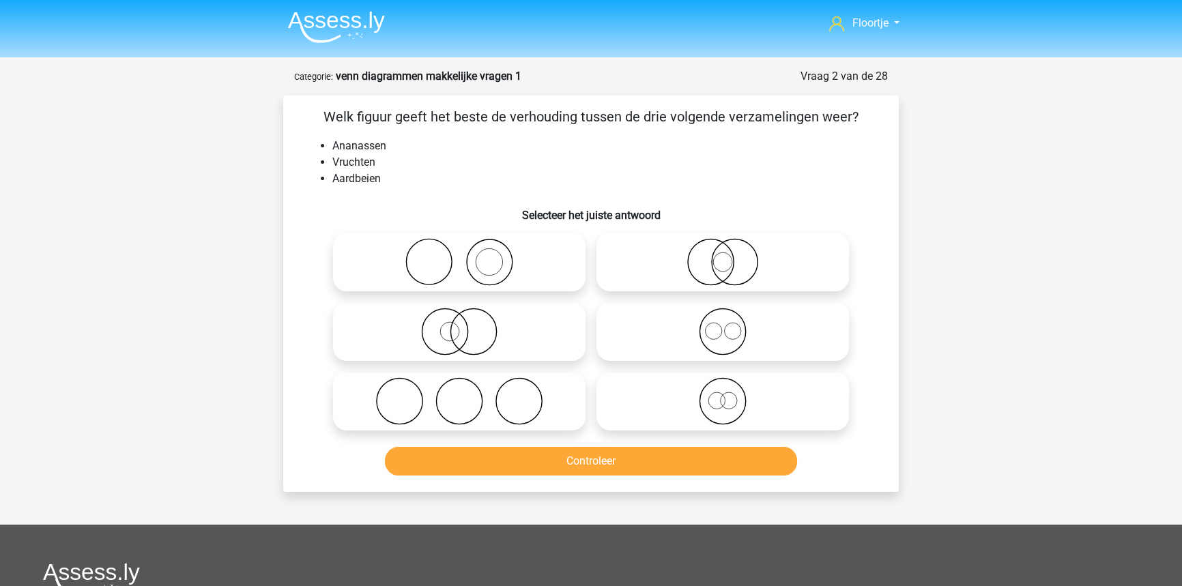
scroll to position [0, 0]
click at [636, 334] on icon at bounding box center [723, 332] width 242 height 48
click at [723, 325] on input "radio" at bounding box center [727, 320] width 9 height 9
radio input "true"
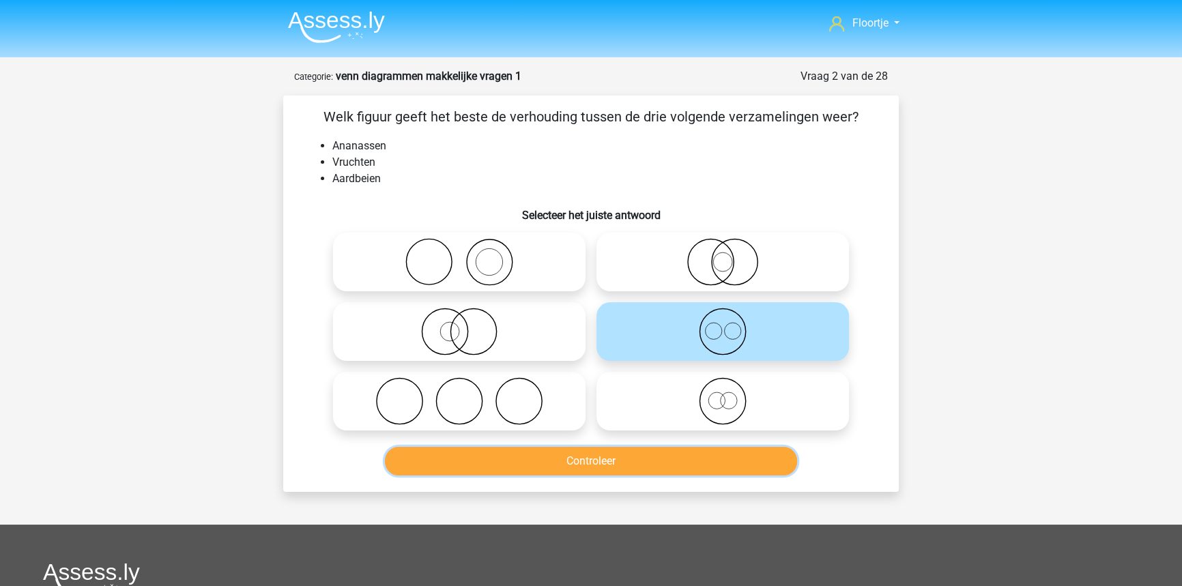
click at [609, 473] on button "Controleer" at bounding box center [591, 461] width 413 height 29
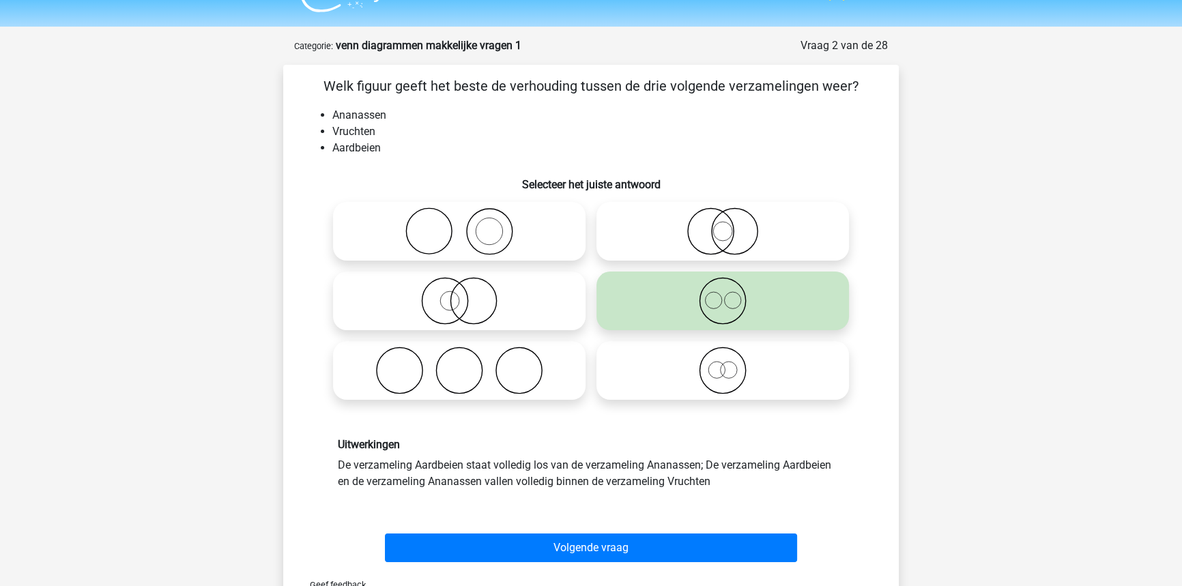
scroll to position [186, 0]
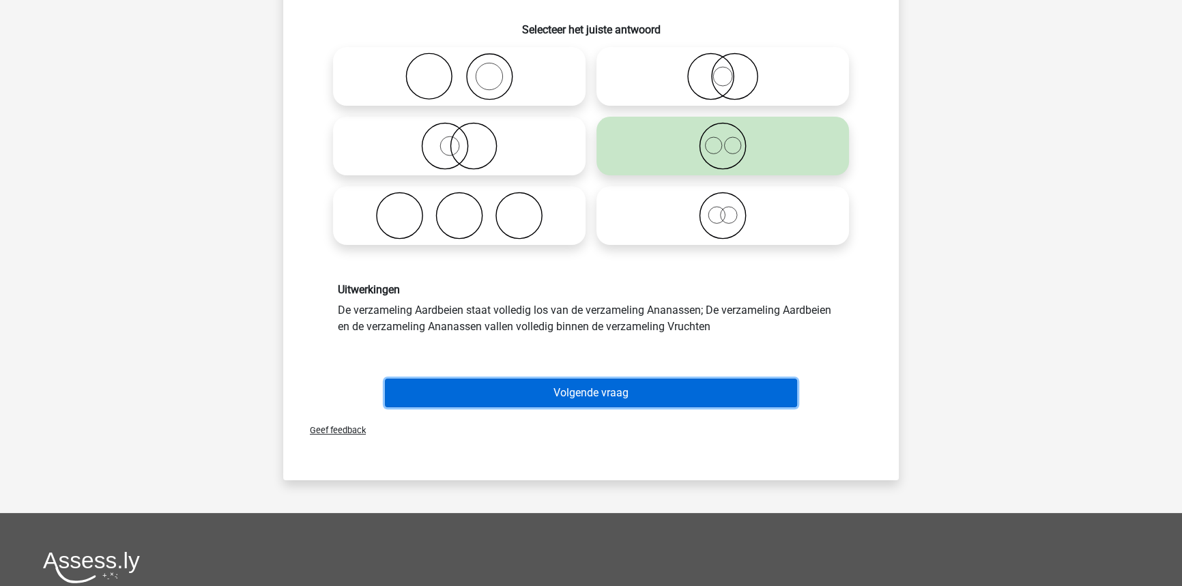
click at [607, 396] on button "Volgende vraag" at bounding box center [591, 393] width 413 height 29
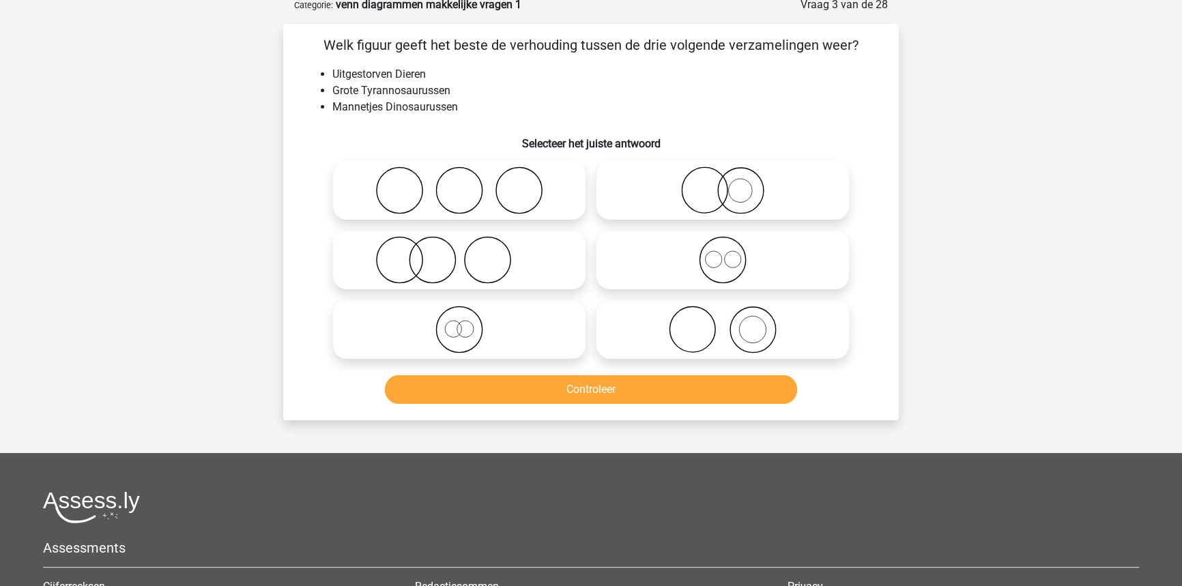
scroll to position [68, 0]
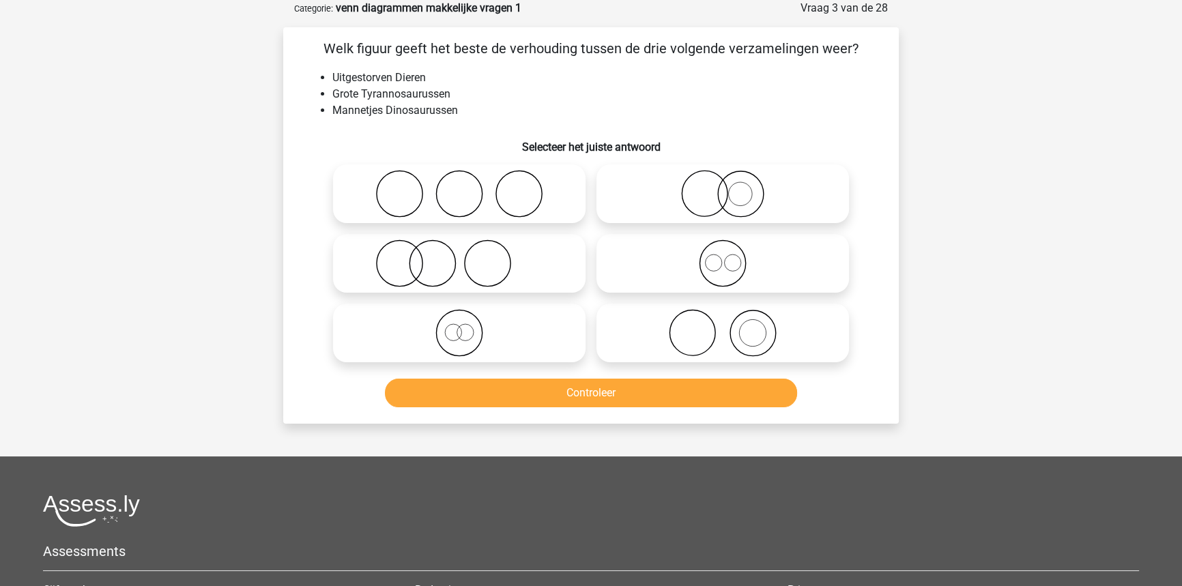
click at [555, 349] on icon at bounding box center [459, 333] width 242 height 48
click at [468, 326] on input "radio" at bounding box center [463, 321] width 9 height 9
radio input "true"
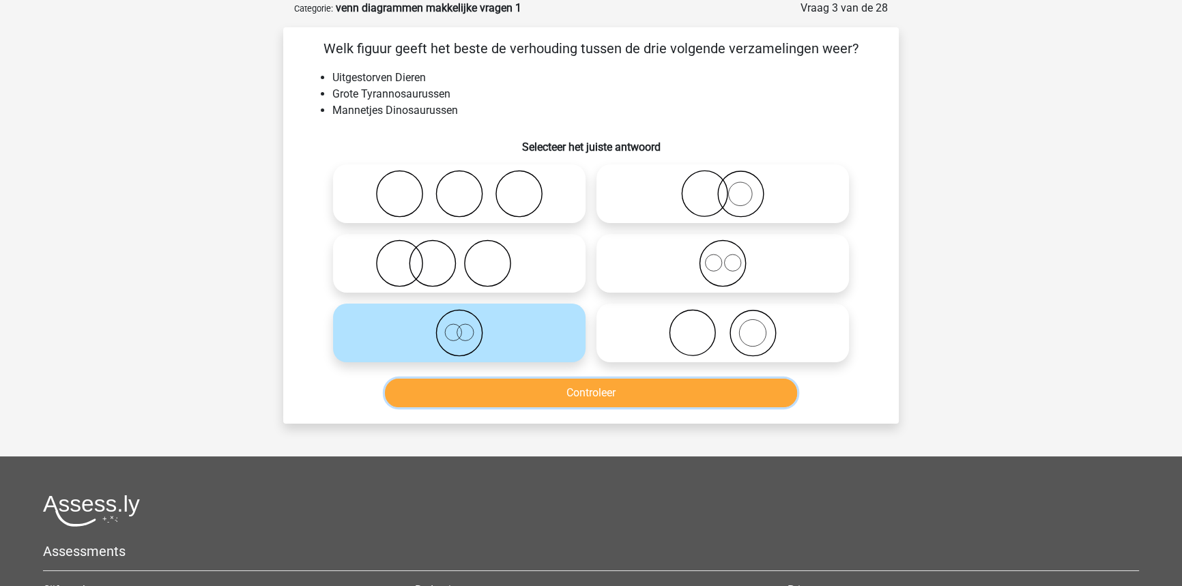
click at [577, 401] on button "Controleer" at bounding box center [591, 393] width 413 height 29
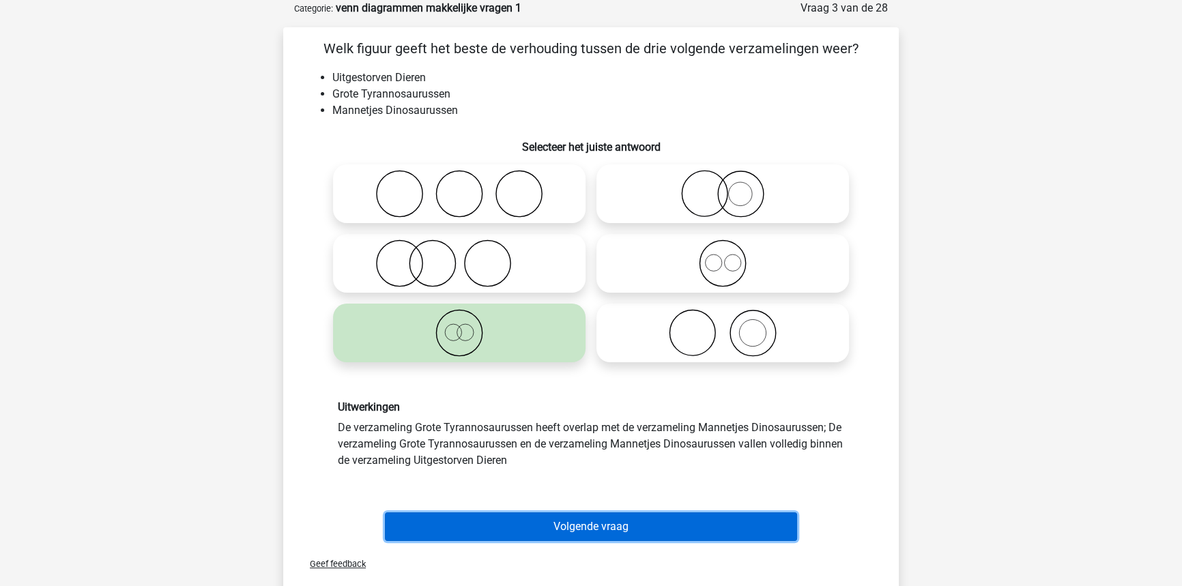
click at [570, 521] on button "Volgende vraag" at bounding box center [591, 526] width 413 height 29
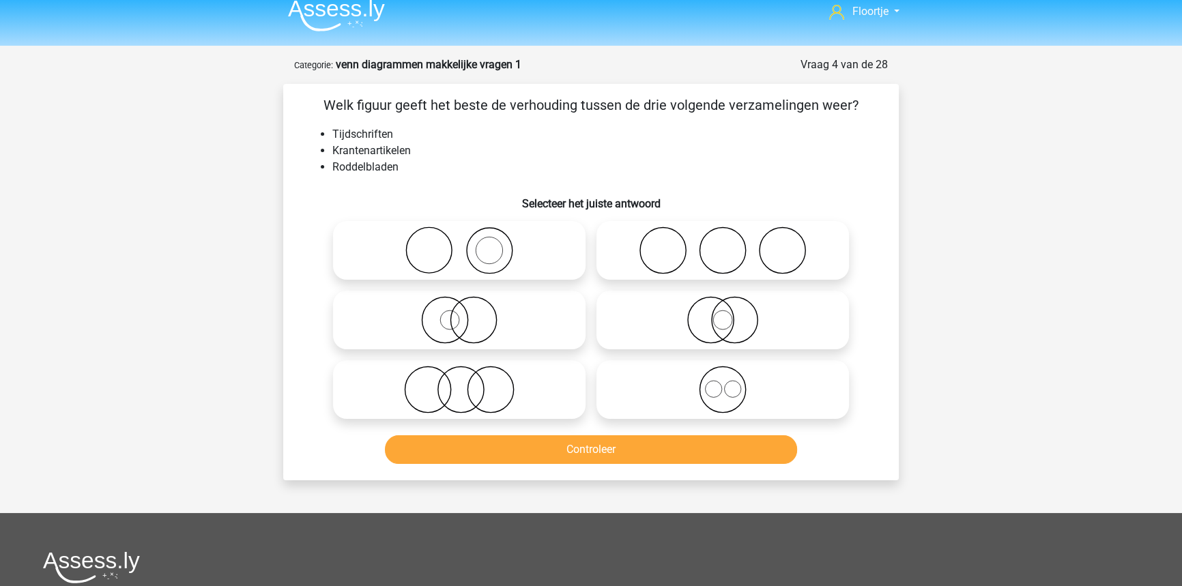
scroll to position [0, 0]
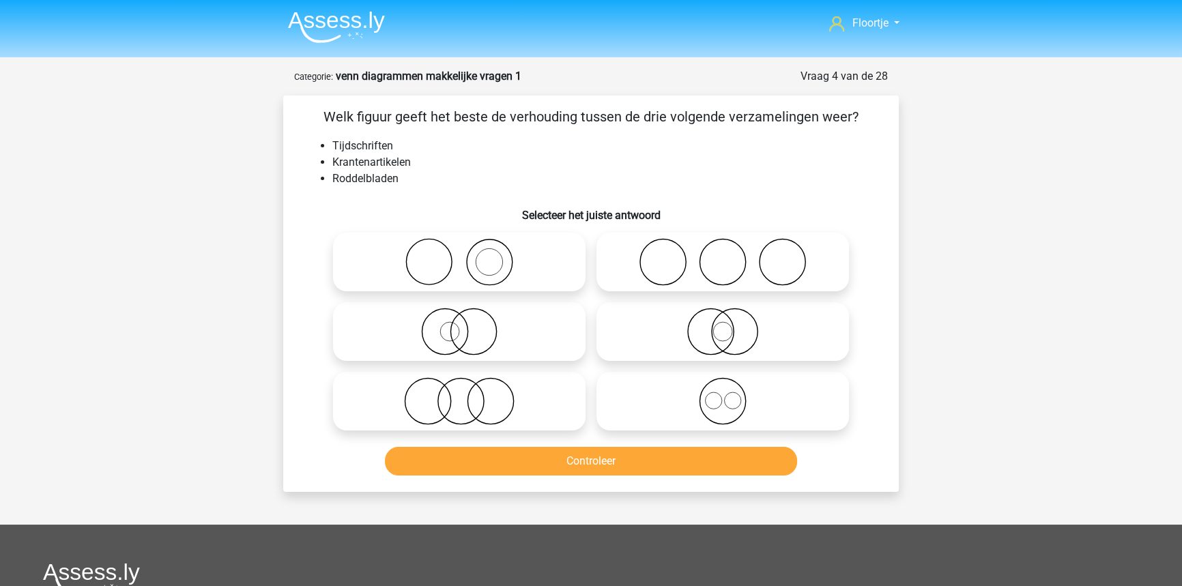
click at [564, 386] on icon at bounding box center [459, 401] width 242 height 48
click at [468, 386] on input "radio" at bounding box center [463, 390] width 9 height 9
radio input "true"
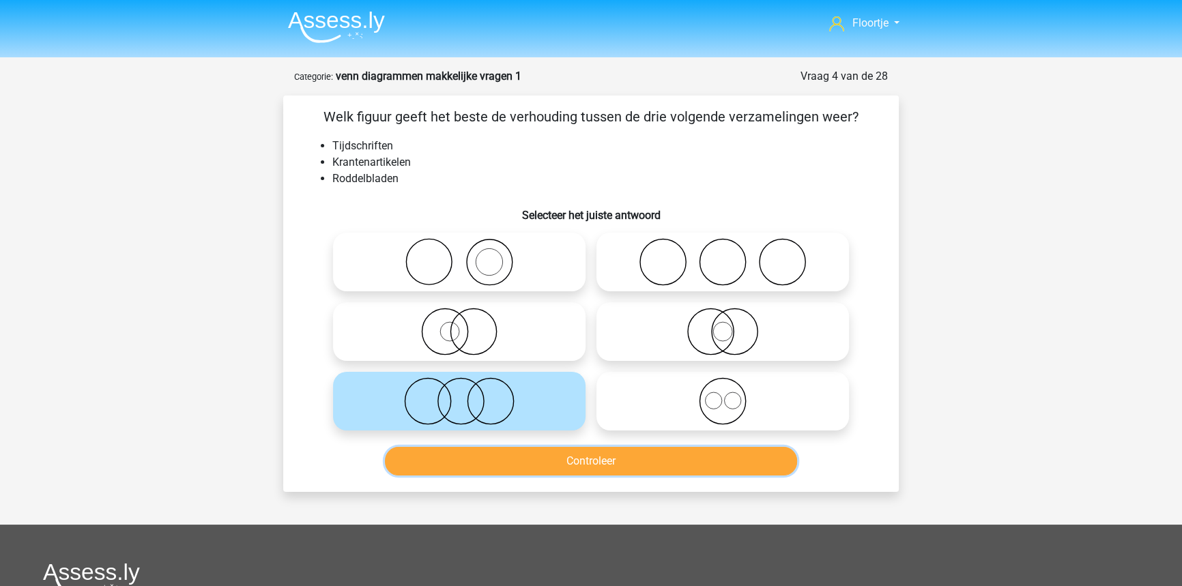
click at [529, 456] on button "Controleer" at bounding box center [591, 461] width 413 height 29
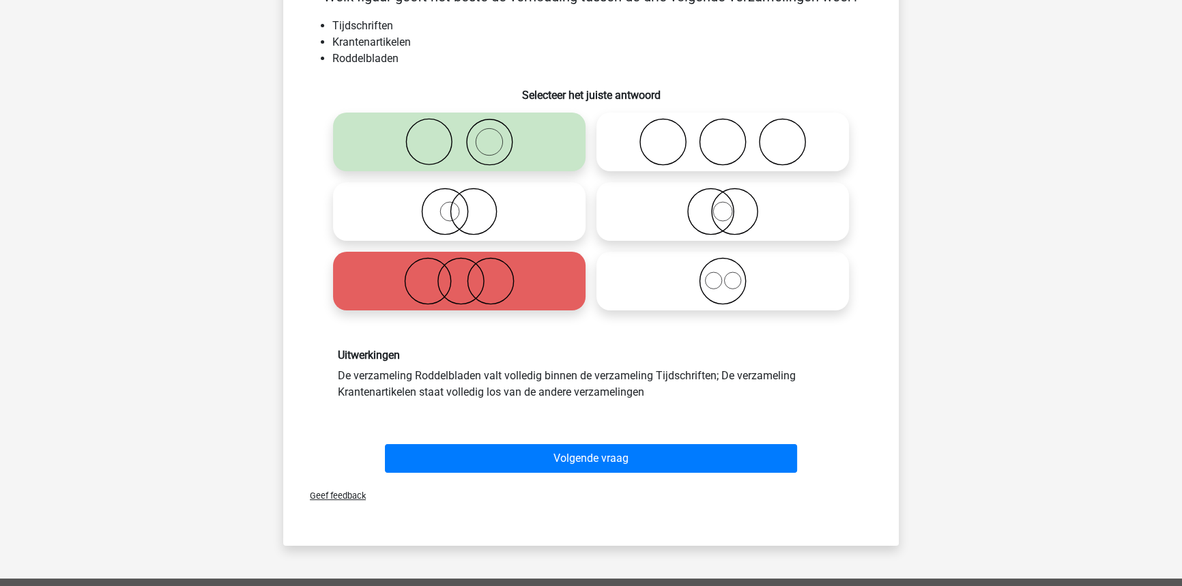
scroll to position [124, 0]
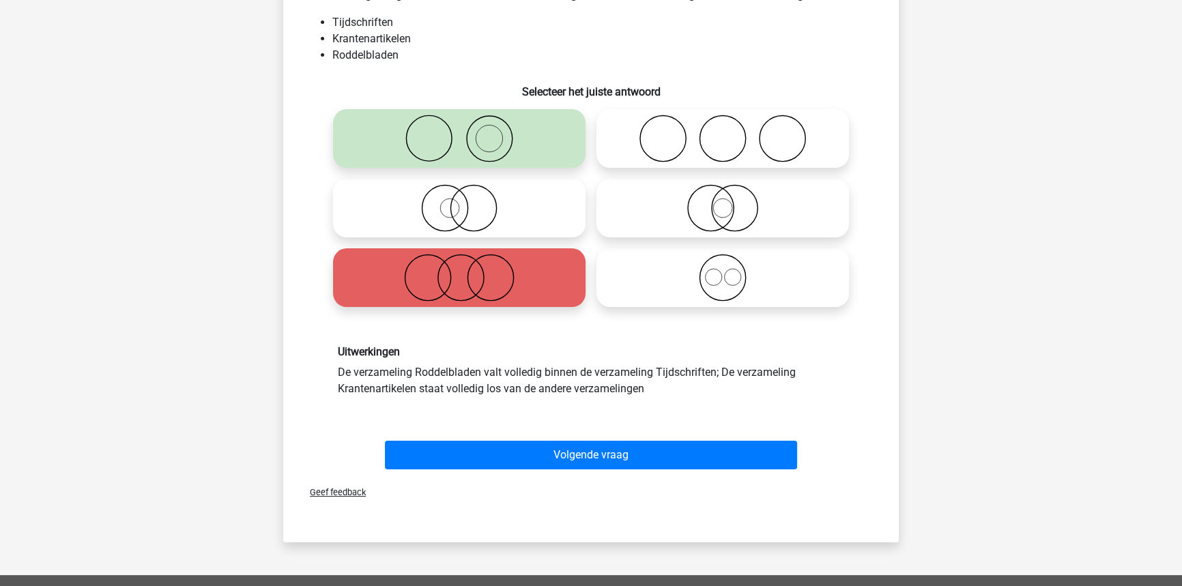
click at [507, 469] on div "Volgende vraag" at bounding box center [591, 458] width 527 height 34
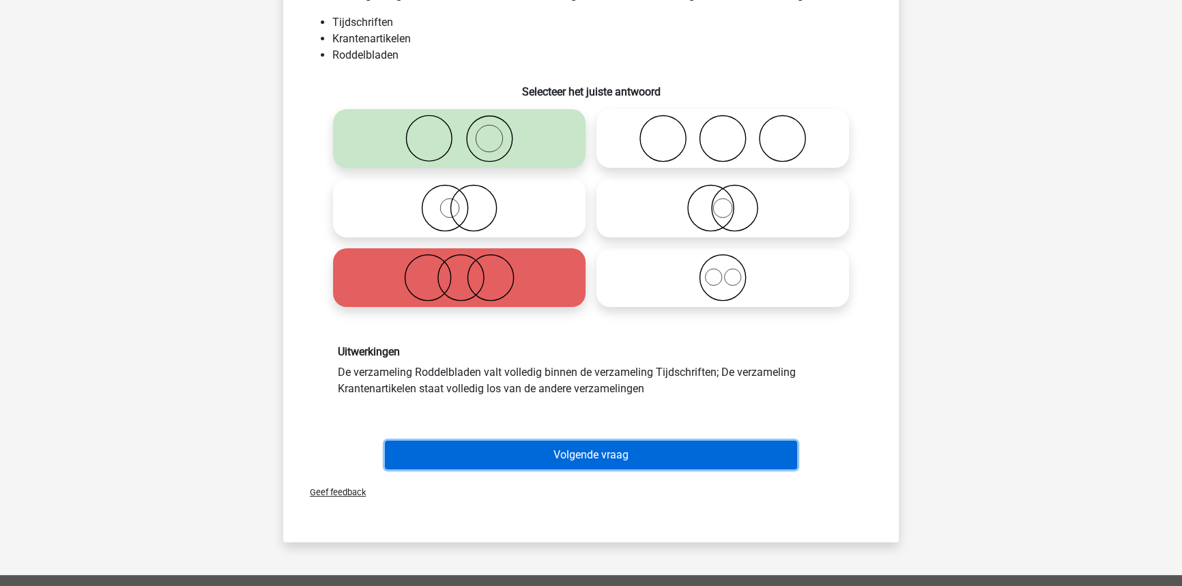
click at [510, 463] on button "Volgende vraag" at bounding box center [591, 455] width 413 height 29
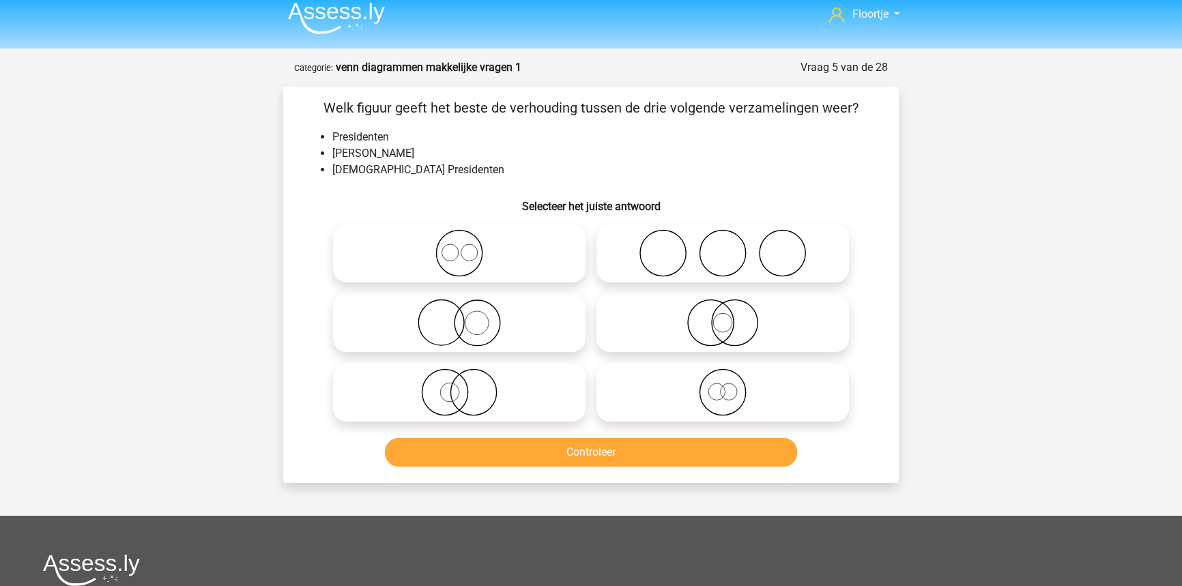
scroll to position [6, 0]
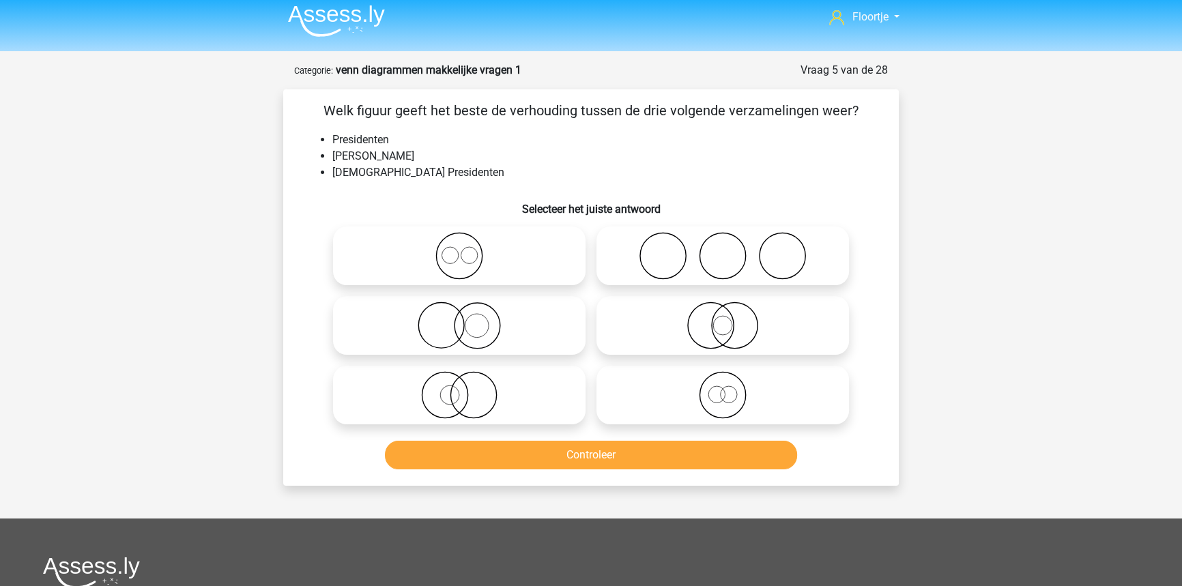
click at [840, 335] on icon at bounding box center [723, 326] width 242 height 48
click at [731, 319] on input "radio" at bounding box center [727, 314] width 9 height 9
radio input "true"
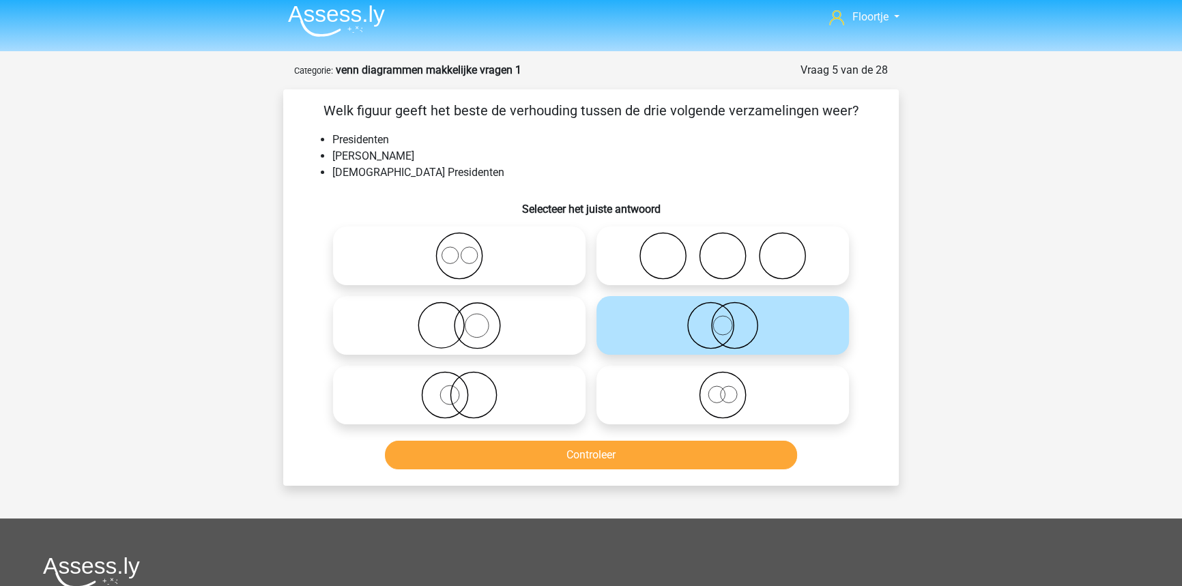
click at [684, 440] on div "Controleer" at bounding box center [591, 452] width 572 height 45
click at [684, 449] on button "Controleer" at bounding box center [591, 455] width 413 height 29
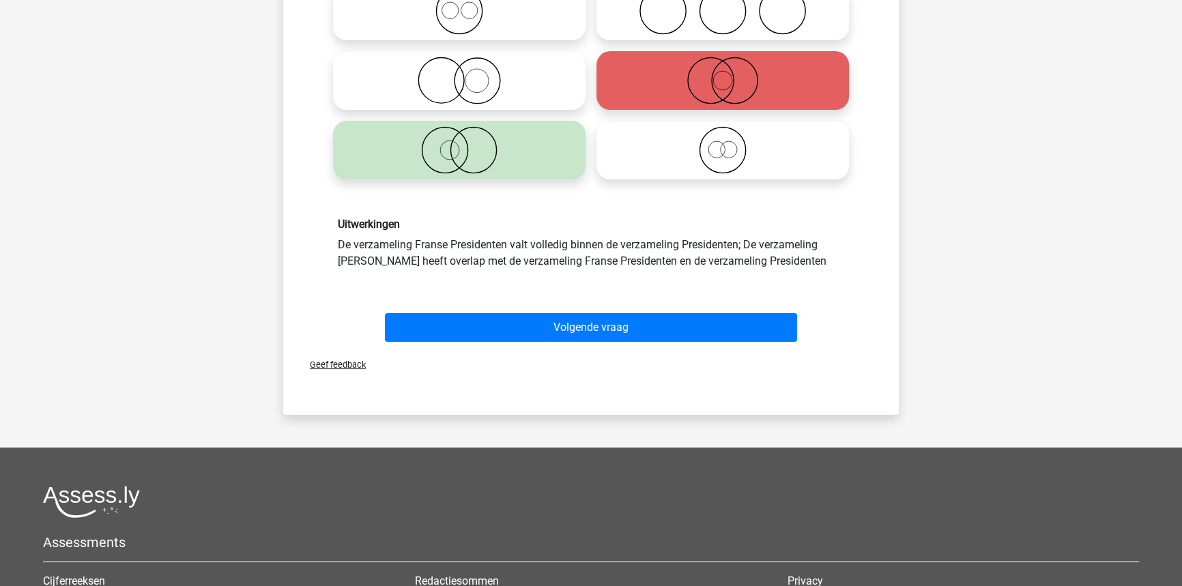
scroll to position [254, 0]
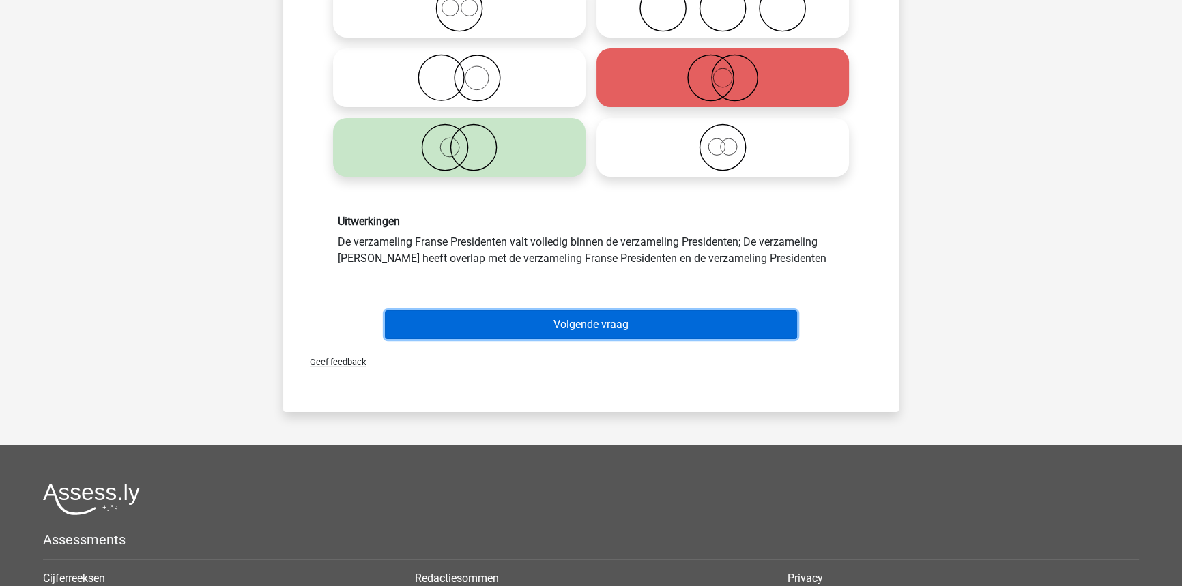
click at [686, 336] on button "Volgende vraag" at bounding box center [591, 324] width 413 height 29
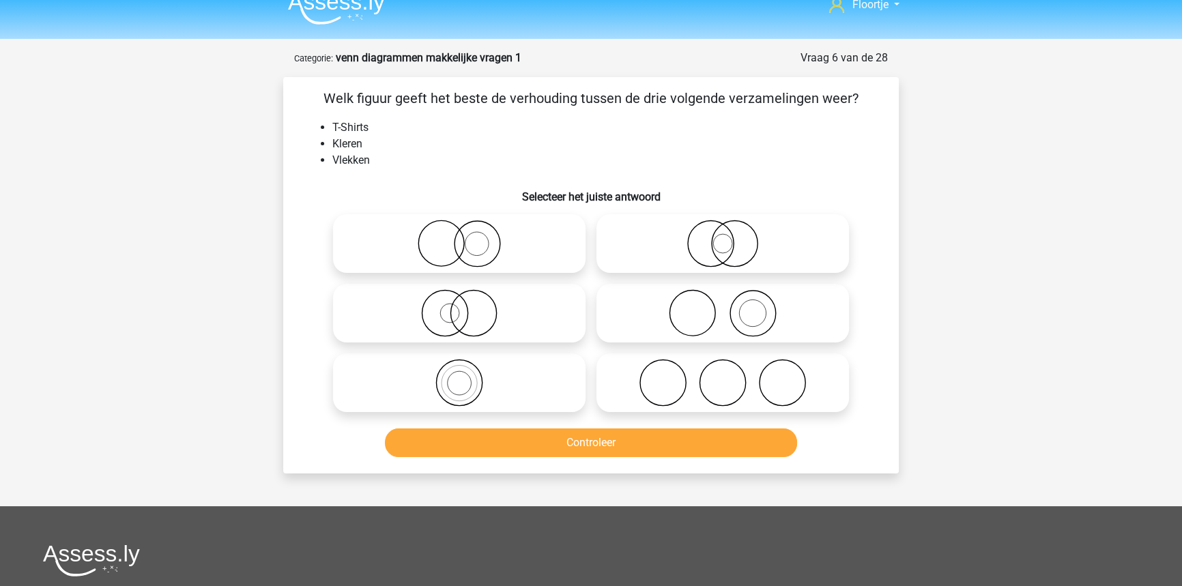
scroll to position [0, 0]
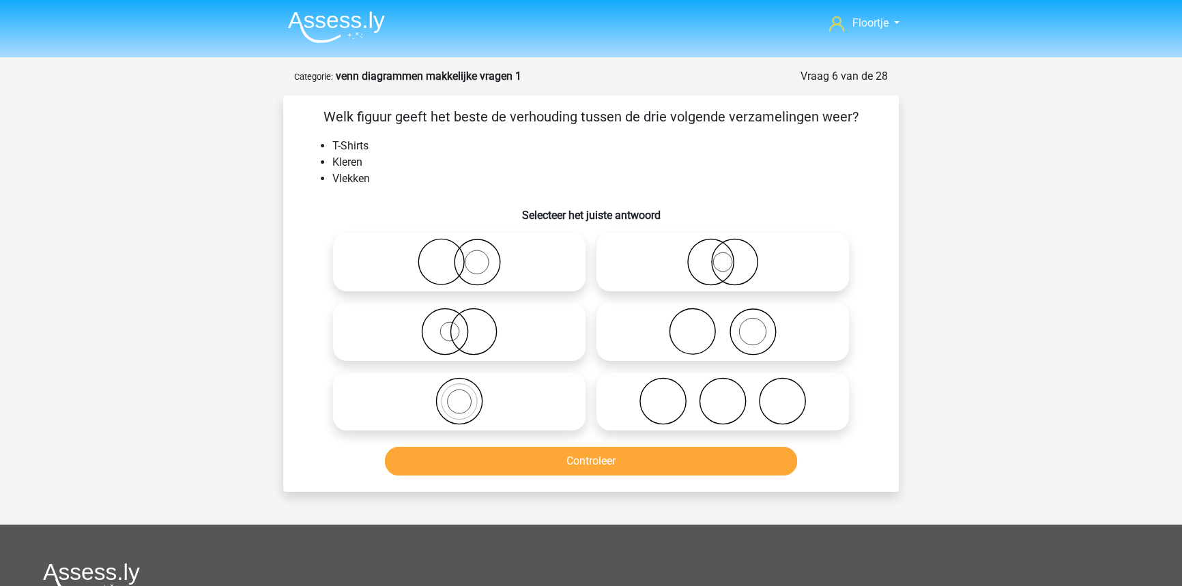
click at [666, 320] on icon at bounding box center [723, 332] width 242 height 48
click at [723, 320] on input "radio" at bounding box center [727, 320] width 9 height 9
radio input "true"
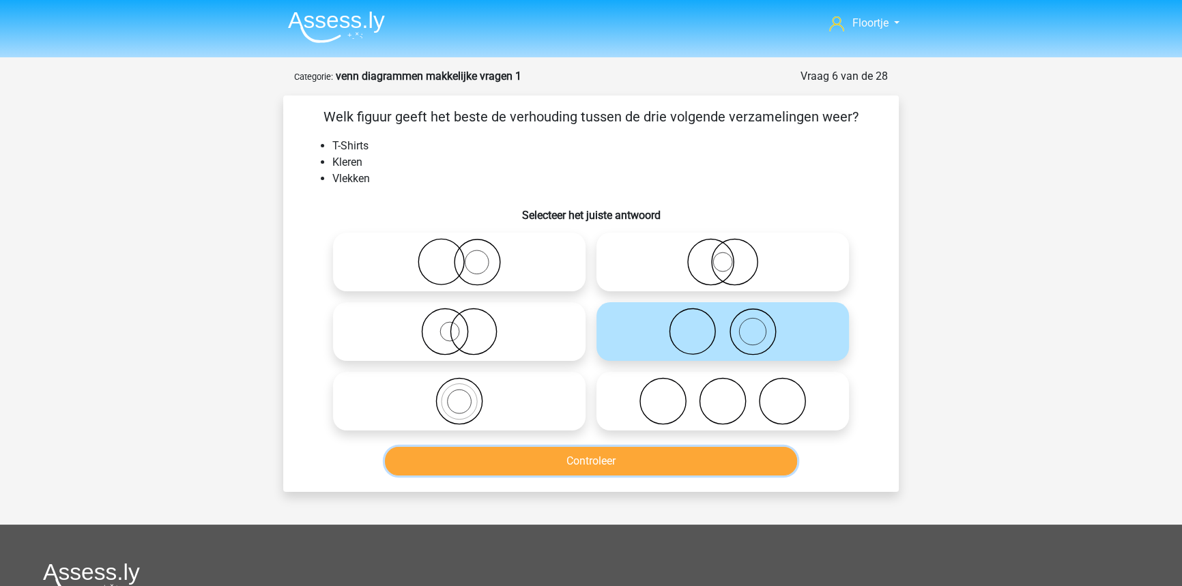
click at [630, 454] on button "Controleer" at bounding box center [591, 461] width 413 height 29
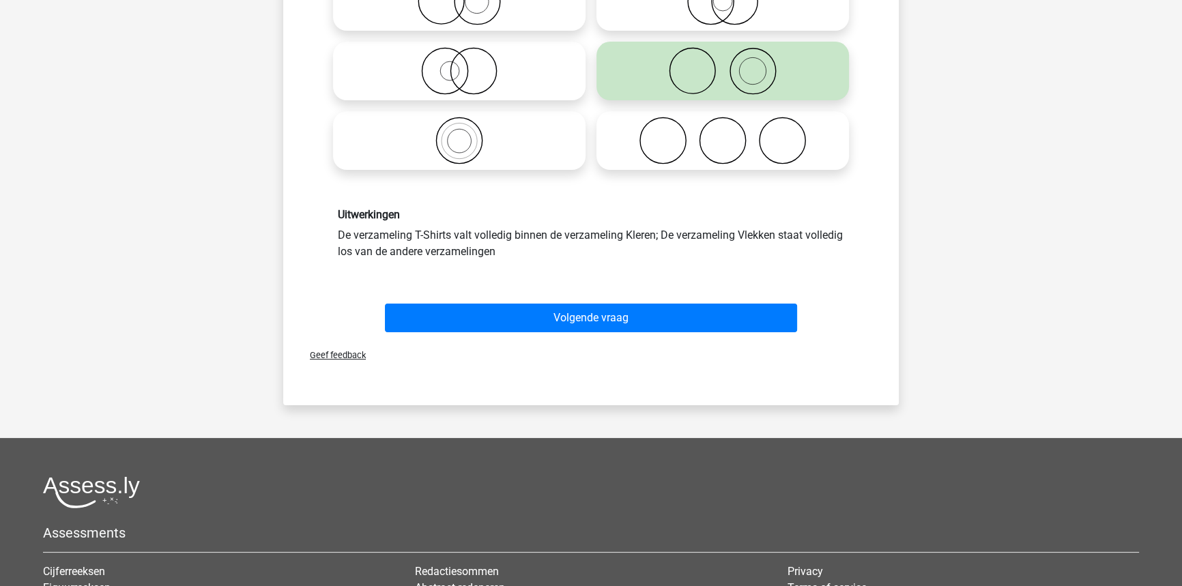
scroll to position [310, 0]
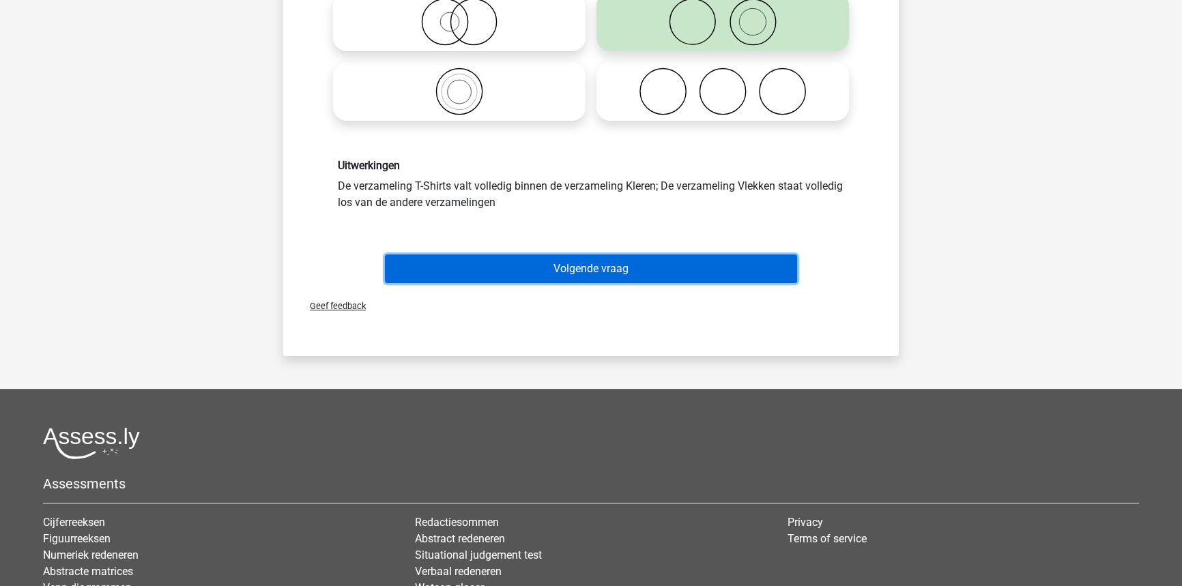
click at [571, 267] on button "Volgende vraag" at bounding box center [591, 269] width 413 height 29
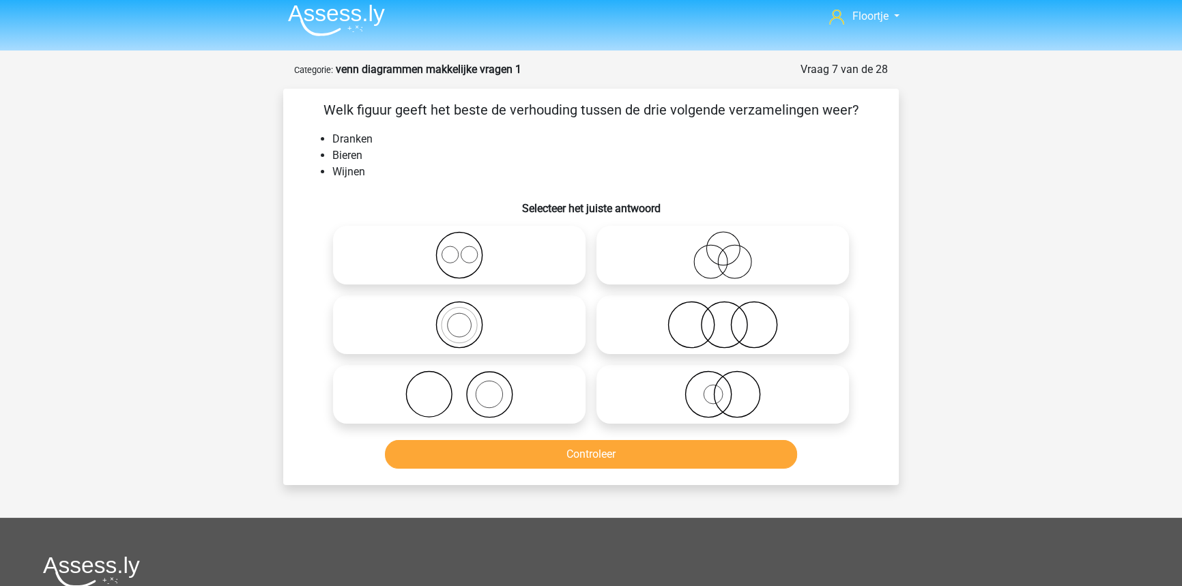
scroll to position [0, 0]
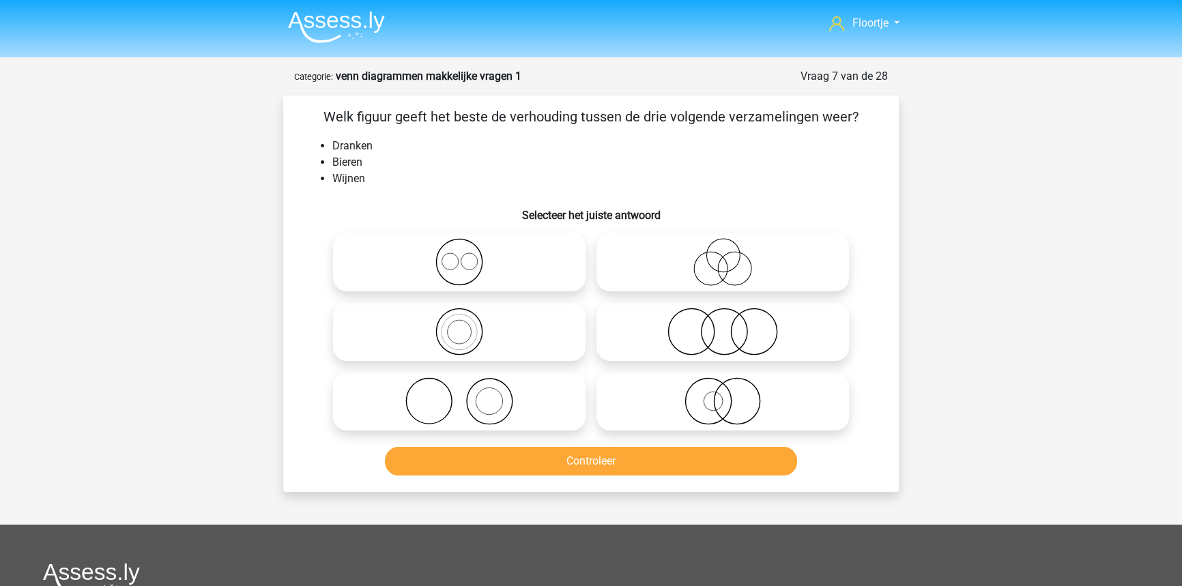
click at [571, 266] on icon at bounding box center [459, 262] width 242 height 48
click at [468, 255] on input "radio" at bounding box center [463, 250] width 9 height 9
radio input "true"
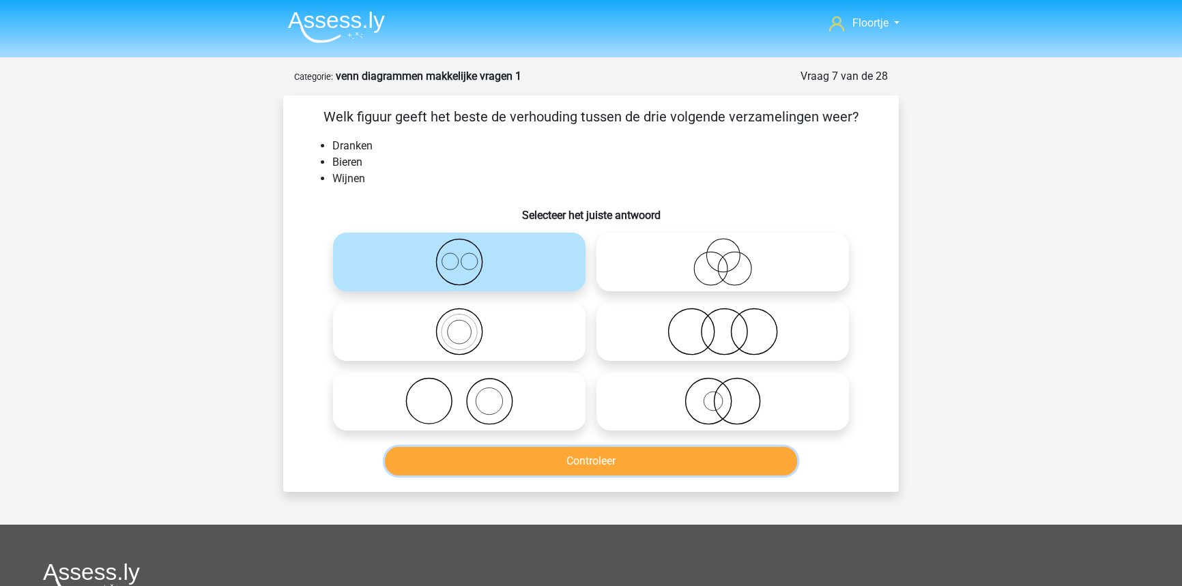
click at [493, 461] on button "Controleer" at bounding box center [591, 461] width 413 height 29
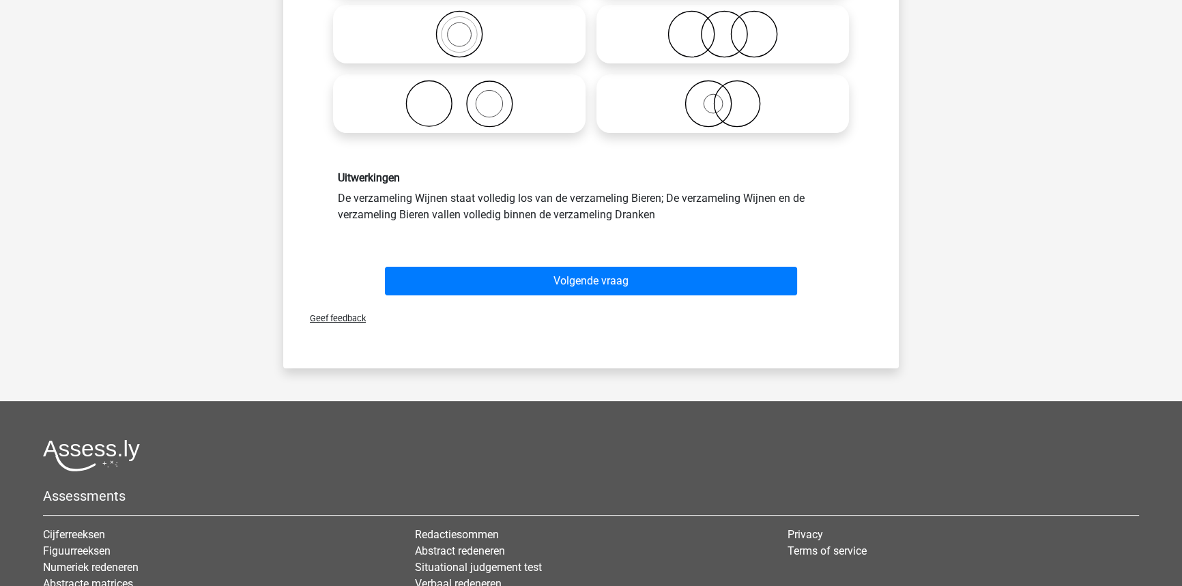
scroll to position [310, 0]
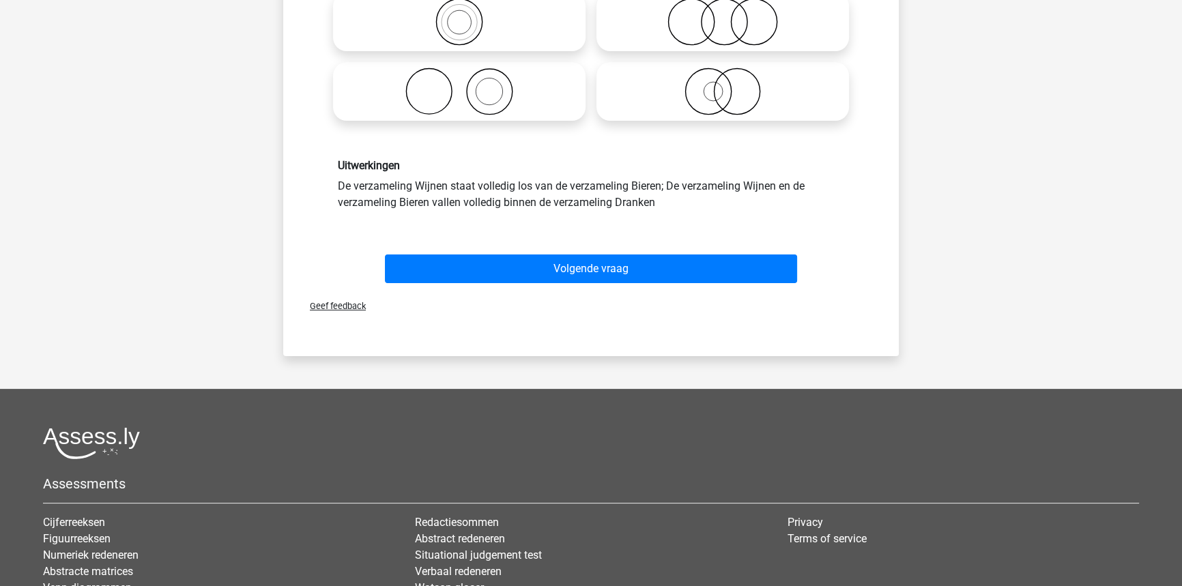
click at [546, 284] on div "Volgende vraag" at bounding box center [591, 272] width 527 height 34
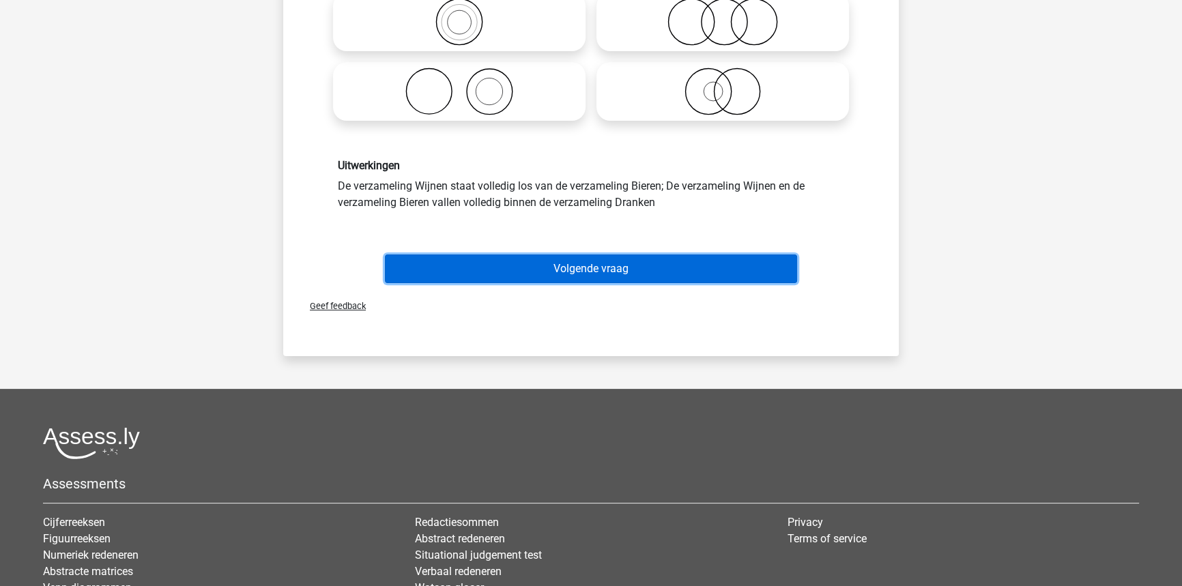
click at [553, 267] on button "Volgende vraag" at bounding box center [591, 269] width 413 height 29
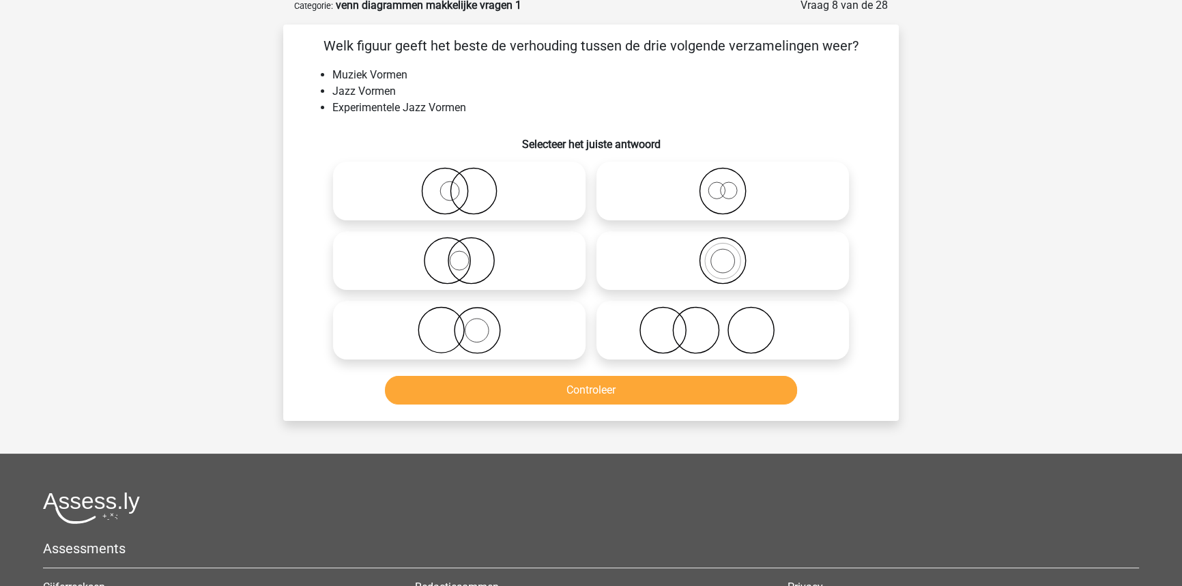
scroll to position [68, 0]
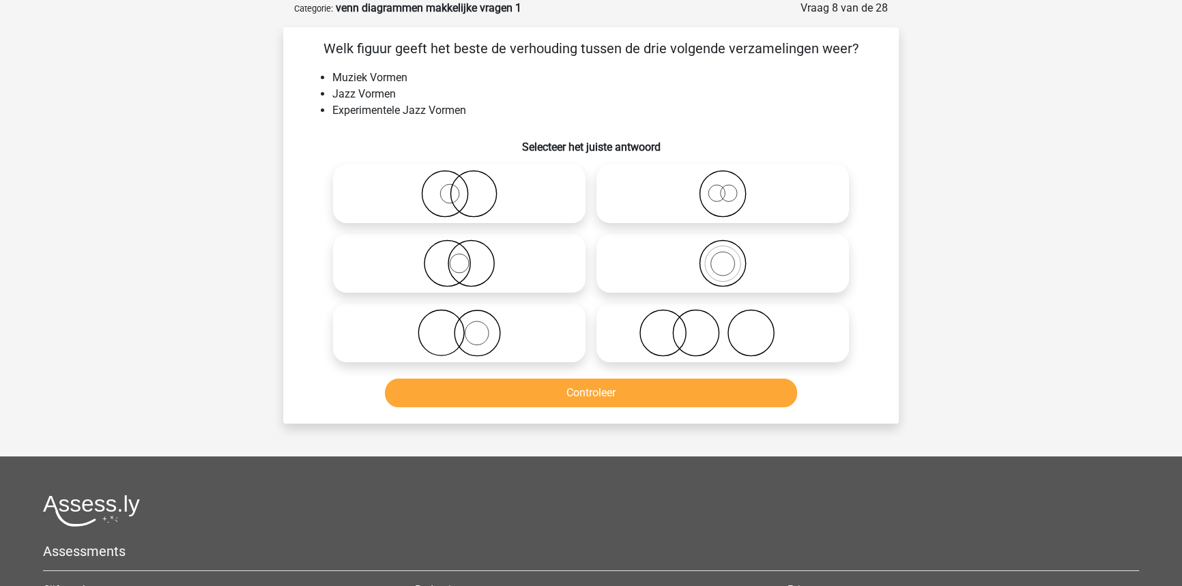
click at [553, 267] on icon at bounding box center [459, 264] width 242 height 48
click at [468, 257] on input "radio" at bounding box center [463, 252] width 9 height 9
radio input "true"
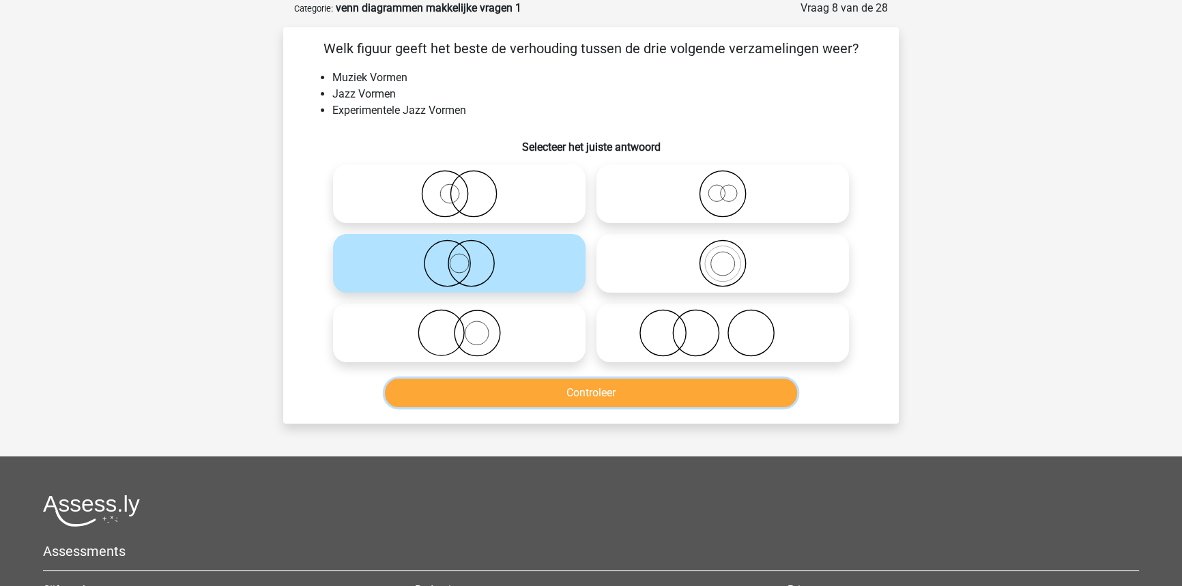
click at [516, 390] on button "Controleer" at bounding box center [591, 393] width 413 height 29
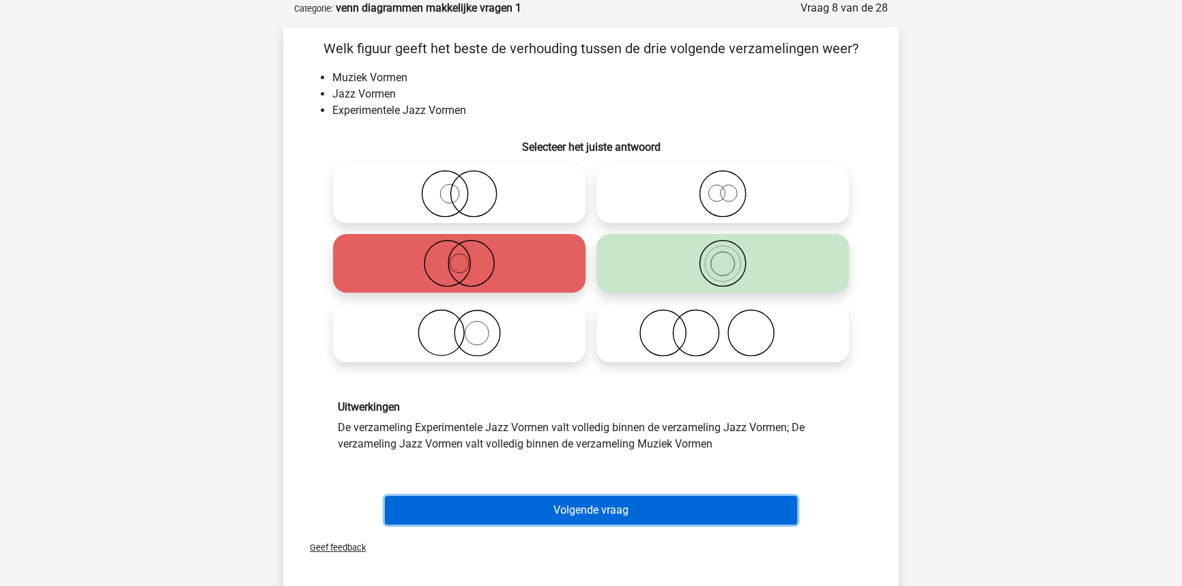
click at [494, 502] on button "Volgende vraag" at bounding box center [591, 510] width 413 height 29
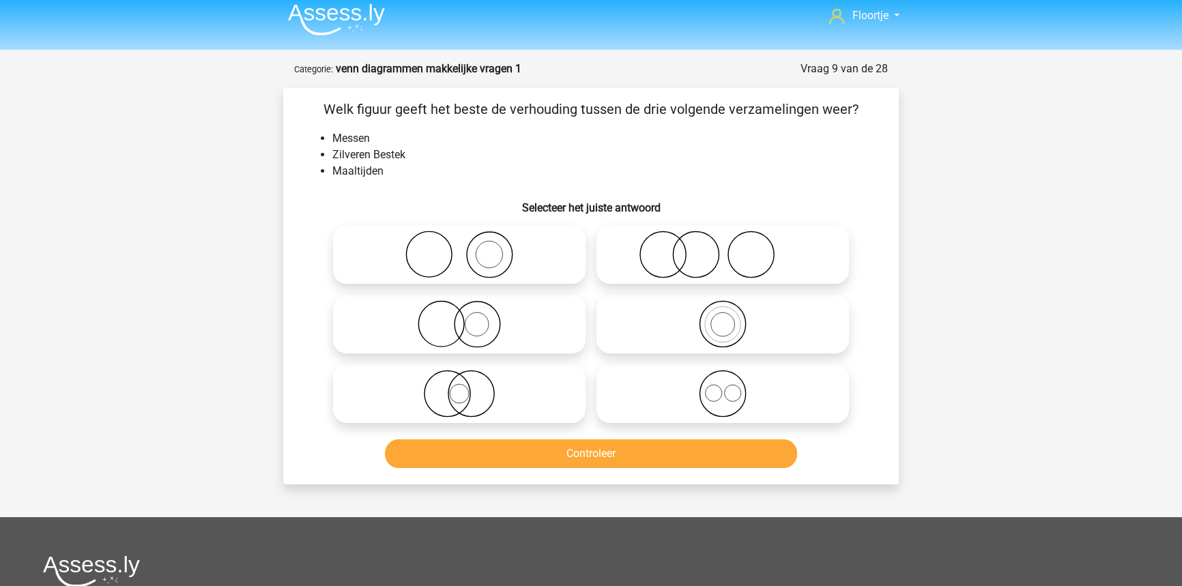
scroll to position [0, 0]
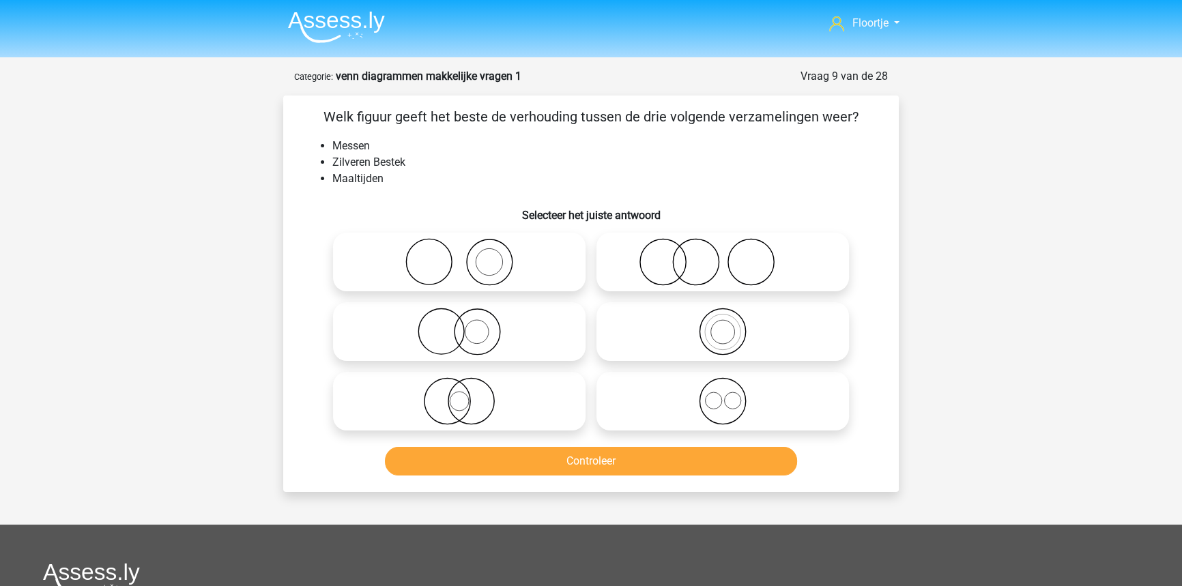
click at [463, 281] on icon at bounding box center [459, 262] width 242 height 48
click at [463, 255] on input "radio" at bounding box center [463, 250] width 9 height 9
radio input "true"
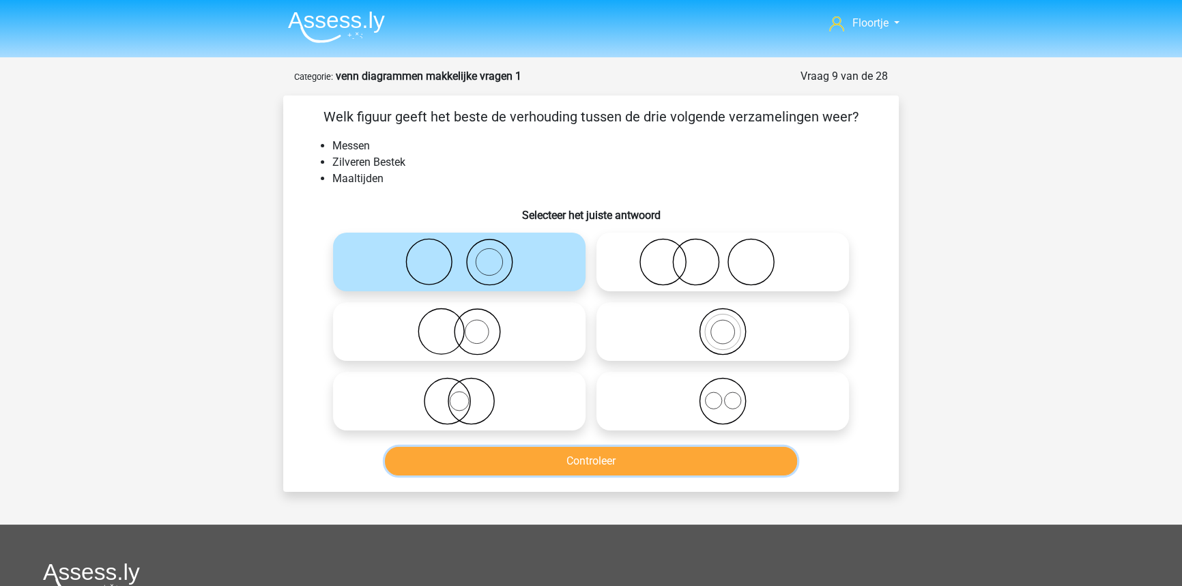
click at [502, 452] on button "Controleer" at bounding box center [591, 461] width 413 height 29
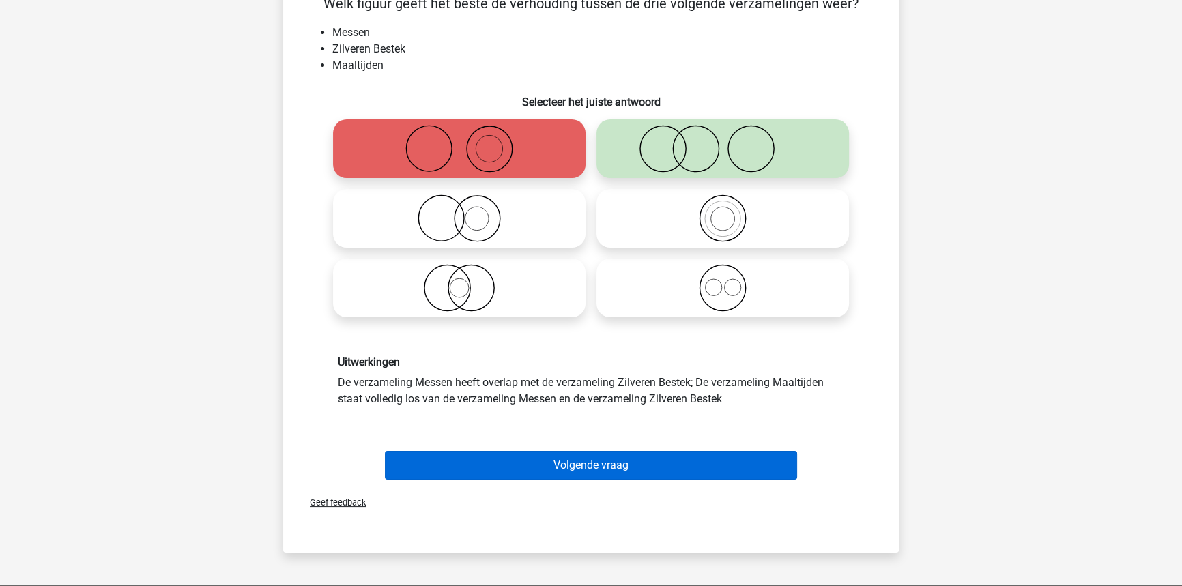
scroll to position [186, 0]
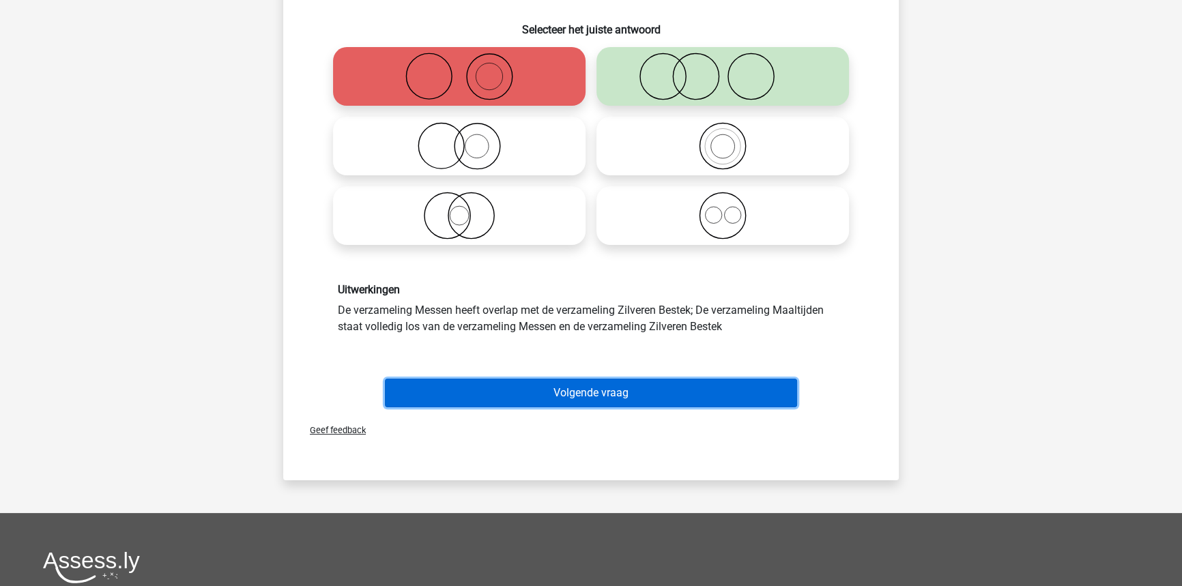
click at [486, 399] on button "Volgende vraag" at bounding box center [591, 393] width 413 height 29
click at [487, 392] on button "Volgende vraag" at bounding box center [591, 393] width 413 height 29
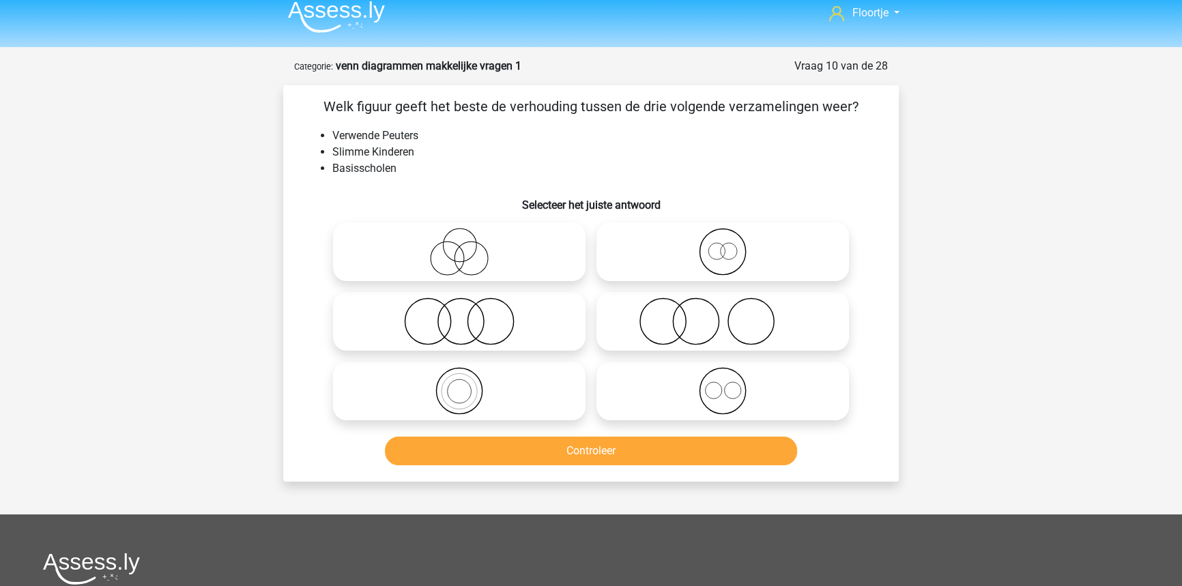
scroll to position [6, 0]
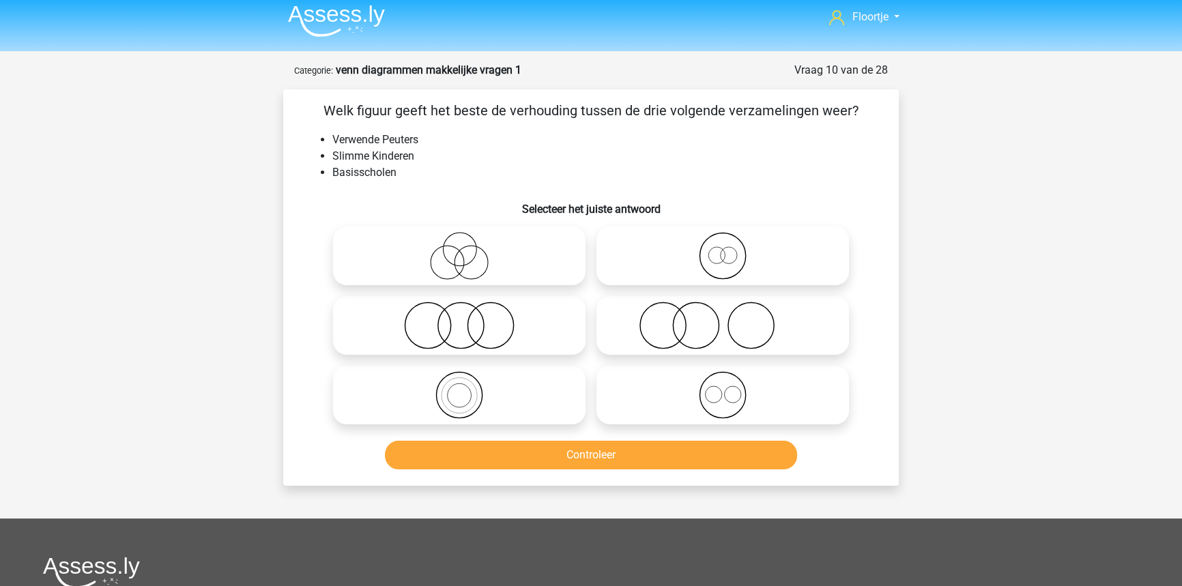
click at [652, 330] on icon at bounding box center [723, 326] width 242 height 48
click at [723, 319] on input "radio" at bounding box center [727, 314] width 9 height 9
radio input "true"
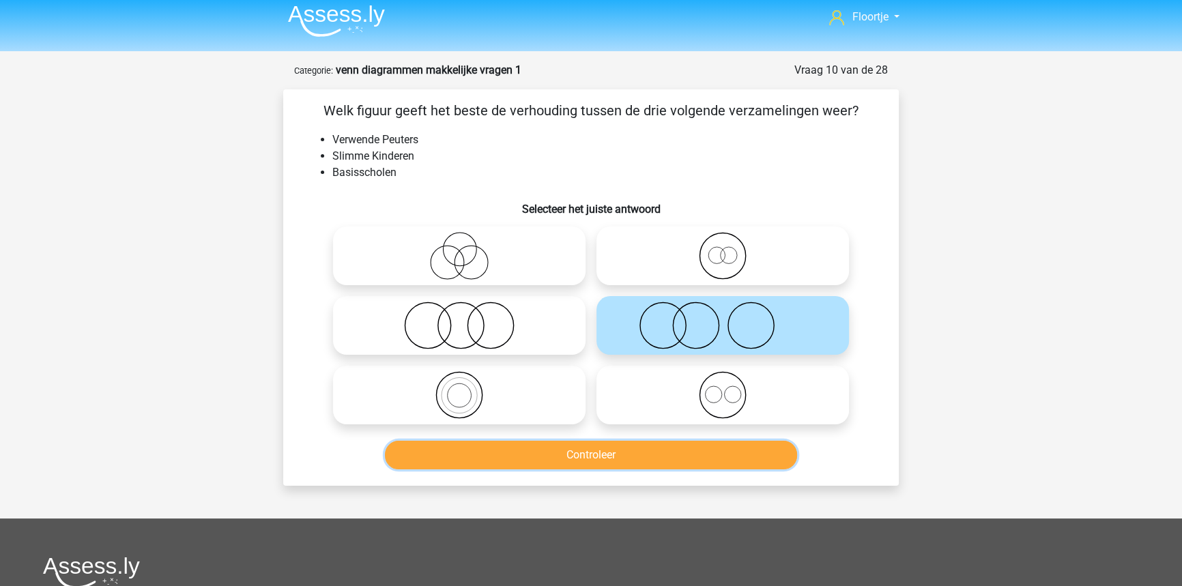
click at [590, 456] on button "Controleer" at bounding box center [591, 455] width 413 height 29
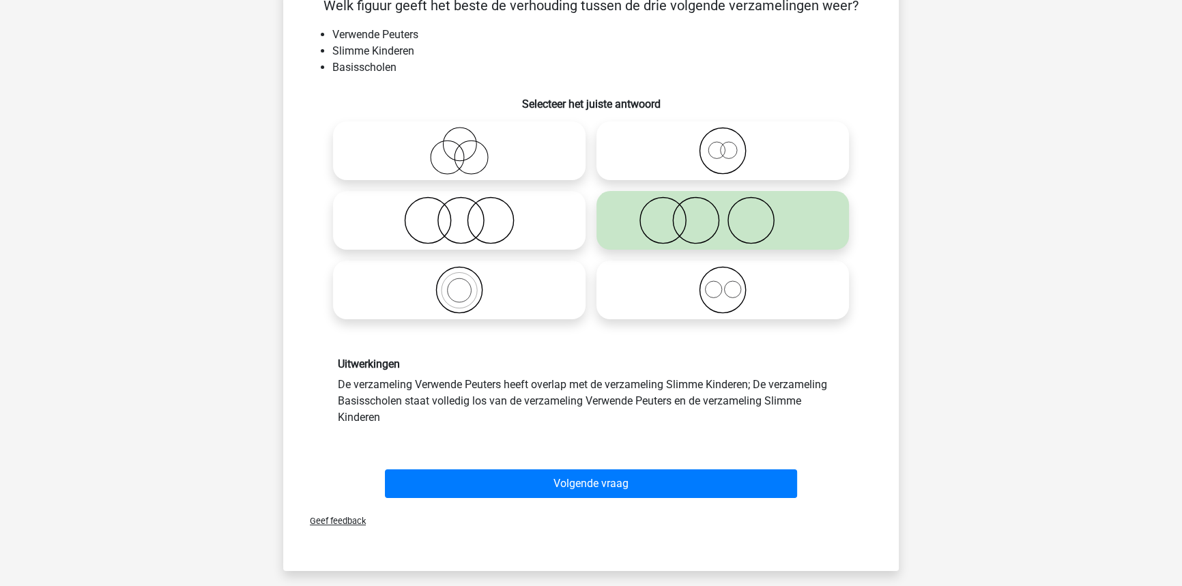
scroll to position [130, 0]
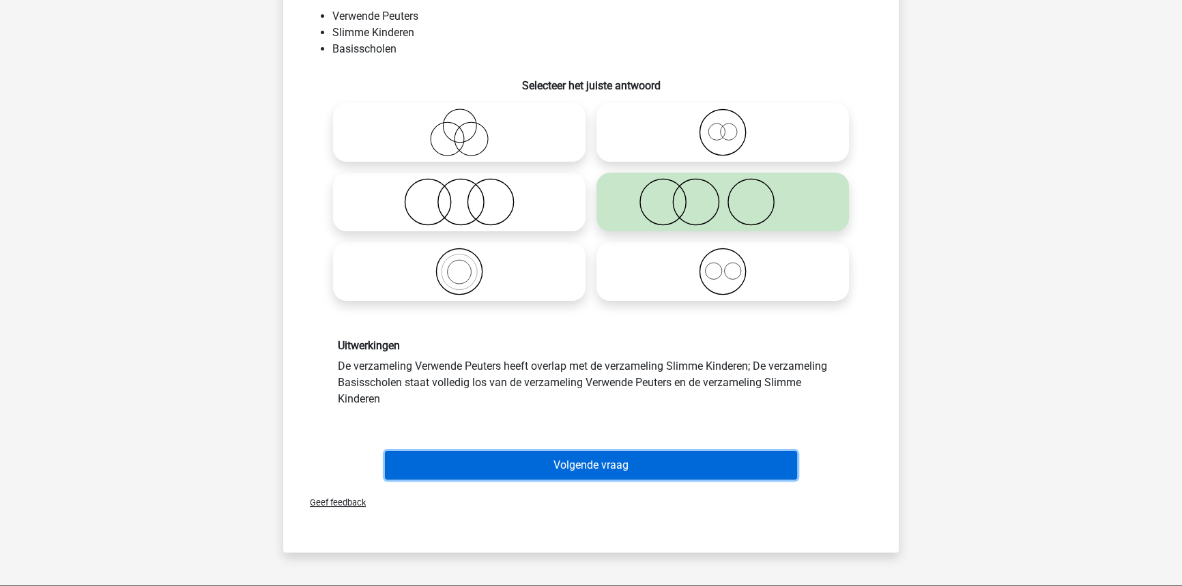
click at [516, 461] on button "Volgende vraag" at bounding box center [591, 465] width 413 height 29
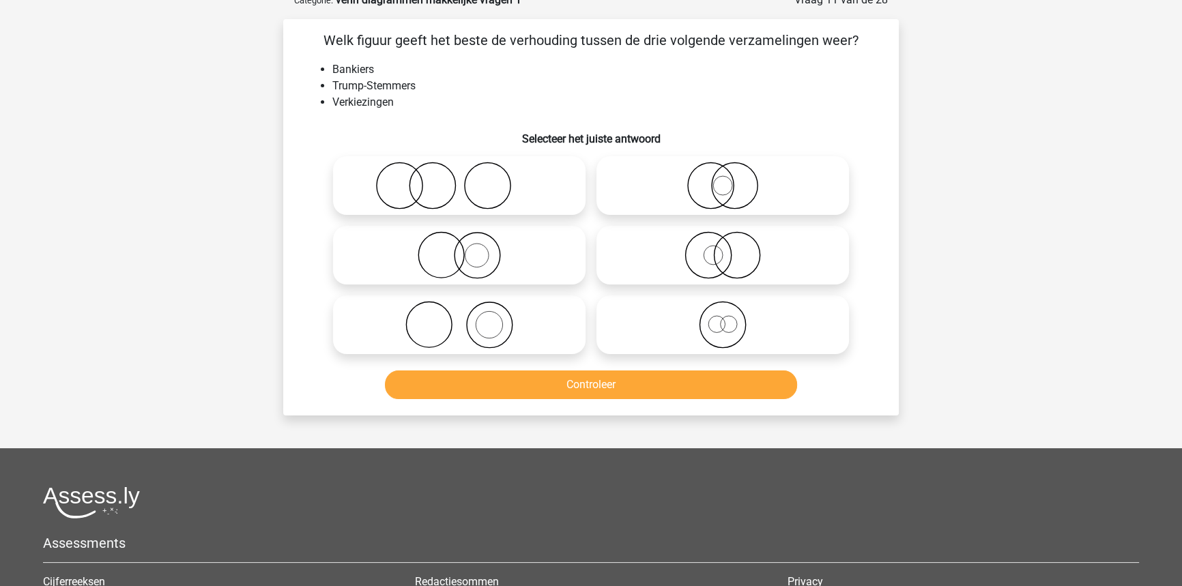
scroll to position [68, 0]
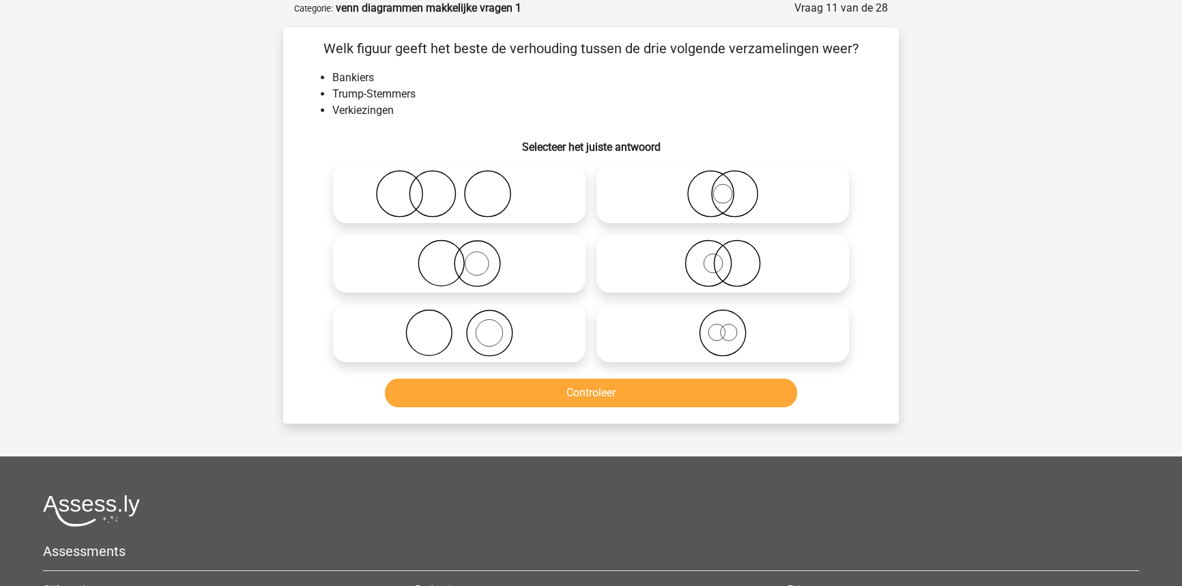
click at [423, 351] on icon at bounding box center [459, 333] width 242 height 48
click at [459, 326] on input "radio" at bounding box center [463, 321] width 9 height 9
radio input "true"
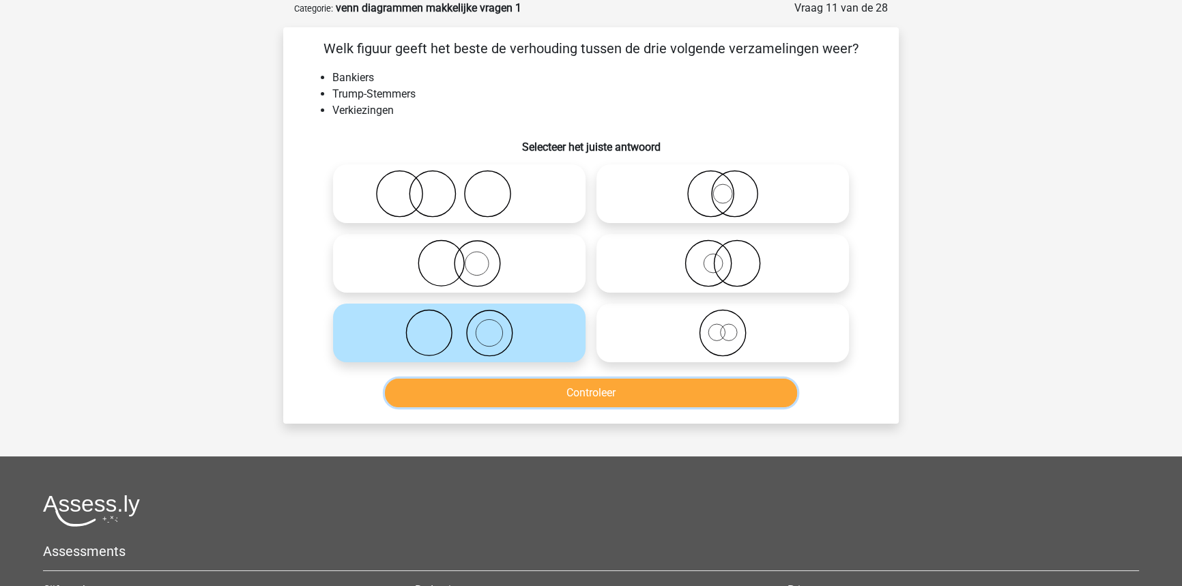
click at [487, 405] on button "Controleer" at bounding box center [591, 393] width 413 height 29
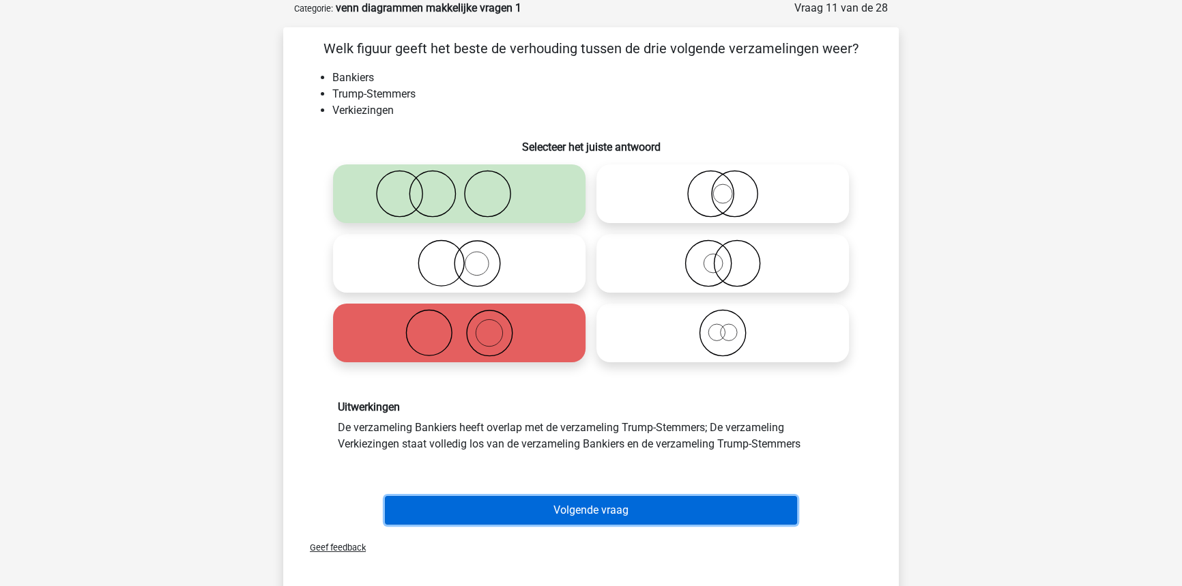
click at [525, 517] on button "Volgende vraag" at bounding box center [591, 510] width 413 height 29
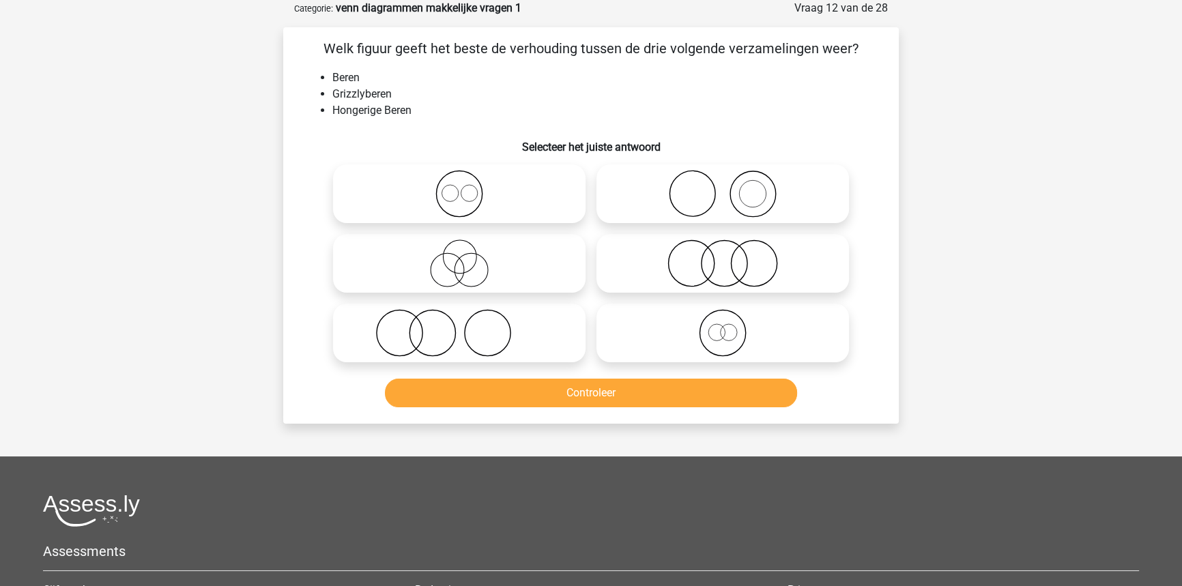
click at [415, 280] on icon at bounding box center [459, 264] width 242 height 48
click at [459, 257] on input "radio" at bounding box center [463, 252] width 9 height 9
radio input "true"
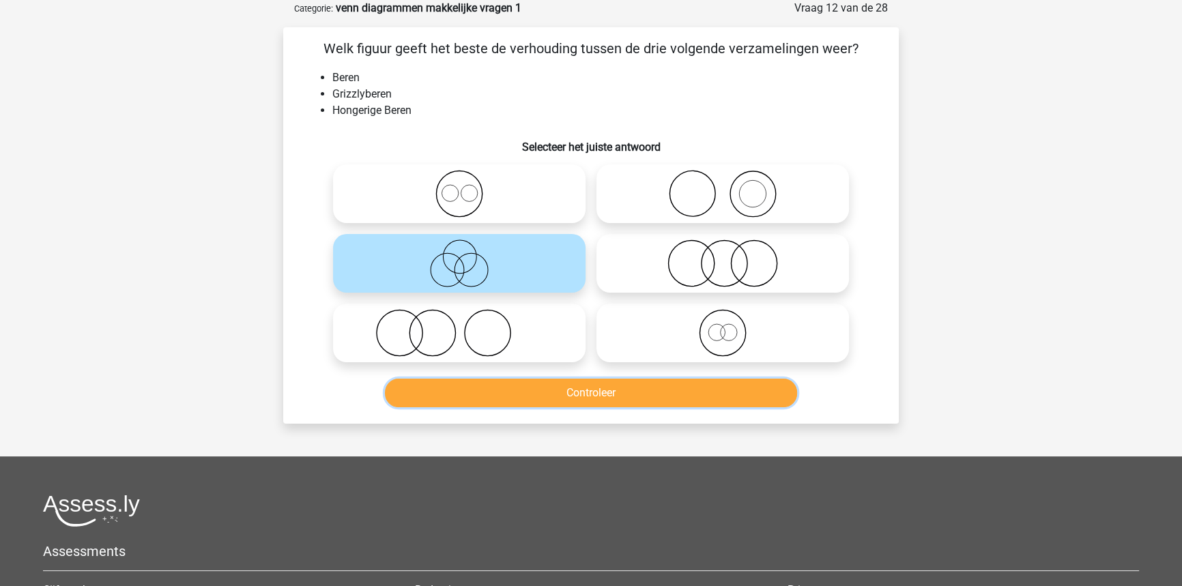
click at [484, 395] on button "Controleer" at bounding box center [591, 393] width 413 height 29
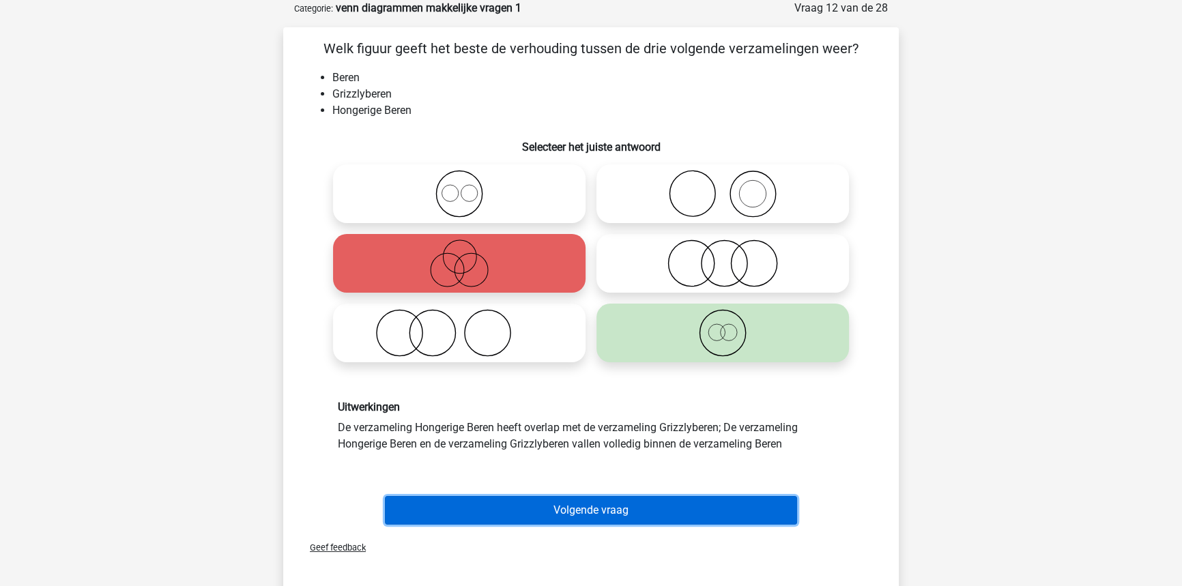
click at [554, 520] on button "Volgende vraag" at bounding box center [591, 510] width 413 height 29
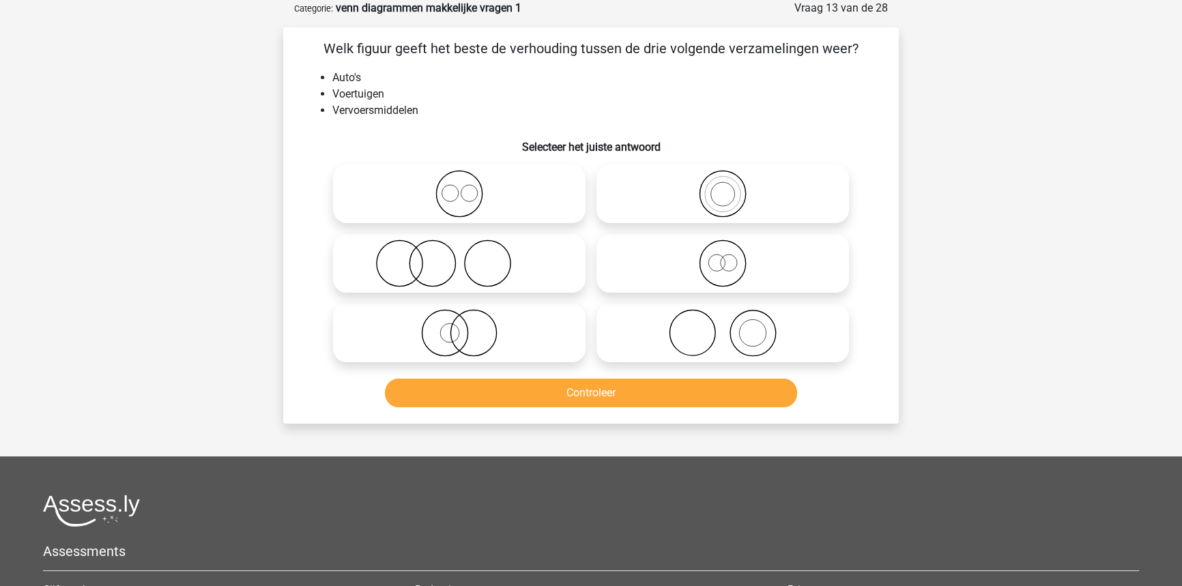
click at [695, 186] on icon at bounding box center [723, 194] width 242 height 48
click at [723, 186] on input "radio" at bounding box center [727, 182] width 9 height 9
radio input "true"
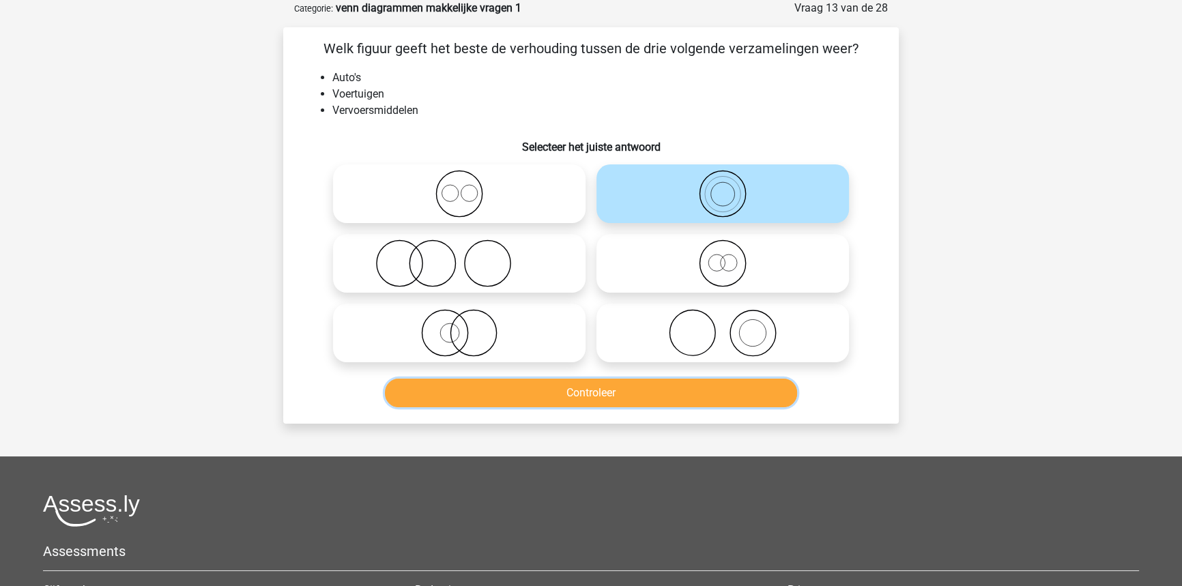
click at [659, 398] on button "Controleer" at bounding box center [591, 393] width 413 height 29
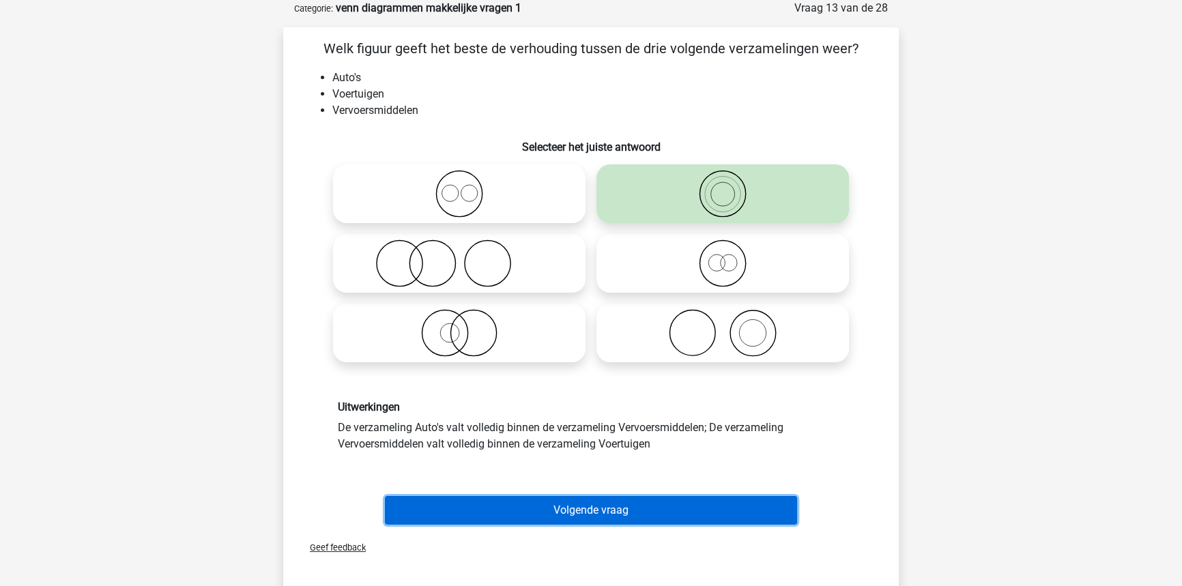
click at [627, 505] on button "Volgende vraag" at bounding box center [591, 510] width 413 height 29
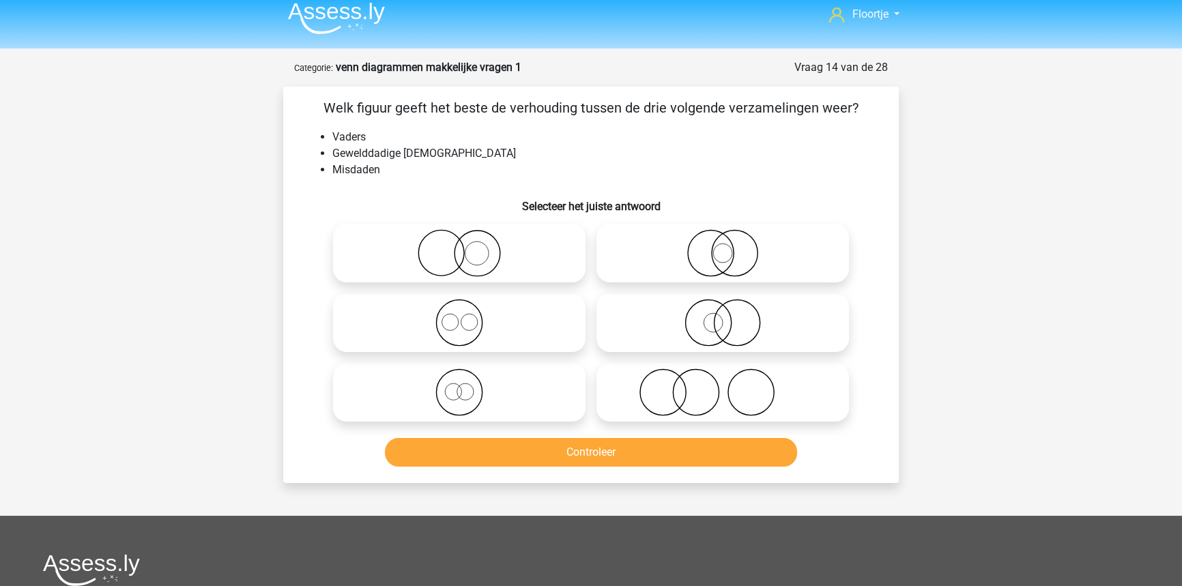
scroll to position [6, 0]
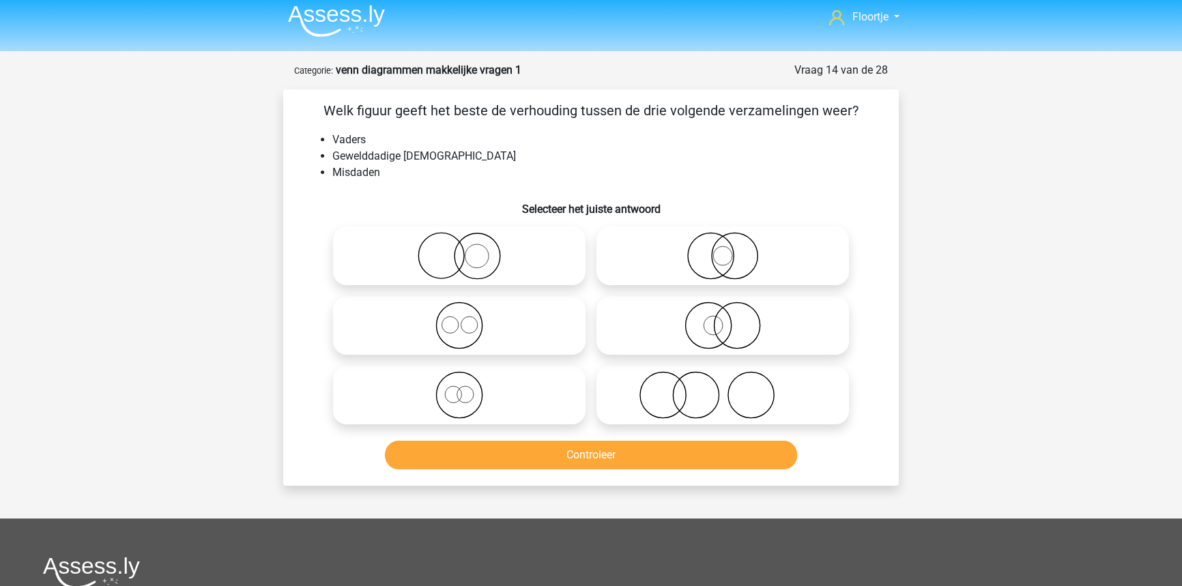
click at [519, 383] on icon at bounding box center [459, 395] width 242 height 48
click at [468, 383] on input "radio" at bounding box center [463, 383] width 9 height 9
radio input "true"
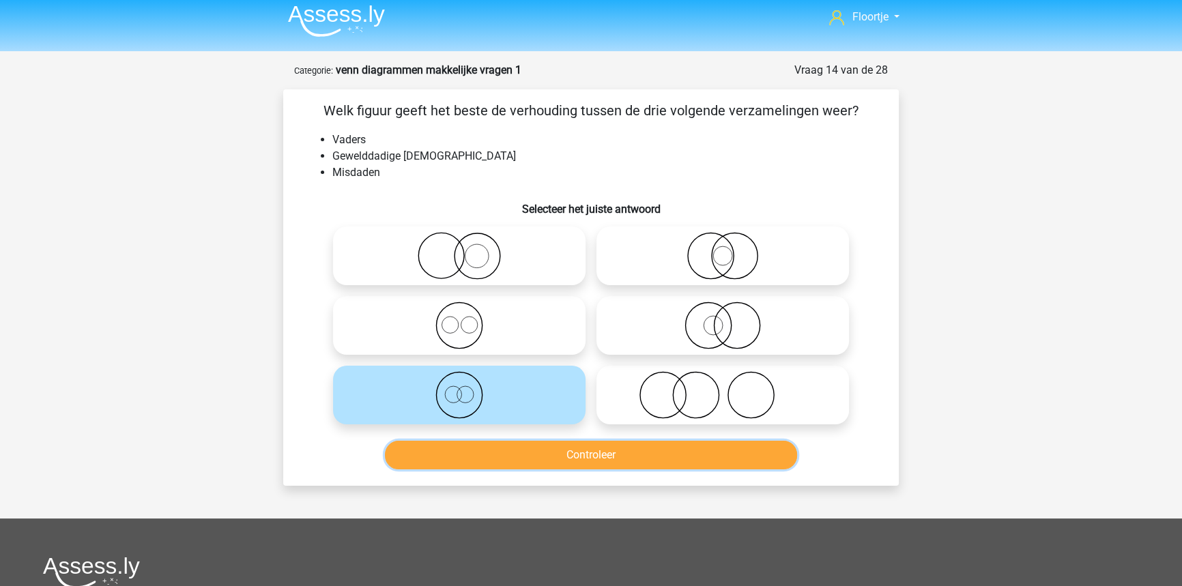
click at [544, 449] on button "Controleer" at bounding box center [591, 455] width 413 height 29
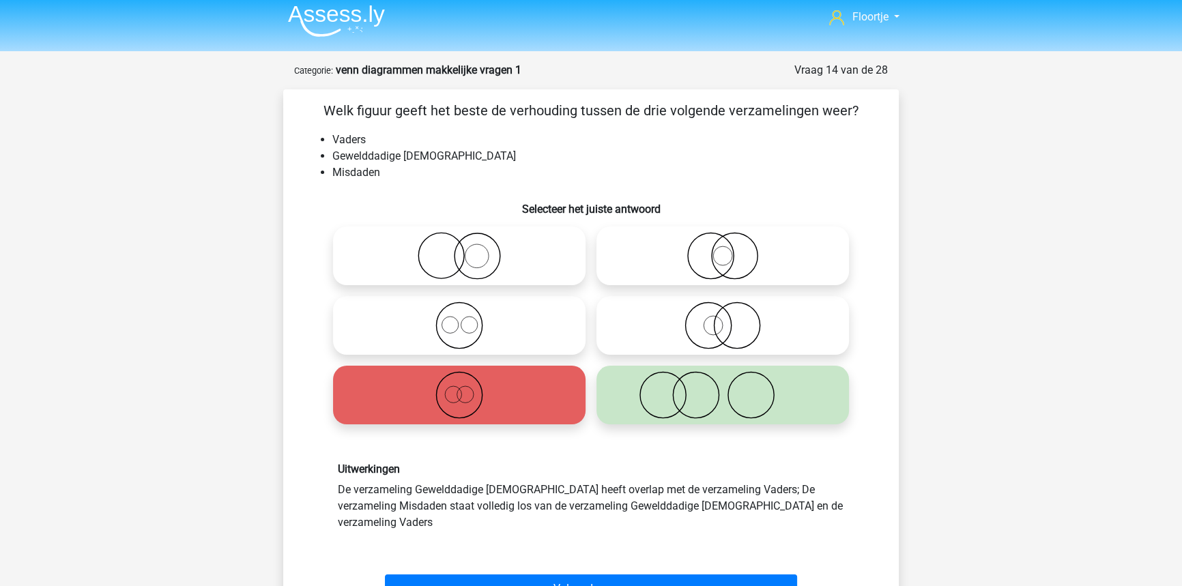
click at [615, 564] on div "Volgende vraag" at bounding box center [591, 586] width 572 height 45
click at [618, 575] on button "Volgende vraag" at bounding box center [591, 589] width 413 height 29
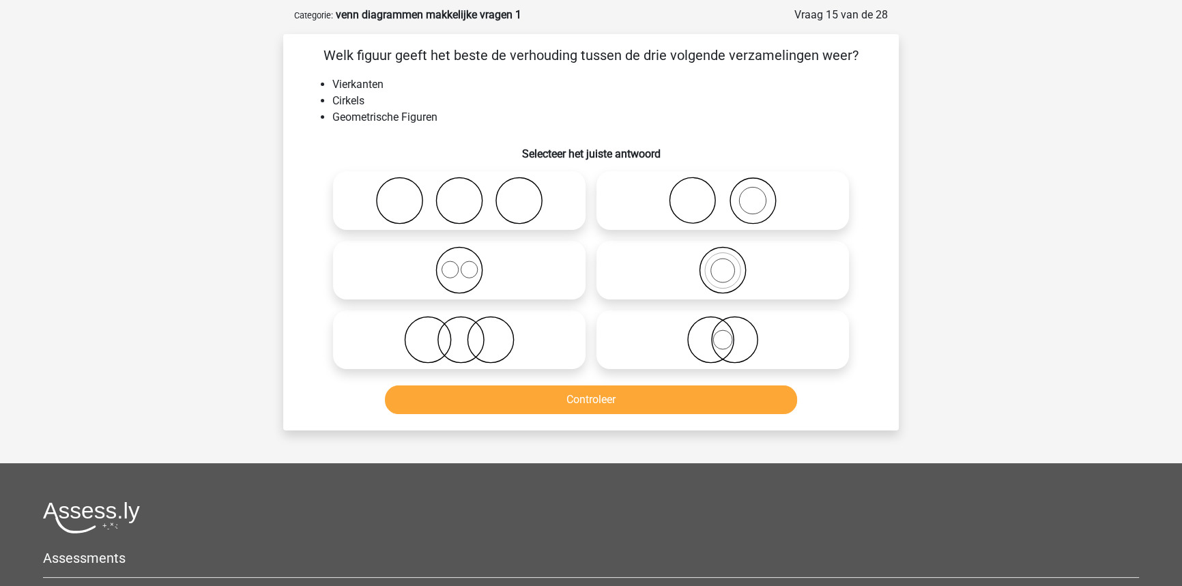
scroll to position [68, 0]
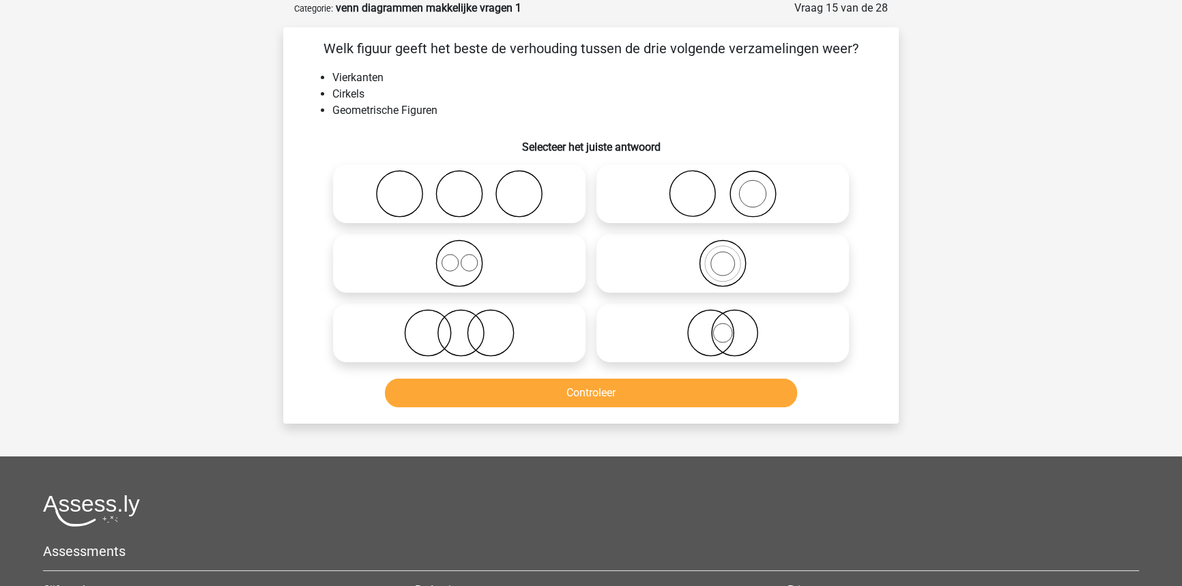
click at [519, 270] on icon at bounding box center [459, 264] width 242 height 48
click at [468, 257] on input "radio" at bounding box center [463, 252] width 9 height 9
radio input "true"
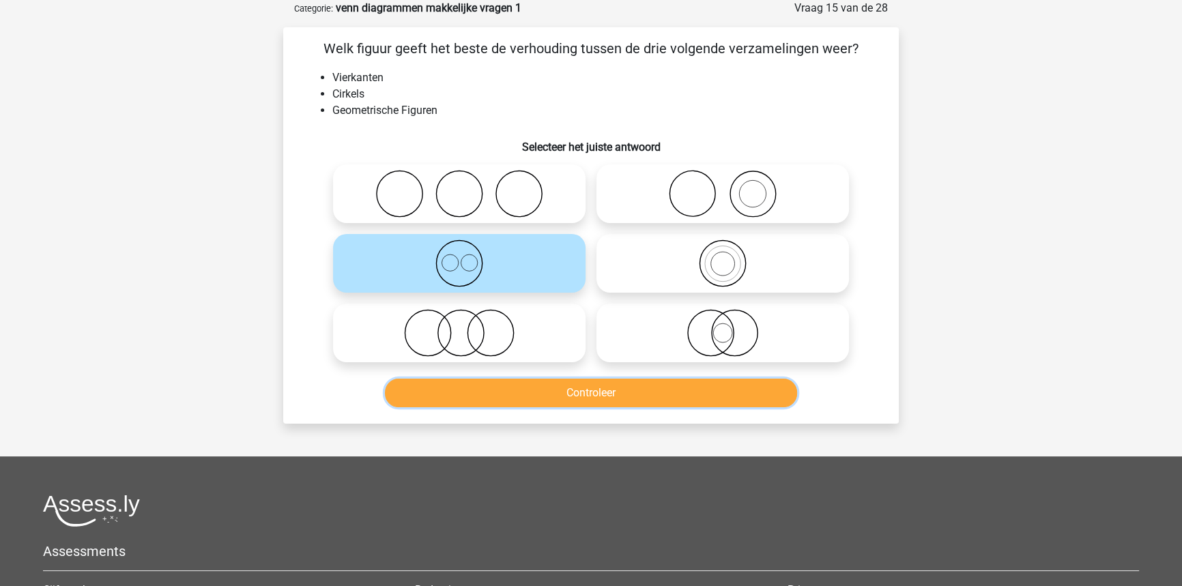
click at [559, 386] on button "Controleer" at bounding box center [591, 393] width 413 height 29
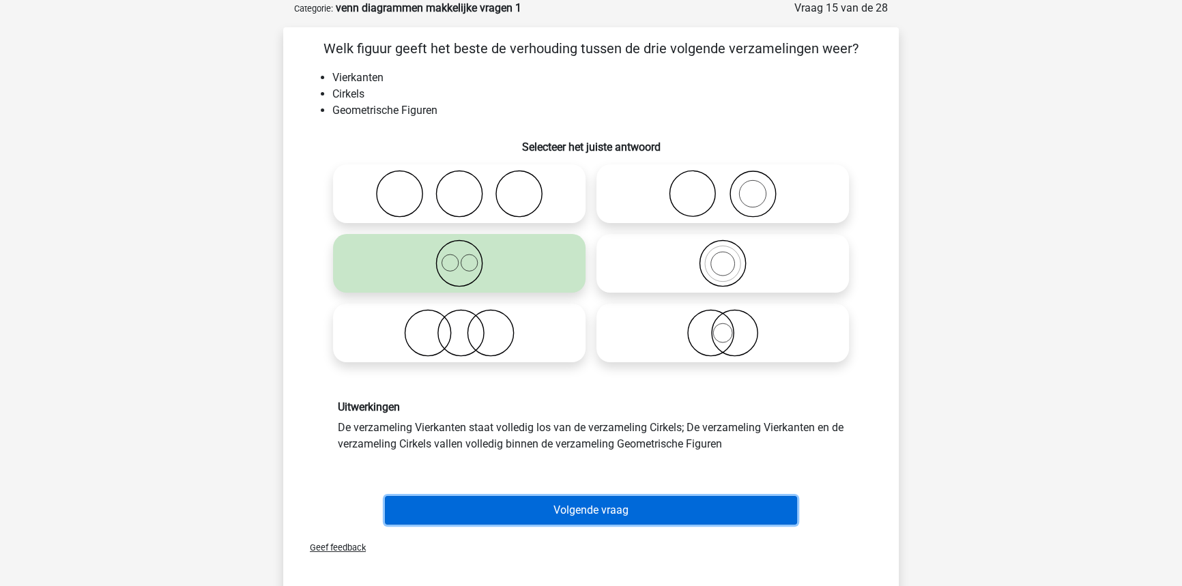
click at [568, 505] on button "Volgende vraag" at bounding box center [591, 510] width 413 height 29
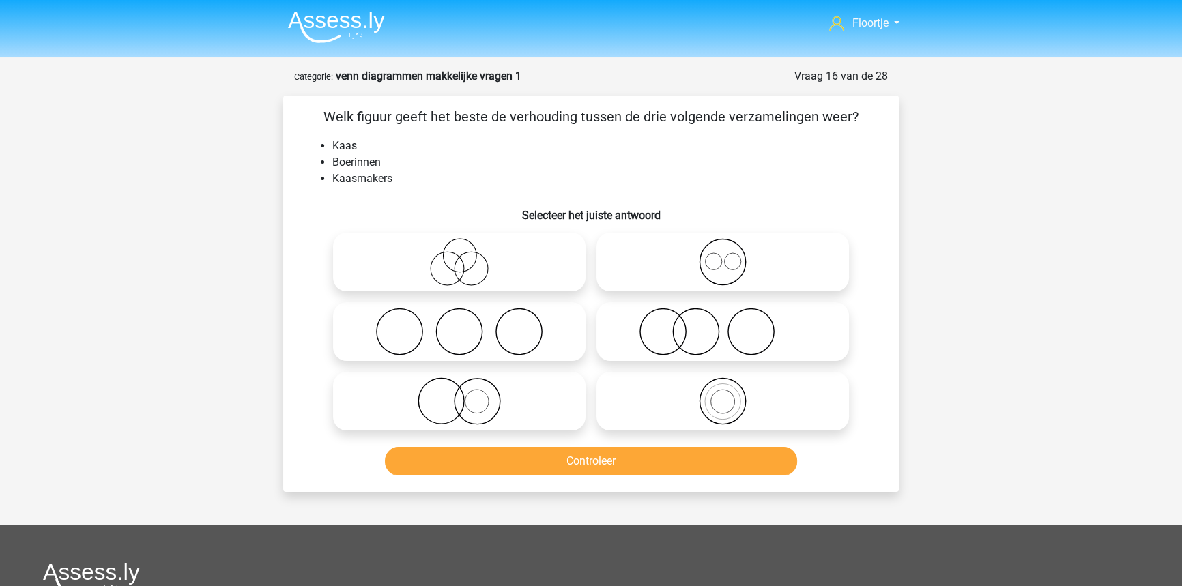
scroll to position [0, 0]
click at [527, 282] on icon at bounding box center [459, 262] width 242 height 48
click at [468, 255] on input "radio" at bounding box center [463, 250] width 9 height 9
radio input "true"
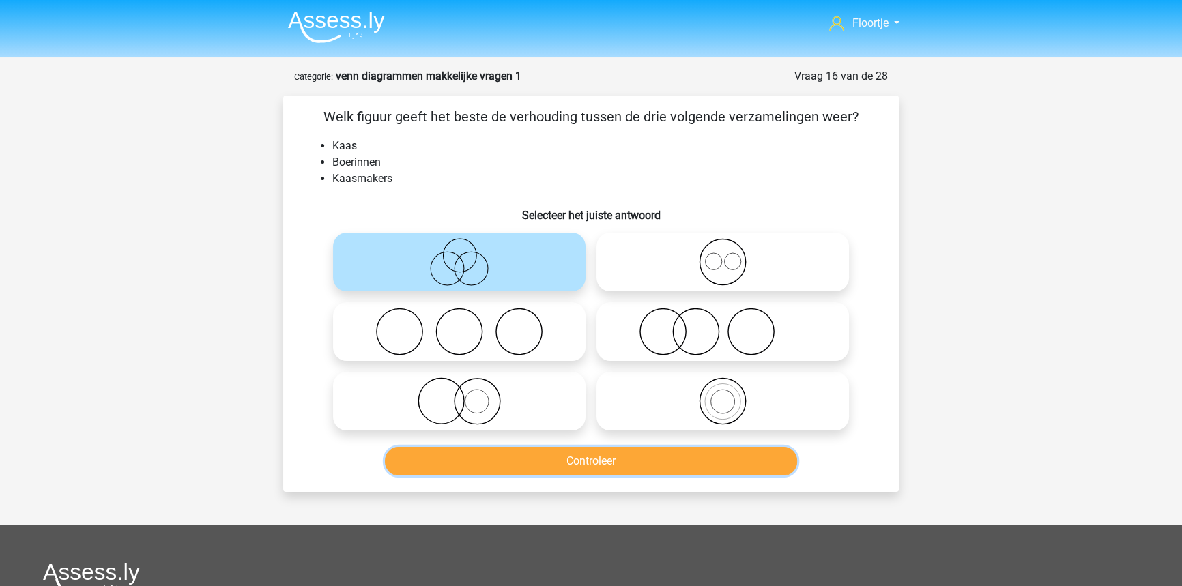
click at [562, 461] on button "Controleer" at bounding box center [591, 461] width 413 height 29
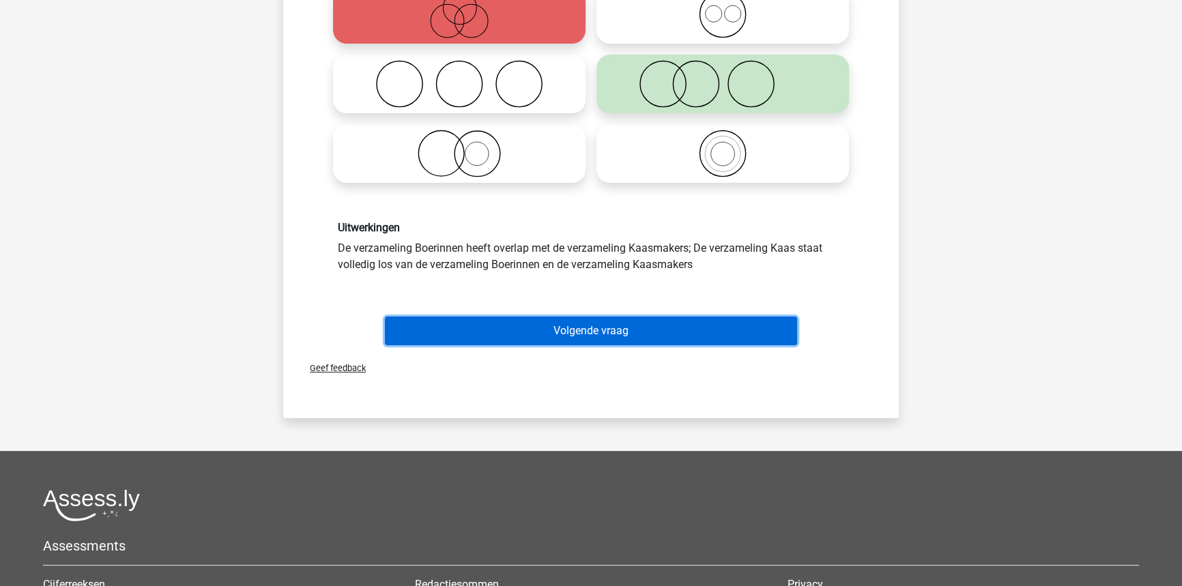
click at [622, 342] on button "Volgende vraag" at bounding box center [591, 331] width 413 height 29
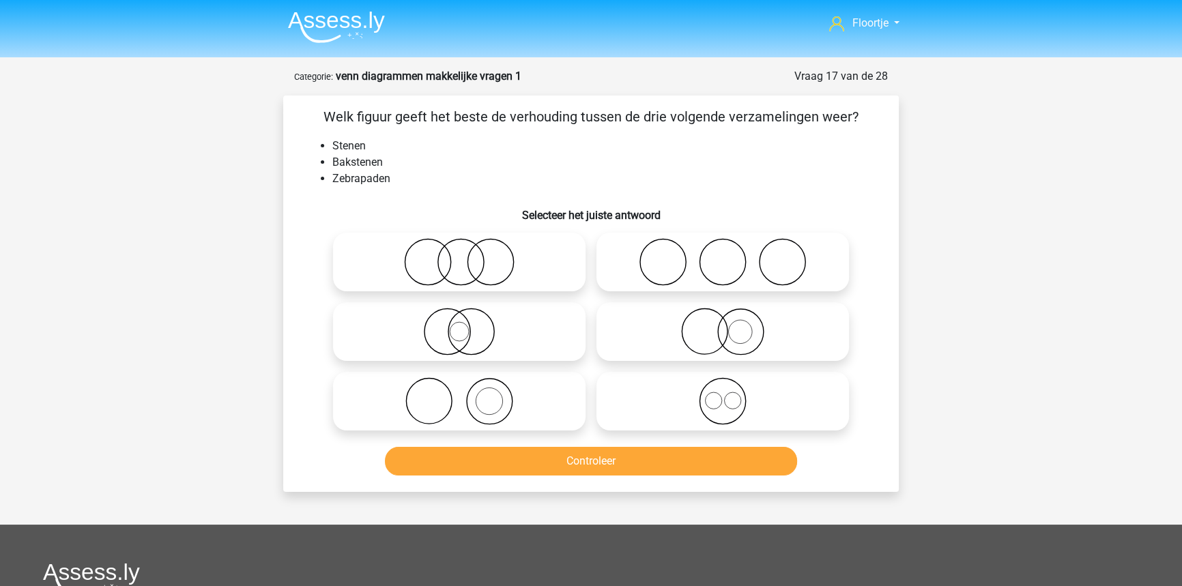
click at [542, 390] on icon at bounding box center [459, 401] width 242 height 48
click at [468, 390] on input "radio" at bounding box center [463, 390] width 9 height 9
radio input "true"
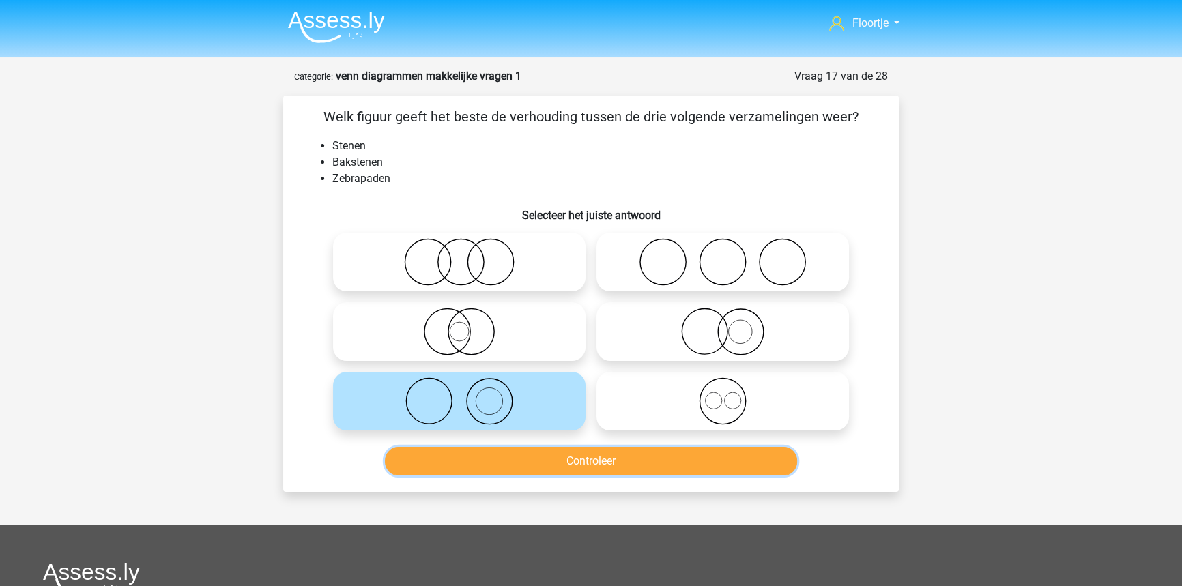
click at [558, 474] on button "Controleer" at bounding box center [591, 461] width 413 height 29
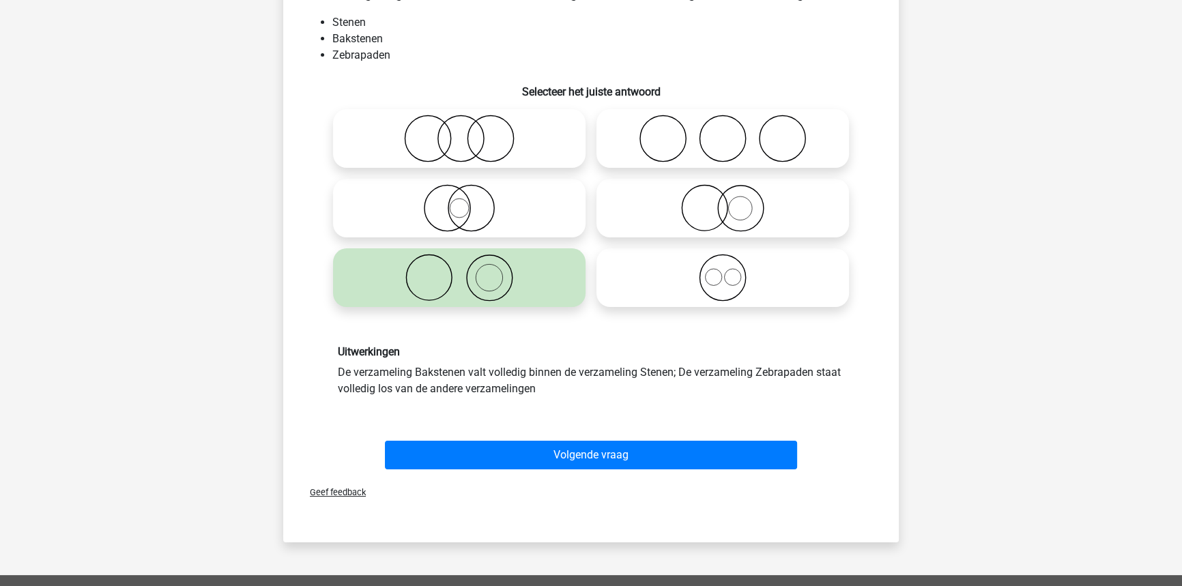
click at [558, 475] on div "Geef feedback" at bounding box center [591, 492] width 605 height 35
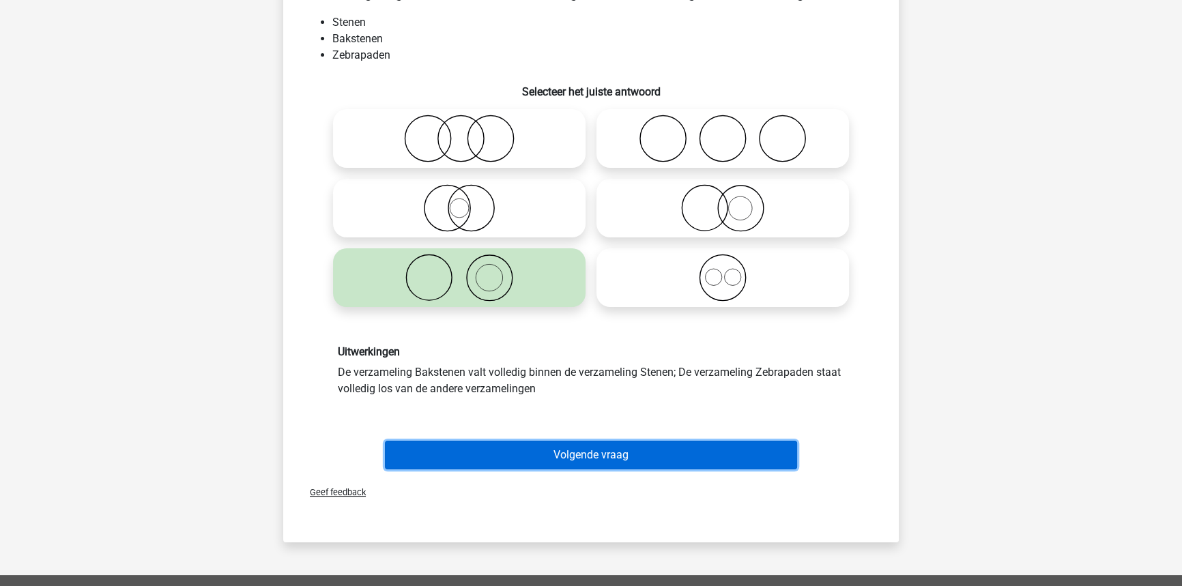
click at [556, 465] on button "Volgende vraag" at bounding box center [591, 455] width 413 height 29
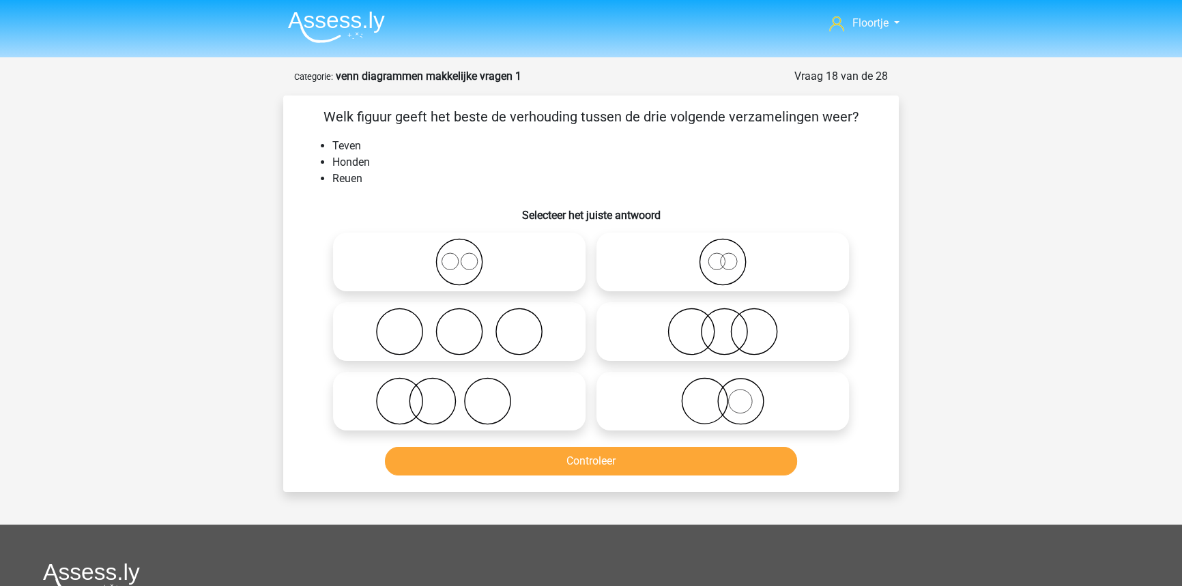
click at [422, 280] on icon at bounding box center [459, 262] width 242 height 48
click at [459, 255] on input "radio" at bounding box center [463, 250] width 9 height 9
radio input "true"
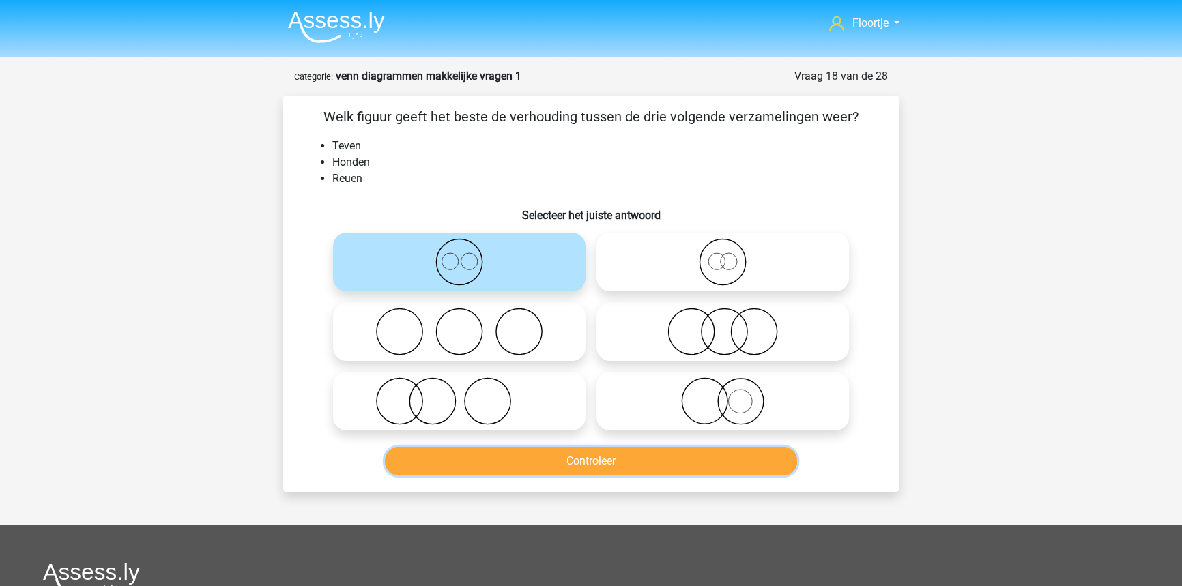
click at [533, 459] on button "Controleer" at bounding box center [591, 461] width 413 height 29
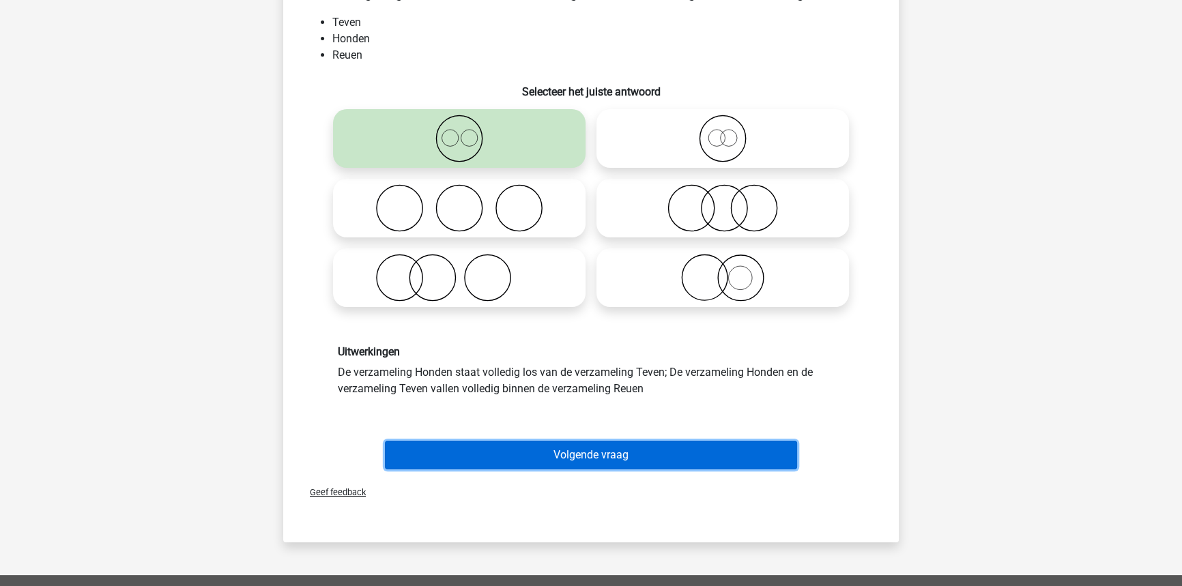
click at [533, 464] on button "Volgende vraag" at bounding box center [591, 455] width 413 height 29
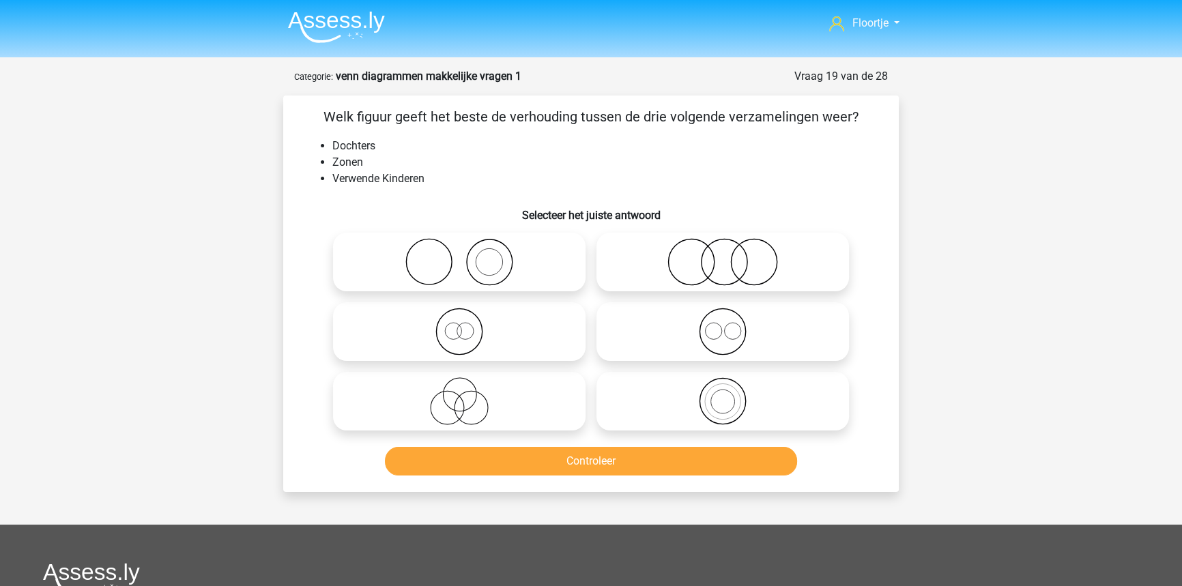
click at [537, 420] on icon at bounding box center [459, 401] width 242 height 48
click at [468, 394] on input "radio" at bounding box center [463, 390] width 9 height 9
radio input "true"
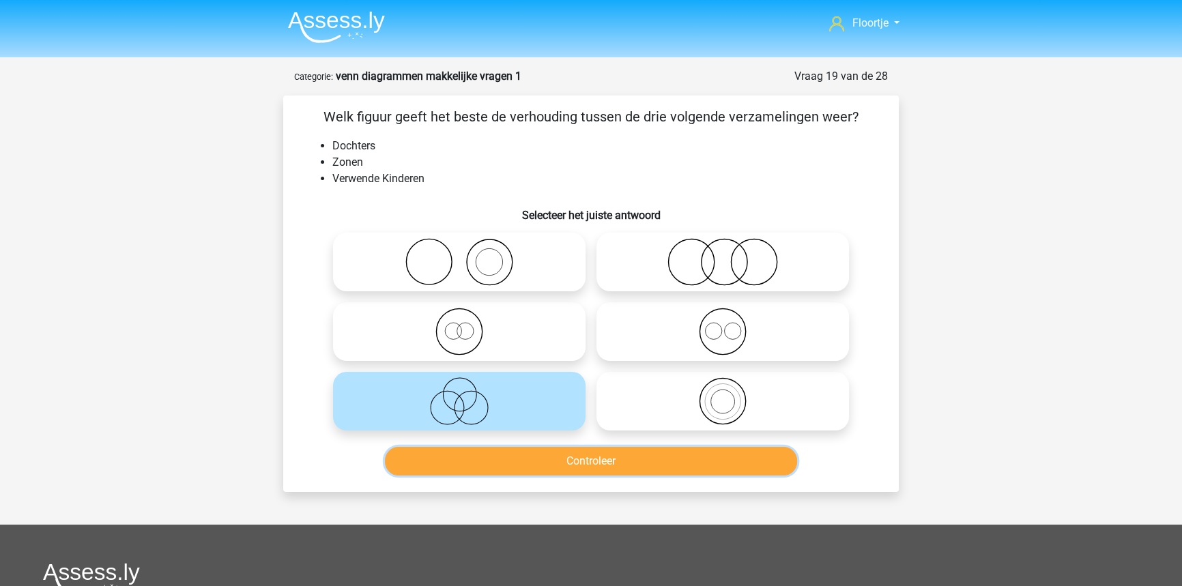
click at [554, 462] on button "Controleer" at bounding box center [591, 461] width 413 height 29
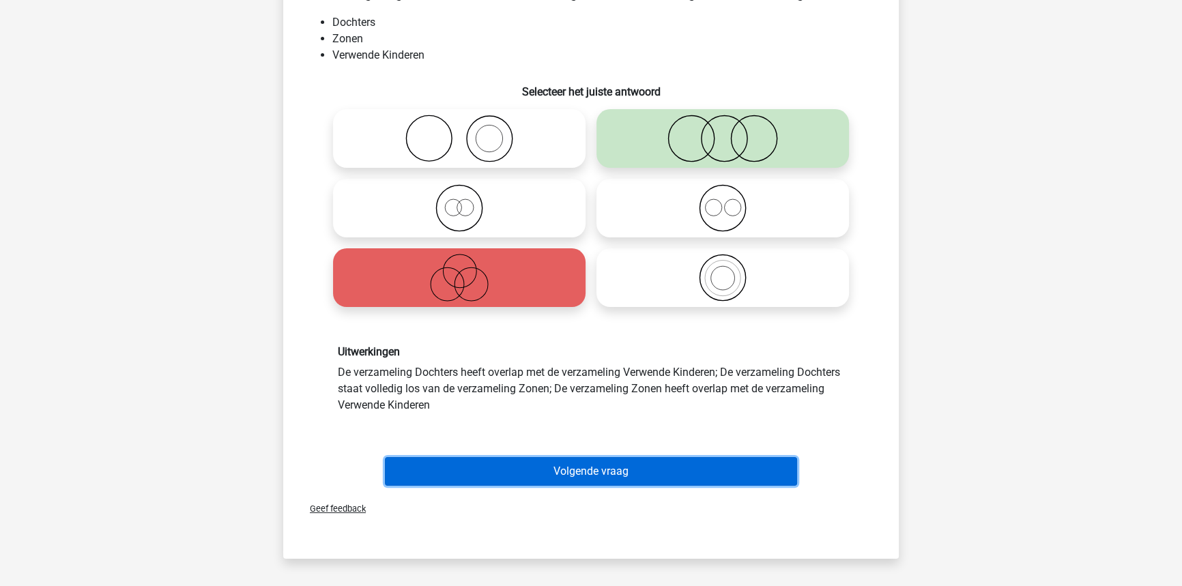
click at [558, 463] on button "Volgende vraag" at bounding box center [591, 471] width 413 height 29
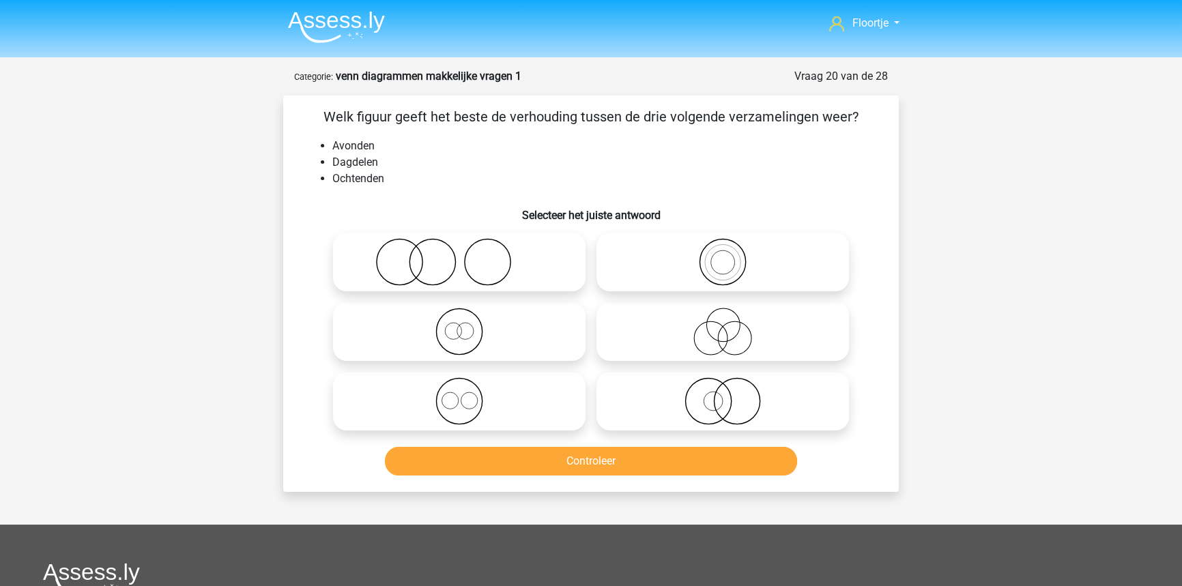
drag, startPoint x: 530, startPoint y: 398, endPoint x: 546, endPoint y: 448, distance: 53.1
click at [530, 398] on icon at bounding box center [459, 401] width 242 height 48
click at [468, 394] on input "radio" at bounding box center [463, 390] width 9 height 9
radio input "true"
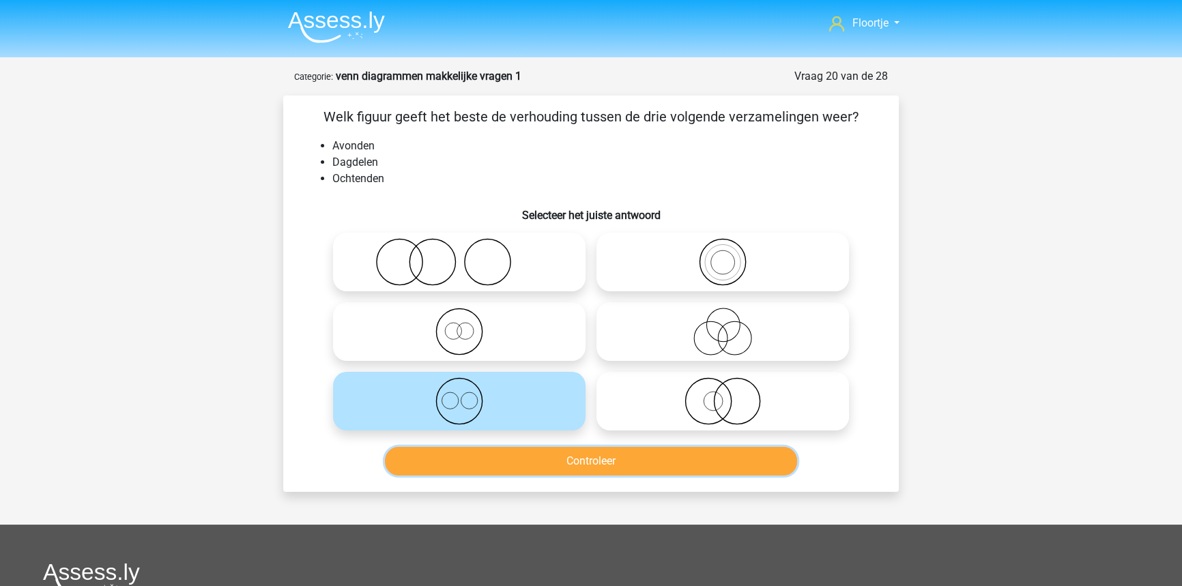
click at [552, 467] on button "Controleer" at bounding box center [591, 461] width 413 height 29
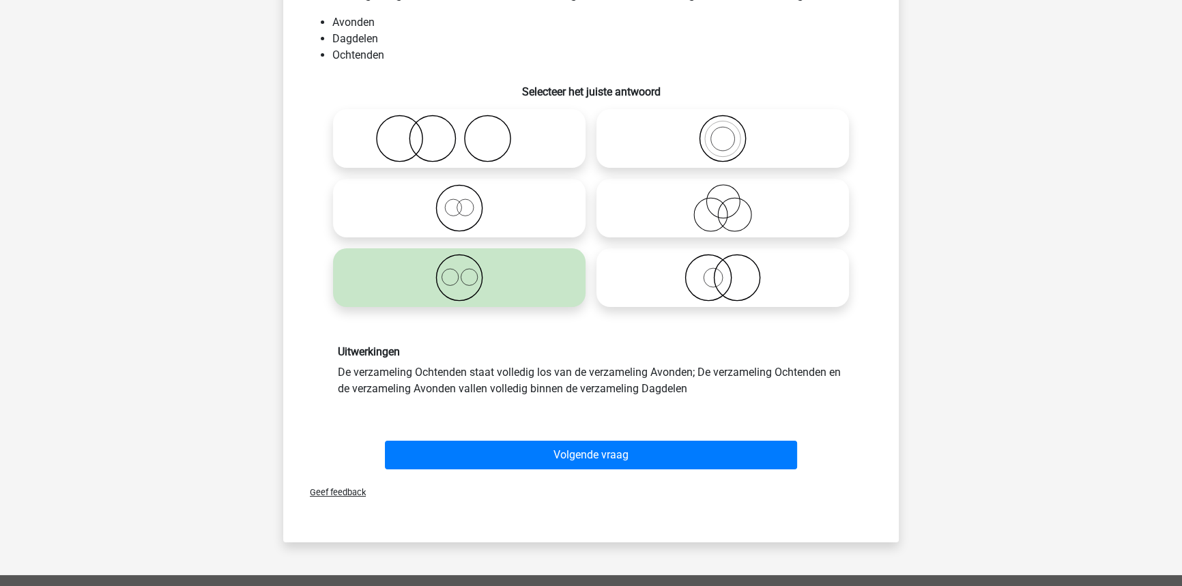
click at [556, 472] on div "Volgende vraag" at bounding box center [591, 458] width 527 height 34
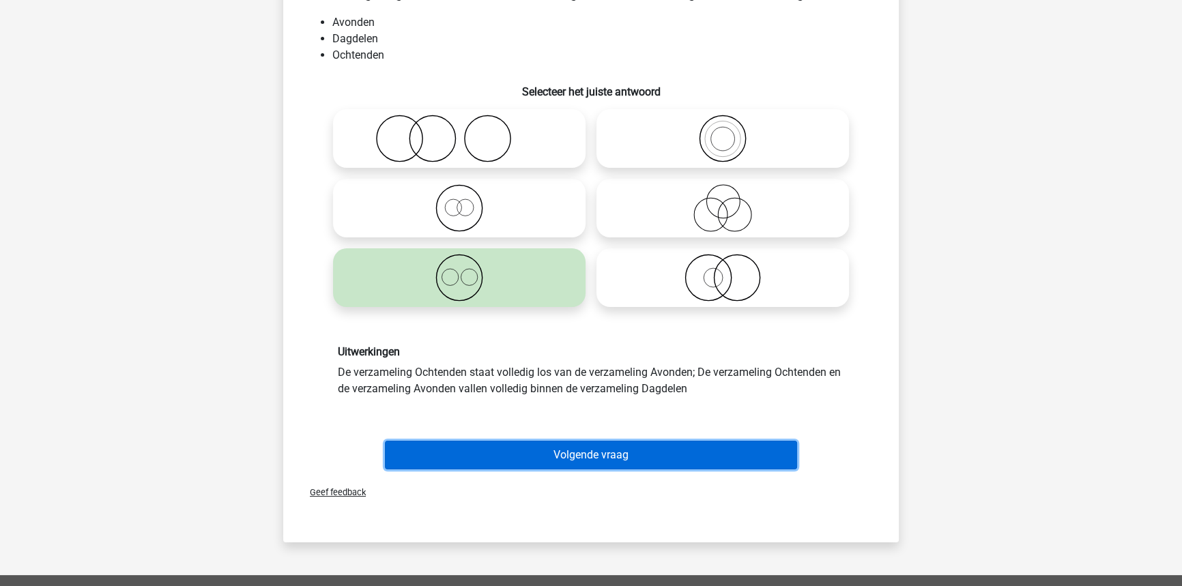
click at [551, 459] on button "Volgende vraag" at bounding box center [591, 455] width 413 height 29
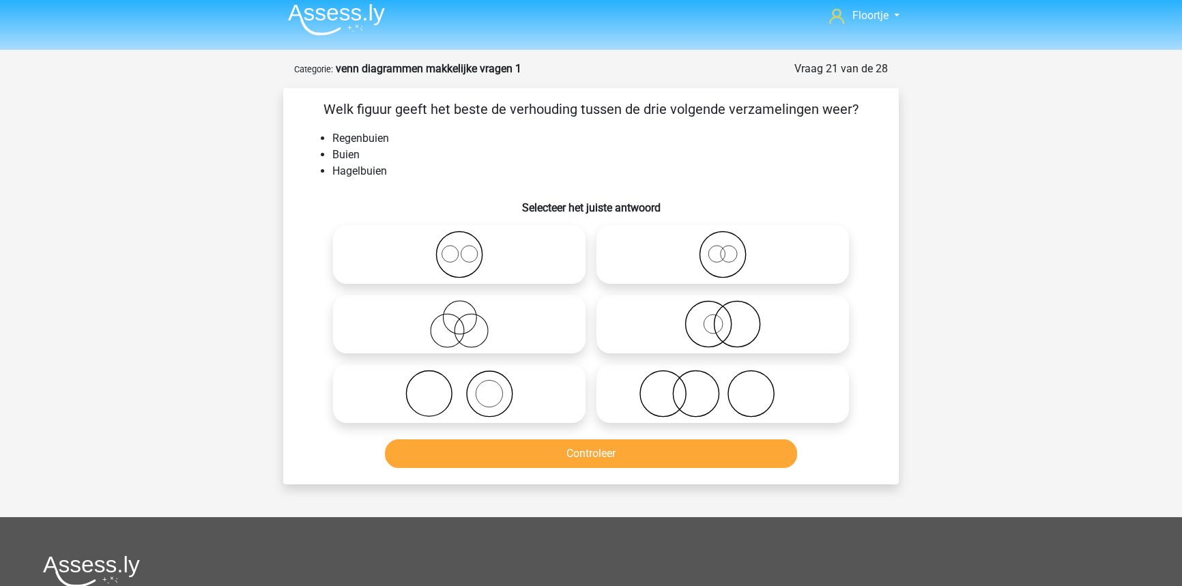
scroll to position [6, 0]
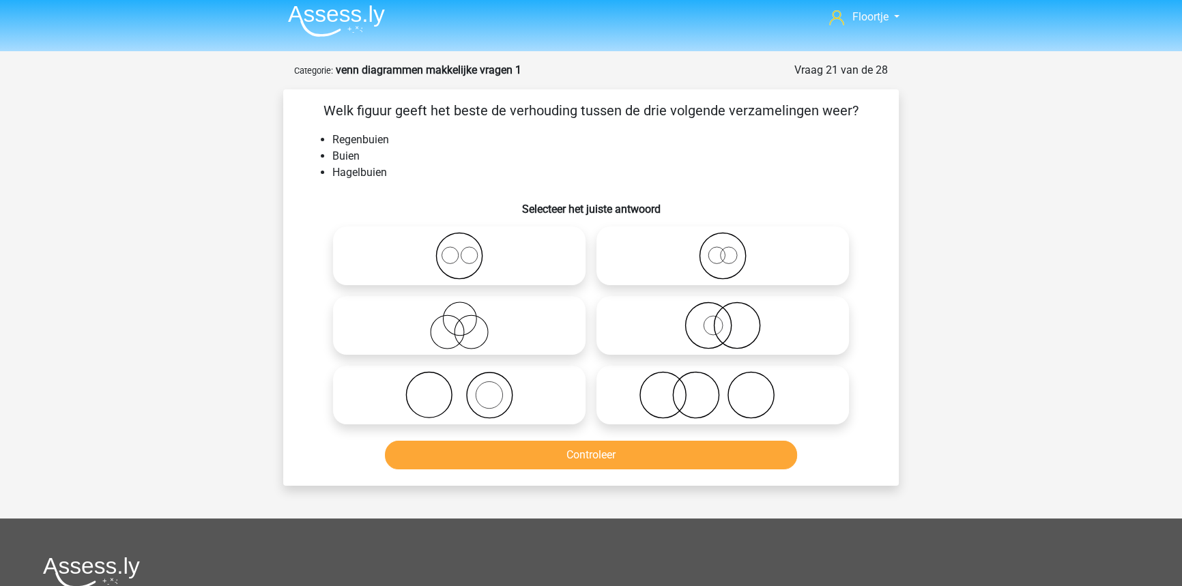
click at [497, 347] on icon at bounding box center [459, 326] width 242 height 48
click at [468, 319] on input "radio" at bounding box center [463, 314] width 9 height 9
radio input "true"
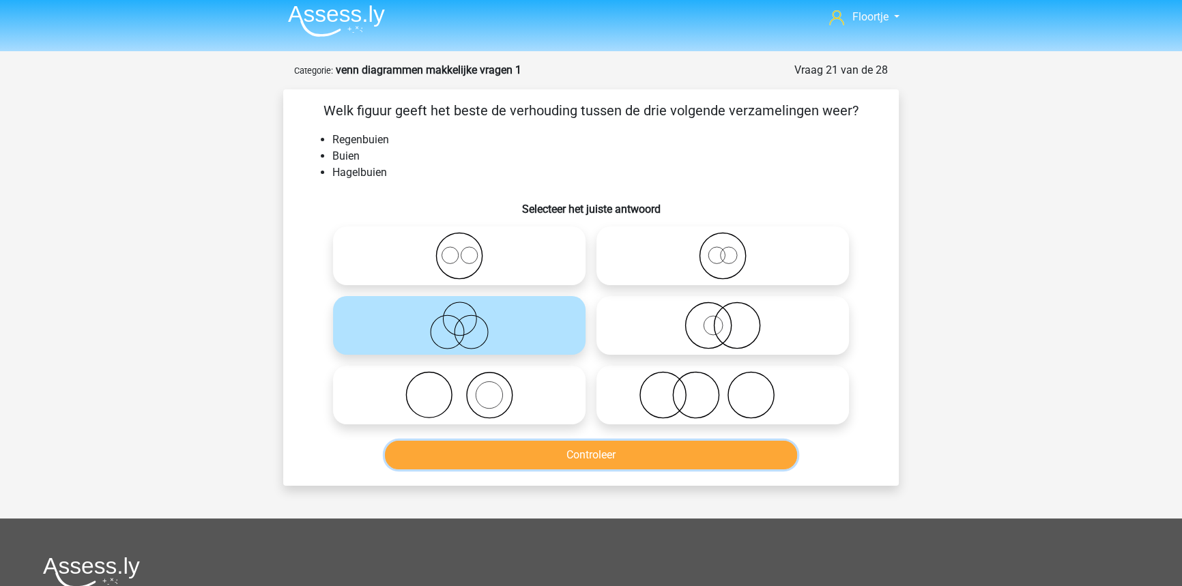
click at [542, 454] on button "Controleer" at bounding box center [591, 455] width 413 height 29
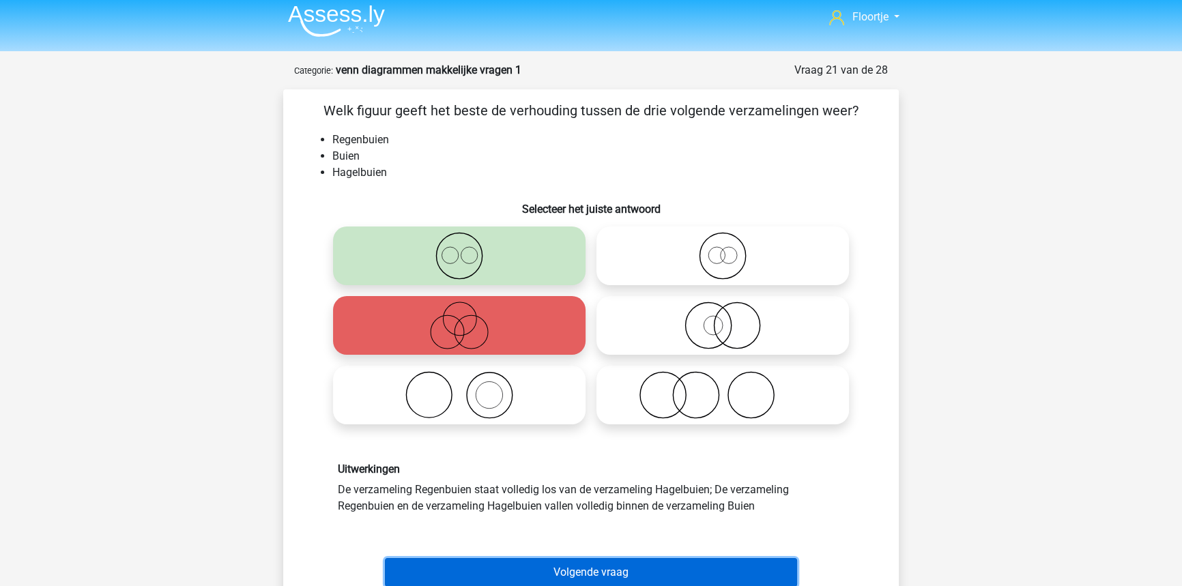
click at [595, 562] on button "Volgende vraag" at bounding box center [591, 572] width 413 height 29
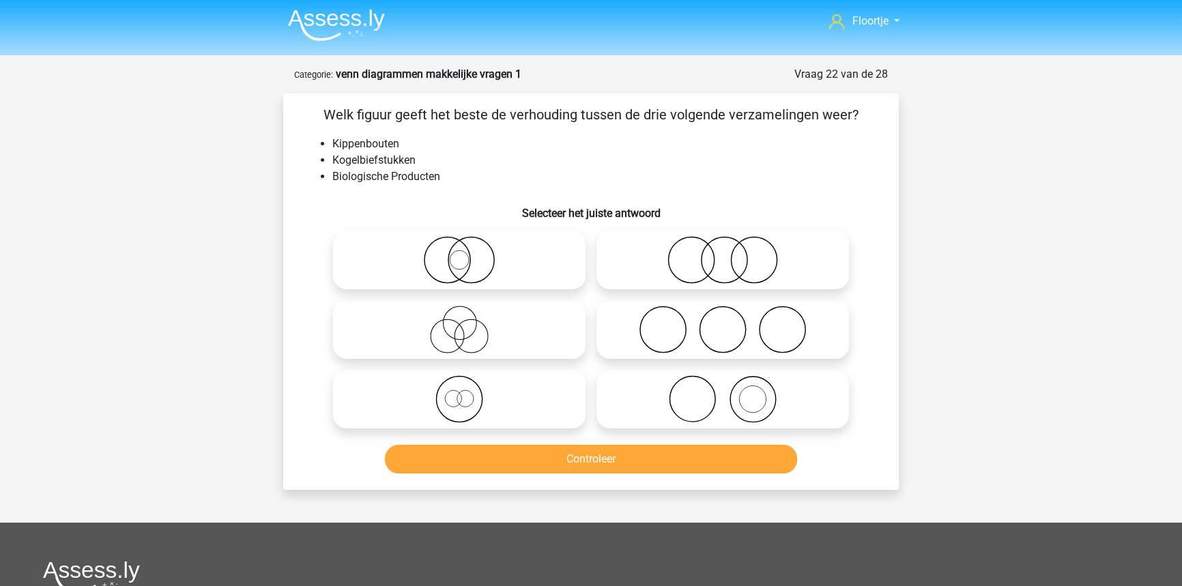
scroll to position [0, 0]
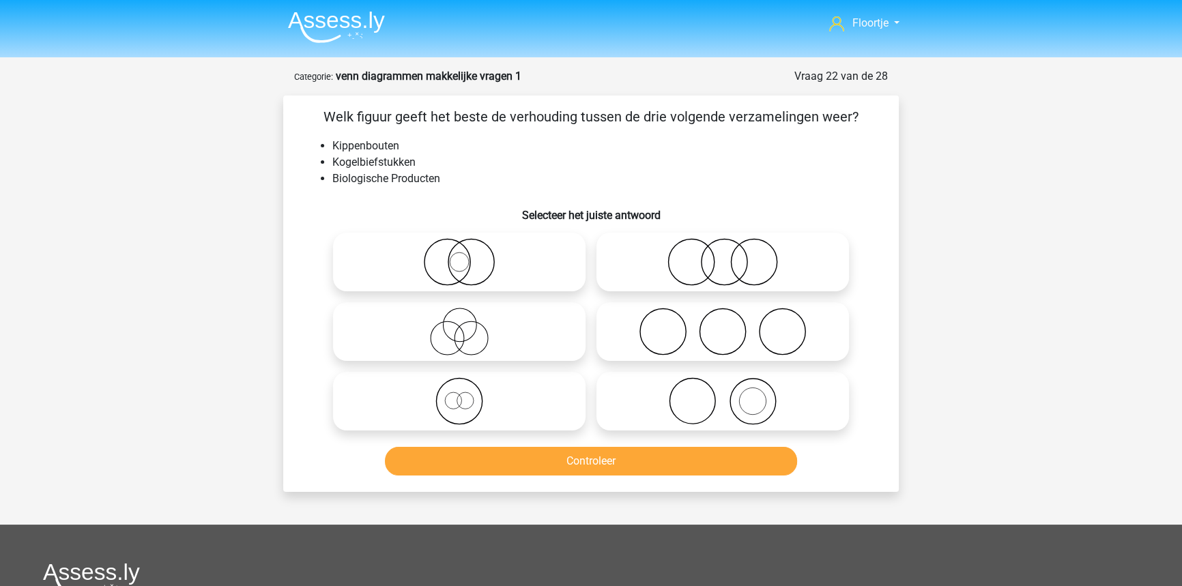
click at [654, 423] on icon at bounding box center [723, 401] width 242 height 48
click at [723, 394] on input "radio" at bounding box center [727, 390] width 9 height 9
radio input "true"
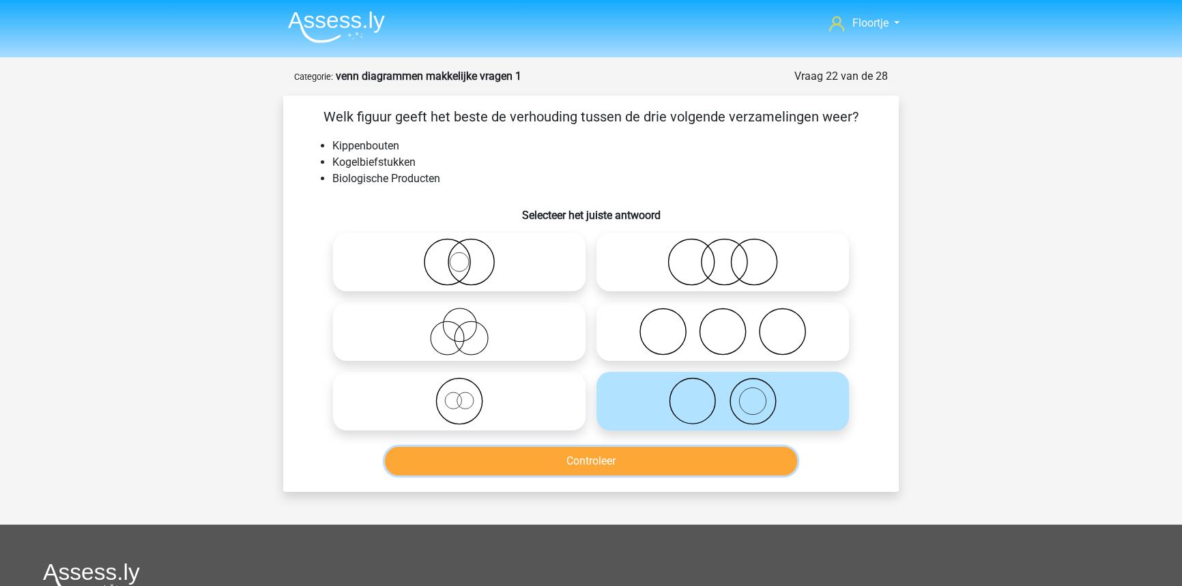
click at [642, 465] on button "Controleer" at bounding box center [591, 461] width 413 height 29
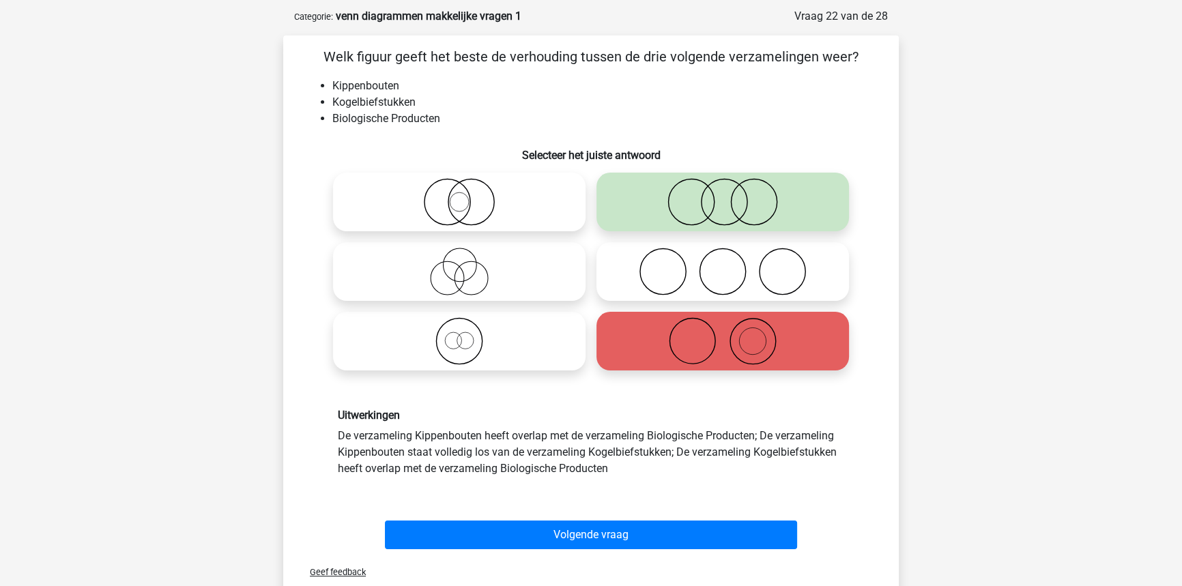
scroll to position [61, 0]
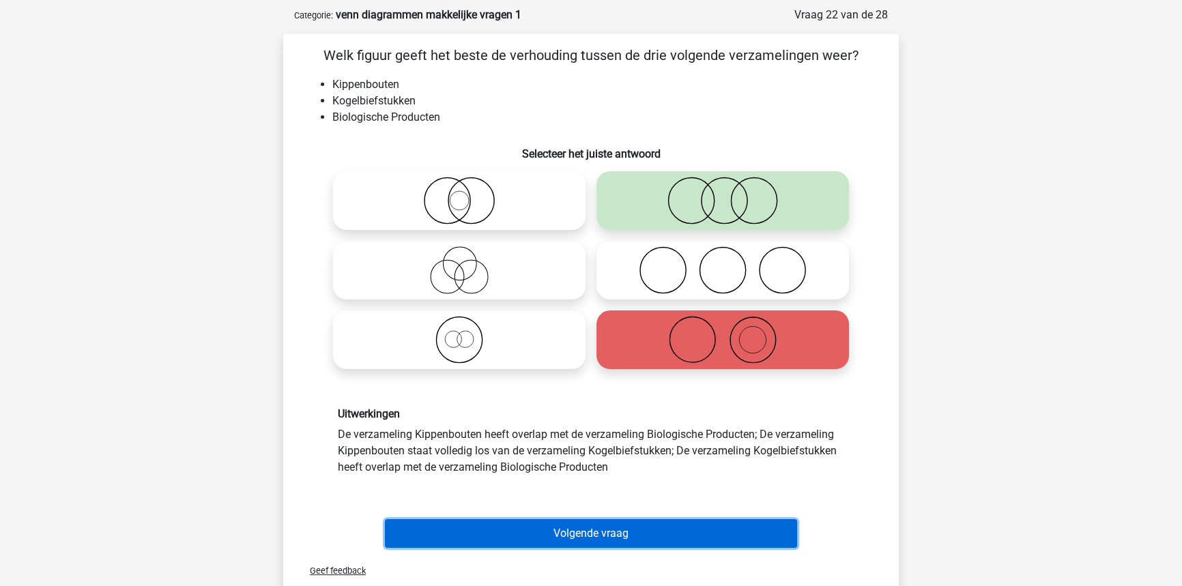
click at [635, 521] on button "Volgende vraag" at bounding box center [591, 533] width 413 height 29
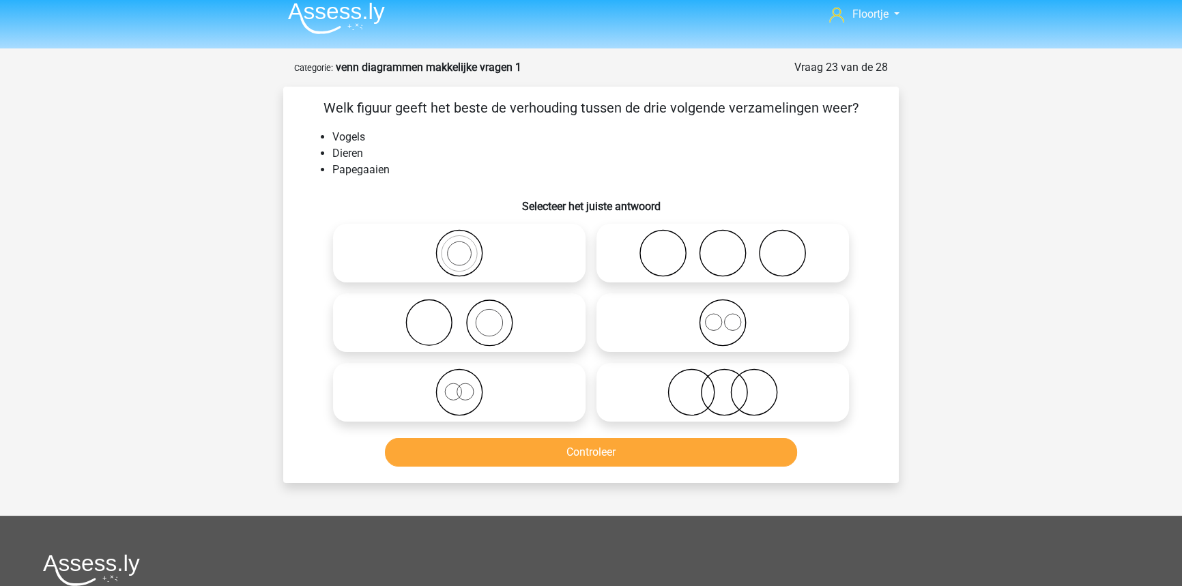
scroll to position [6, 0]
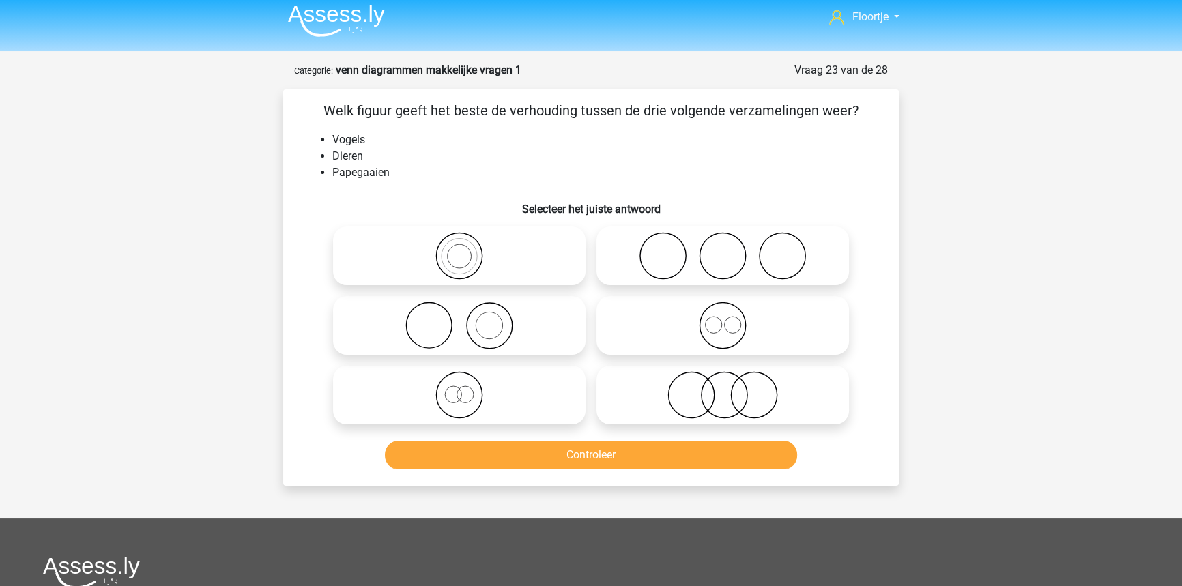
click at [535, 383] on icon at bounding box center [459, 395] width 242 height 48
click at [468, 383] on input "radio" at bounding box center [463, 383] width 9 height 9
radio input "true"
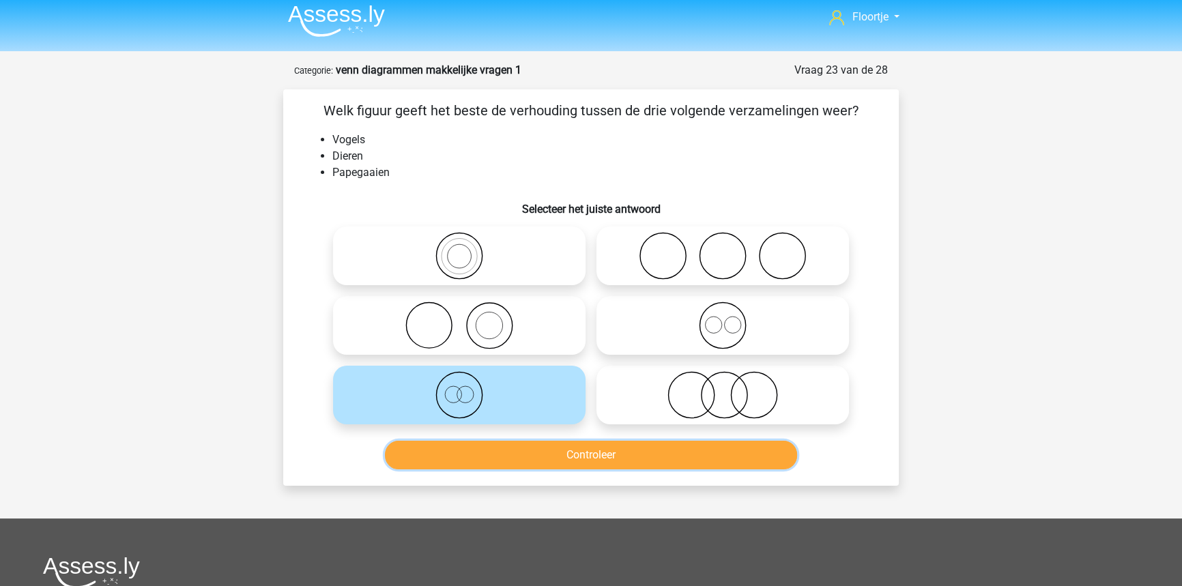
click at [571, 465] on button "Controleer" at bounding box center [591, 455] width 413 height 29
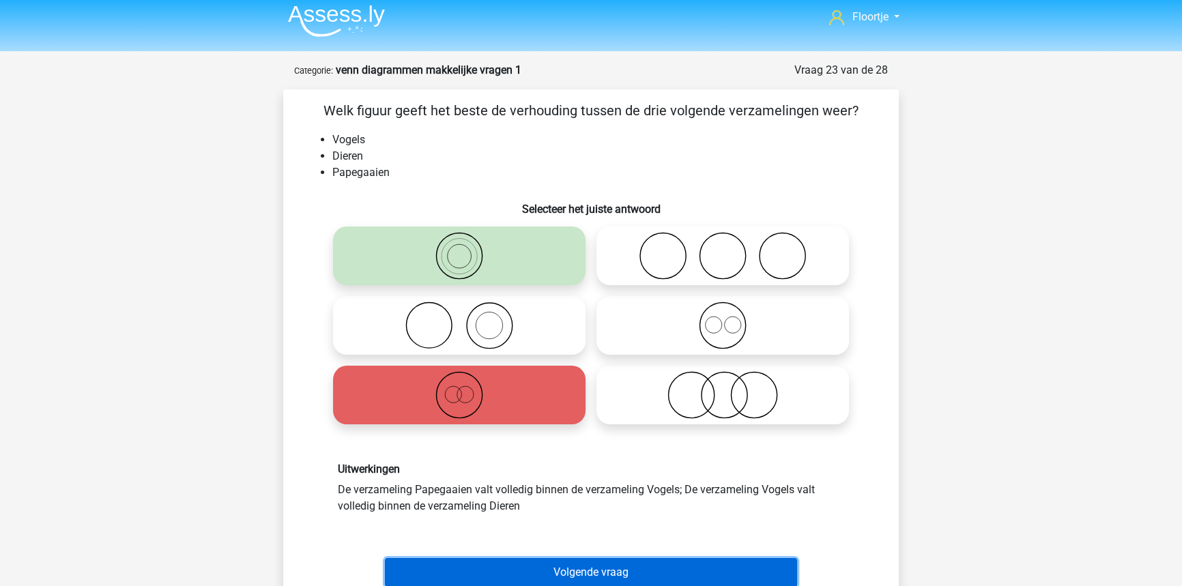
click at [570, 559] on button "Volgende vraag" at bounding box center [591, 572] width 413 height 29
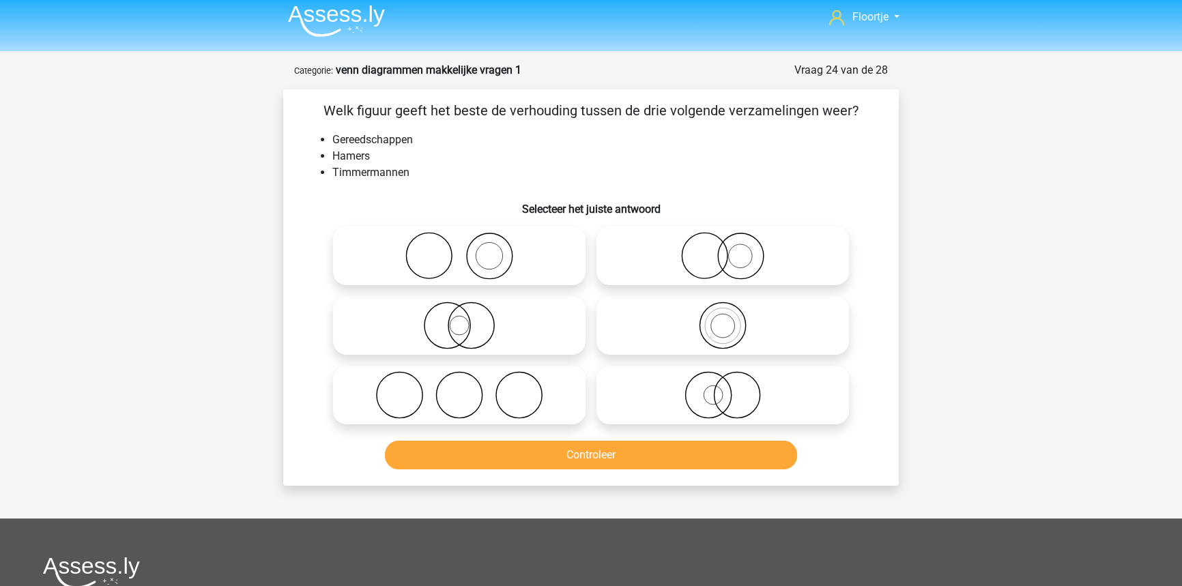
scroll to position [68, 0]
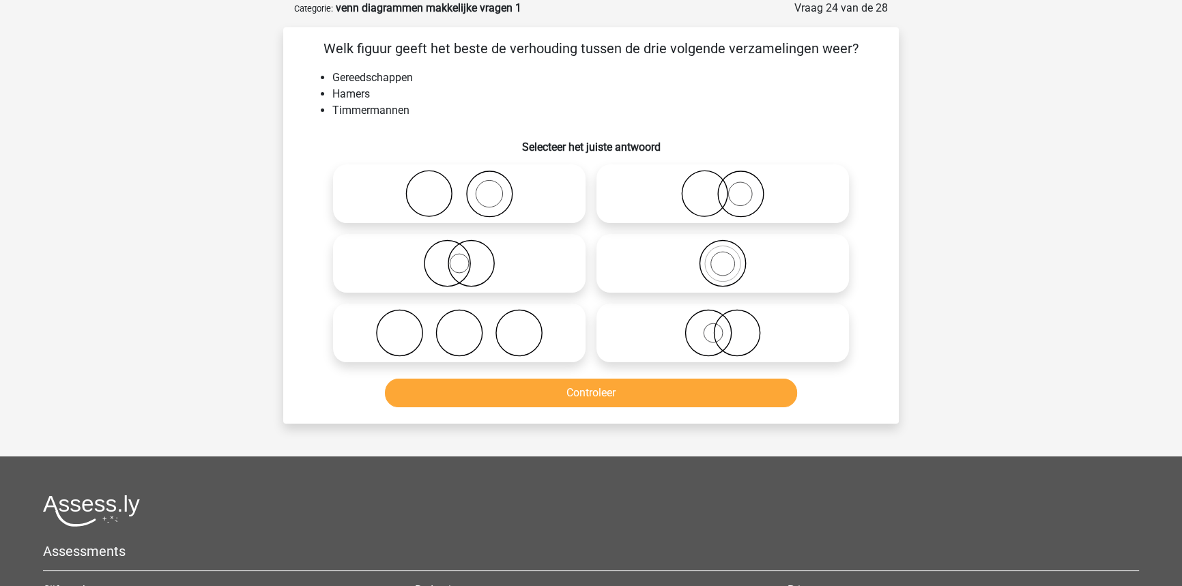
drag, startPoint x: 500, startPoint y: 212, endPoint x: 525, endPoint y: 347, distance: 137.4
click at [500, 214] on icon at bounding box center [459, 194] width 242 height 48
click at [468, 187] on input "radio" at bounding box center [463, 182] width 9 height 9
radio input "true"
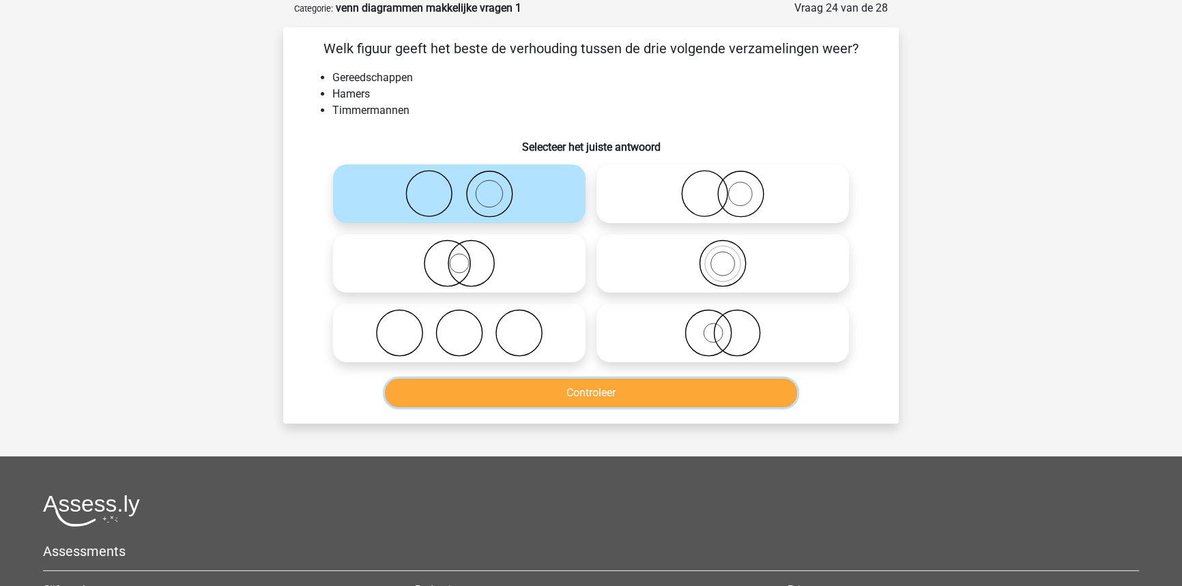
click at [525, 394] on button "Controleer" at bounding box center [591, 393] width 413 height 29
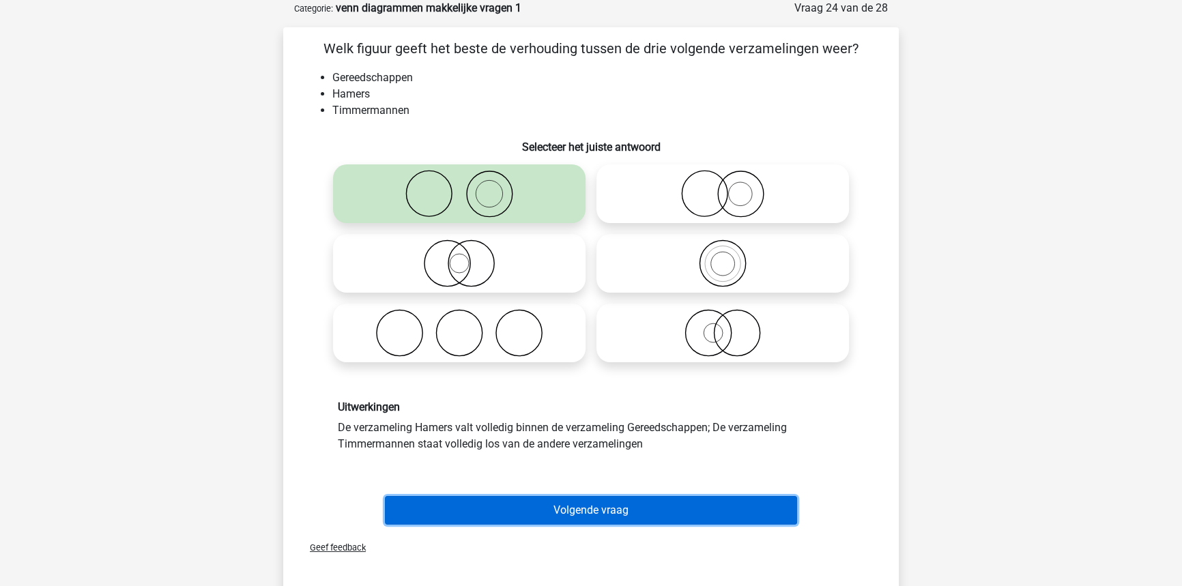
click at [514, 521] on button "Volgende vraag" at bounding box center [591, 510] width 413 height 29
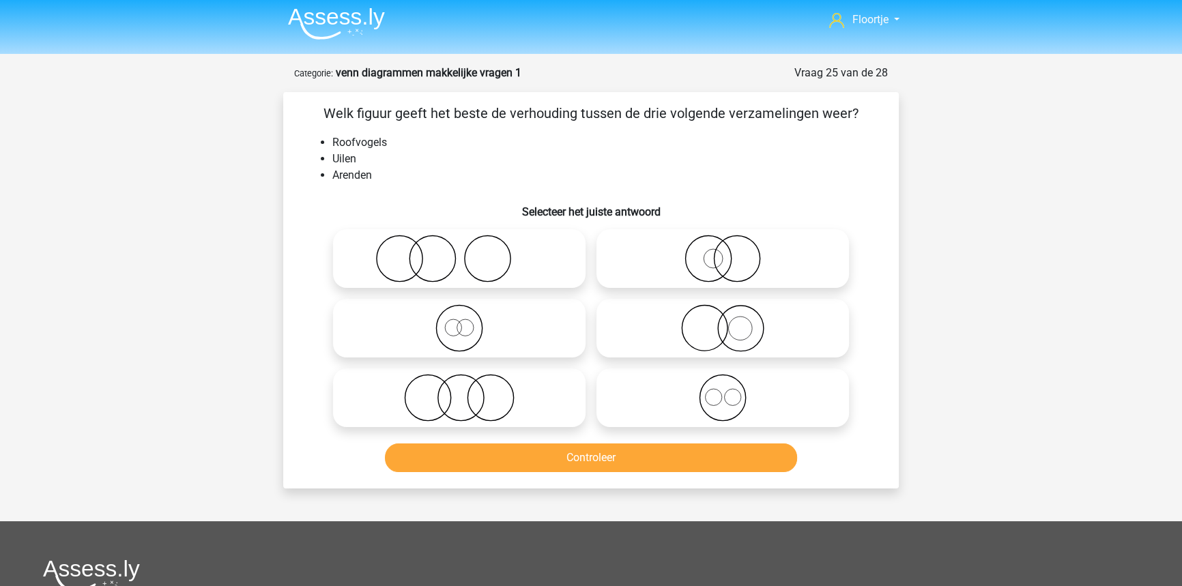
scroll to position [0, 0]
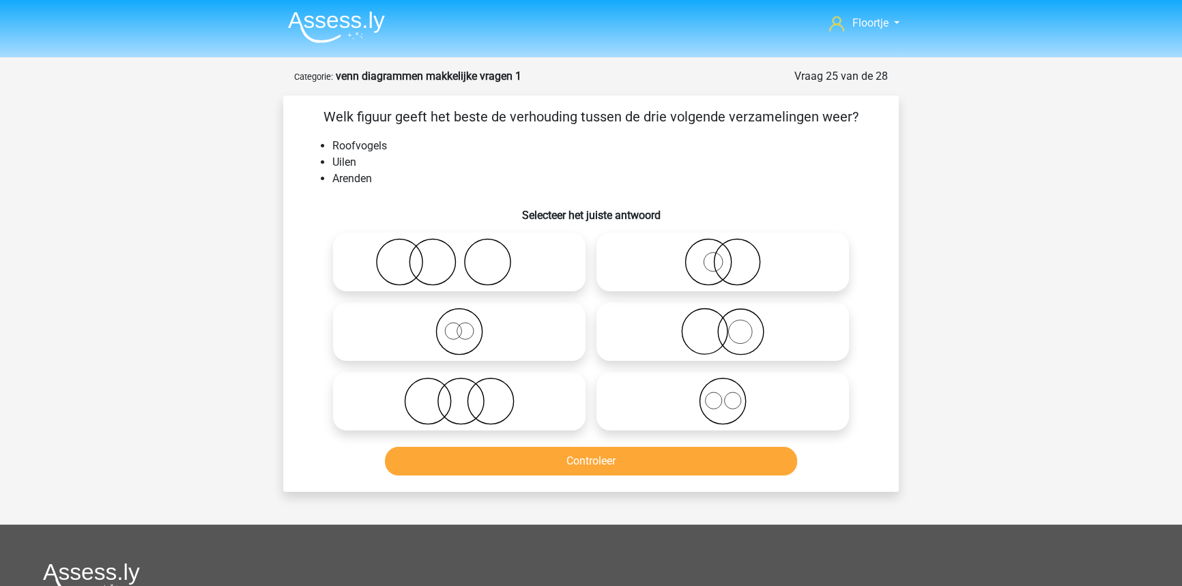
click at [491, 416] on icon at bounding box center [459, 401] width 242 height 48
click at [468, 394] on input "radio" at bounding box center [463, 390] width 9 height 9
radio input "true"
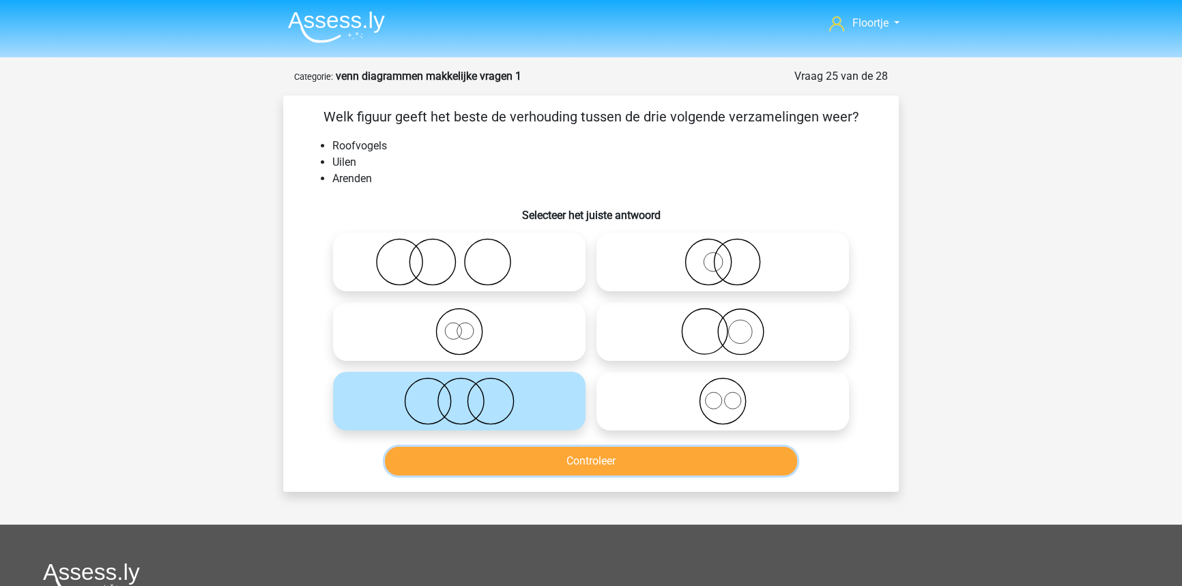
click at [515, 463] on button "Controleer" at bounding box center [591, 461] width 413 height 29
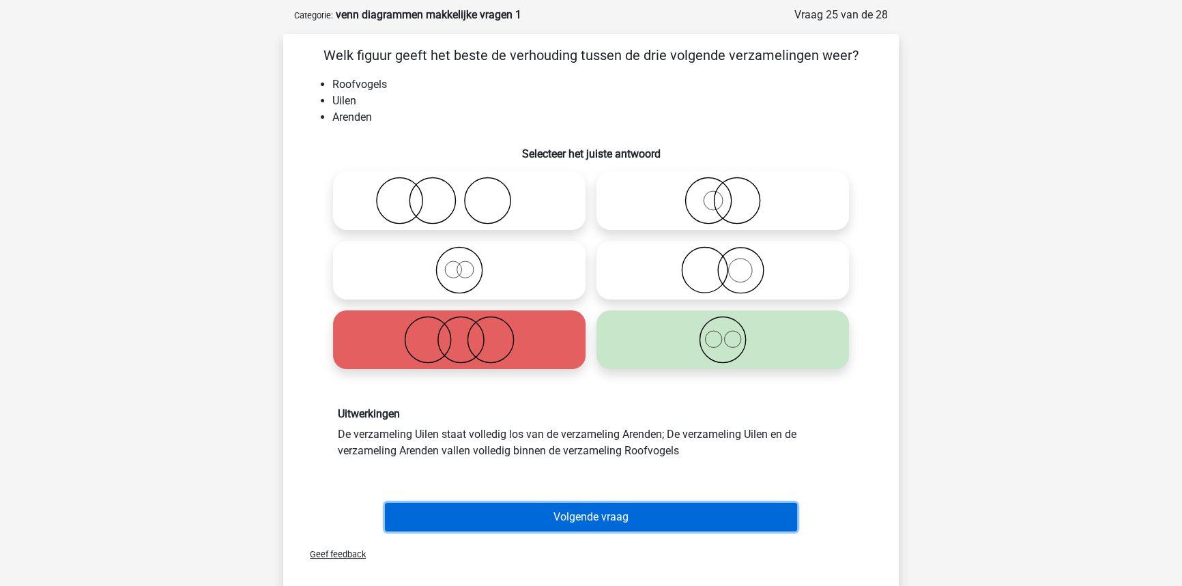
click at [551, 503] on button "Volgende vraag" at bounding box center [591, 517] width 413 height 29
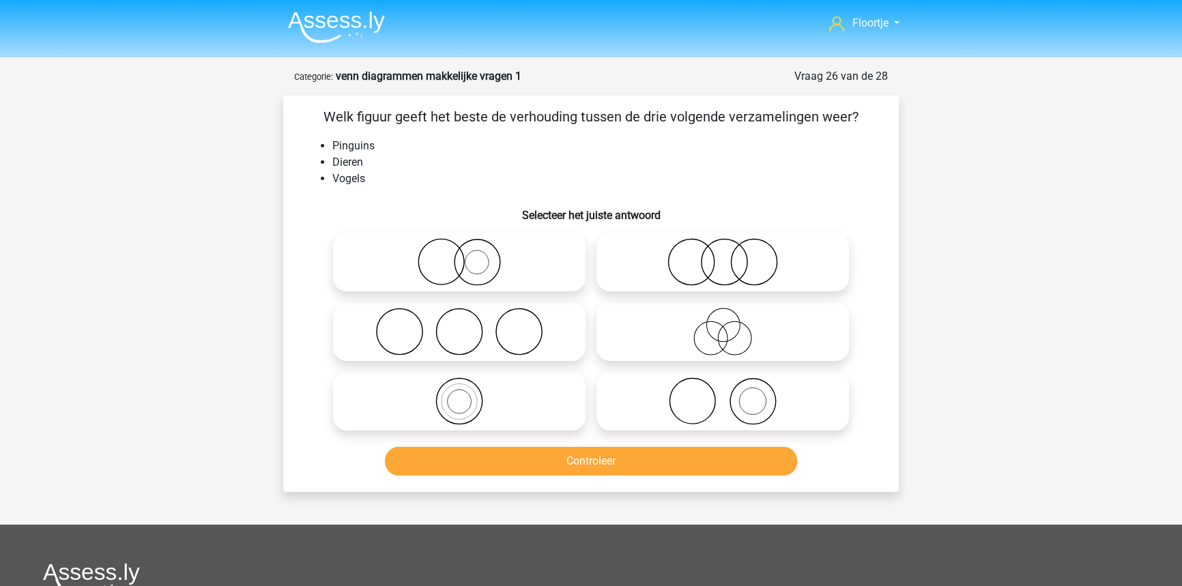
click at [701, 240] on icon at bounding box center [723, 262] width 242 height 48
click at [723, 246] on input "radio" at bounding box center [727, 250] width 9 height 9
radio input "true"
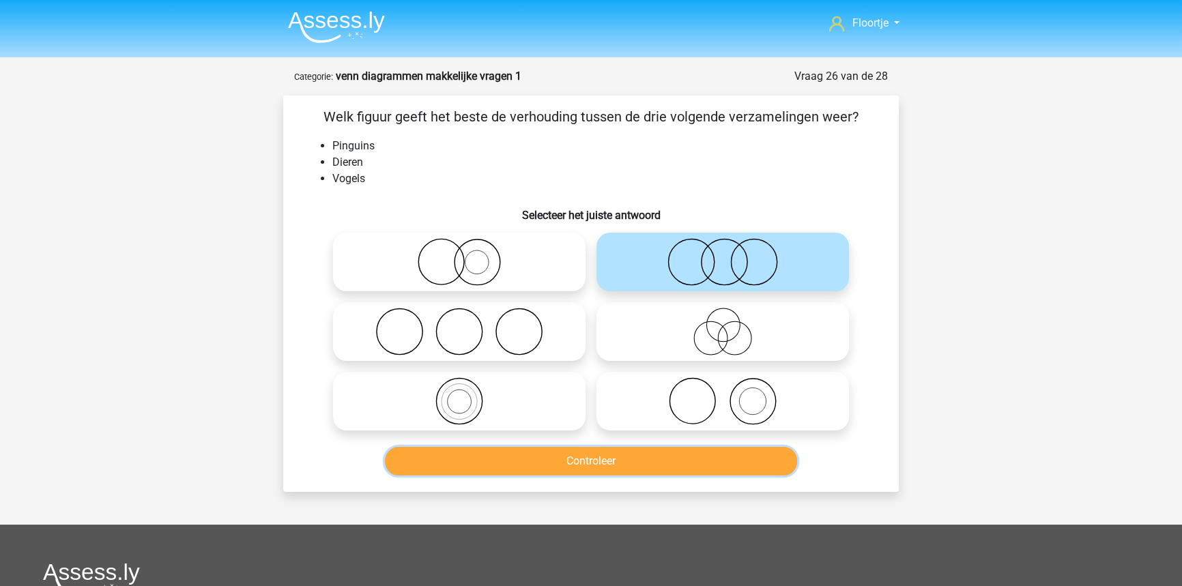
click at [686, 467] on button "Controleer" at bounding box center [591, 461] width 413 height 29
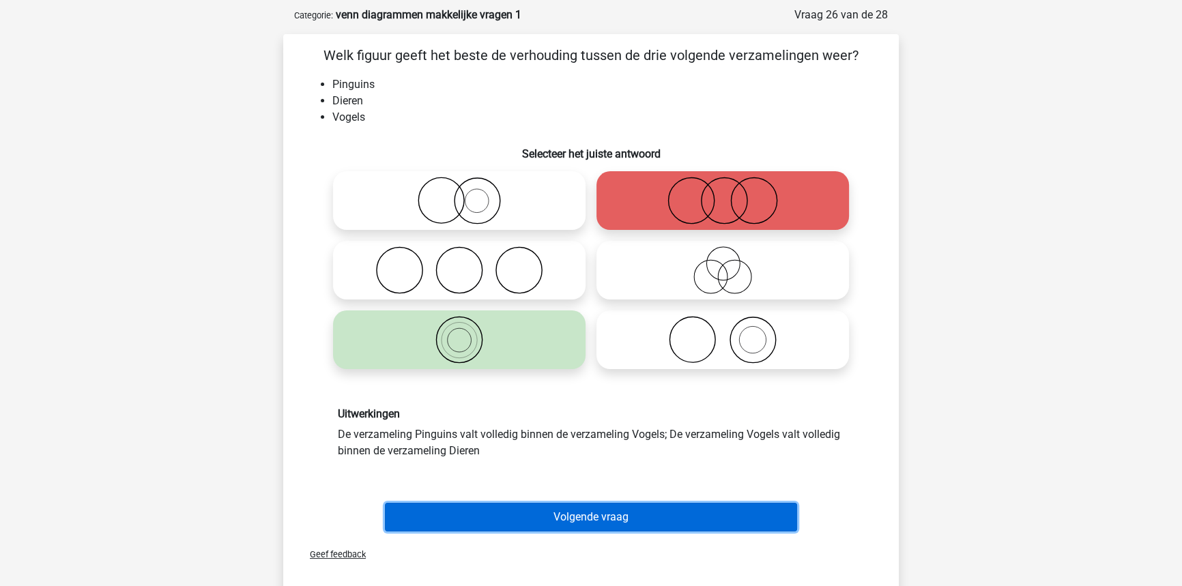
click at [682, 514] on button "Volgende vraag" at bounding box center [591, 517] width 413 height 29
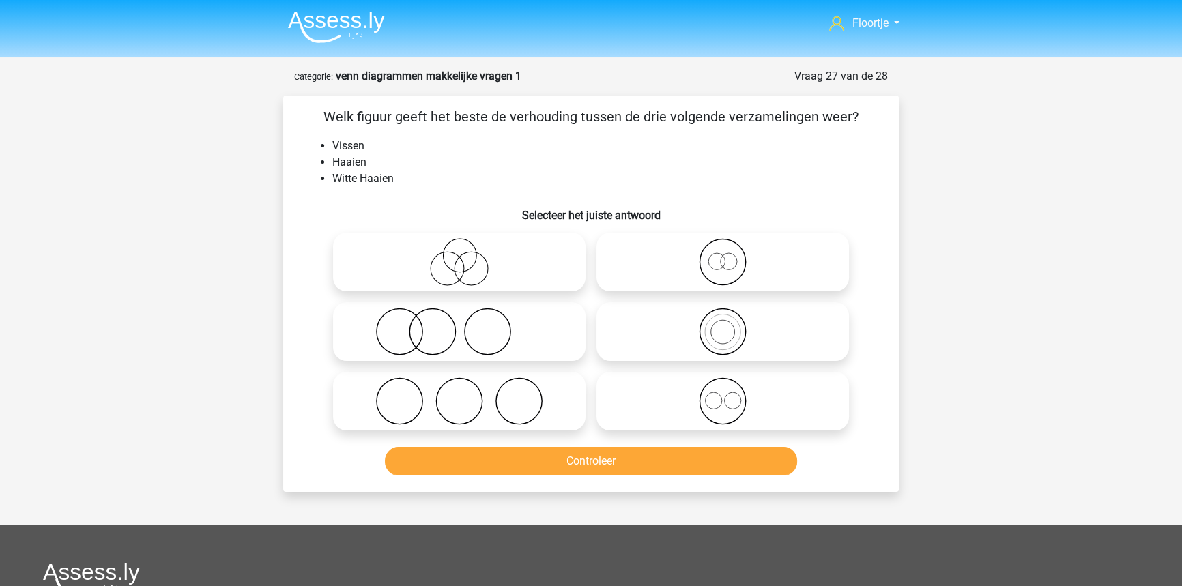
click at [479, 334] on icon at bounding box center [459, 332] width 242 height 48
click at [468, 325] on input "radio" at bounding box center [463, 320] width 9 height 9
radio input "true"
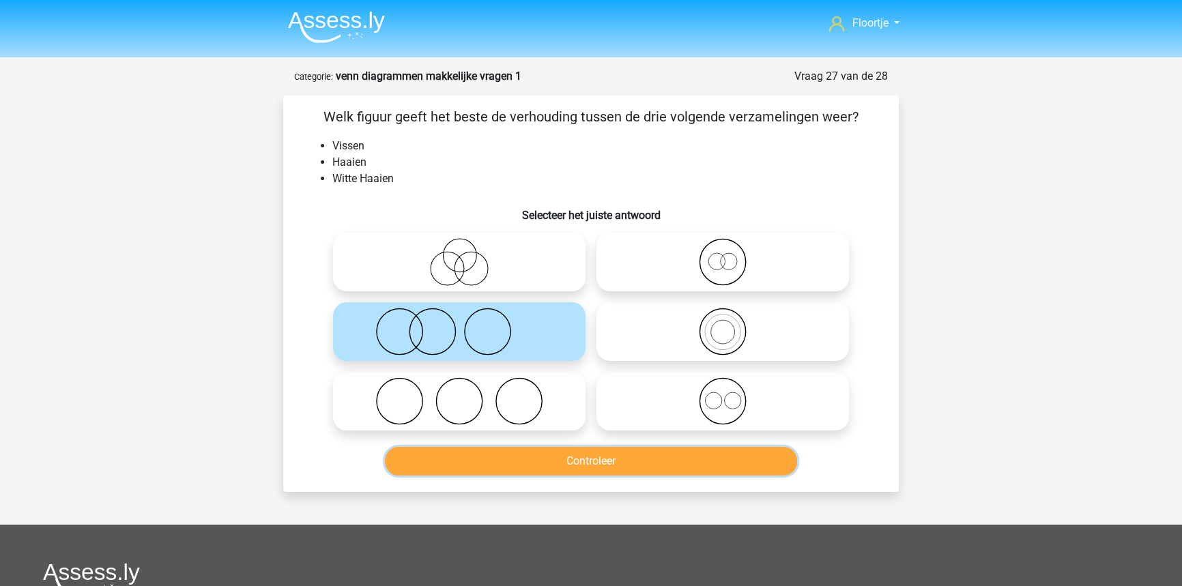
click at [505, 457] on button "Controleer" at bounding box center [591, 461] width 413 height 29
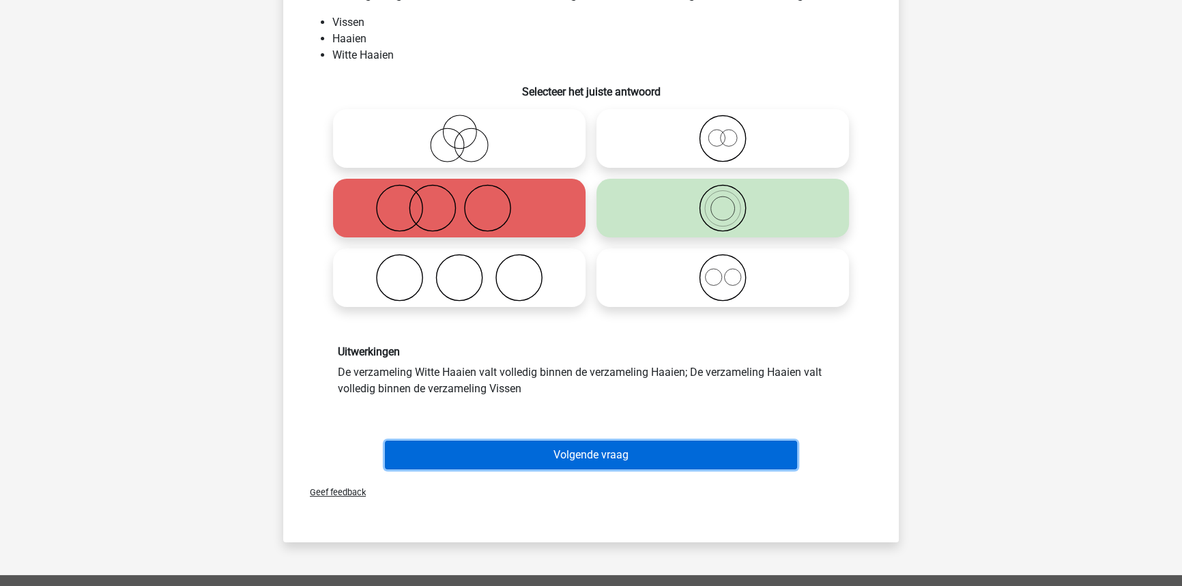
click at [517, 467] on button "Volgende vraag" at bounding box center [591, 455] width 413 height 29
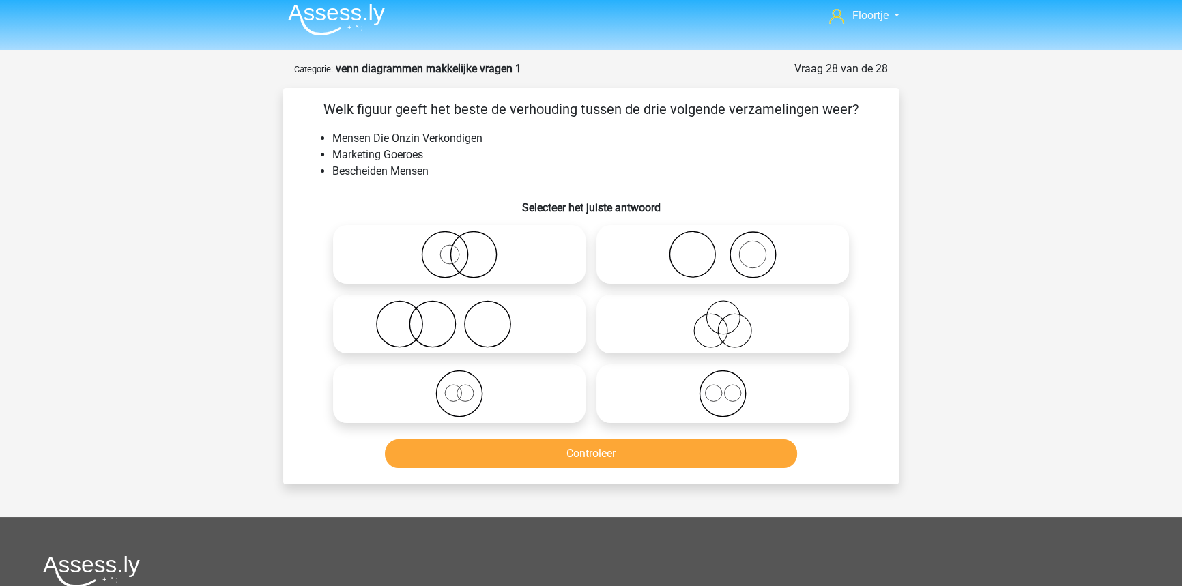
scroll to position [6, 0]
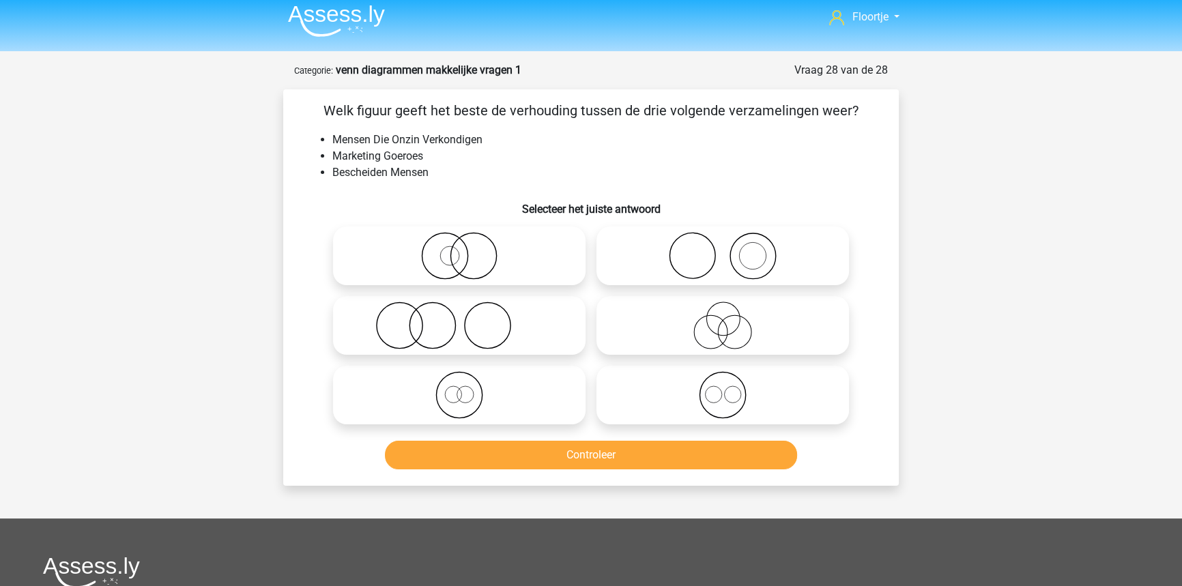
click at [644, 403] on icon at bounding box center [723, 395] width 242 height 48
click at [723, 388] on input "radio" at bounding box center [727, 383] width 9 height 9
radio input "true"
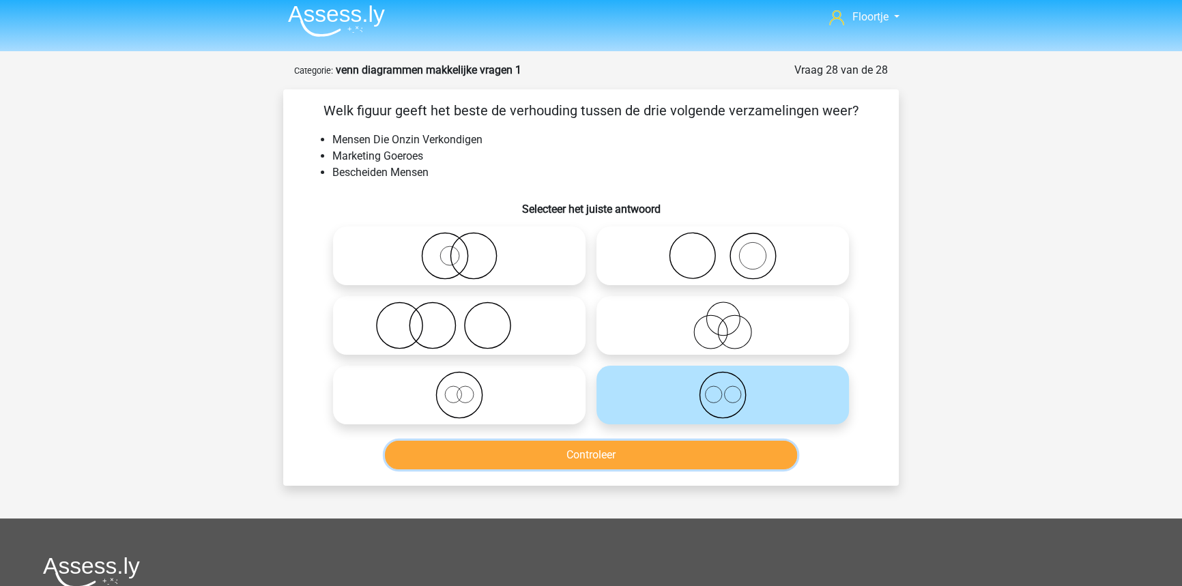
click at [633, 469] on button "Controleer" at bounding box center [591, 455] width 413 height 29
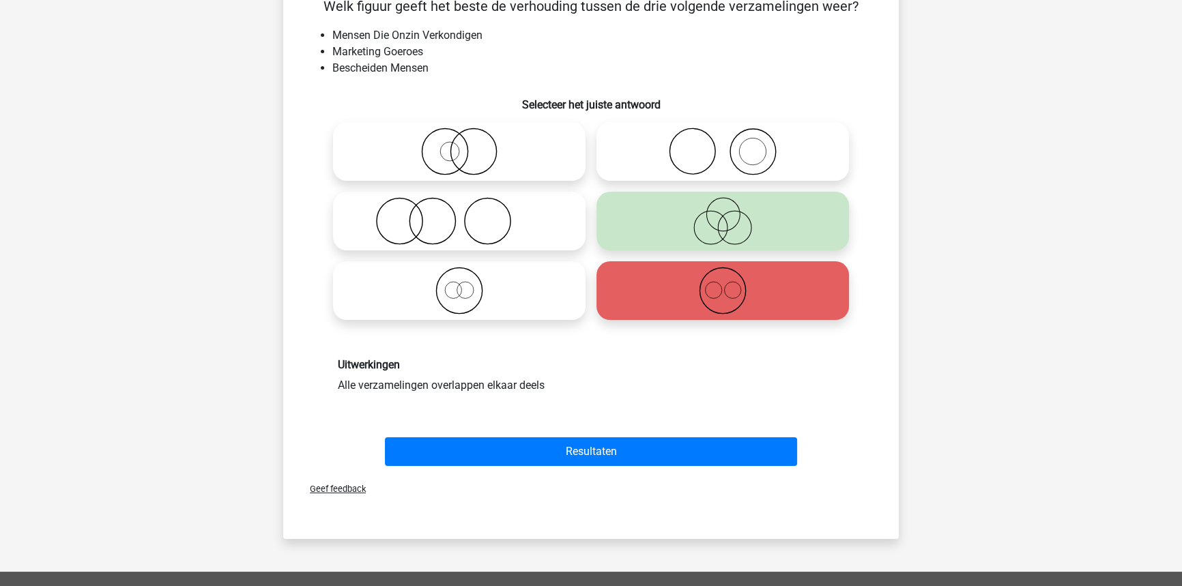
scroll to position [130, 0]
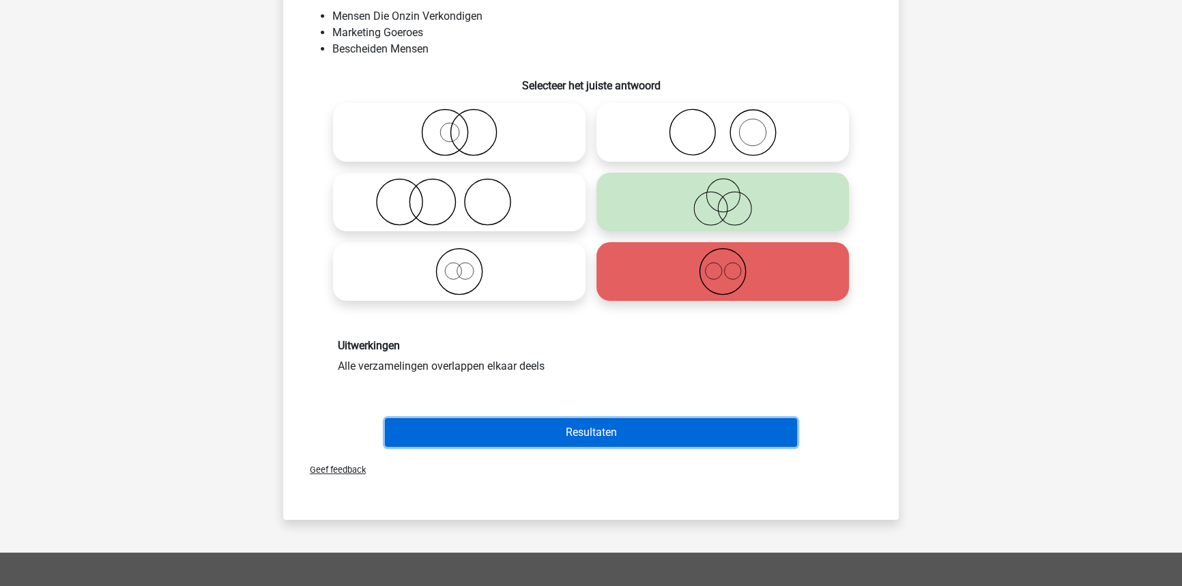
click at [618, 431] on button "Resultaten" at bounding box center [591, 432] width 413 height 29
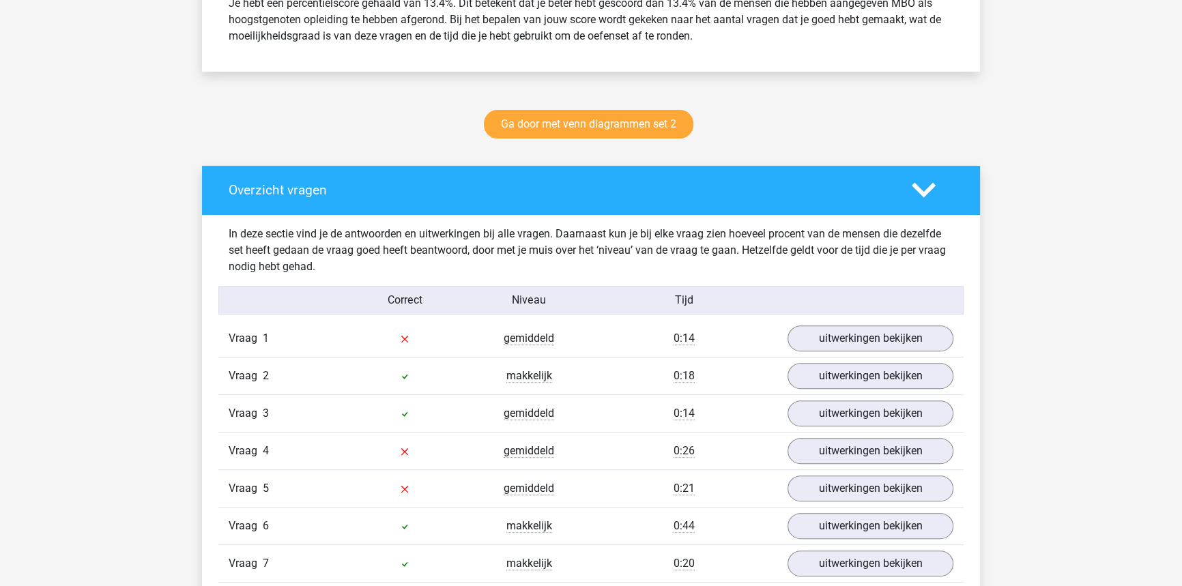
scroll to position [620, 0]
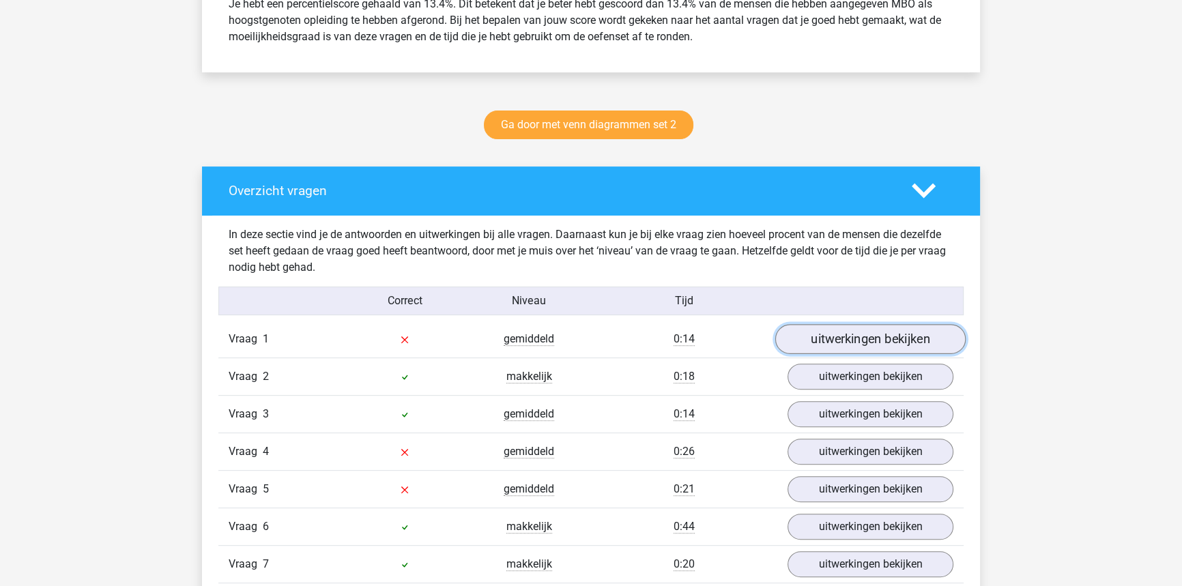
click at [852, 336] on link "uitwerkingen bekijken" at bounding box center [870, 339] width 190 height 30
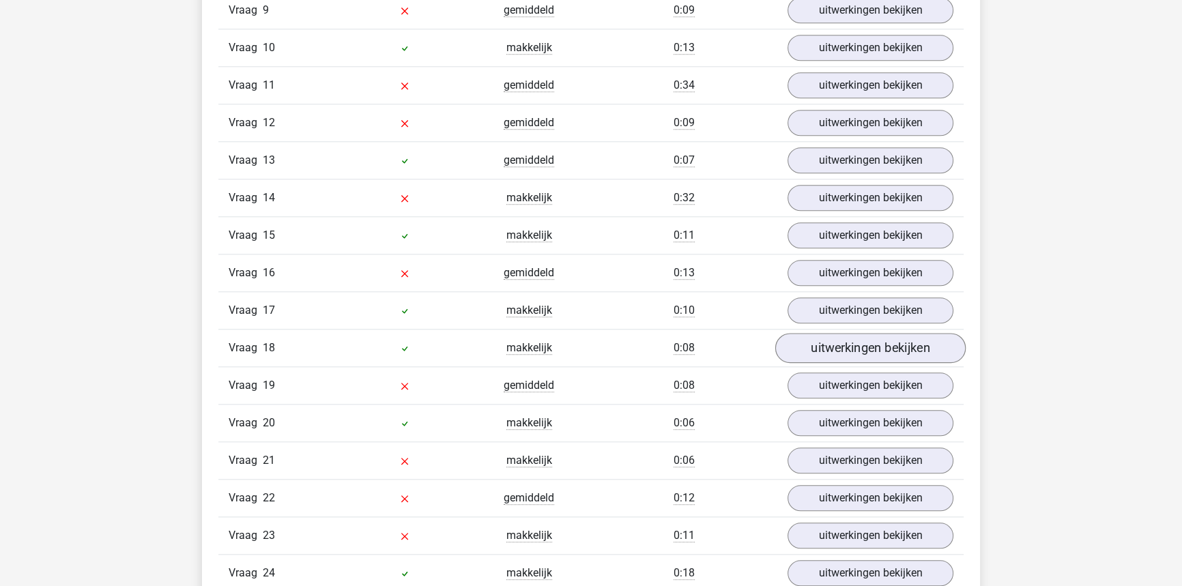
scroll to position [1985, 0]
